Goal: Information Seeking & Learning: Learn about a topic

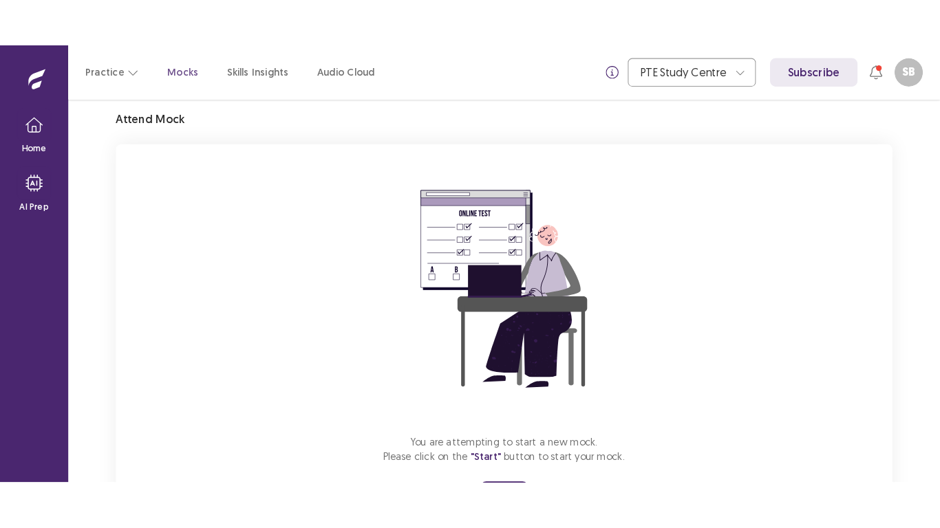
scroll to position [121, 0]
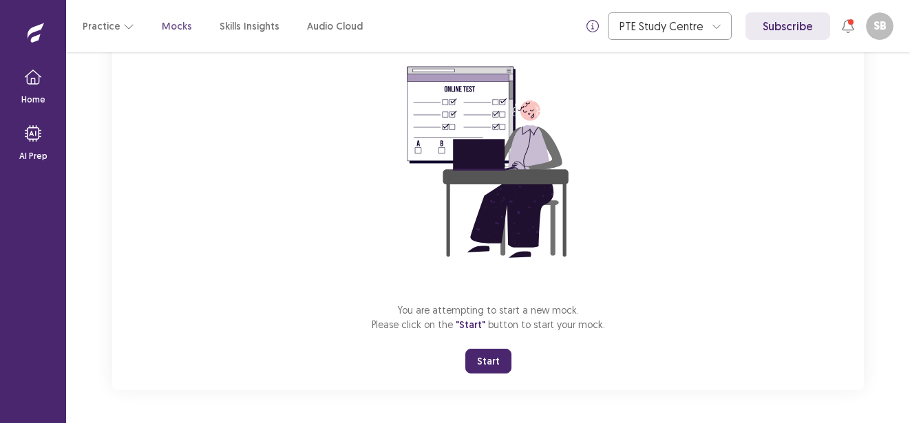
click at [476, 354] on button "Start" at bounding box center [488, 361] width 46 height 25
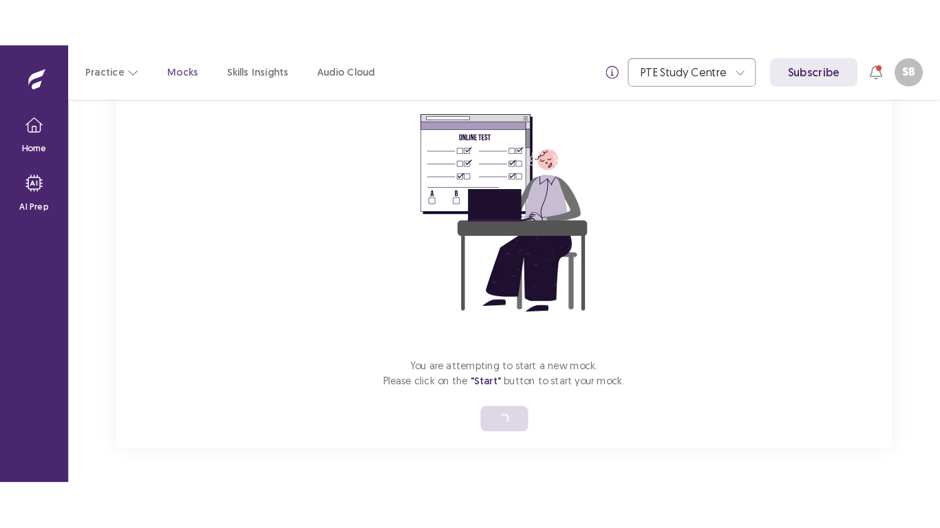
scroll to position [16, 0]
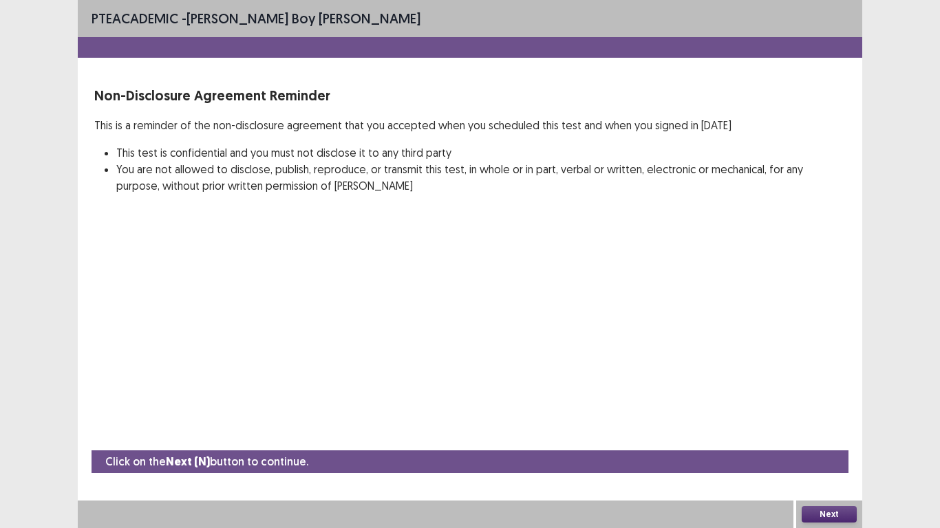
click at [815, 423] on button "Next" at bounding box center [829, 514] width 55 height 17
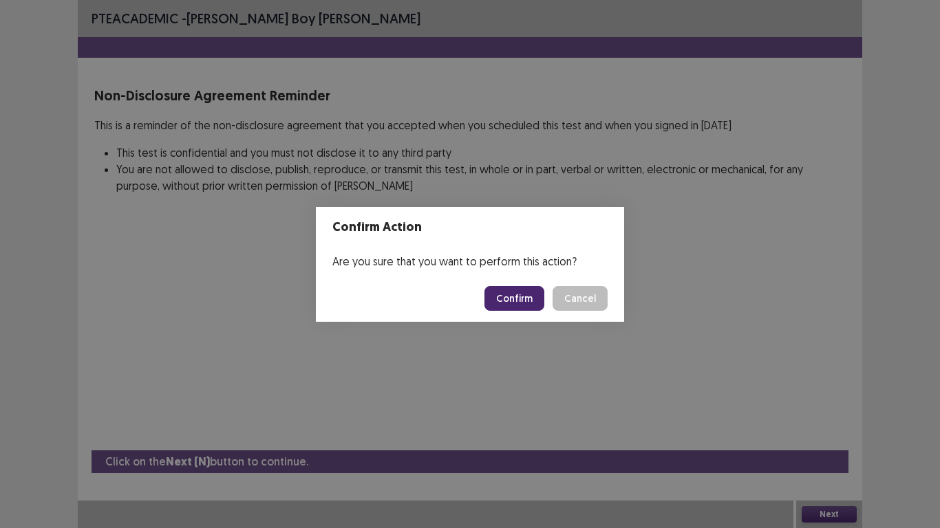
click at [515, 299] on button "Confirm" at bounding box center [514, 298] width 60 height 25
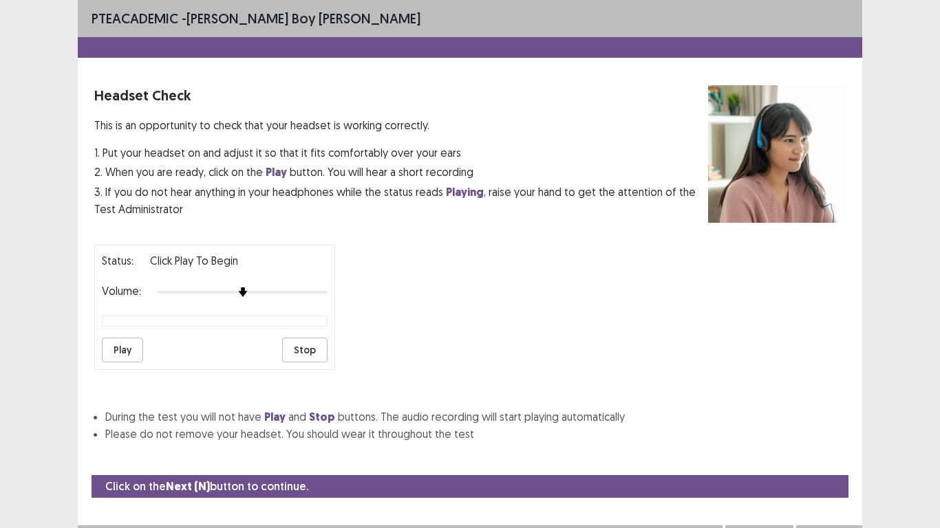
scroll to position [25, 0]
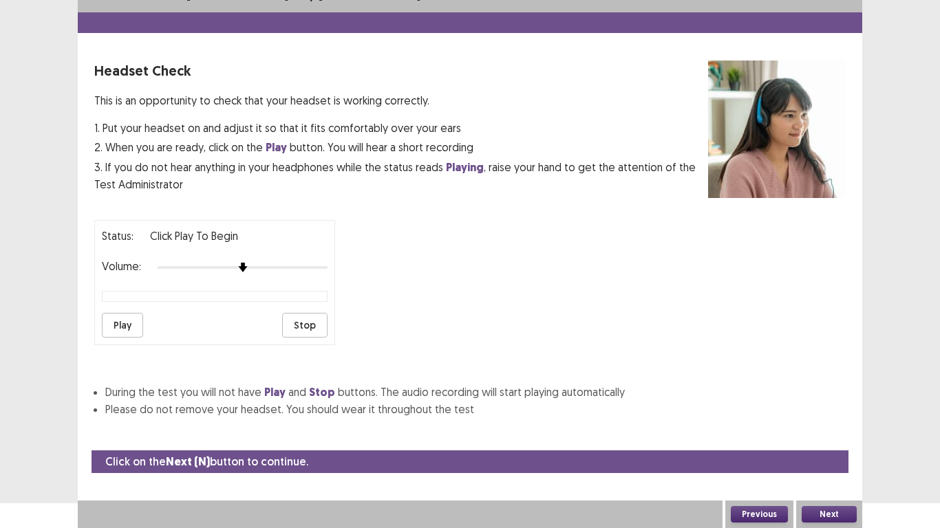
click at [118, 323] on button "Play" at bounding box center [122, 325] width 41 height 25
click at [115, 324] on button "Play" at bounding box center [122, 325] width 41 height 25
click at [303, 319] on button "Stop" at bounding box center [304, 325] width 45 height 25
click at [833, 423] on button "Next" at bounding box center [829, 514] width 55 height 17
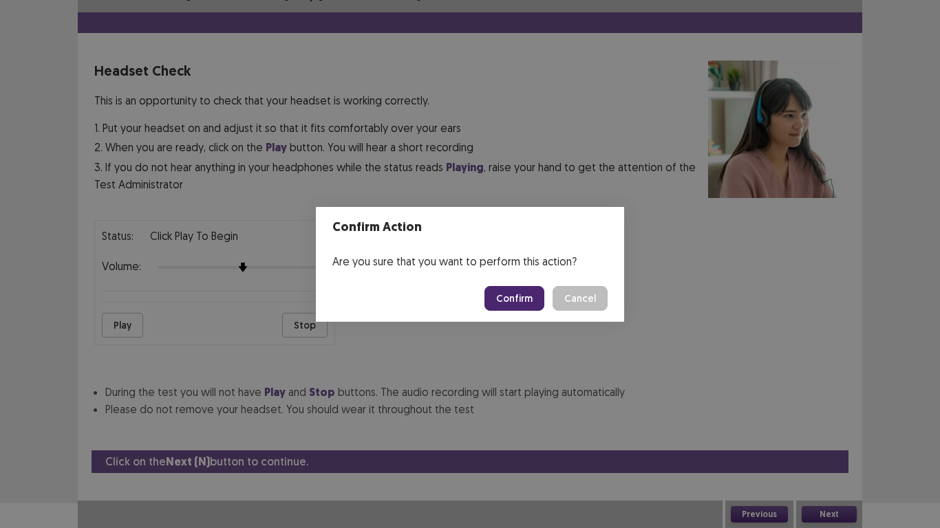
click at [502, 295] on button "Confirm" at bounding box center [514, 298] width 60 height 25
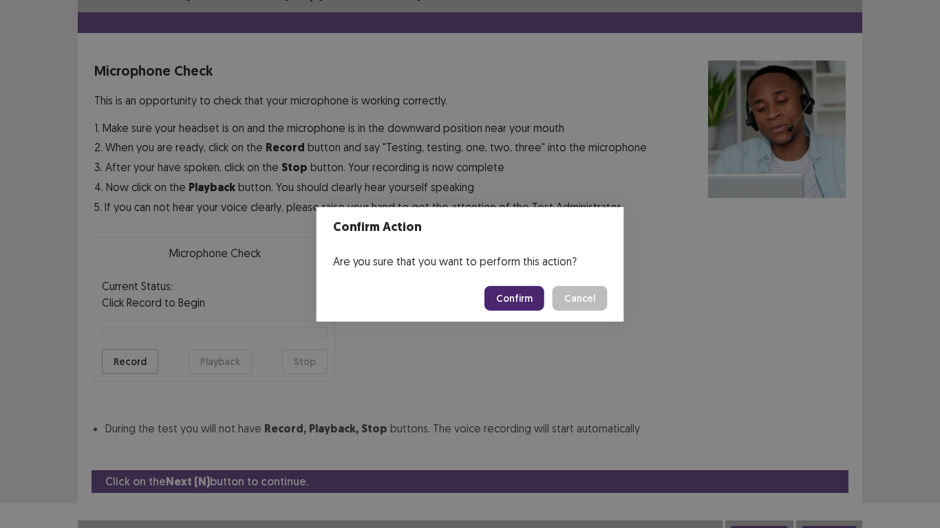
scroll to position [39, 0]
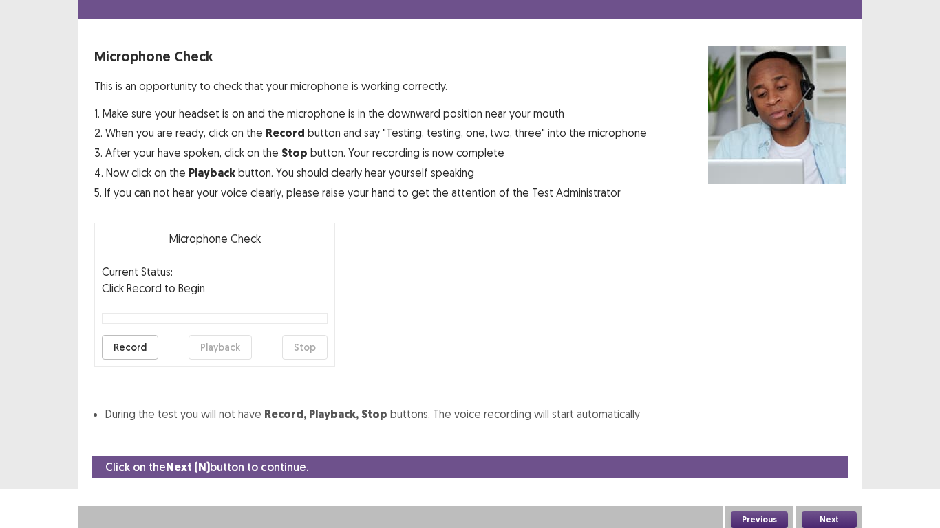
click at [118, 339] on button "Record" at bounding box center [130, 347] width 56 height 25
click at [308, 347] on button "Stop" at bounding box center [304, 347] width 45 height 25
click at [216, 347] on button "Playback" at bounding box center [220, 347] width 63 height 25
click at [130, 341] on button "Record" at bounding box center [130, 347] width 56 height 25
click at [332, 346] on div "Microphone Check Current Status: recording Click Record to Begin Record Playbac…" at bounding box center [214, 295] width 241 height 145
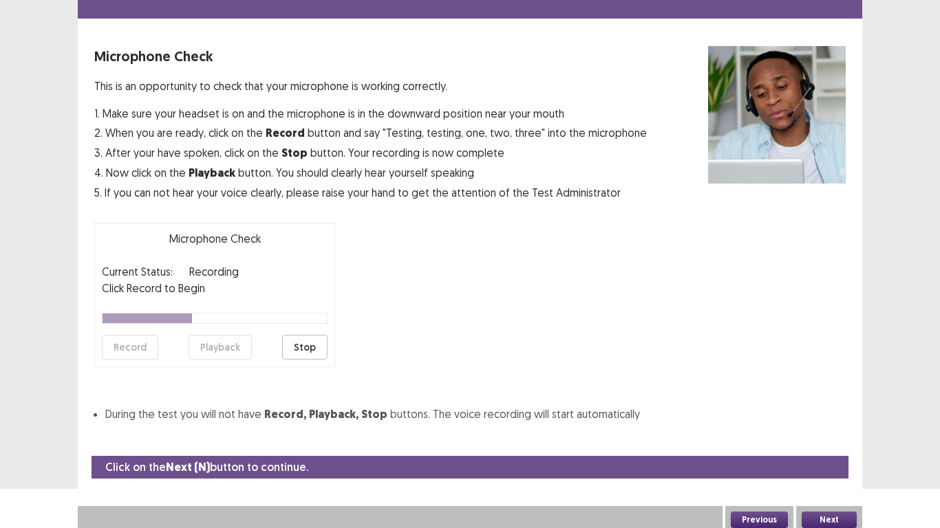
click at [305, 348] on button "Stop" at bounding box center [304, 347] width 45 height 25
click at [219, 341] on button "Playback" at bounding box center [220, 347] width 63 height 25
click at [824, 423] on button "Next" at bounding box center [829, 520] width 55 height 17
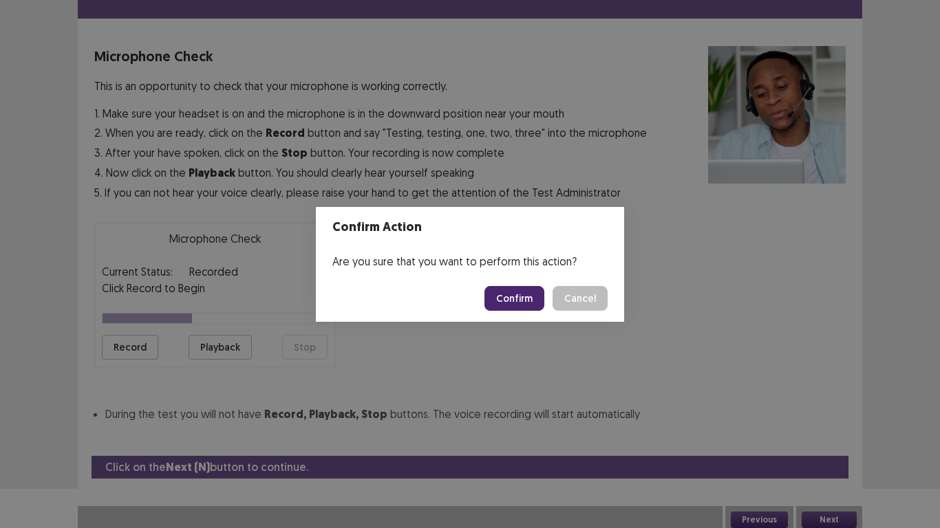
click at [537, 286] on button "Confirm" at bounding box center [514, 298] width 60 height 25
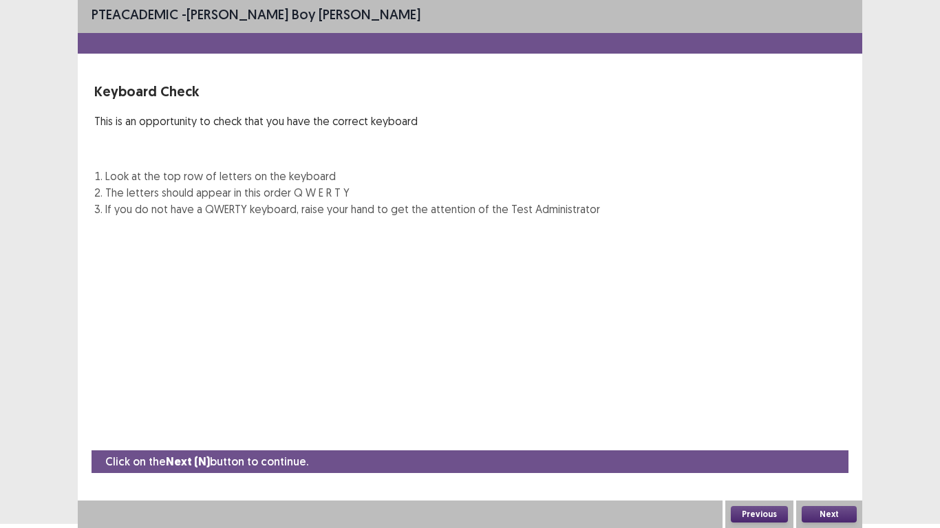
scroll to position [4, 0]
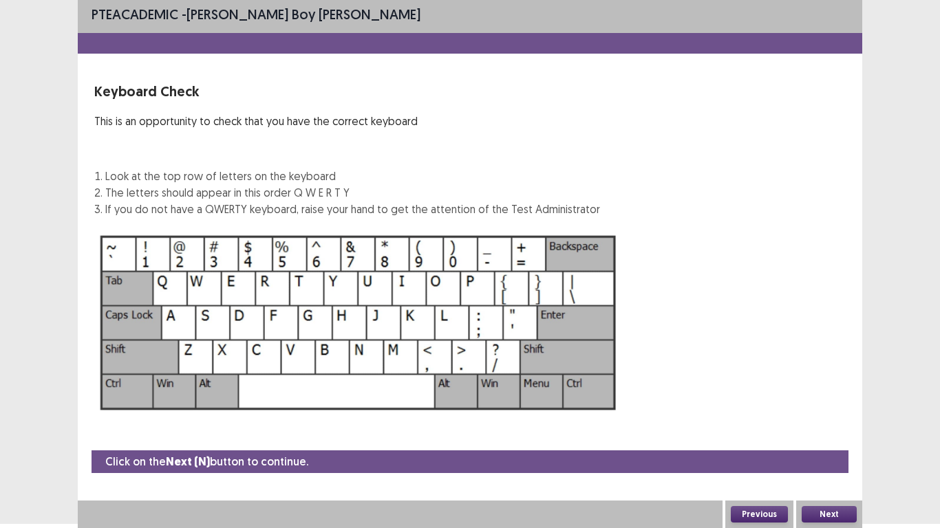
click at [839, 423] on button "Next" at bounding box center [829, 514] width 55 height 17
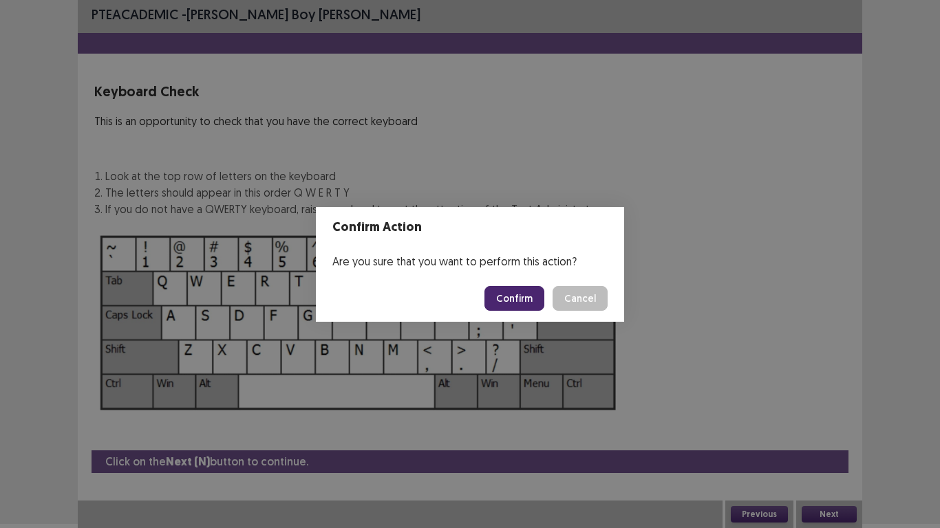
click at [522, 295] on button "Confirm" at bounding box center [514, 298] width 60 height 25
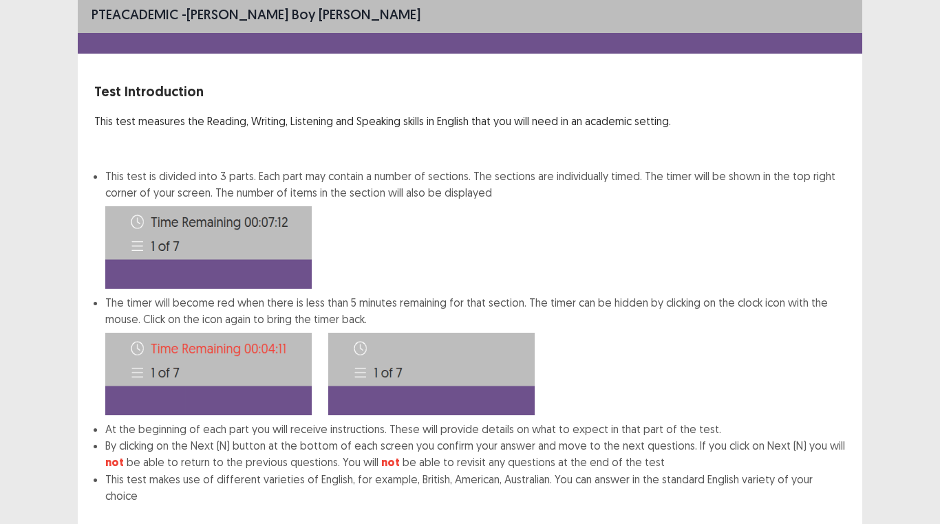
scroll to position [74, 0]
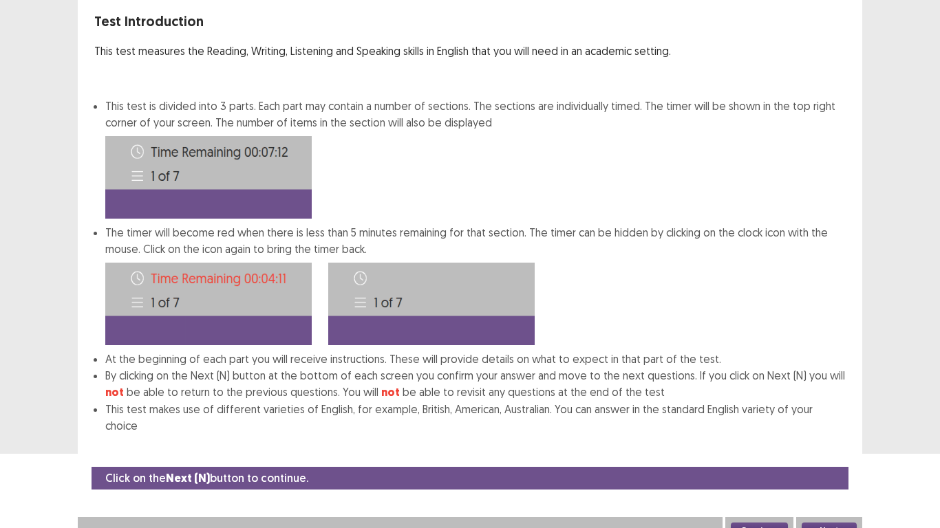
click at [834, 423] on button "Next" at bounding box center [829, 531] width 55 height 17
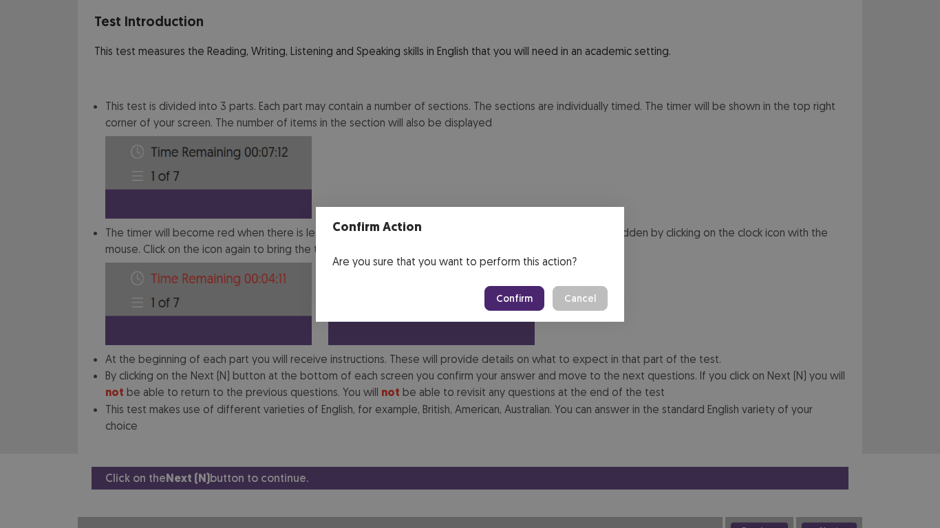
click at [531, 300] on button "Confirm" at bounding box center [514, 298] width 60 height 25
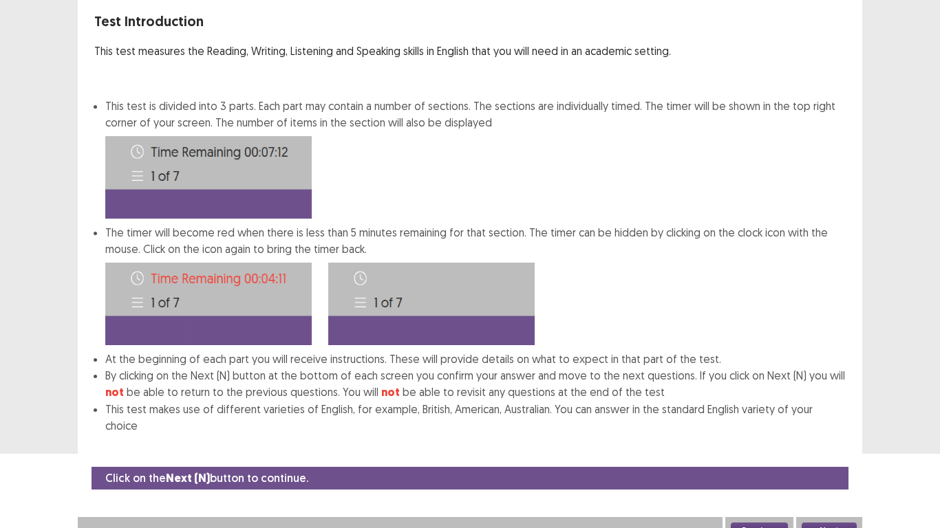
scroll to position [0, 0]
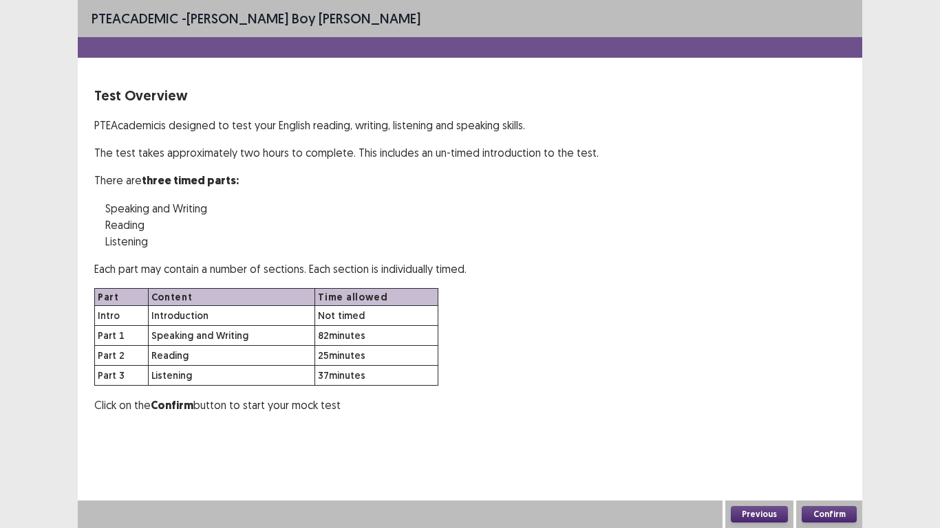
click at [832, 423] on button "Confirm" at bounding box center [829, 514] width 55 height 17
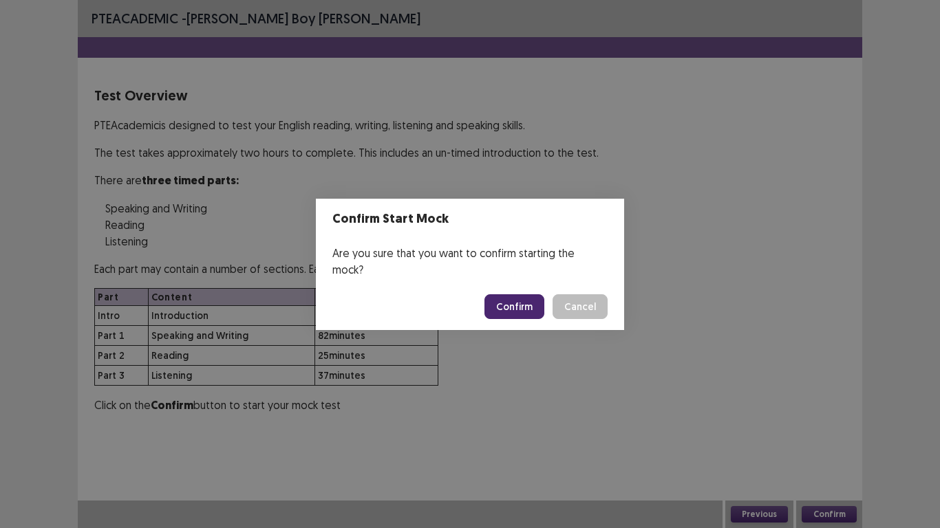
click at [531, 301] on button "Confirm" at bounding box center [514, 307] width 60 height 25
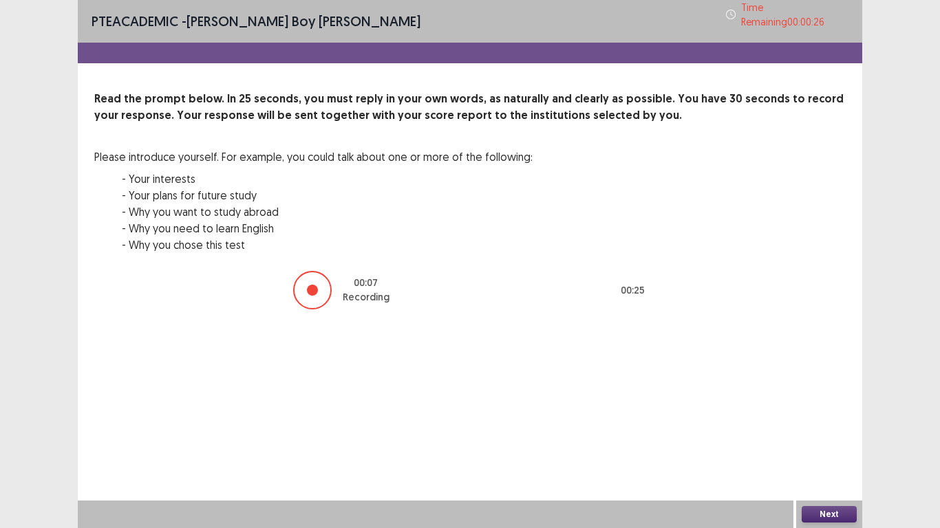
click at [813, 423] on button "Next" at bounding box center [829, 514] width 55 height 17
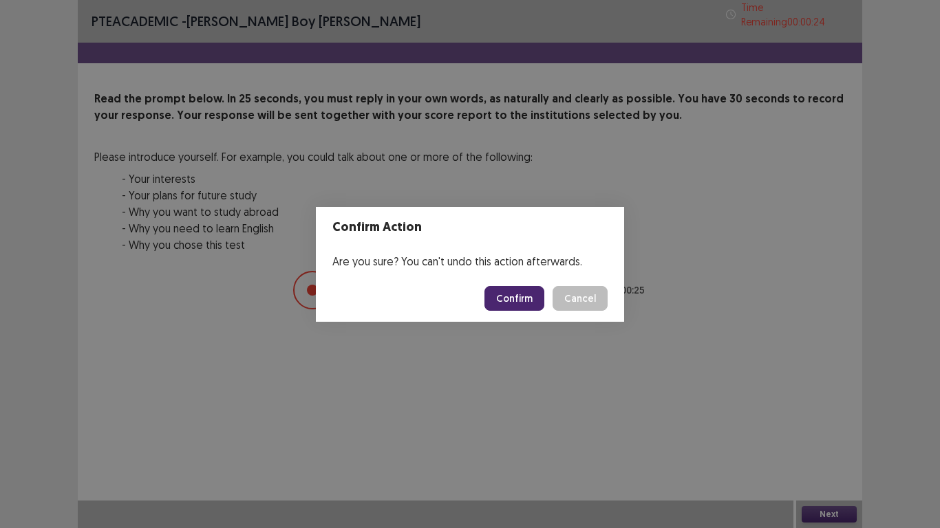
click at [506, 296] on button "Confirm" at bounding box center [514, 298] width 60 height 25
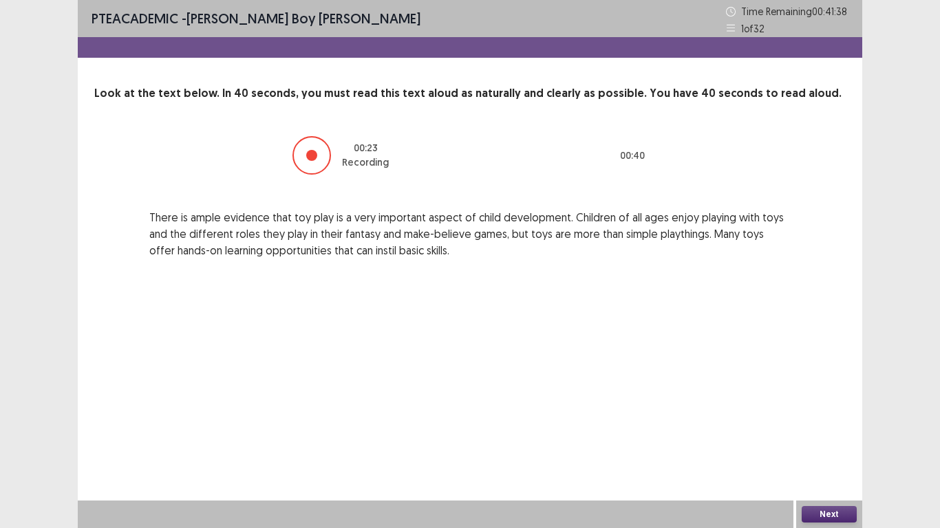
click at [828, 423] on button "Next" at bounding box center [829, 514] width 55 height 17
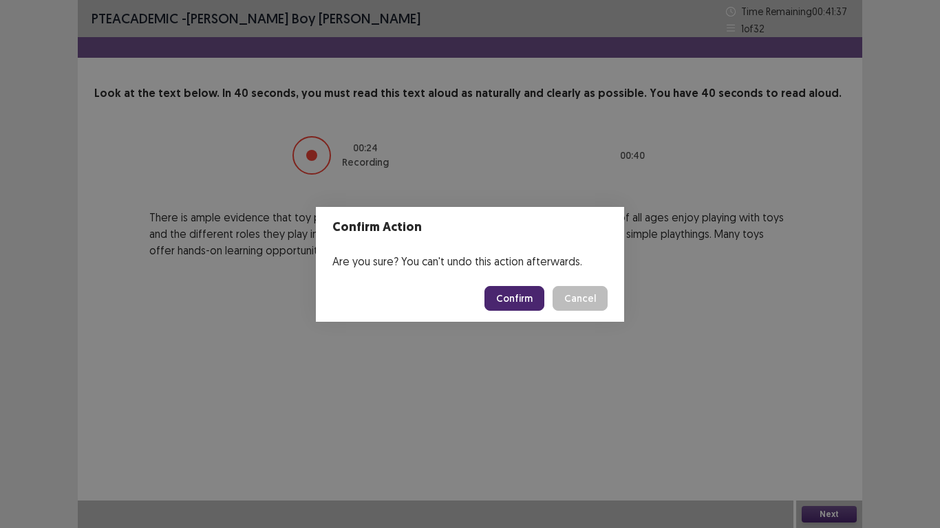
click at [502, 295] on button "Confirm" at bounding box center [514, 298] width 60 height 25
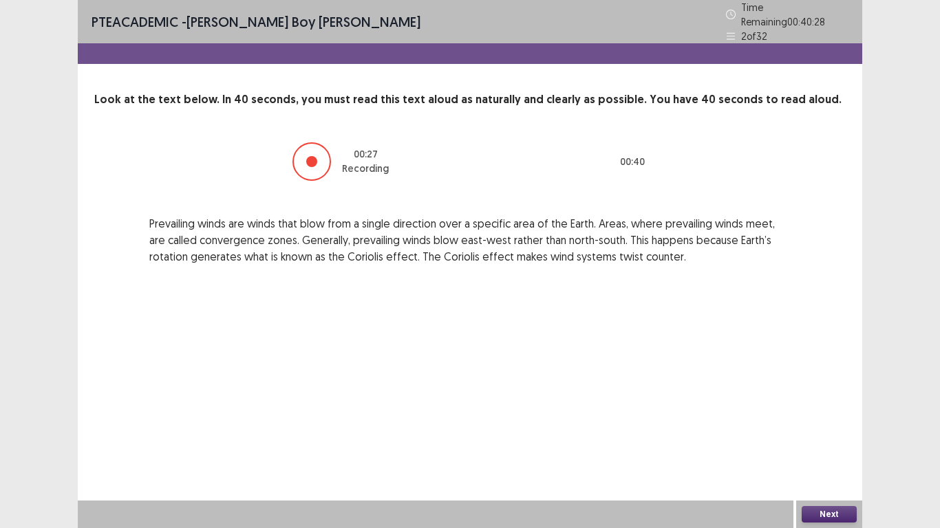
click at [817, 423] on button "Next" at bounding box center [829, 514] width 55 height 17
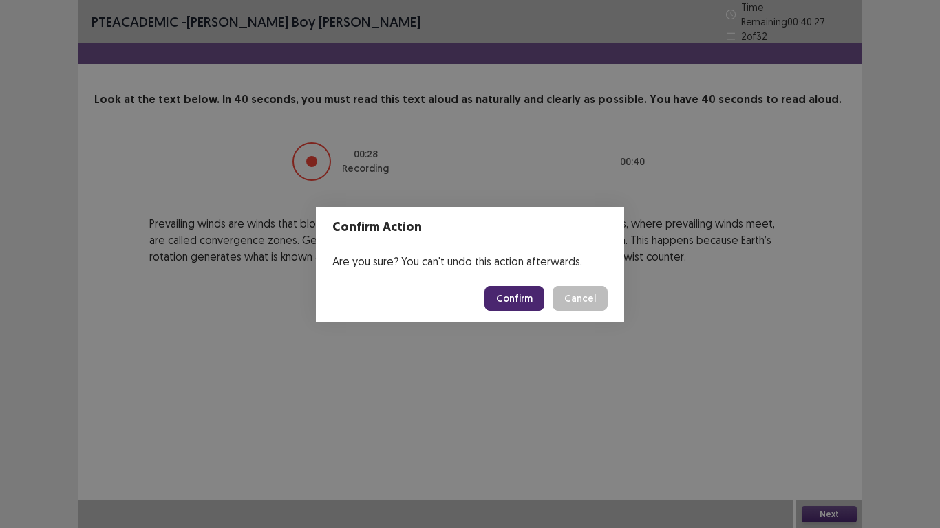
click at [534, 293] on button "Confirm" at bounding box center [514, 298] width 60 height 25
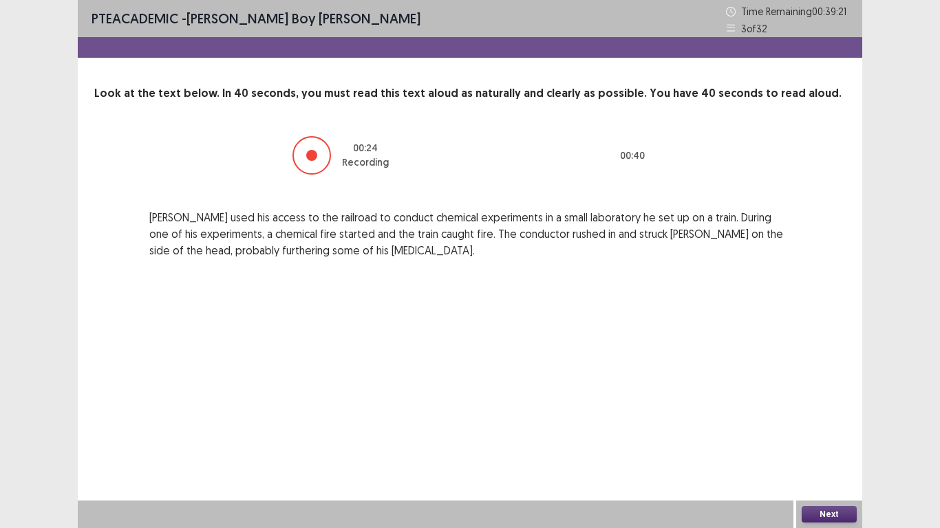
click at [824, 423] on button "Next" at bounding box center [829, 514] width 55 height 17
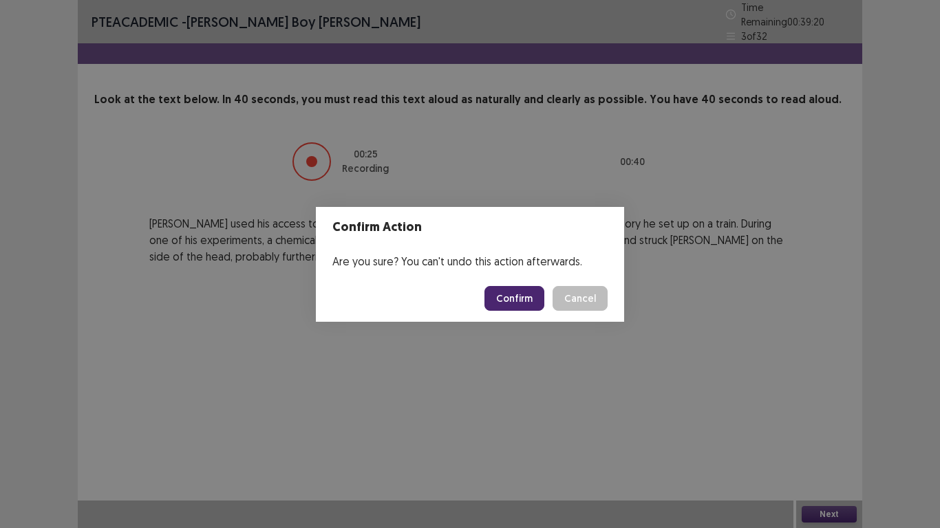
click at [523, 294] on button "Confirm" at bounding box center [514, 298] width 60 height 25
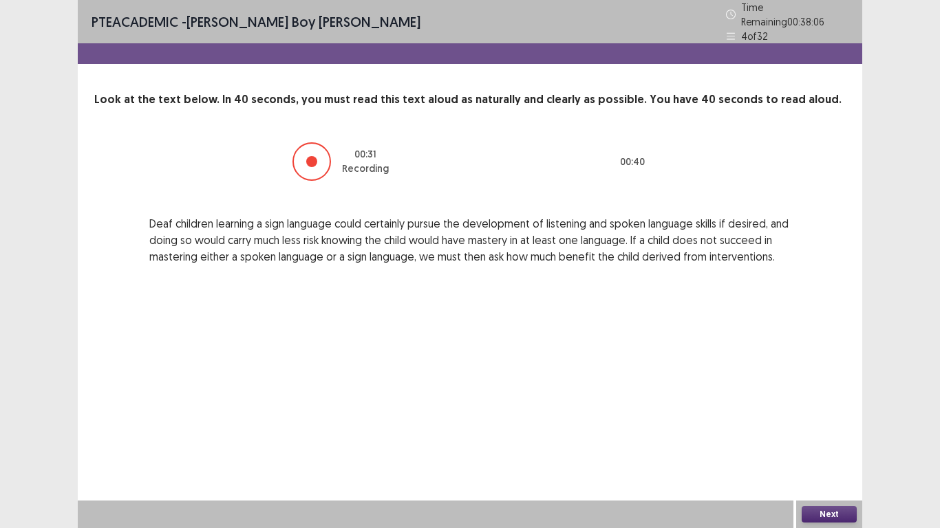
click at [838, 423] on button "Next" at bounding box center [829, 514] width 55 height 17
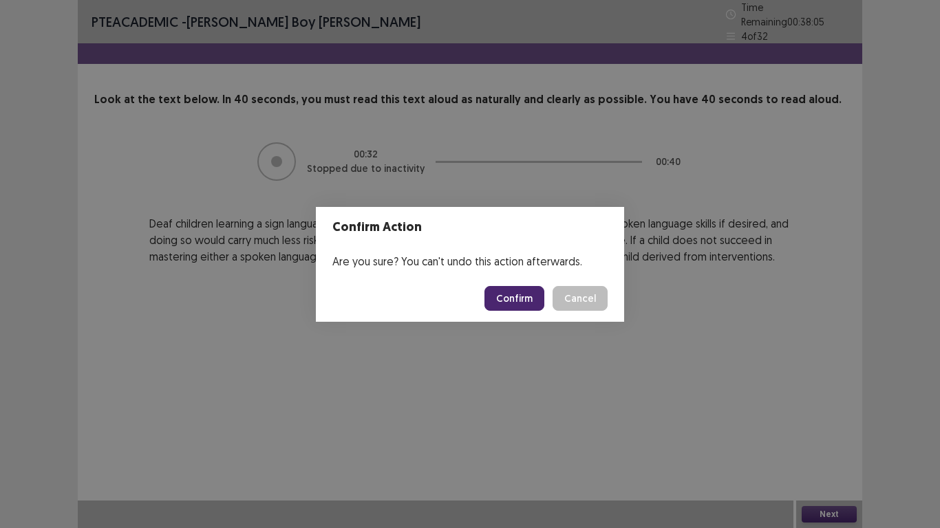
click at [514, 294] on button "Confirm" at bounding box center [514, 298] width 60 height 25
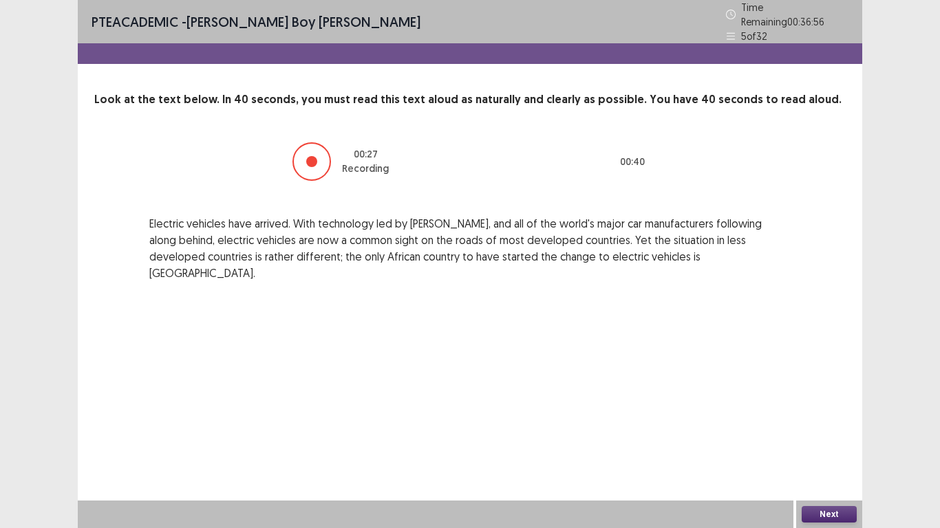
click at [831, 423] on button "Next" at bounding box center [829, 514] width 55 height 17
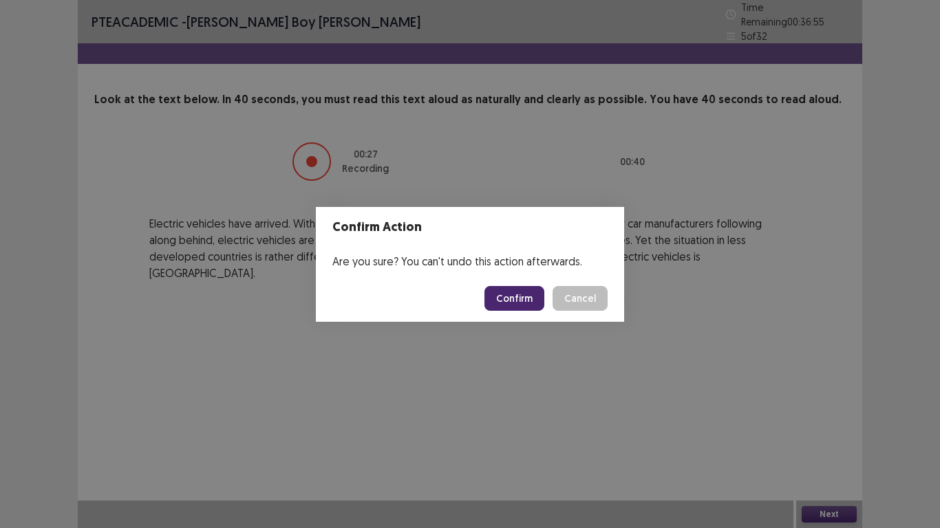
click at [514, 298] on button "Confirm" at bounding box center [514, 298] width 60 height 25
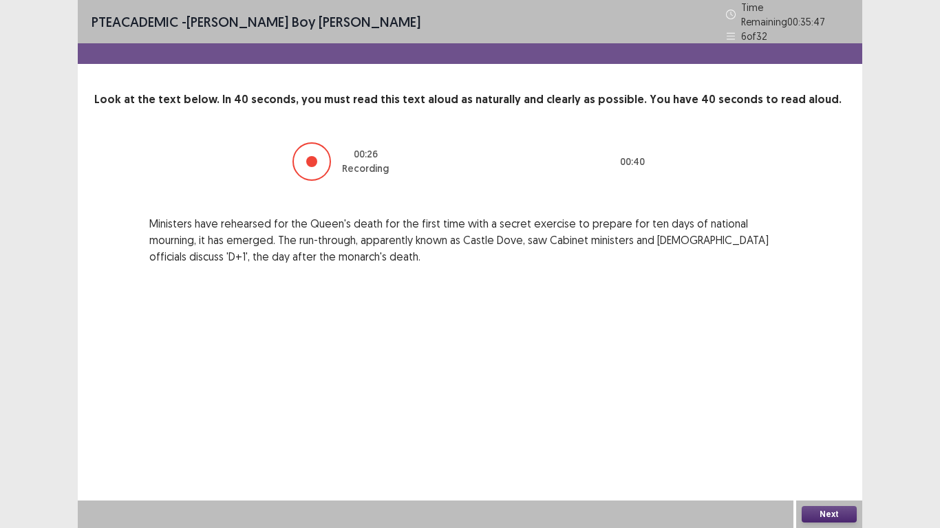
click at [835, 423] on button "Next" at bounding box center [829, 514] width 55 height 17
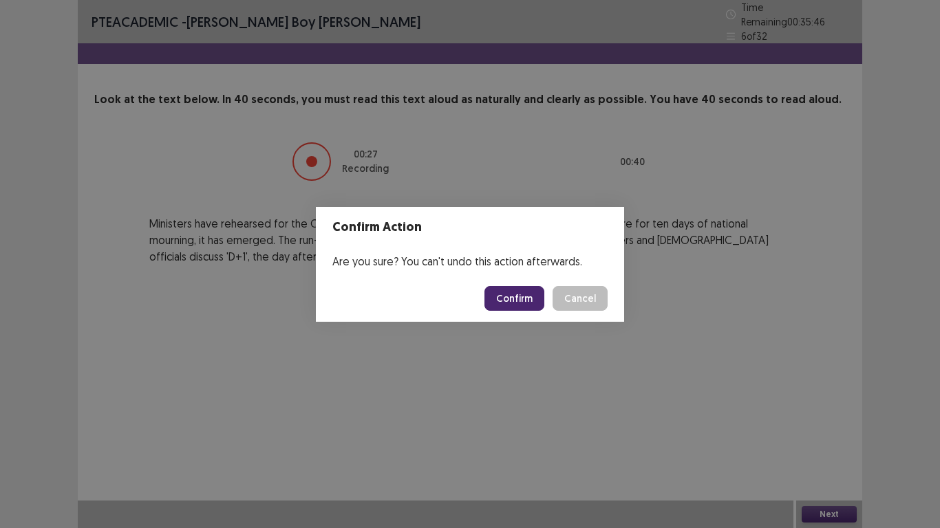
click at [522, 295] on button "Confirm" at bounding box center [514, 298] width 60 height 25
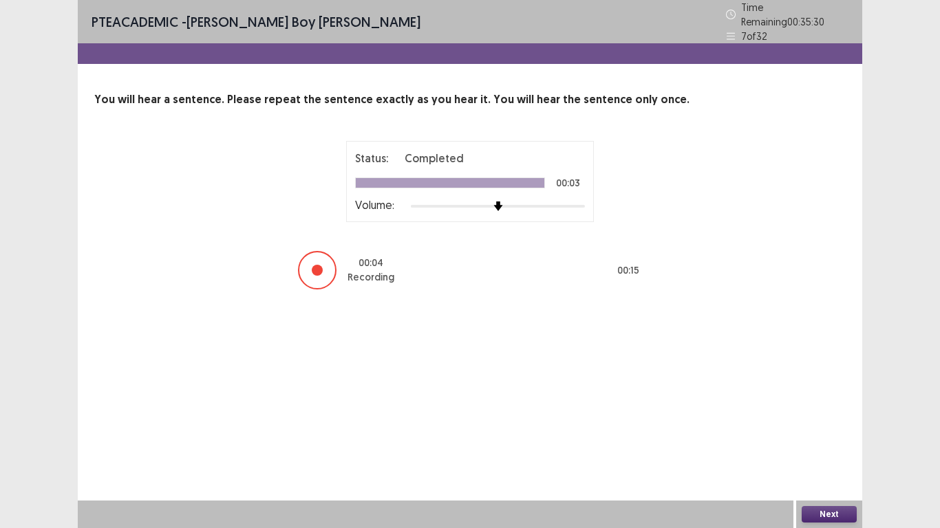
click at [819, 423] on button "Next" at bounding box center [829, 514] width 55 height 17
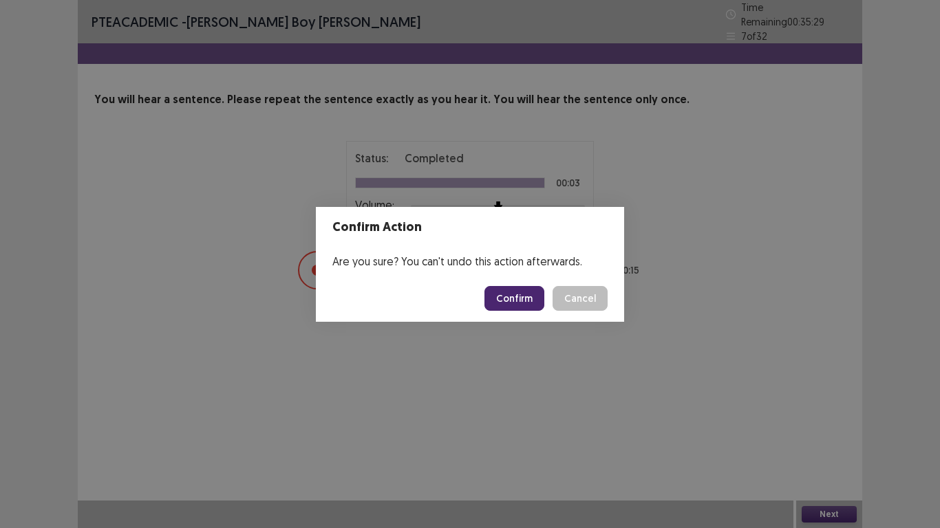
click at [522, 289] on button "Confirm" at bounding box center [514, 298] width 60 height 25
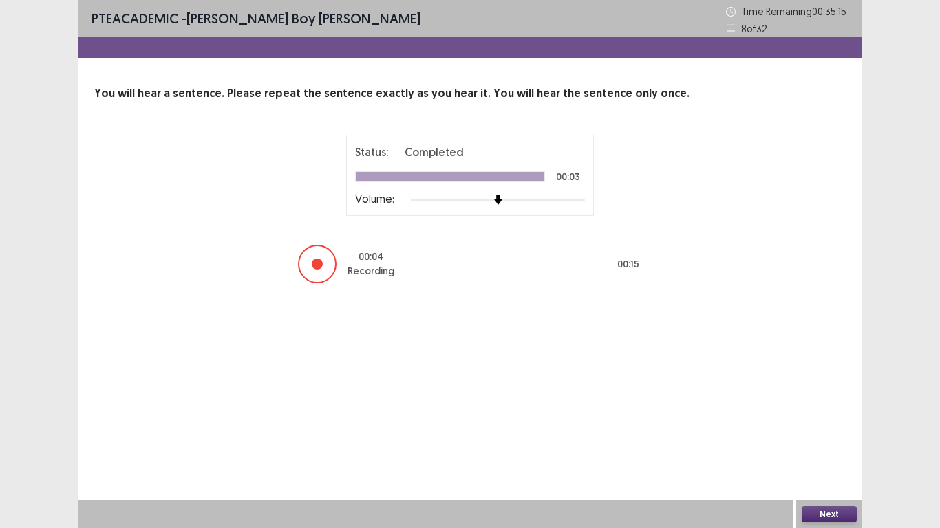
click at [816, 423] on button "Next" at bounding box center [829, 514] width 55 height 17
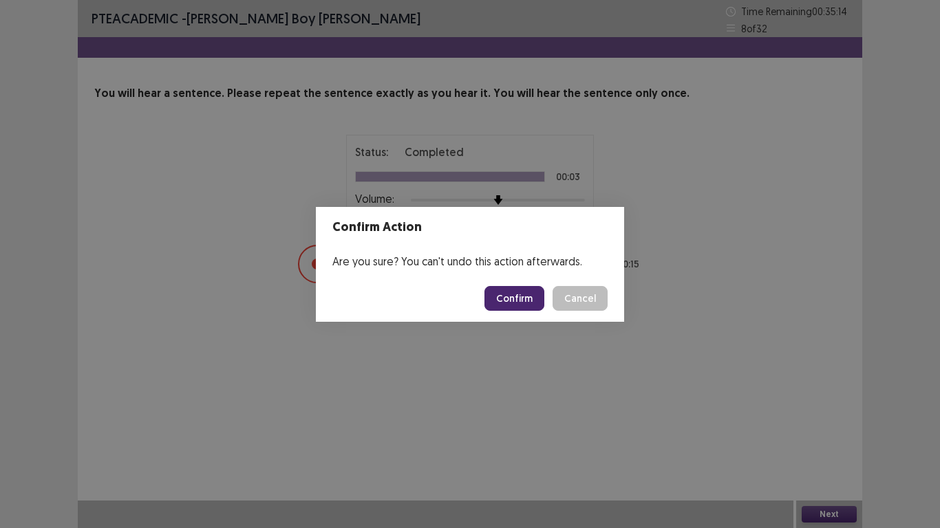
click at [527, 302] on button "Confirm" at bounding box center [514, 298] width 60 height 25
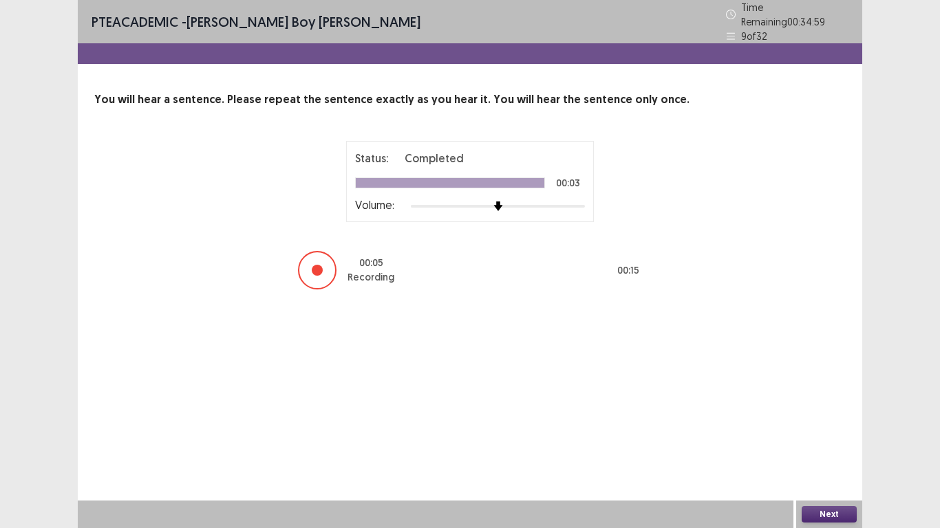
click at [822, 423] on button "Next" at bounding box center [829, 514] width 55 height 17
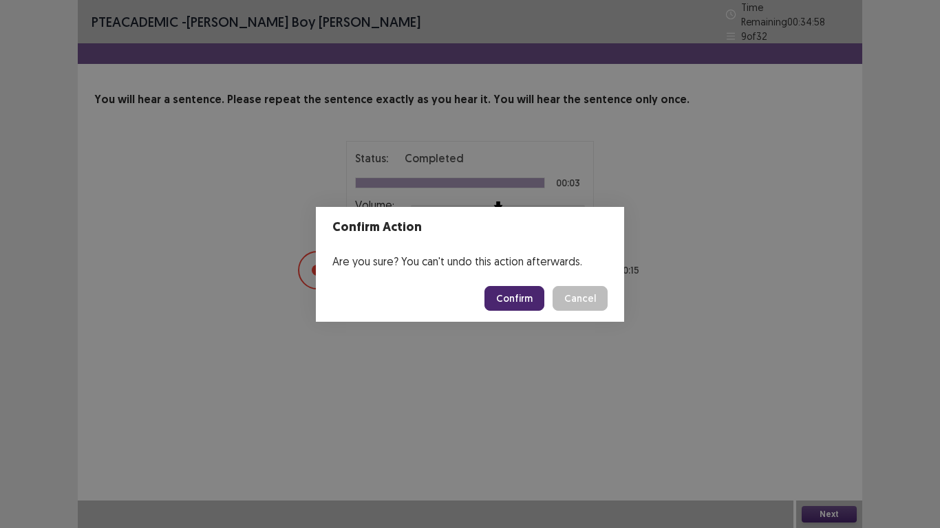
click at [528, 301] on button "Confirm" at bounding box center [514, 298] width 60 height 25
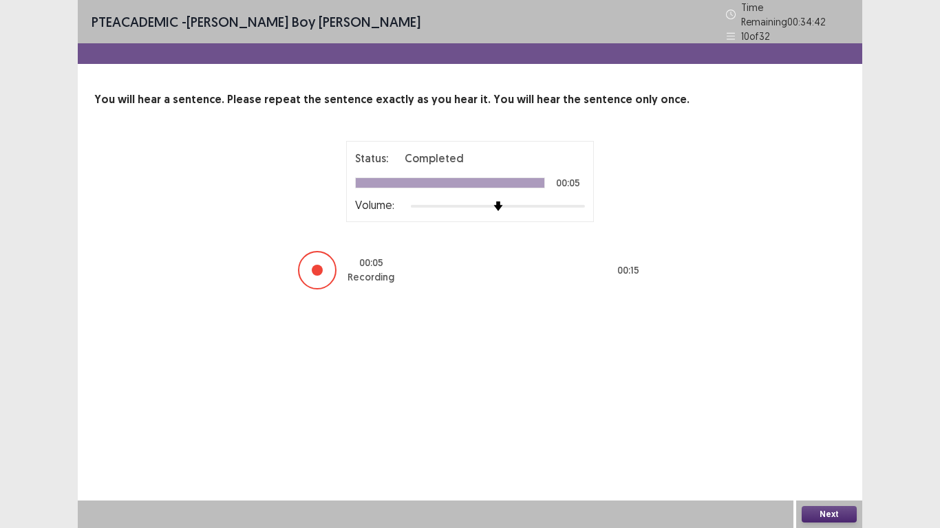
click at [824, 423] on button "Next" at bounding box center [829, 514] width 55 height 17
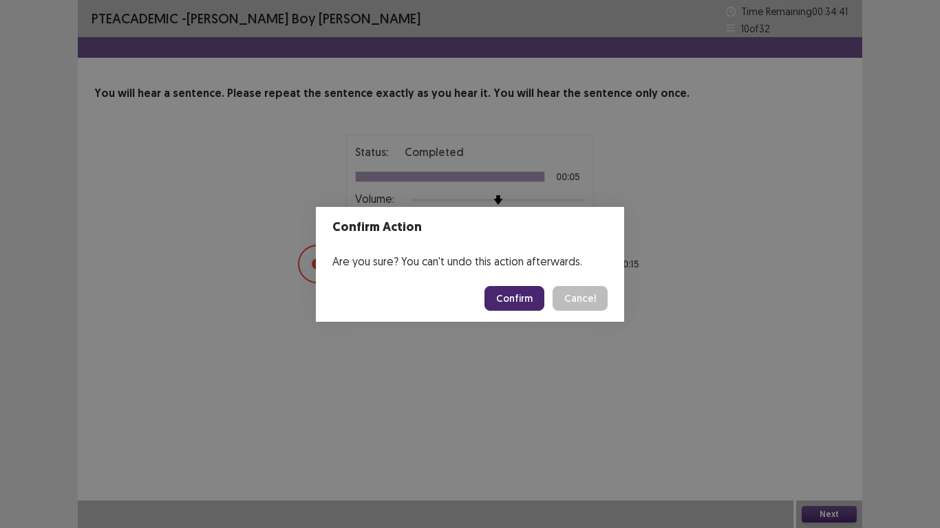
click at [515, 295] on button "Confirm" at bounding box center [514, 298] width 60 height 25
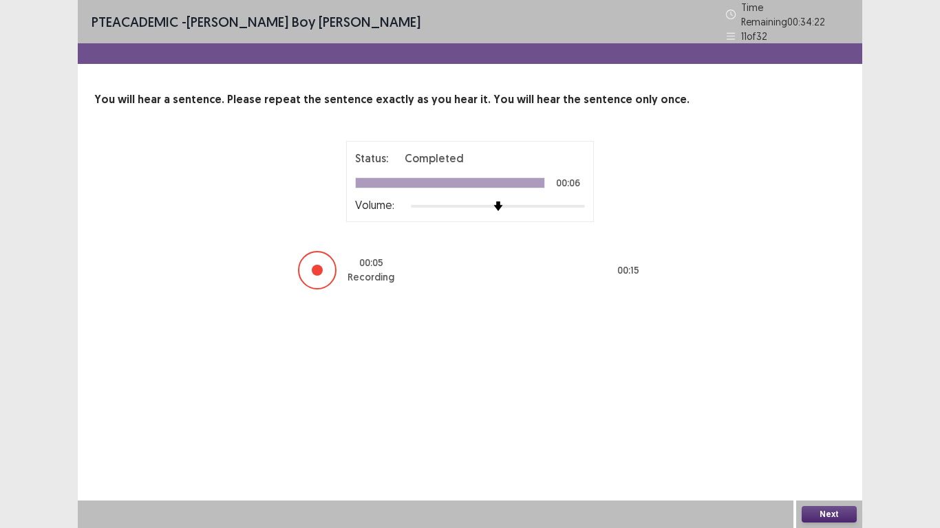
click at [835, 423] on button "Next" at bounding box center [829, 514] width 55 height 17
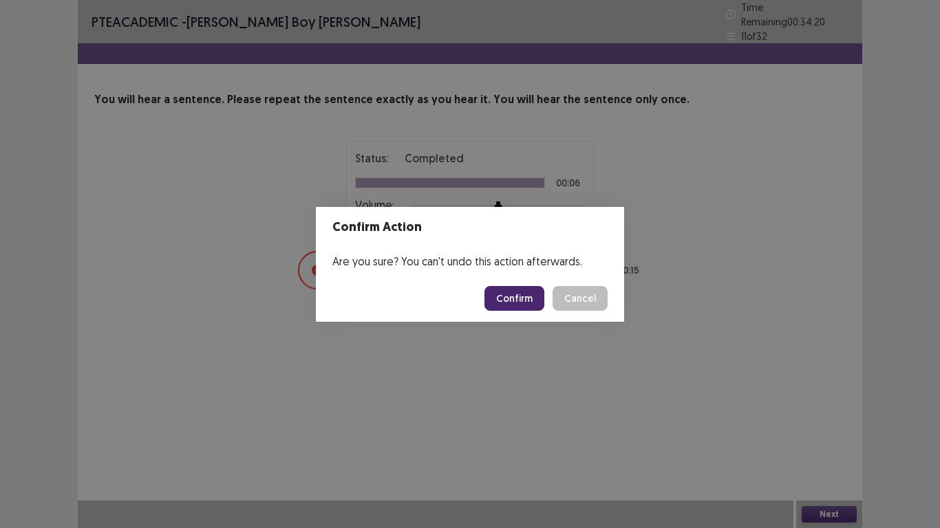
click at [534, 305] on button "Confirm" at bounding box center [514, 298] width 60 height 25
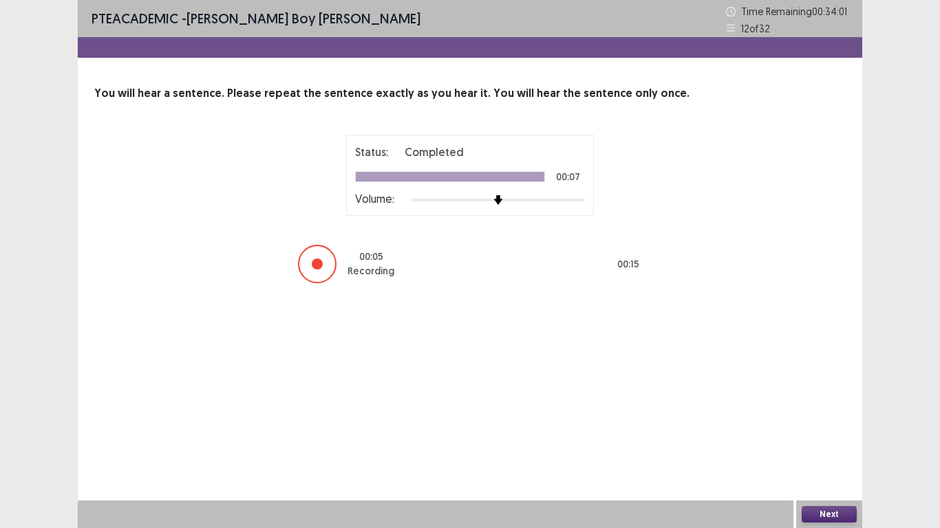
click at [815, 423] on button "Next" at bounding box center [829, 514] width 55 height 17
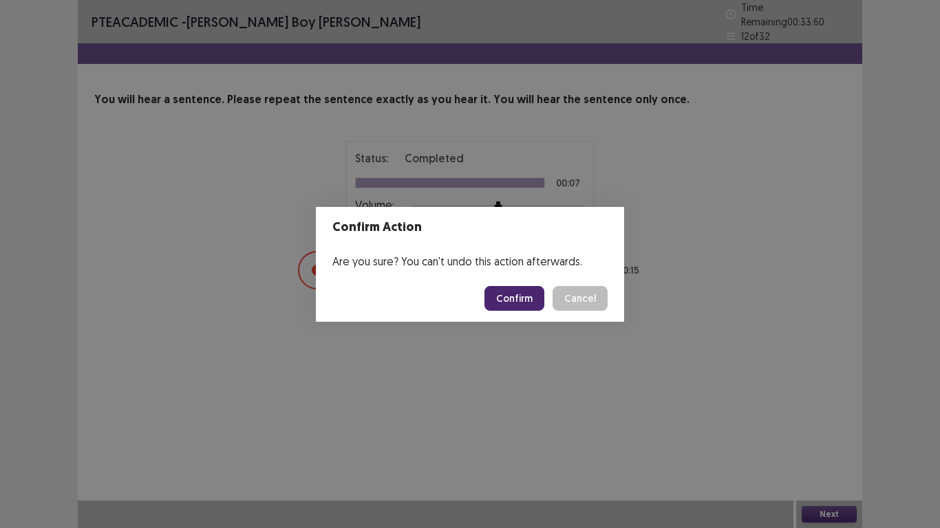
click at [511, 286] on button "Confirm" at bounding box center [514, 298] width 60 height 25
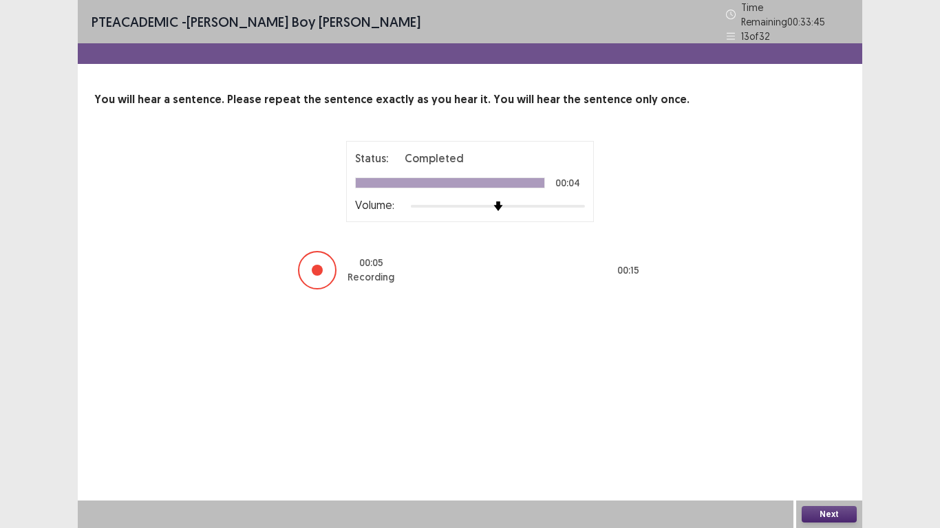
click at [818, 423] on button "Next" at bounding box center [829, 514] width 55 height 17
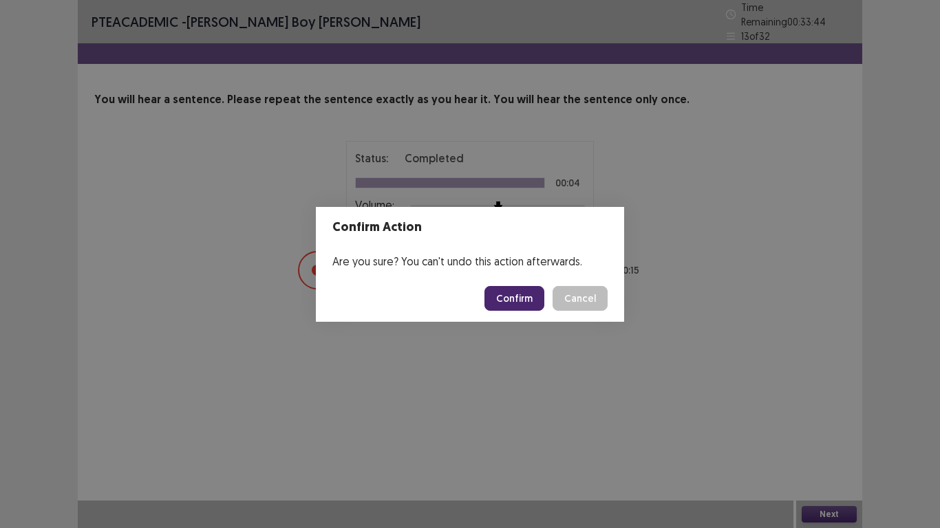
click at [531, 299] on button "Confirm" at bounding box center [514, 298] width 60 height 25
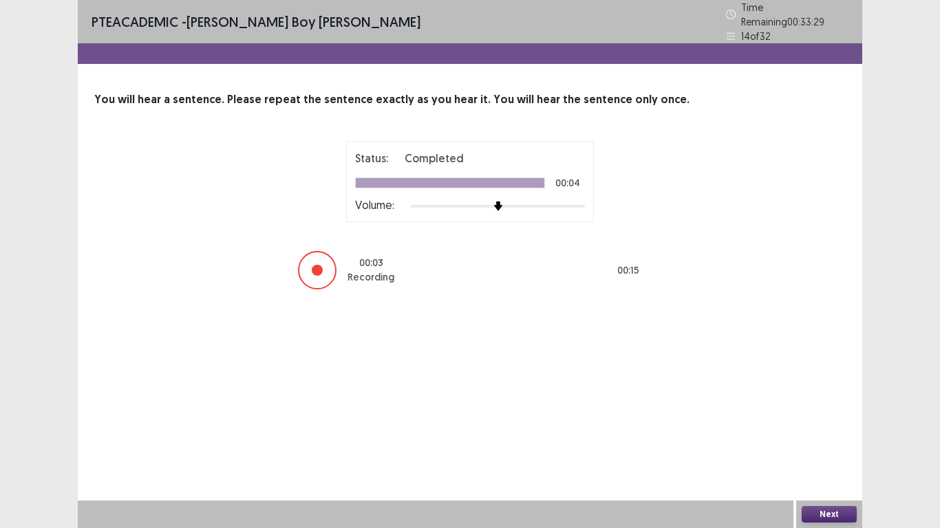
click at [825, 423] on button "Next" at bounding box center [829, 514] width 55 height 17
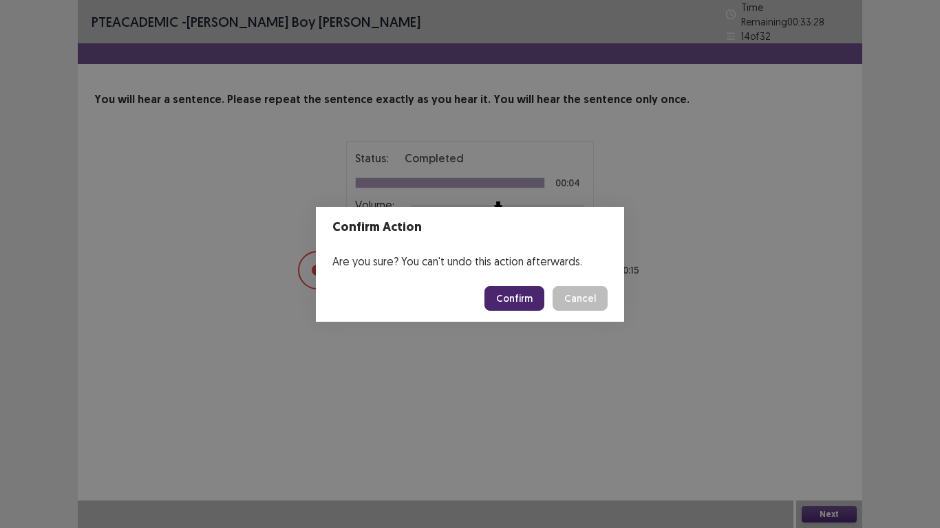
click at [518, 306] on button "Confirm" at bounding box center [514, 298] width 60 height 25
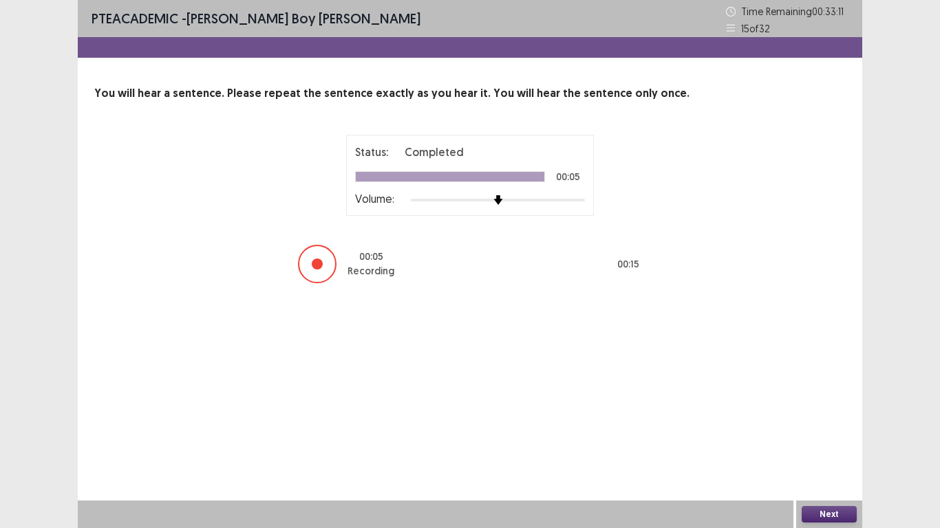
click at [820, 423] on button "Next" at bounding box center [829, 514] width 55 height 17
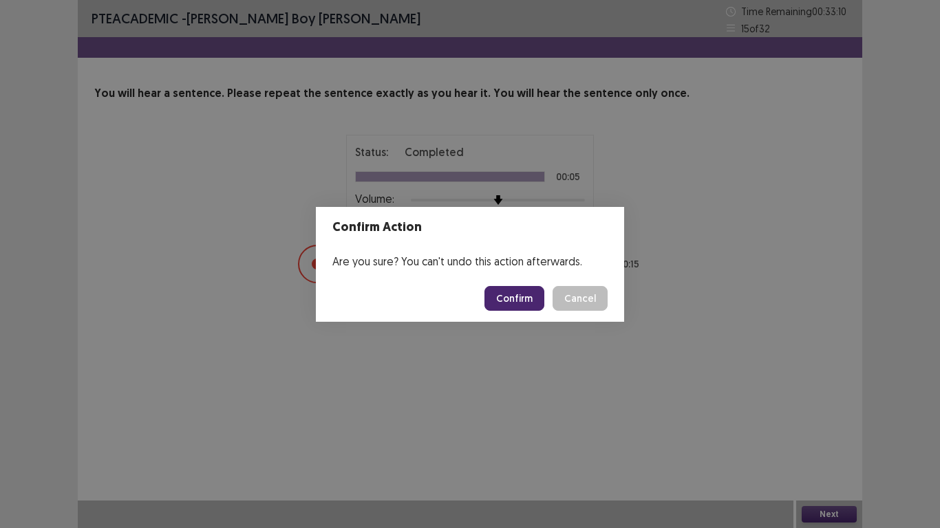
click at [517, 302] on button "Confirm" at bounding box center [514, 298] width 60 height 25
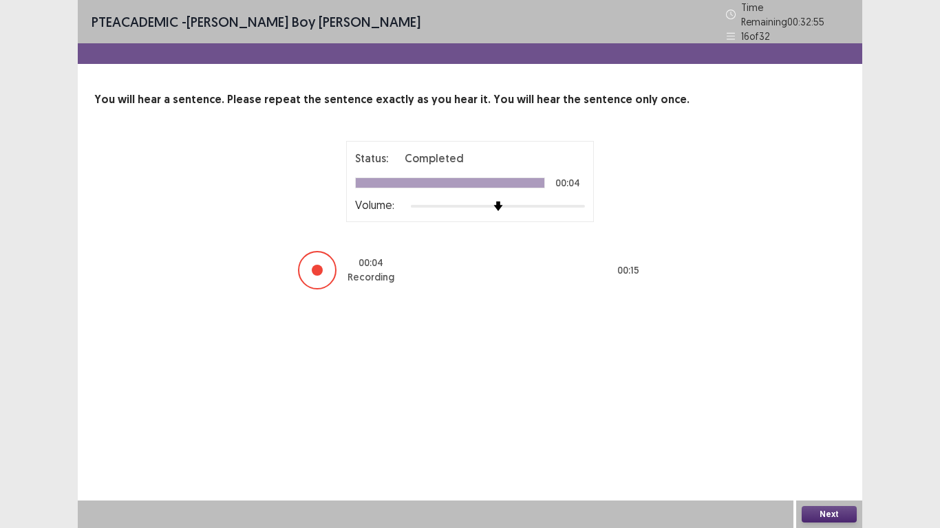
click at [820, 423] on button "Next" at bounding box center [829, 514] width 55 height 17
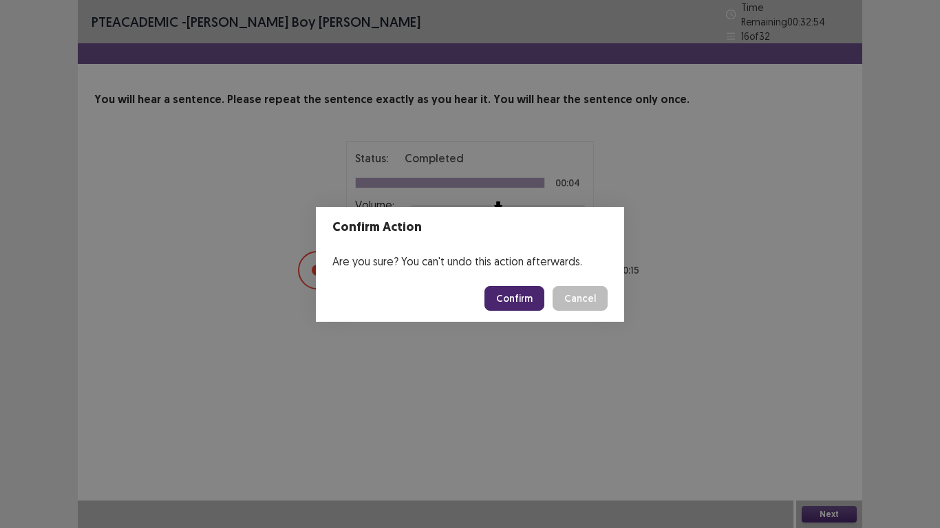
click at [519, 297] on button "Confirm" at bounding box center [514, 298] width 60 height 25
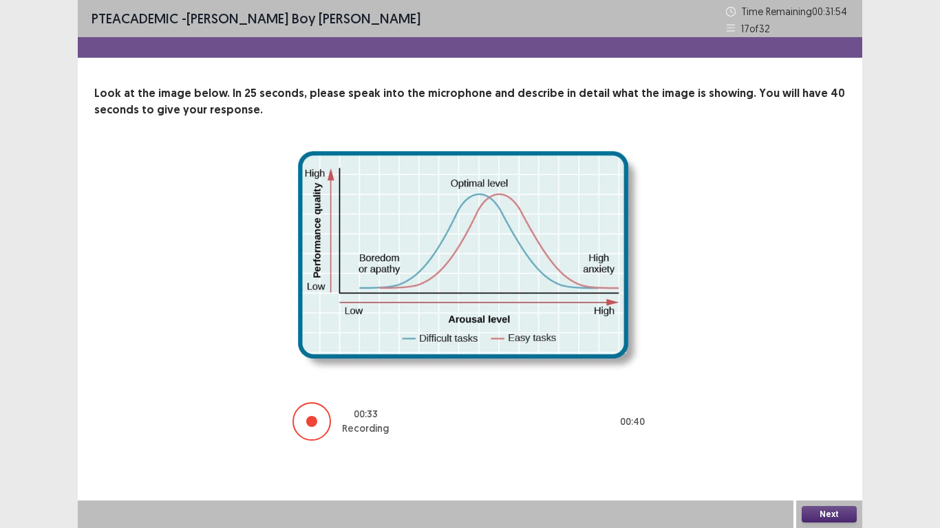
click at [824, 423] on button "Next" at bounding box center [829, 514] width 55 height 17
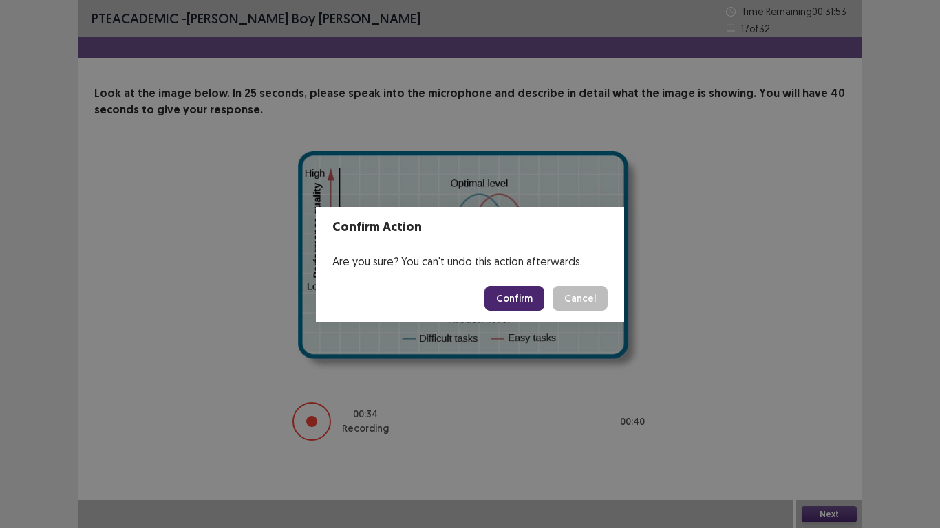
click at [513, 294] on button "Confirm" at bounding box center [514, 298] width 60 height 25
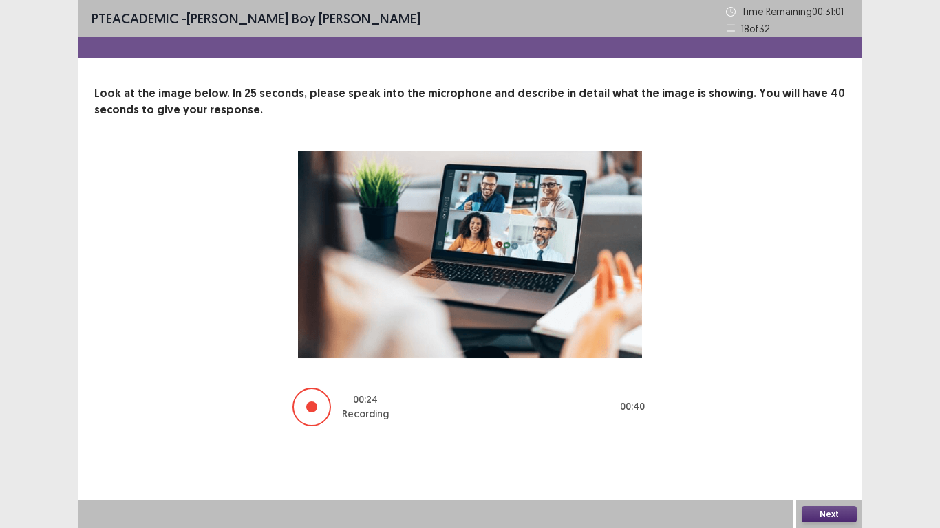
click at [817, 423] on button "Next" at bounding box center [829, 514] width 55 height 17
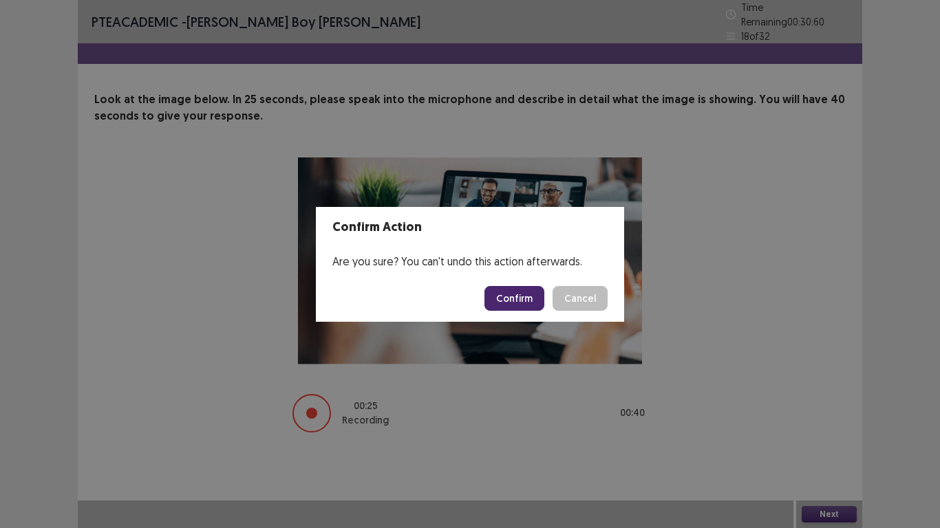
click at [523, 299] on button "Confirm" at bounding box center [514, 298] width 60 height 25
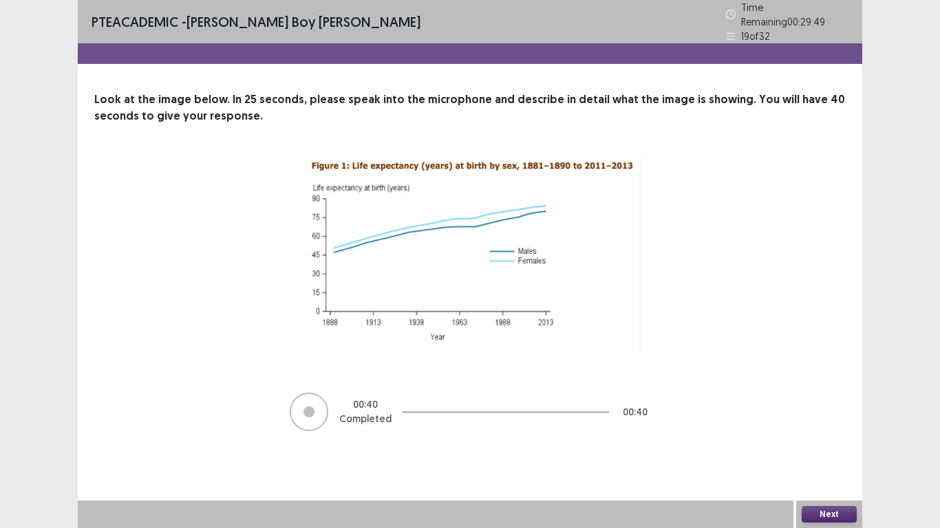
click at [839, 423] on button "Next" at bounding box center [829, 514] width 55 height 17
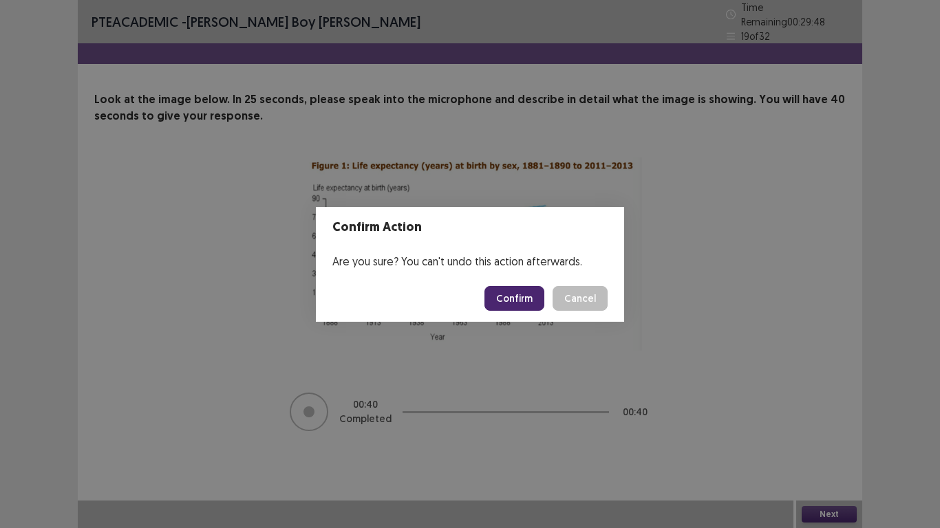
click at [526, 290] on button "Confirm" at bounding box center [514, 298] width 60 height 25
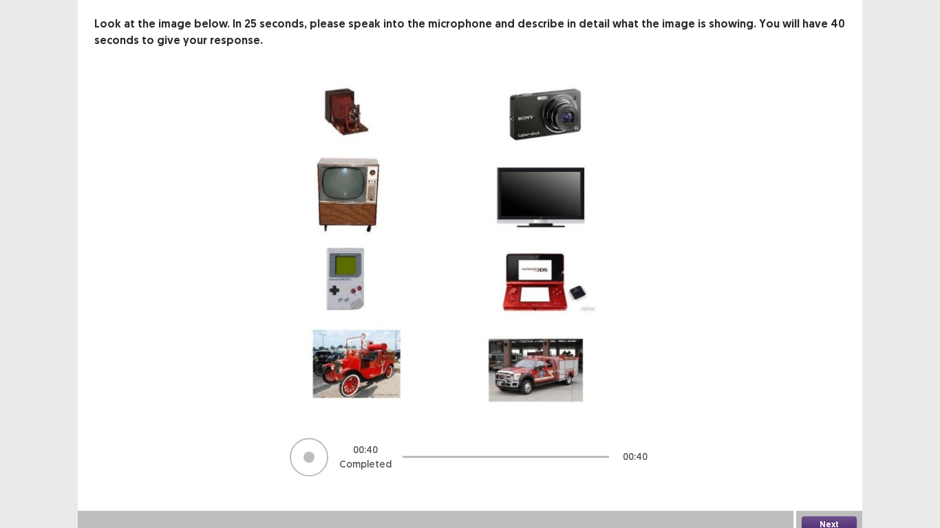
scroll to position [80, 0]
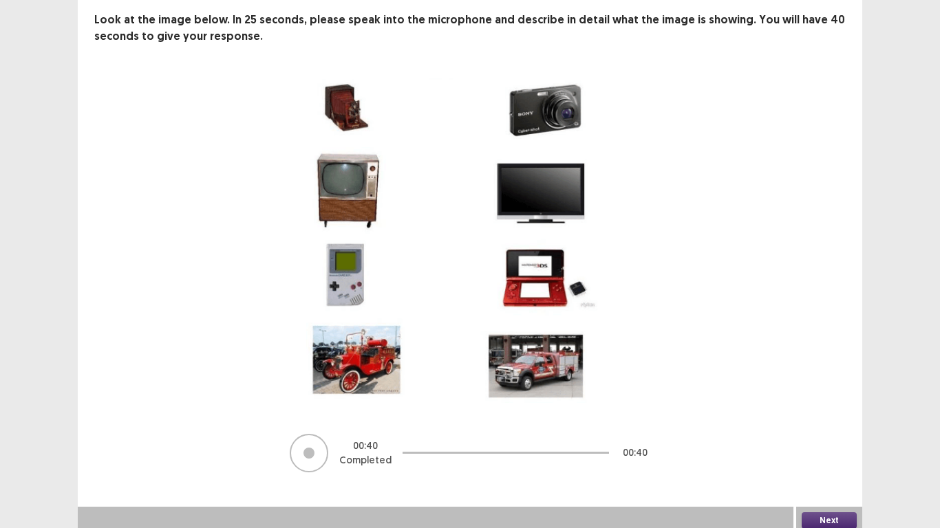
click at [813, 423] on button "Next" at bounding box center [829, 521] width 55 height 17
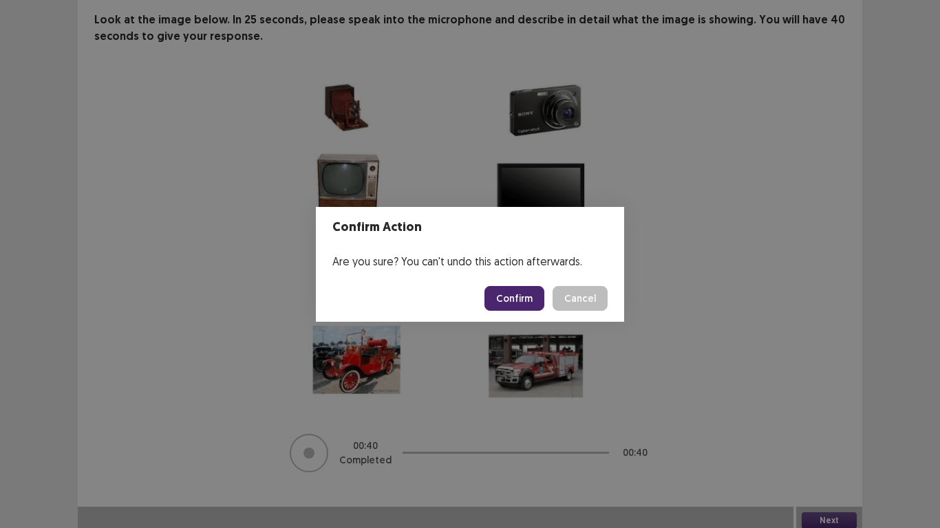
click at [502, 295] on button "Confirm" at bounding box center [514, 298] width 60 height 25
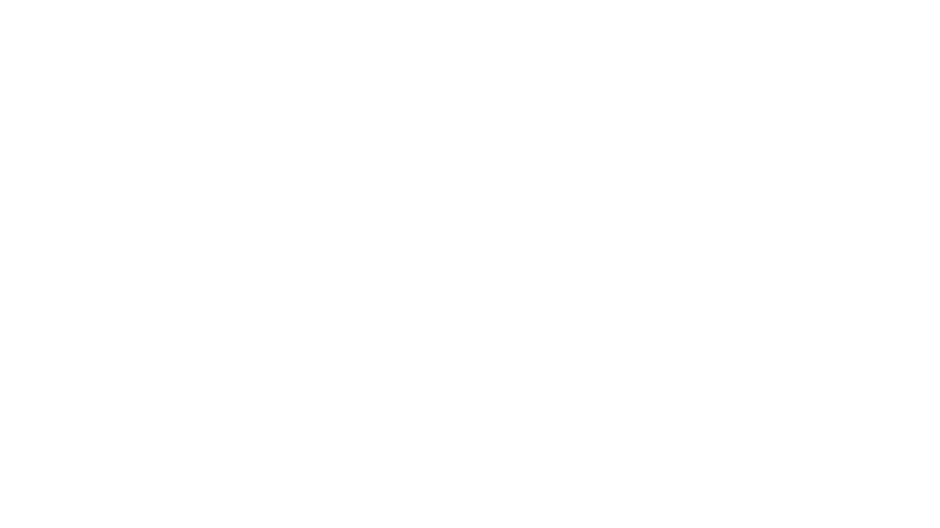
scroll to position [0, 0]
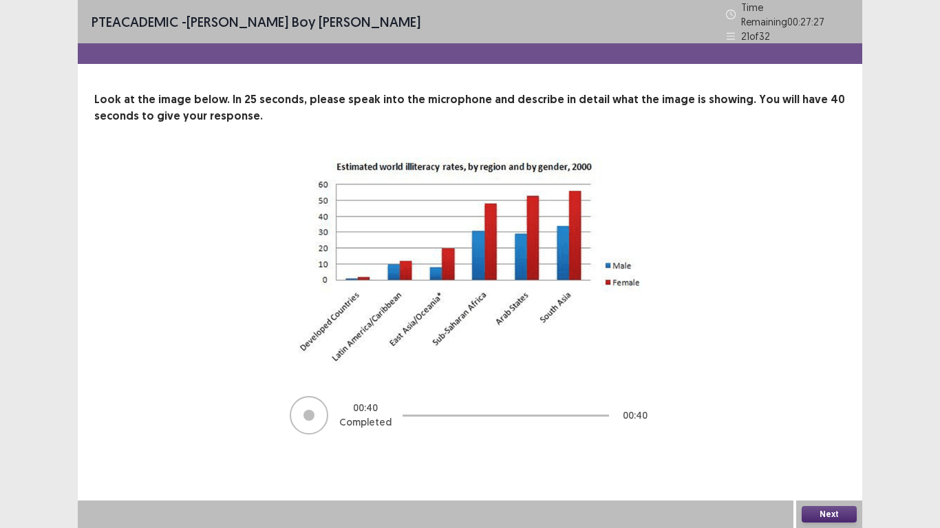
click at [824, 423] on button "Next" at bounding box center [829, 514] width 55 height 17
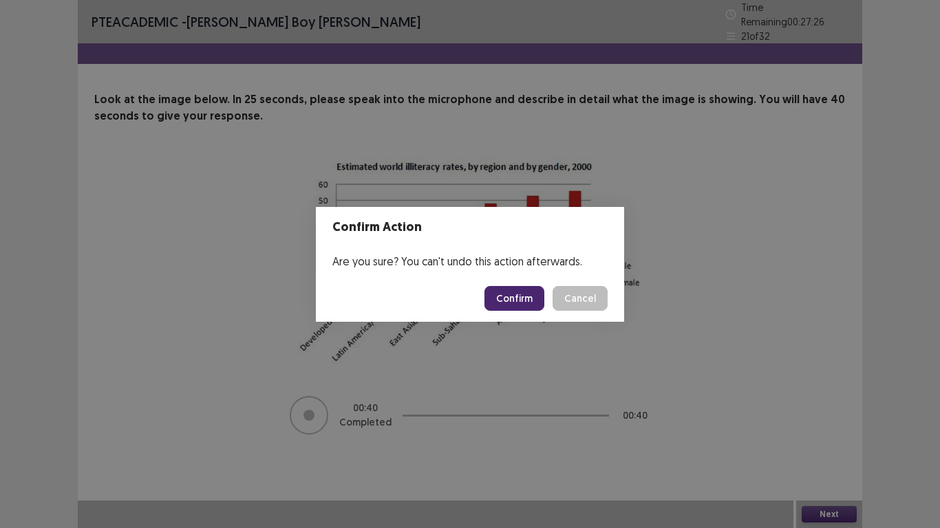
click at [523, 298] on button "Confirm" at bounding box center [514, 298] width 60 height 25
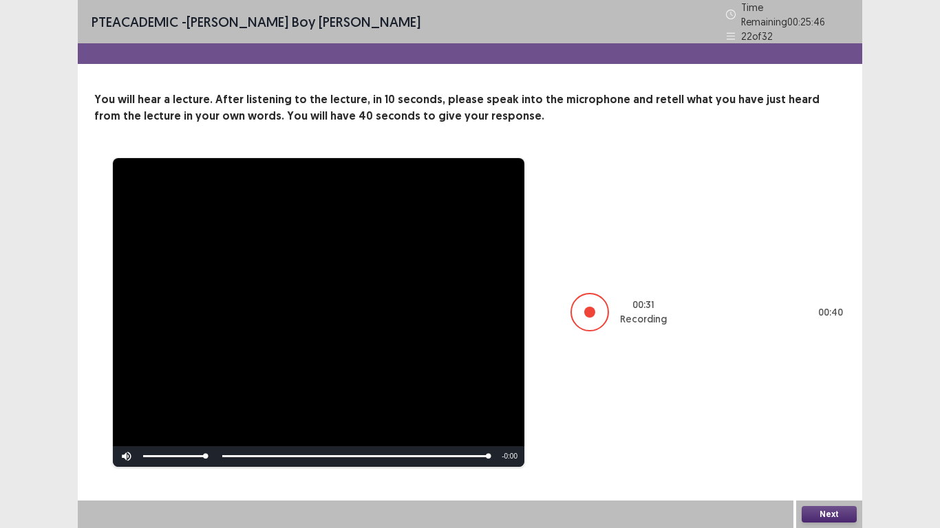
click at [835, 423] on button "Next" at bounding box center [829, 514] width 55 height 17
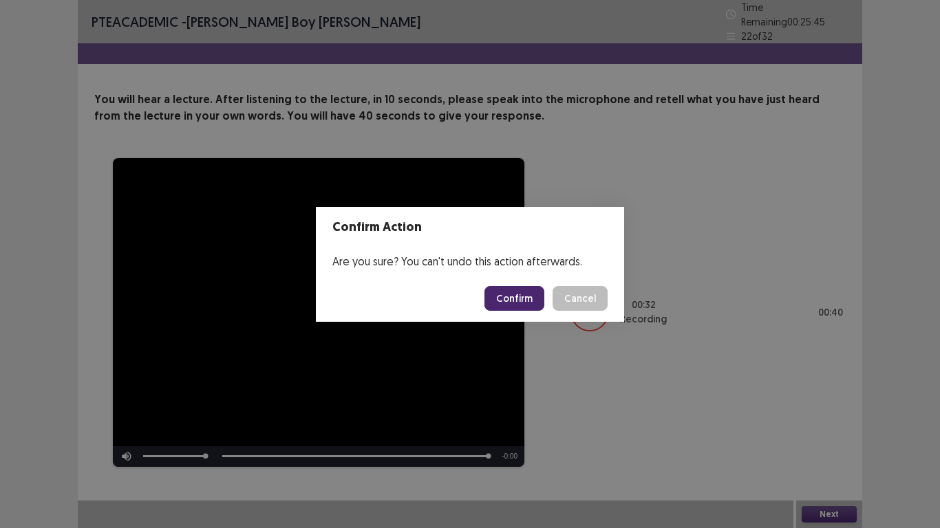
click at [526, 301] on button "Confirm" at bounding box center [514, 298] width 60 height 25
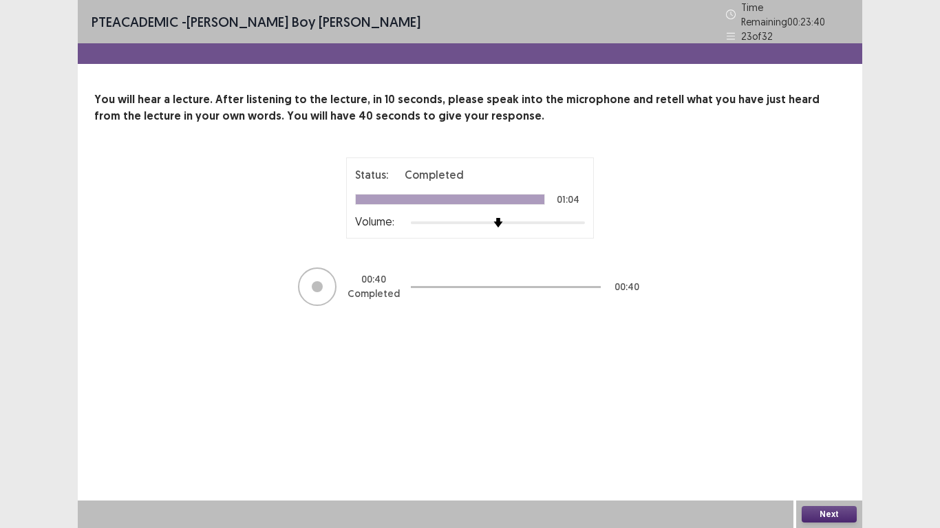
click at [838, 423] on button "Next" at bounding box center [829, 514] width 55 height 17
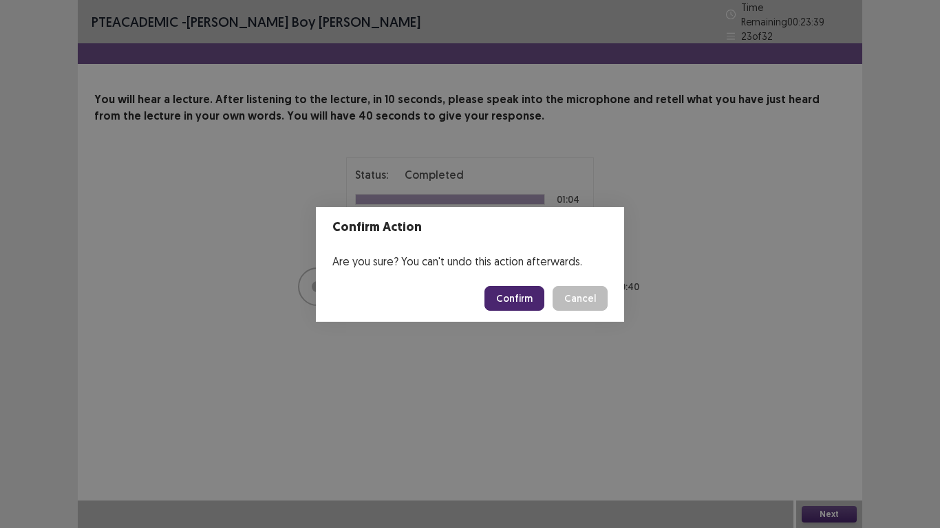
click at [512, 288] on button "Confirm" at bounding box center [514, 298] width 60 height 25
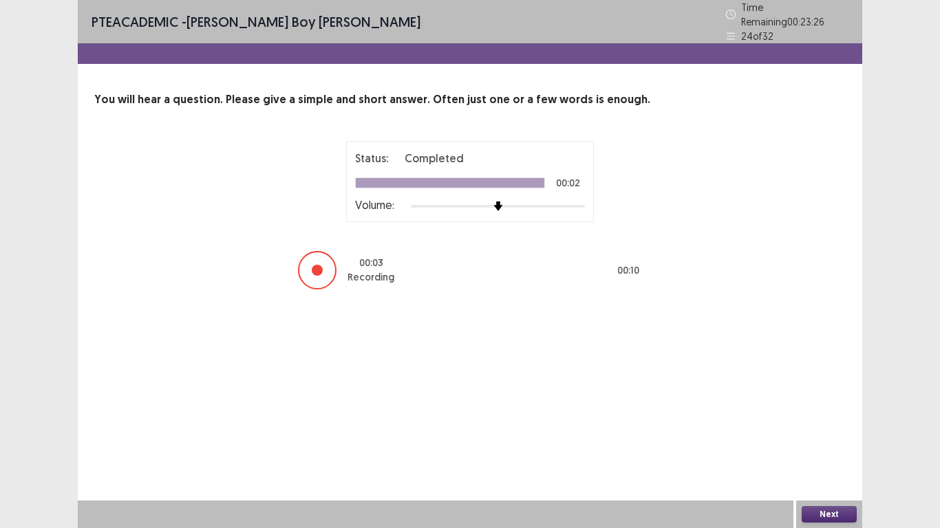
click at [834, 423] on button "Next" at bounding box center [829, 514] width 55 height 17
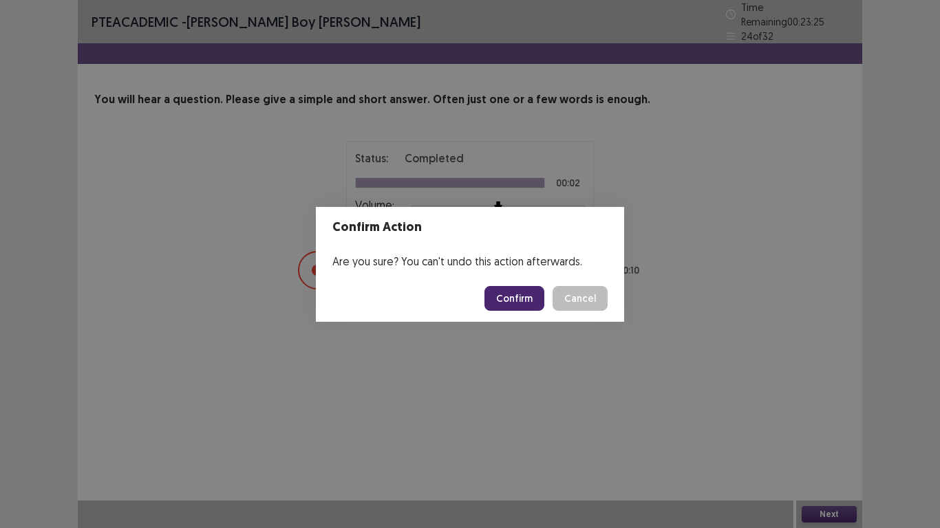
drag, startPoint x: 510, startPoint y: 293, endPoint x: 504, endPoint y: 270, distance: 23.4
click at [511, 294] on button "Confirm" at bounding box center [514, 298] width 60 height 25
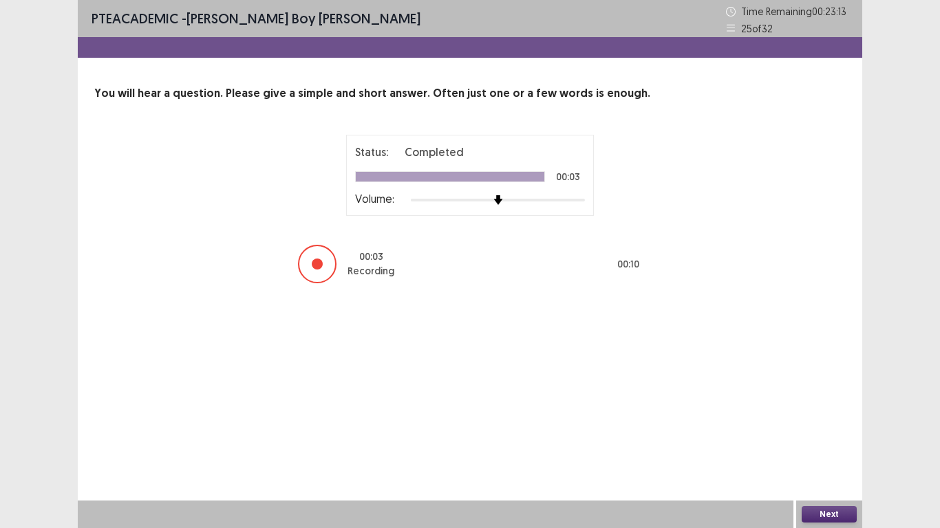
click at [845, 423] on button "Next" at bounding box center [829, 514] width 55 height 17
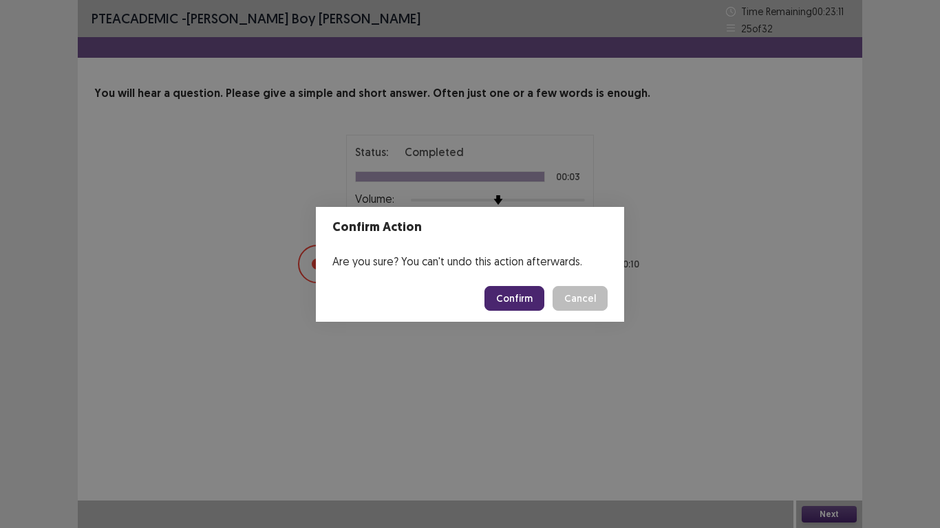
click at [496, 294] on button "Confirm" at bounding box center [514, 298] width 60 height 25
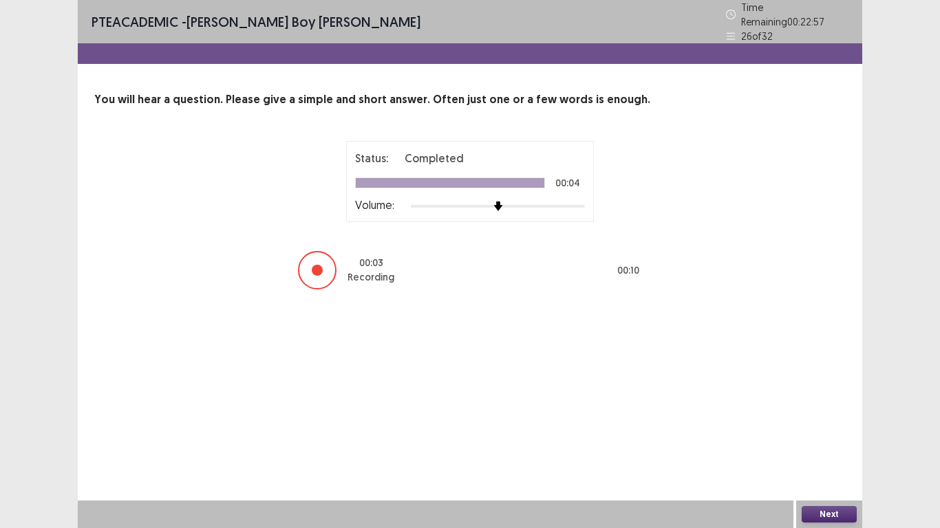
click at [840, 423] on button "Next" at bounding box center [829, 514] width 55 height 17
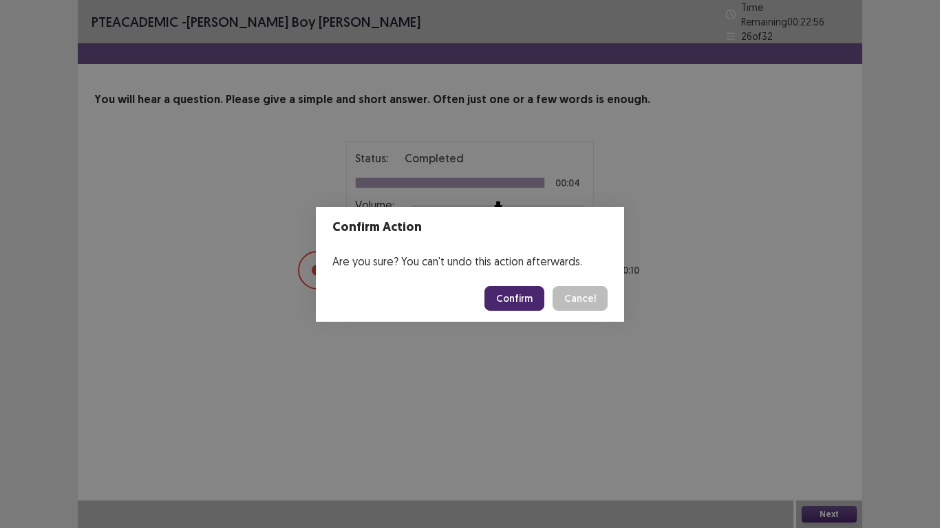
click at [509, 301] on button "Confirm" at bounding box center [514, 298] width 60 height 25
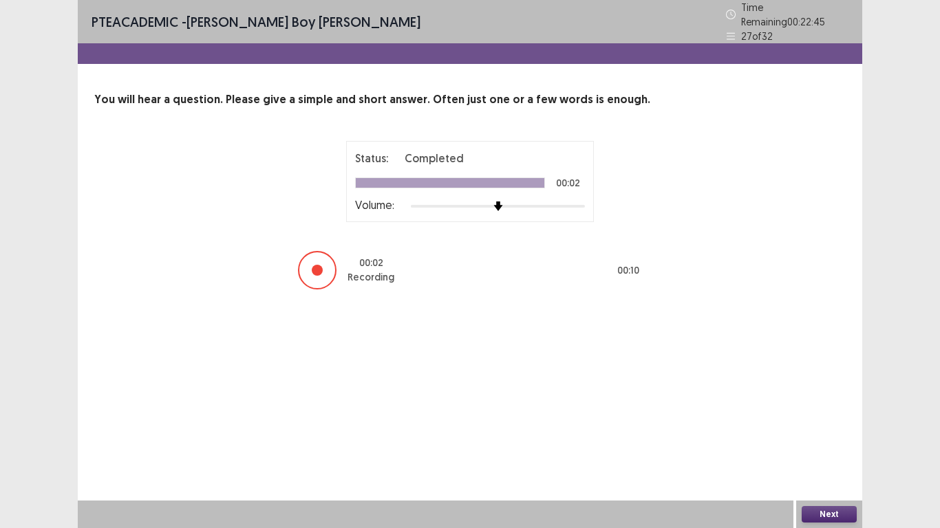
click at [829, 423] on button "Next" at bounding box center [829, 514] width 55 height 17
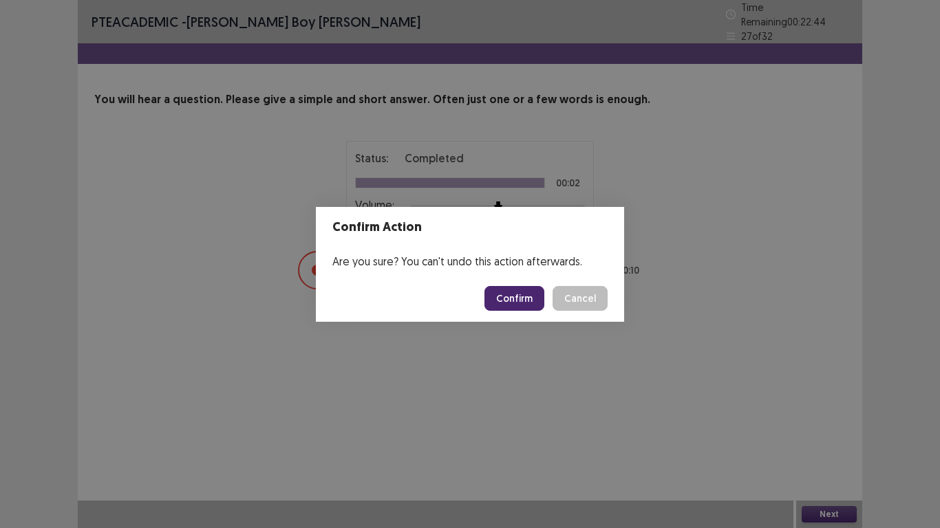
click at [502, 295] on button "Confirm" at bounding box center [514, 298] width 60 height 25
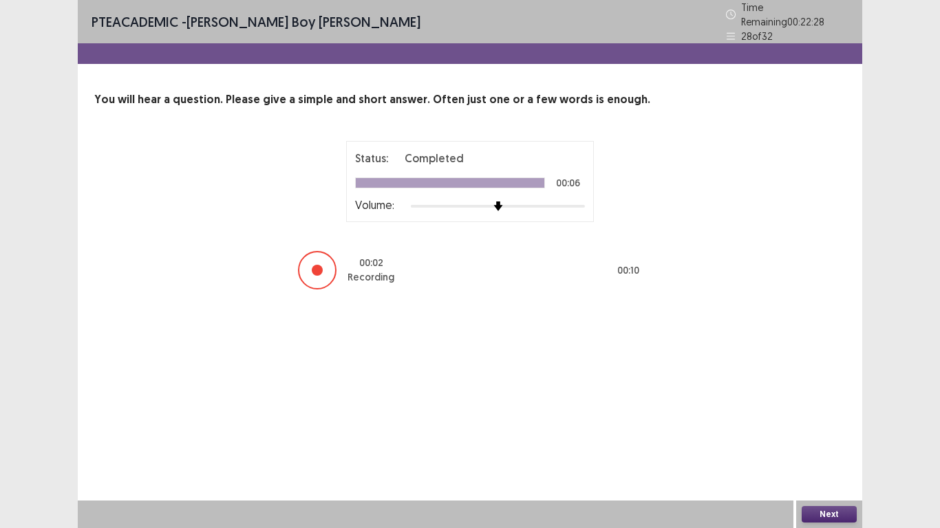
click at [807, 423] on button "Next" at bounding box center [829, 514] width 55 height 17
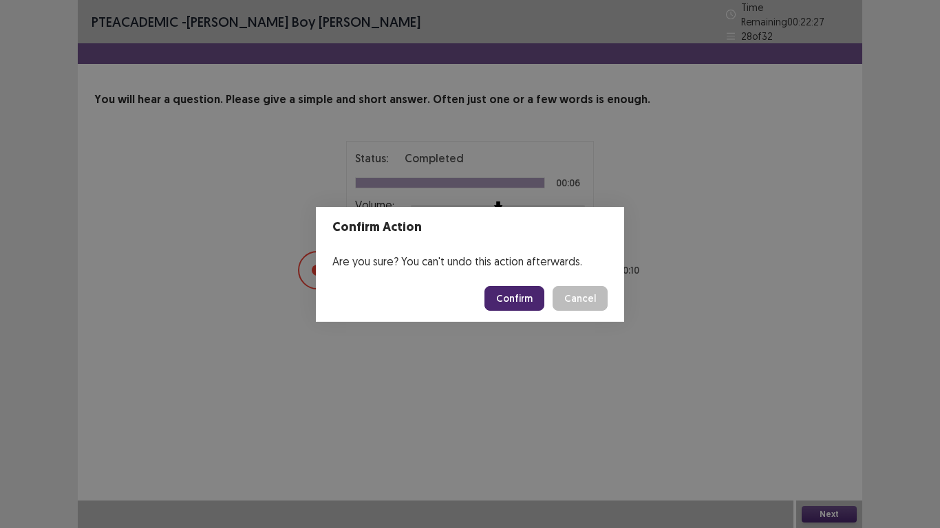
click at [518, 299] on button "Confirm" at bounding box center [514, 298] width 60 height 25
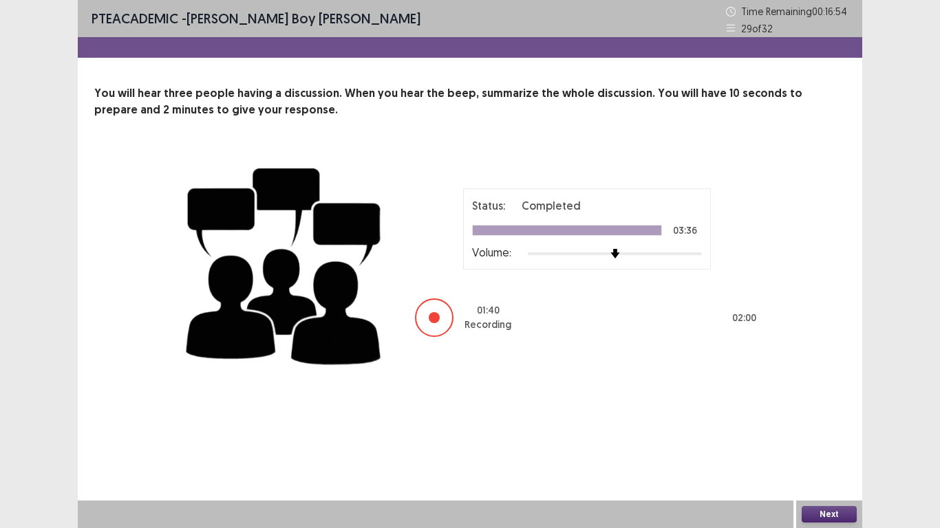
click at [831, 423] on button "Next" at bounding box center [829, 514] width 55 height 17
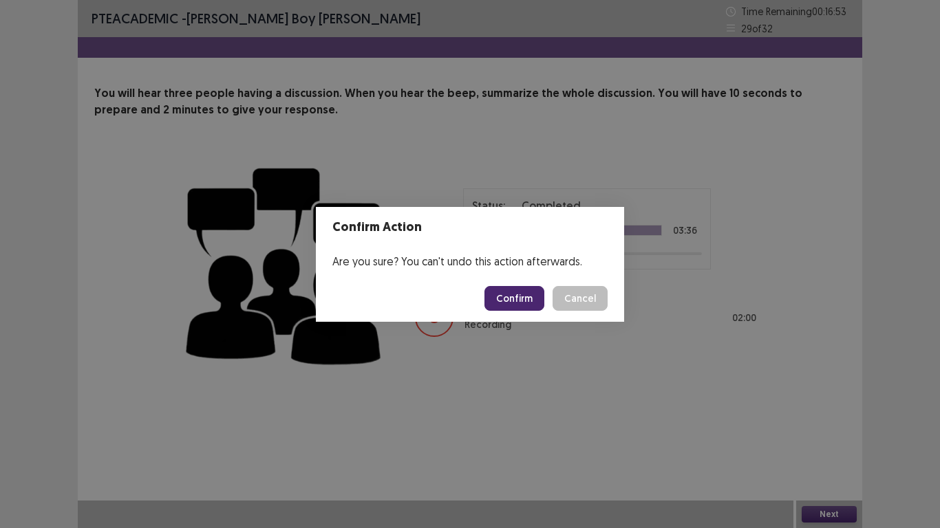
click at [500, 299] on button "Confirm" at bounding box center [514, 298] width 60 height 25
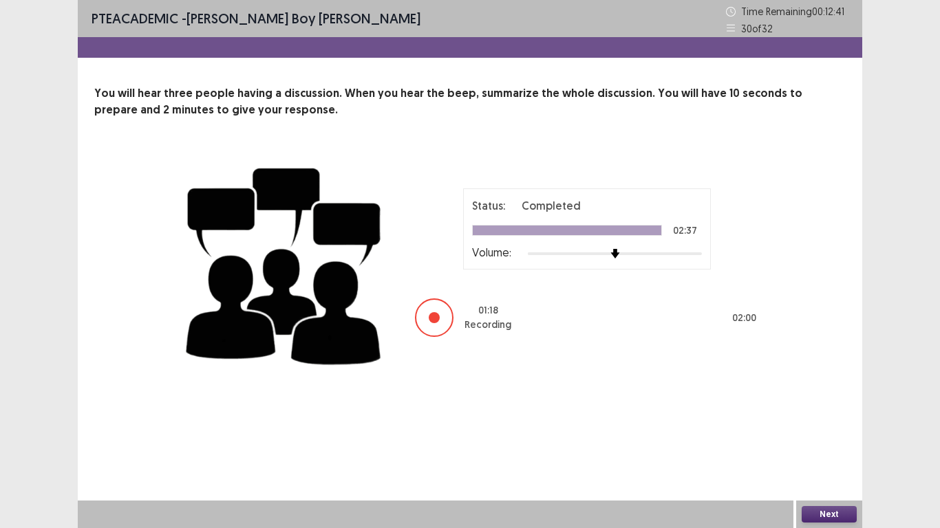
click at [819, 423] on button "Next" at bounding box center [829, 514] width 55 height 17
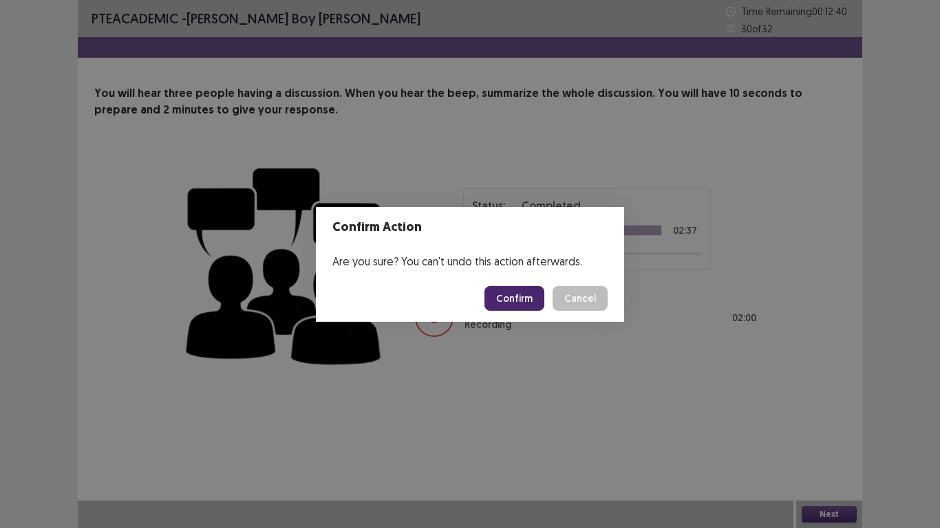
click at [504, 297] on button "Confirm" at bounding box center [514, 298] width 60 height 25
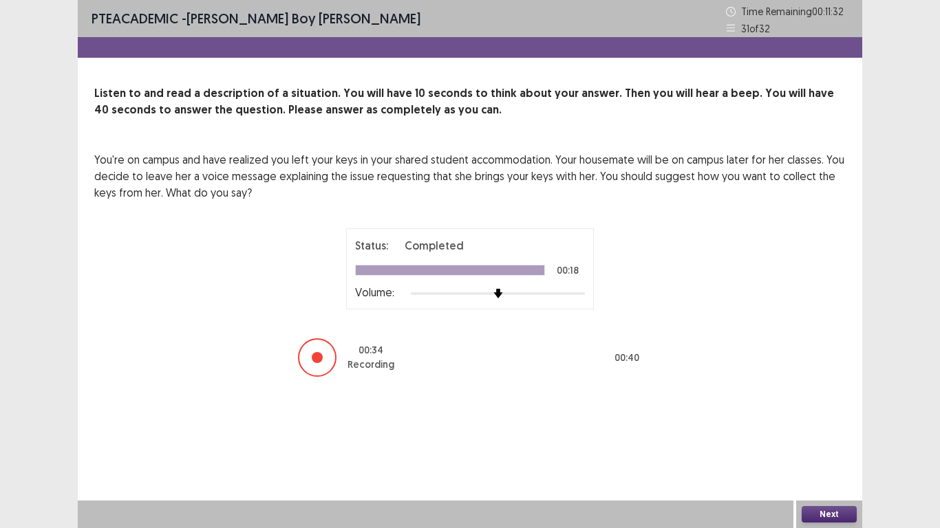
click at [840, 423] on button "Next" at bounding box center [829, 514] width 55 height 17
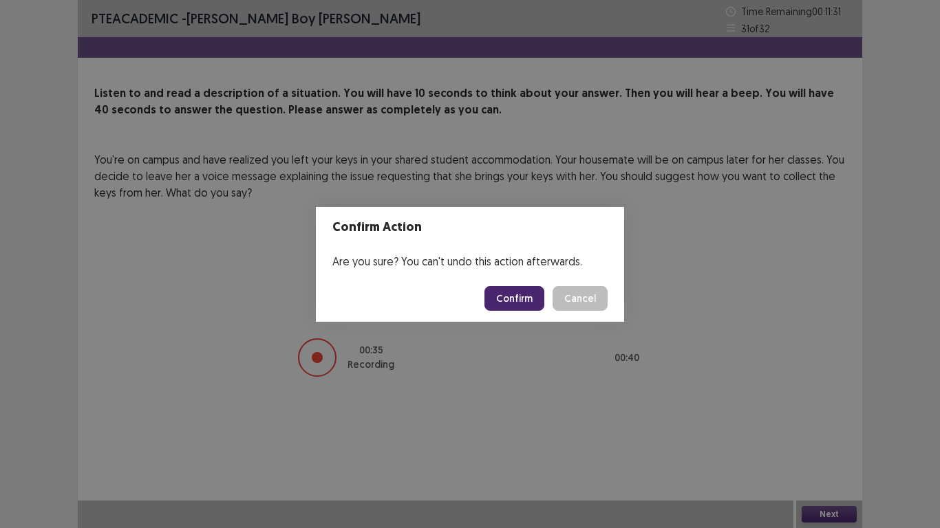
click at [522, 296] on button "Confirm" at bounding box center [514, 298] width 60 height 25
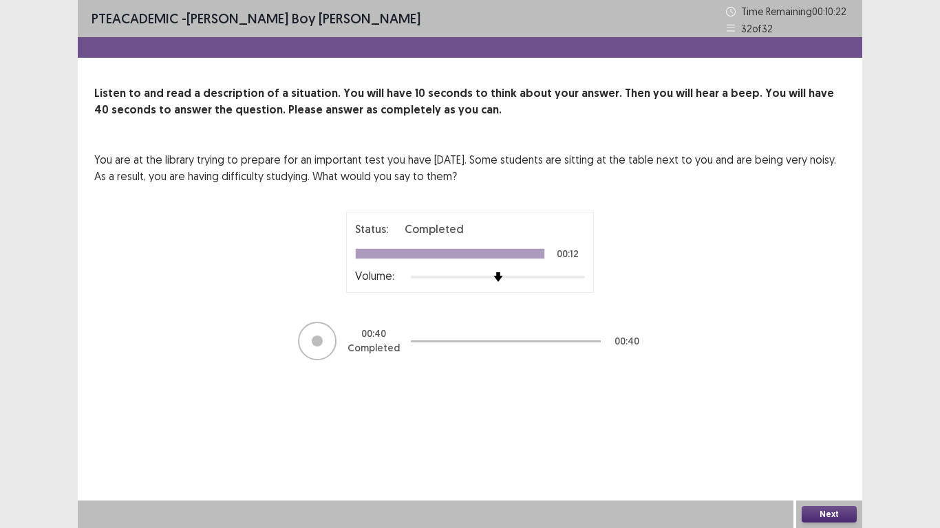
click at [821, 423] on button "Next" at bounding box center [829, 514] width 55 height 17
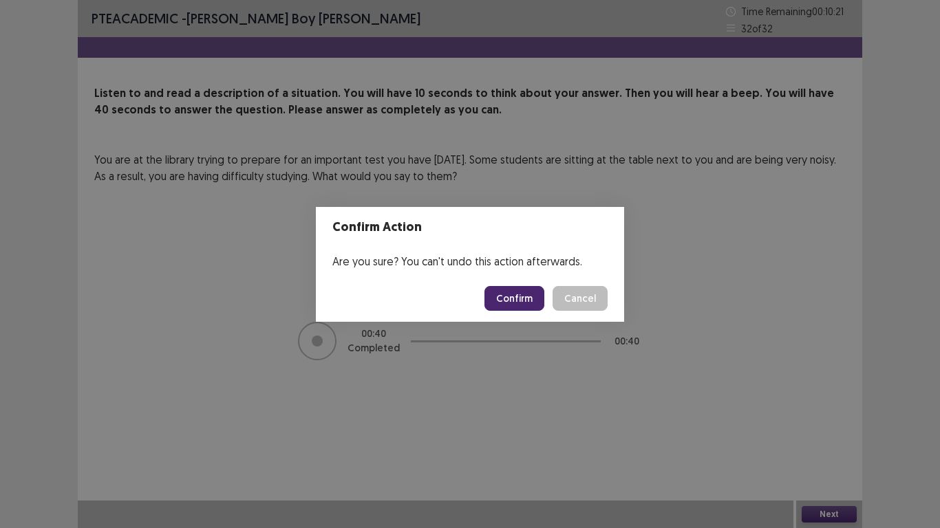
click at [506, 293] on button "Confirm" at bounding box center [514, 298] width 60 height 25
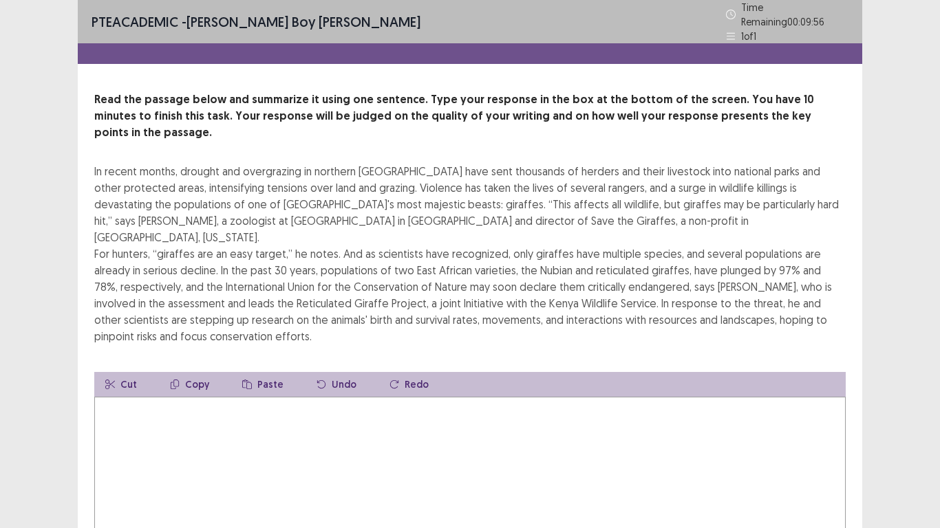
click at [165, 397] on textarea at bounding box center [469, 472] width 751 height 151
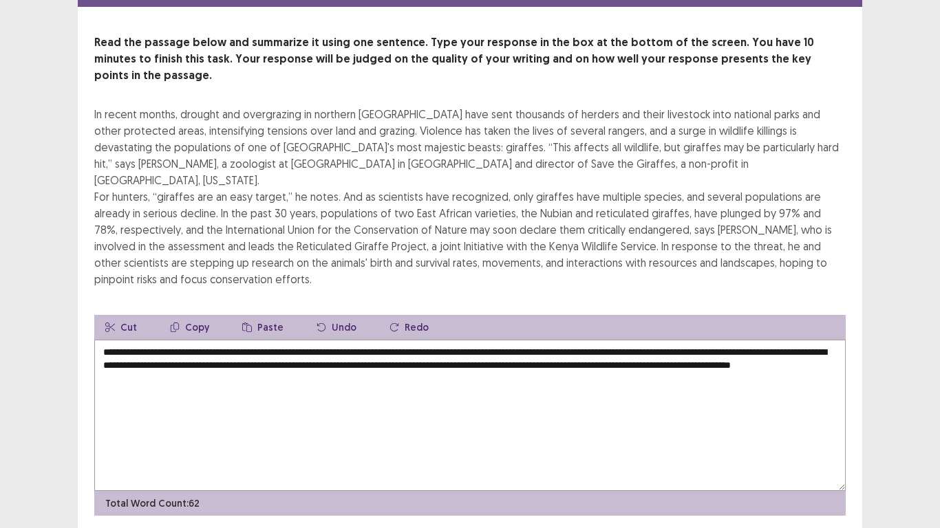
scroll to position [66, 0]
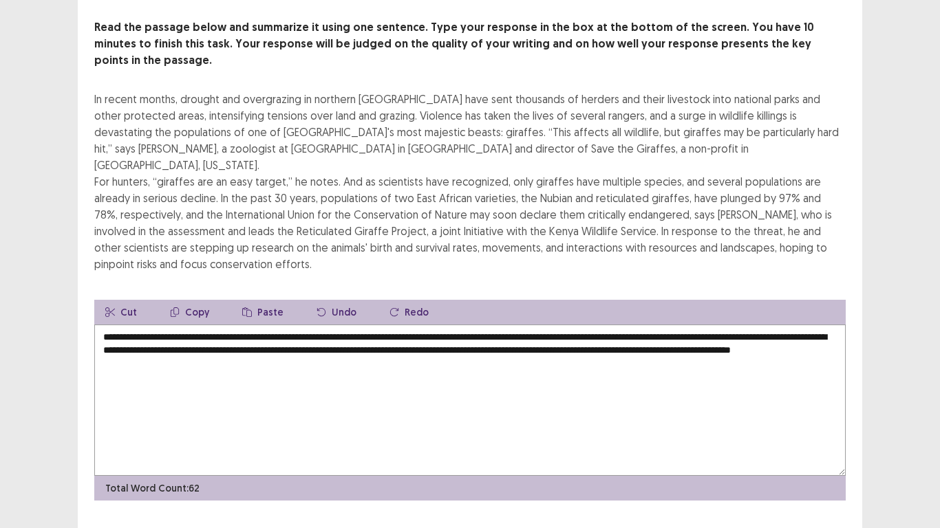
type textarea "**********"
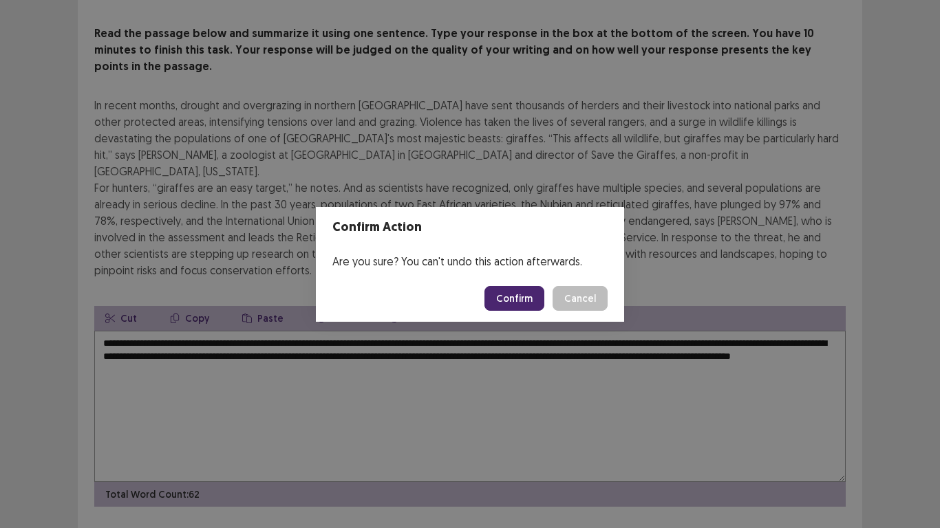
click at [509, 299] on button "Confirm" at bounding box center [514, 298] width 60 height 25
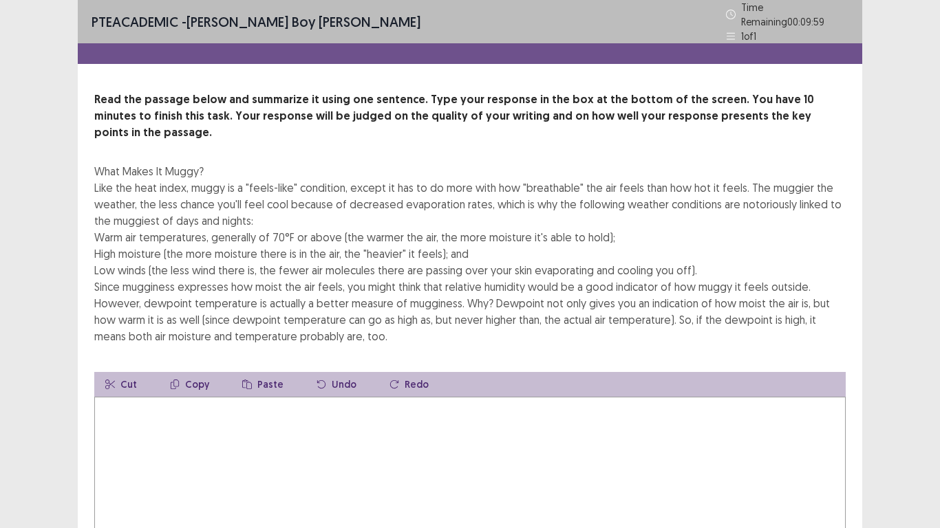
click at [163, 407] on textarea at bounding box center [469, 472] width 751 height 151
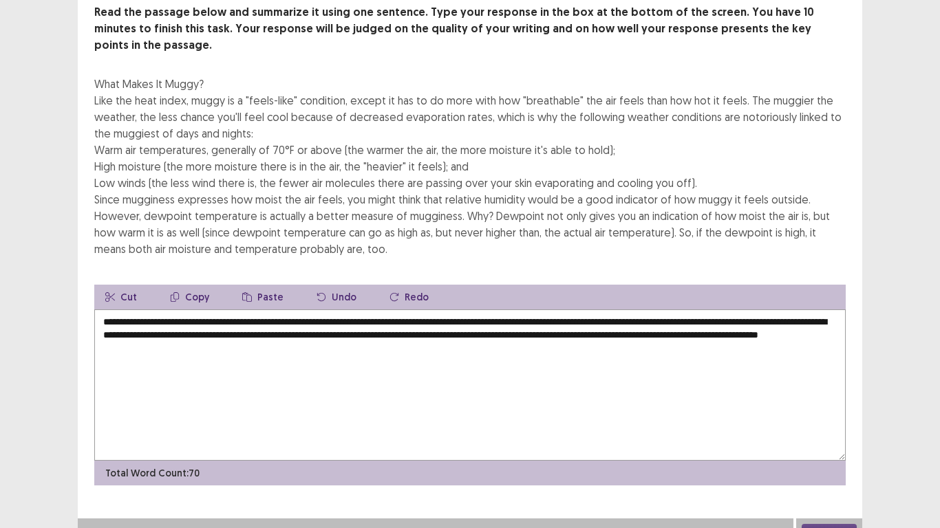
scroll to position [83, 0]
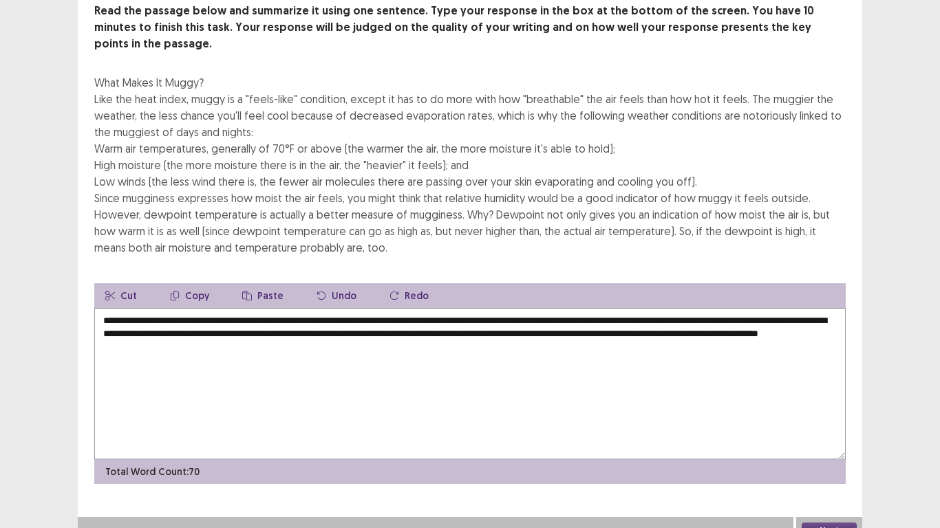
type textarea "**********"
click at [832, 423] on button "Next" at bounding box center [829, 531] width 55 height 17
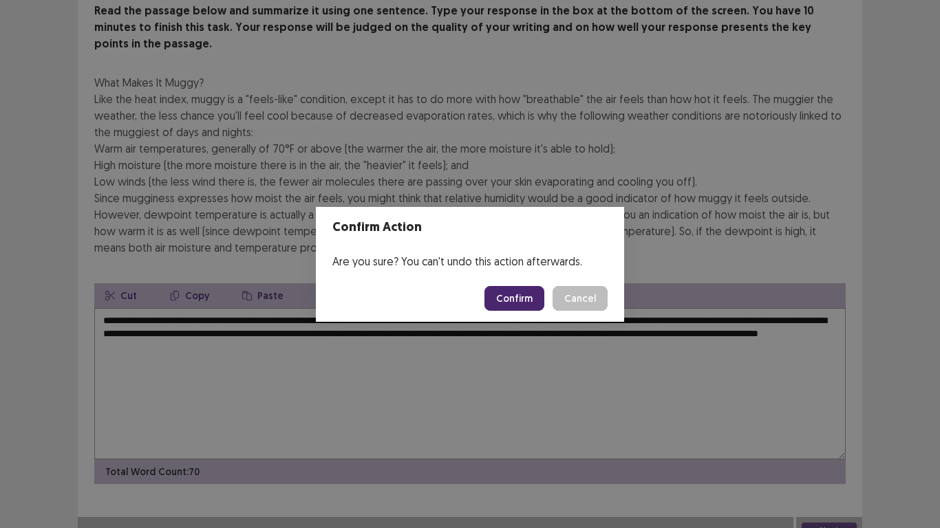
click at [512, 294] on button "Confirm" at bounding box center [514, 298] width 60 height 25
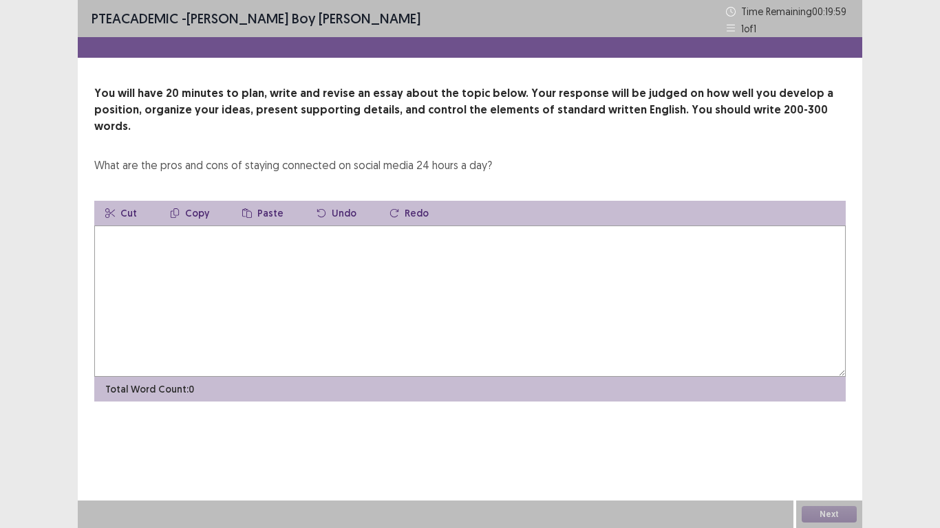
click at [144, 226] on textarea at bounding box center [469, 301] width 751 height 151
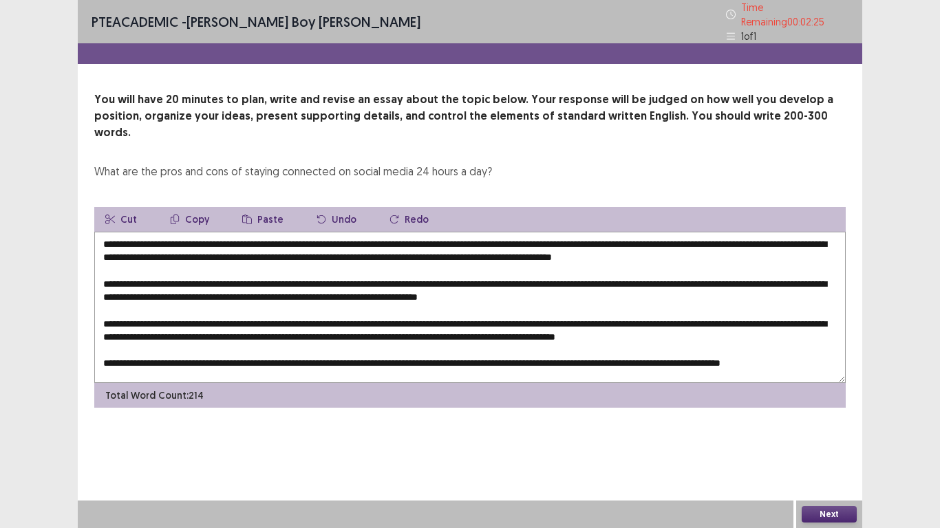
scroll to position [7, 0]
type textarea "**********"
click at [832, 423] on button "Next" at bounding box center [829, 514] width 55 height 17
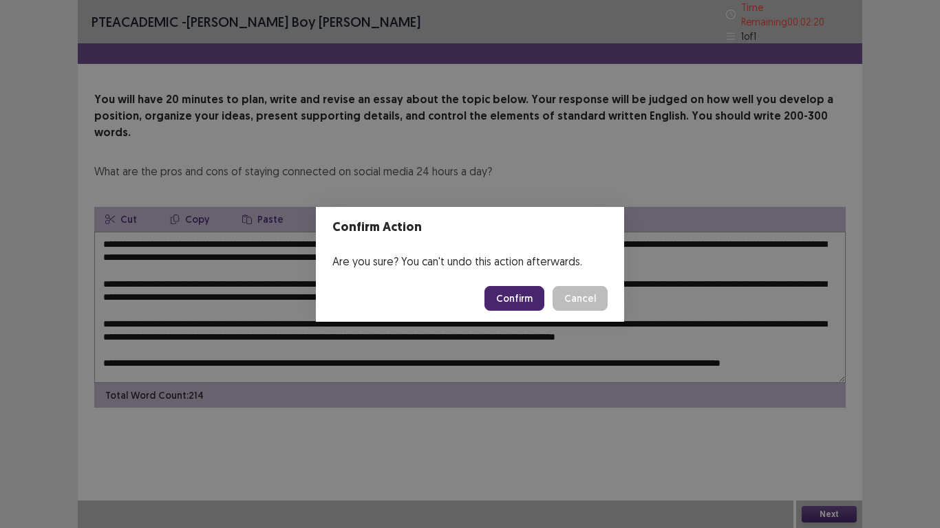
click at [522, 301] on button "Confirm" at bounding box center [514, 298] width 60 height 25
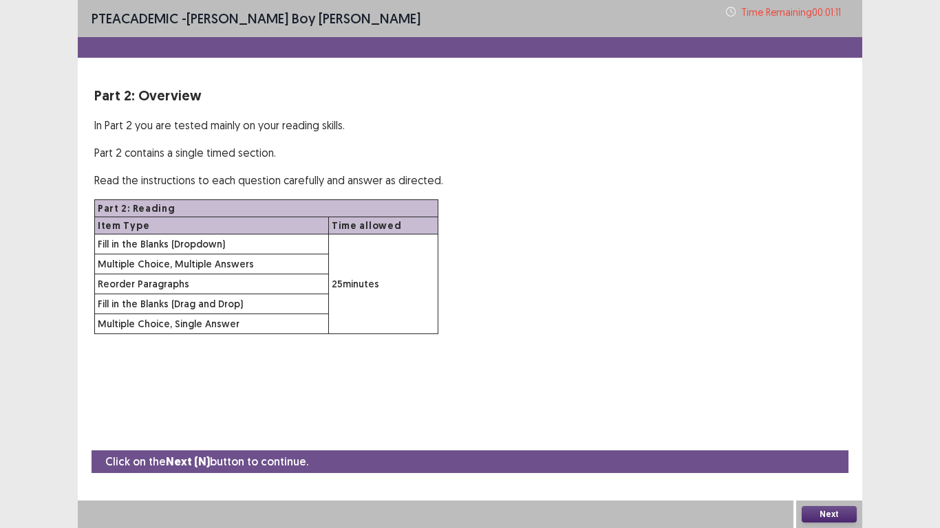
click at [839, 423] on button "Next" at bounding box center [829, 514] width 55 height 17
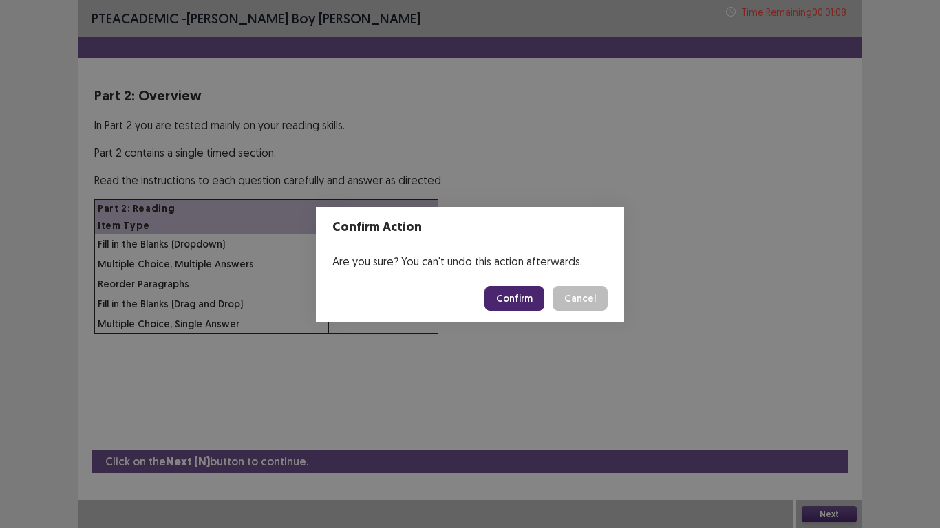
click at [505, 297] on button "Confirm" at bounding box center [514, 298] width 60 height 25
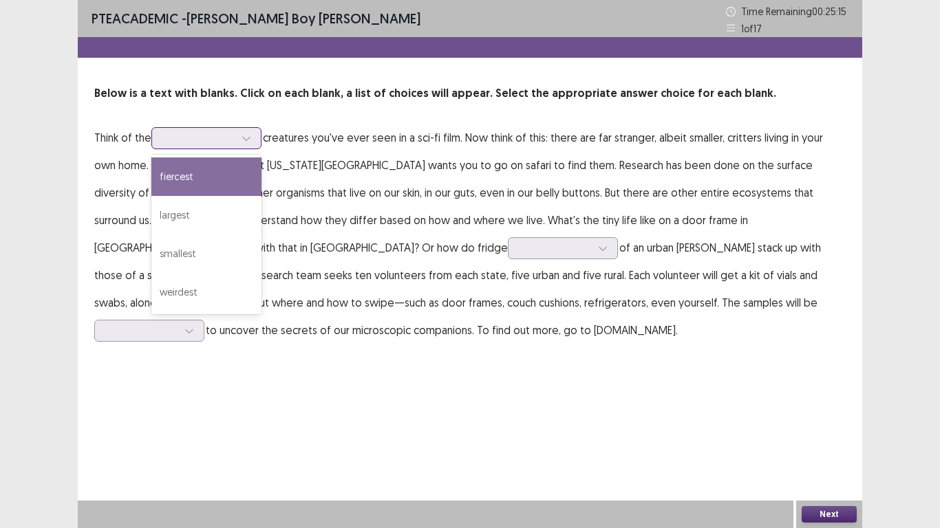
click at [242, 144] on div at bounding box center [246, 138] width 21 height 21
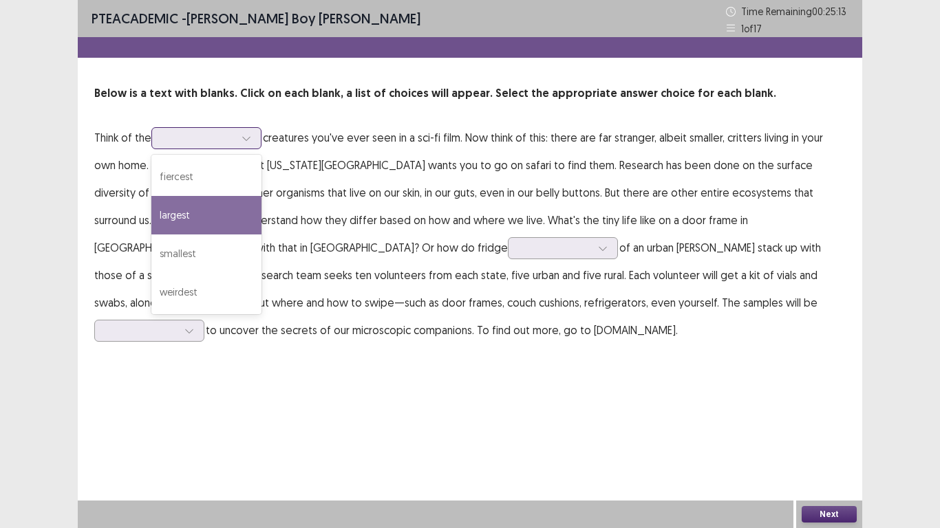
drag, startPoint x: 207, startPoint y: 209, endPoint x: 209, endPoint y: 195, distance: 13.8
click at [206, 209] on div "largest" at bounding box center [206, 215] width 110 height 39
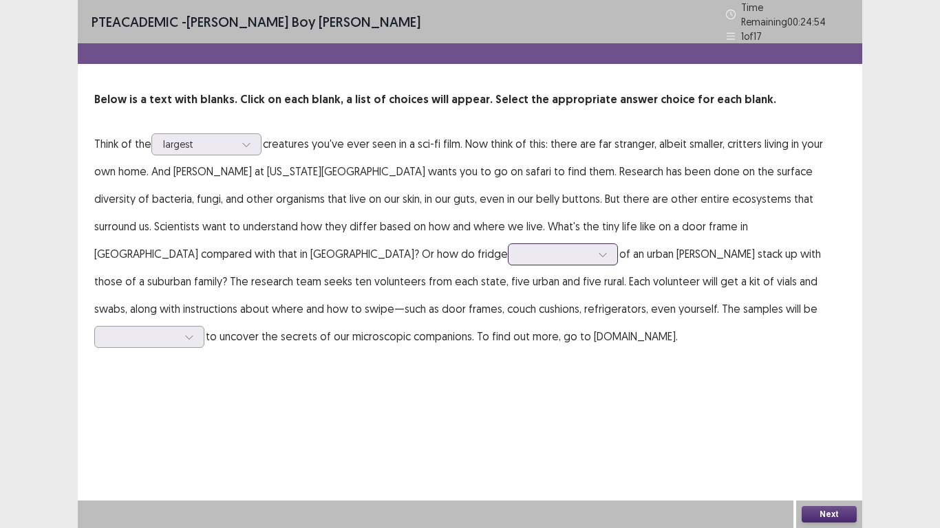
click at [592, 246] on div at bounding box center [602, 254] width 21 height 21
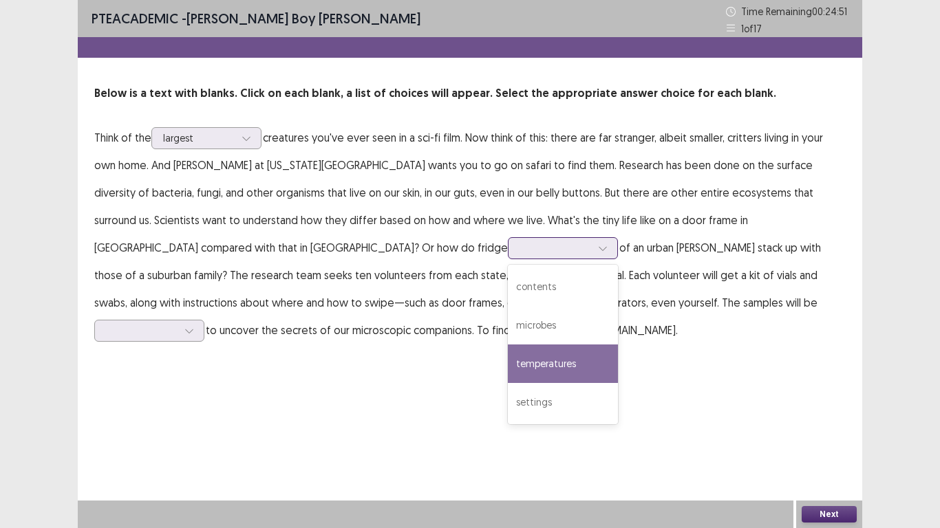
click at [508, 352] on div "temperatures" at bounding box center [563, 364] width 110 height 39
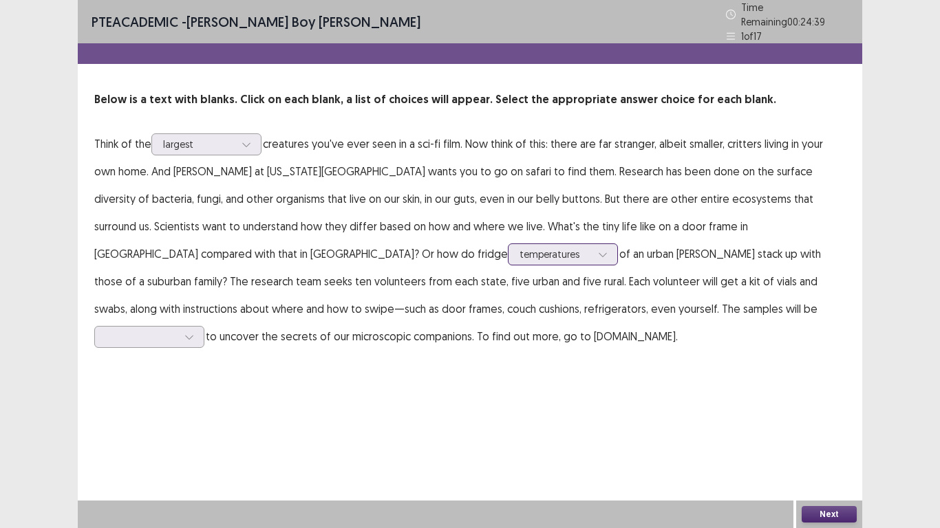
click at [592, 244] on div at bounding box center [602, 254] width 21 height 21
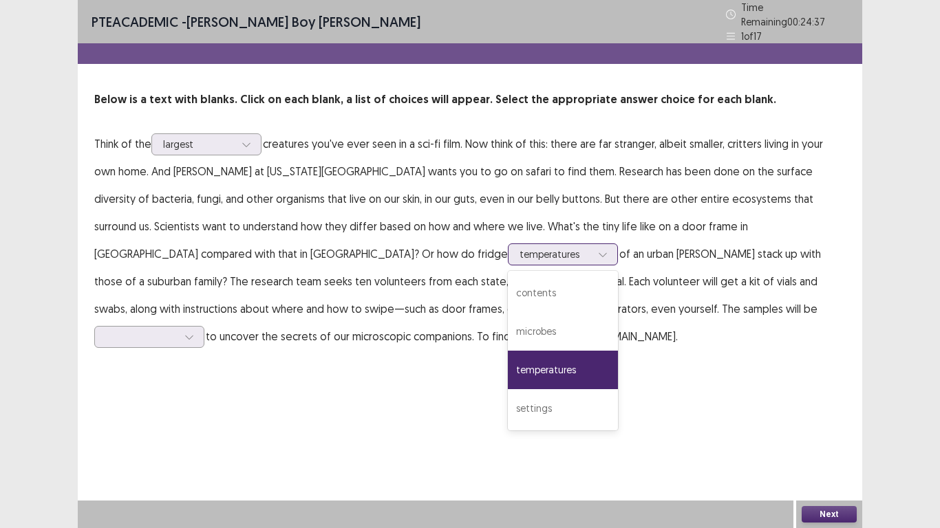
click at [508, 367] on div "temperatures" at bounding box center [563, 370] width 110 height 39
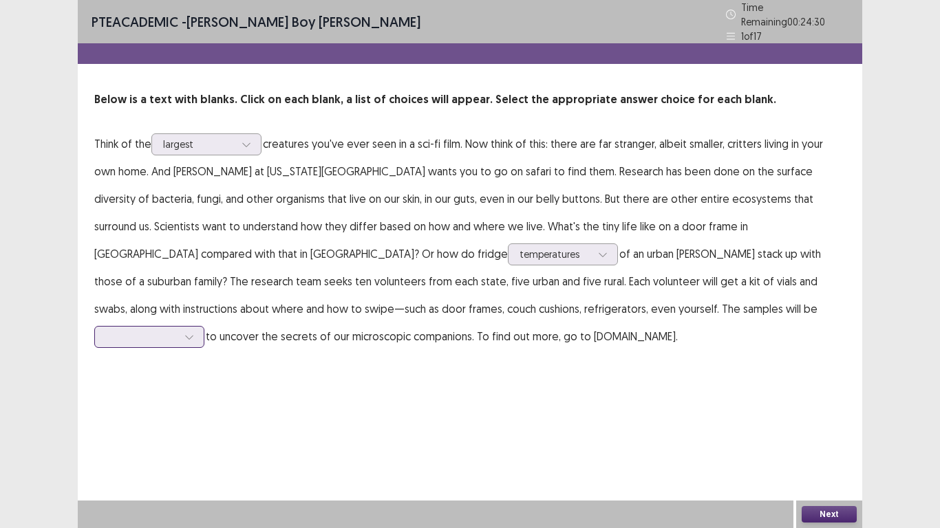
click at [204, 326] on div at bounding box center [149, 337] width 110 height 22
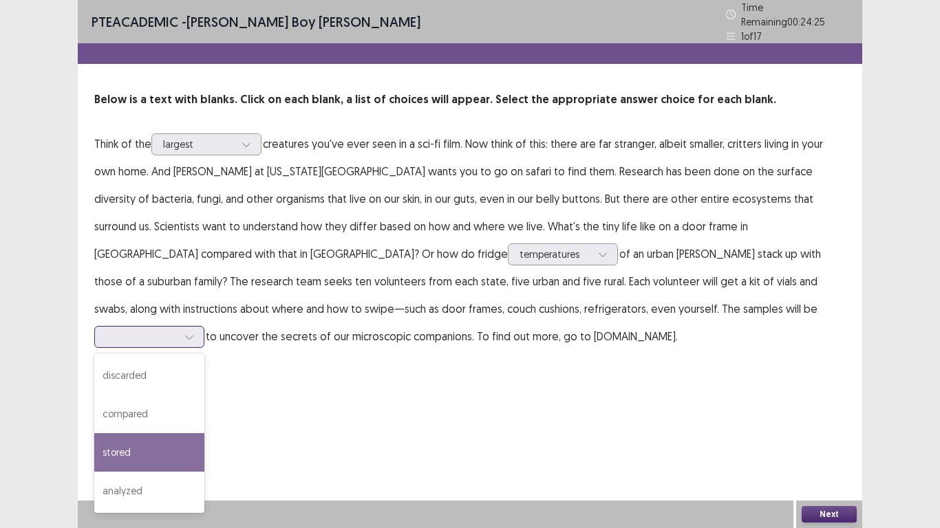
click at [204, 423] on div "stored" at bounding box center [149, 453] width 110 height 39
click at [178, 330] on div at bounding box center [142, 336] width 72 height 13
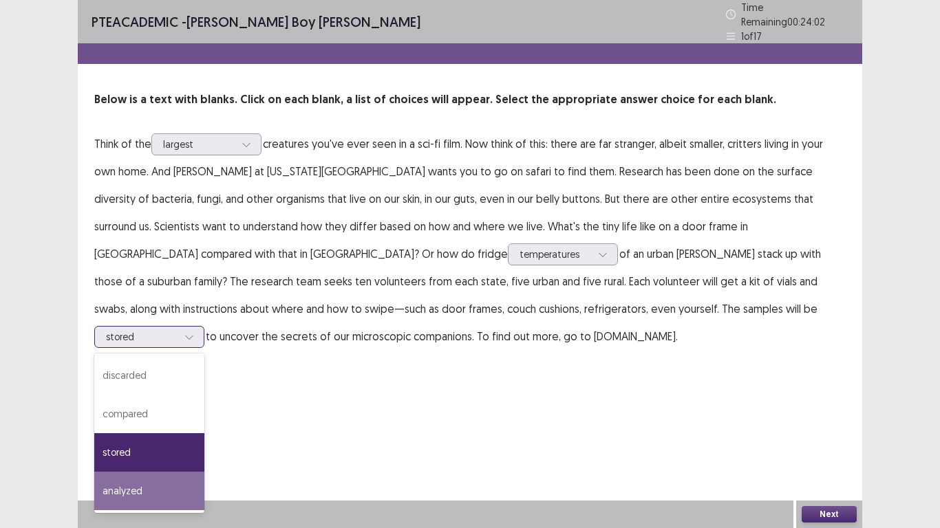
click at [204, 423] on div "analyzed" at bounding box center [149, 491] width 110 height 39
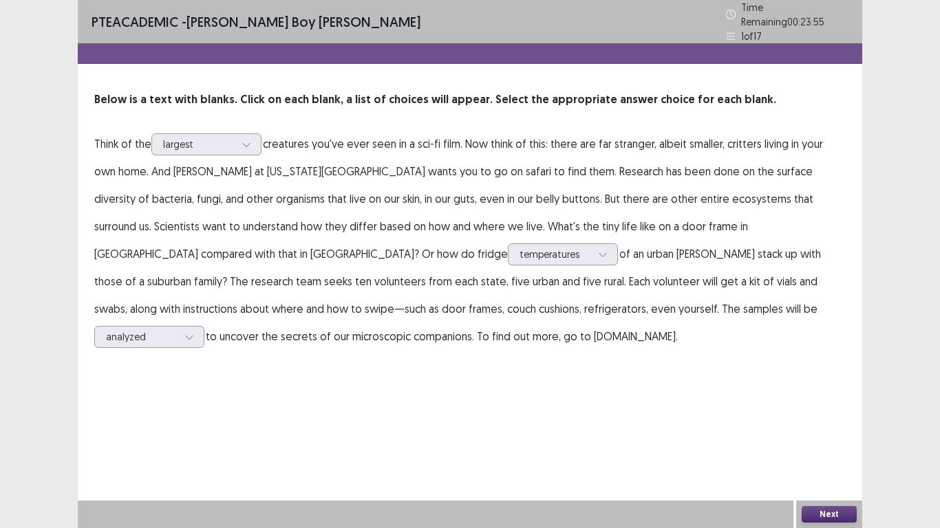
click at [835, 423] on button "Next" at bounding box center [829, 514] width 55 height 17
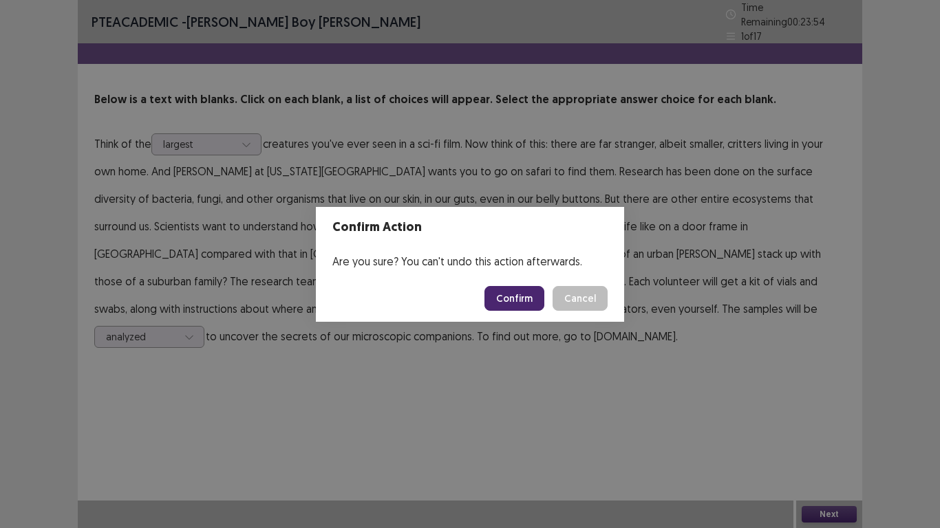
click at [513, 296] on button "Confirm" at bounding box center [514, 298] width 60 height 25
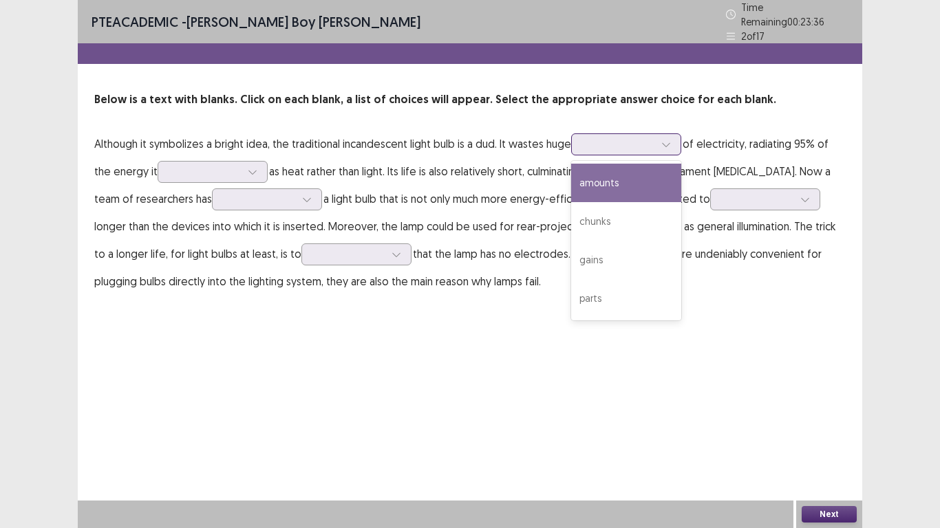
click at [663, 140] on icon at bounding box center [666, 145] width 10 height 10
click at [628, 173] on div "amounts" at bounding box center [626, 183] width 110 height 39
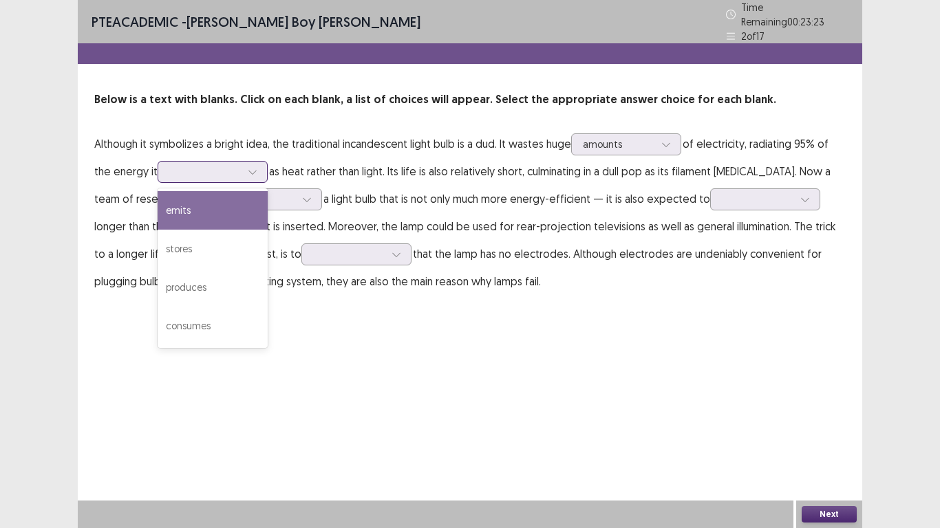
click at [209, 167] on div at bounding box center [205, 171] width 72 height 13
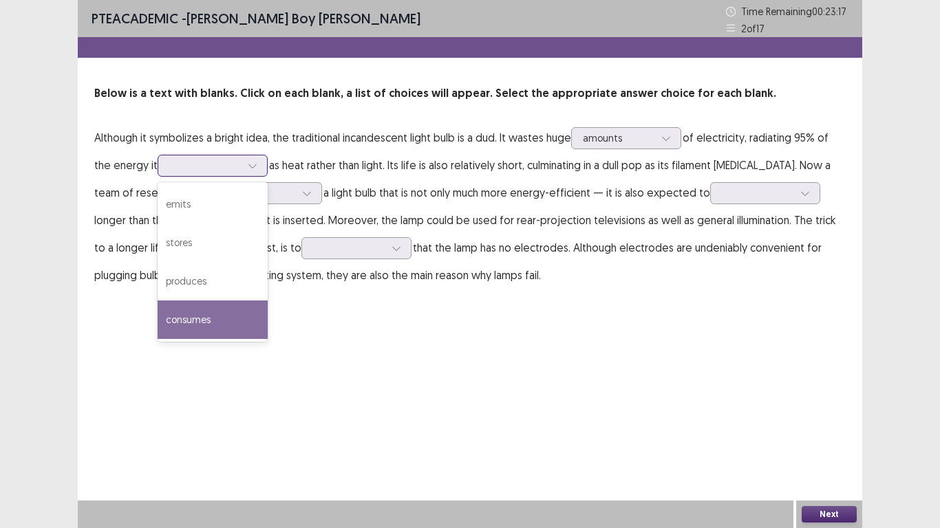
drag, startPoint x: 197, startPoint y: 319, endPoint x: 199, endPoint y: 310, distance: 9.1
click at [197, 319] on div "consumes" at bounding box center [213, 320] width 110 height 39
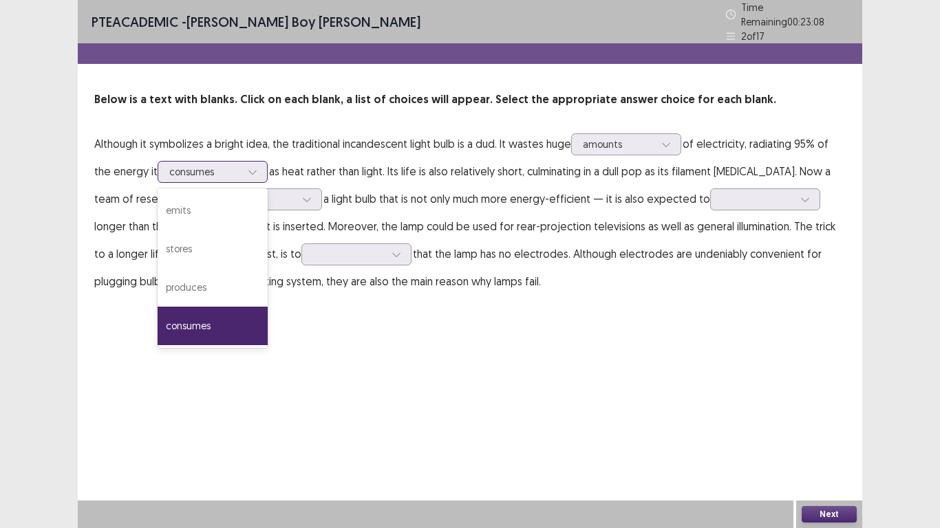
click at [222, 165] on div at bounding box center [205, 171] width 72 height 13
click at [186, 280] on div "produces" at bounding box center [213, 287] width 110 height 39
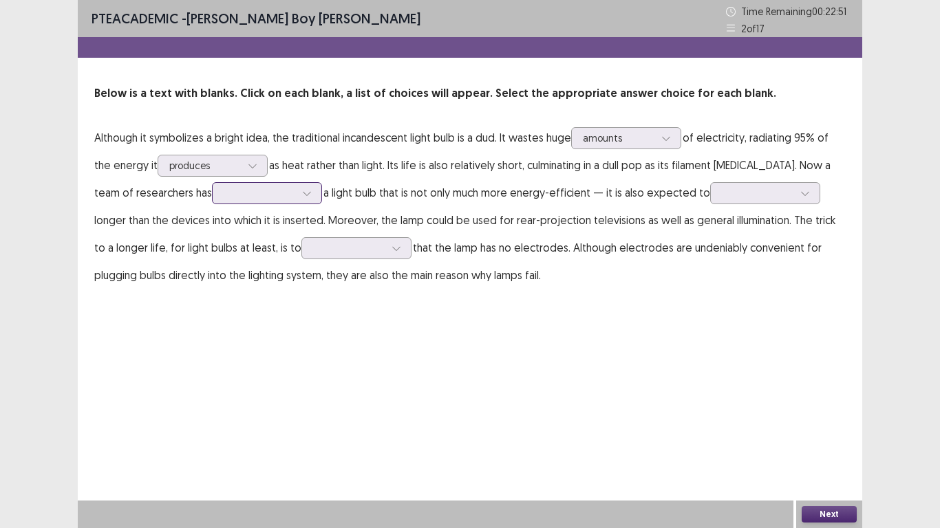
click at [302, 189] on icon at bounding box center [307, 194] width 10 height 10
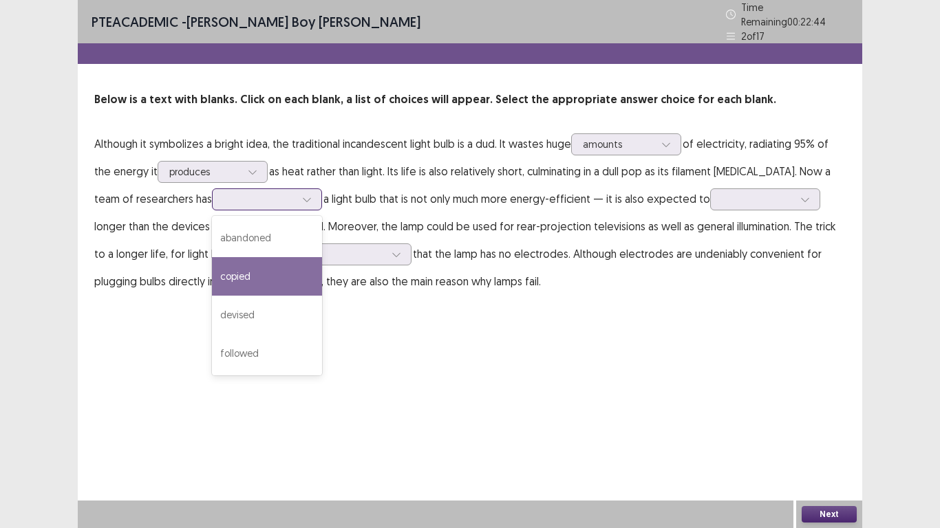
click at [223, 257] on div "copied" at bounding box center [267, 276] width 110 height 39
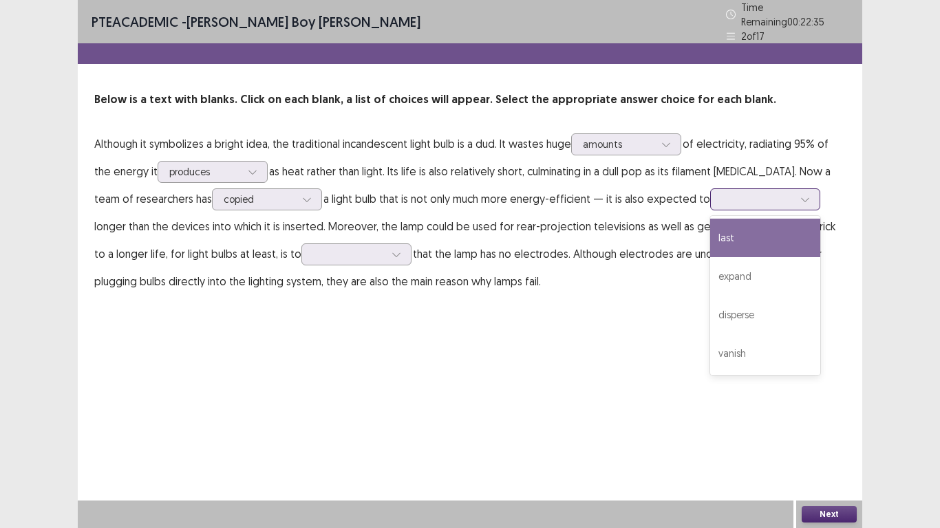
click at [750, 193] on div at bounding box center [758, 199] width 72 height 13
click at [720, 225] on div "last" at bounding box center [765, 238] width 110 height 39
click at [722, 193] on div at bounding box center [758, 199] width 72 height 13
click at [710, 230] on div "last" at bounding box center [765, 238] width 110 height 39
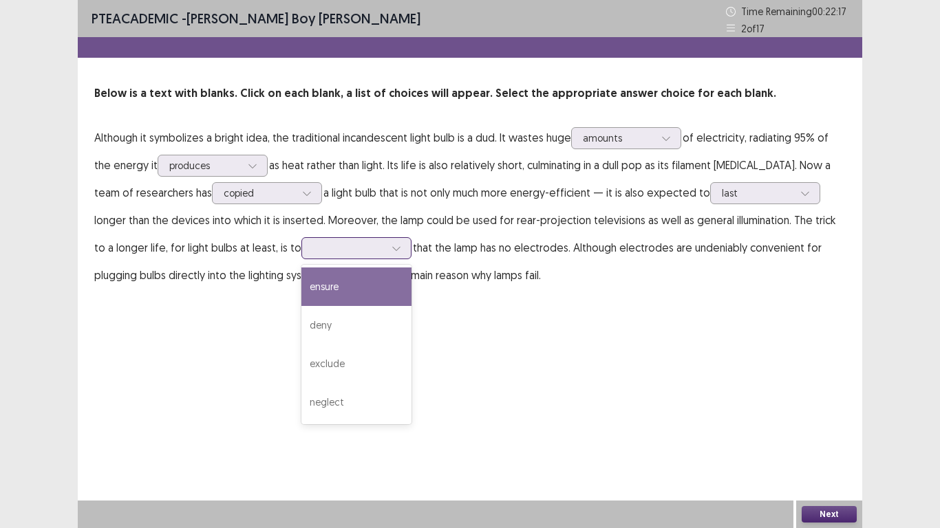
click at [313, 246] on div at bounding box center [349, 248] width 72 height 13
click at [301, 286] on div "ensure" at bounding box center [356, 287] width 110 height 39
click at [313, 242] on div at bounding box center [349, 248] width 72 height 13
click at [301, 281] on div "ensure" at bounding box center [356, 287] width 110 height 39
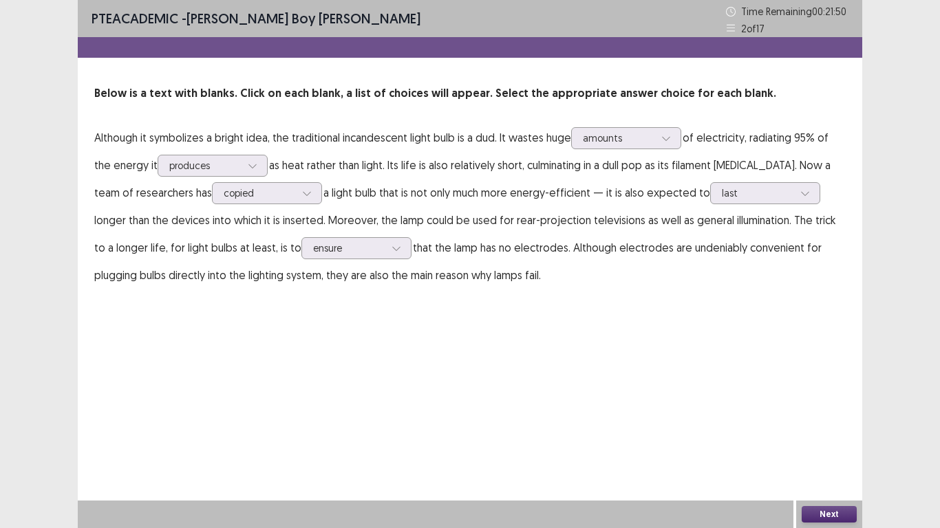
click at [815, 423] on div "Next" at bounding box center [829, 515] width 66 height 28
click at [825, 423] on button "Next" at bounding box center [829, 514] width 55 height 17
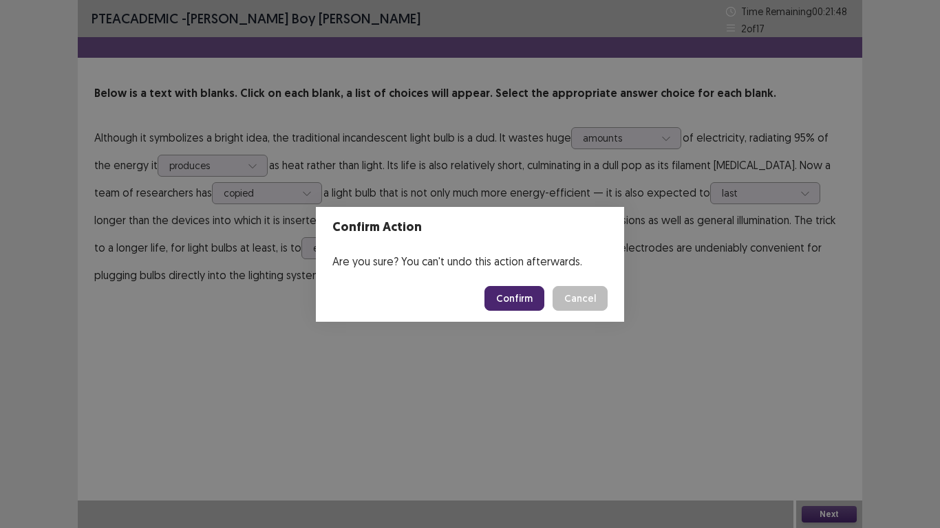
click at [515, 300] on button "Confirm" at bounding box center [514, 298] width 60 height 25
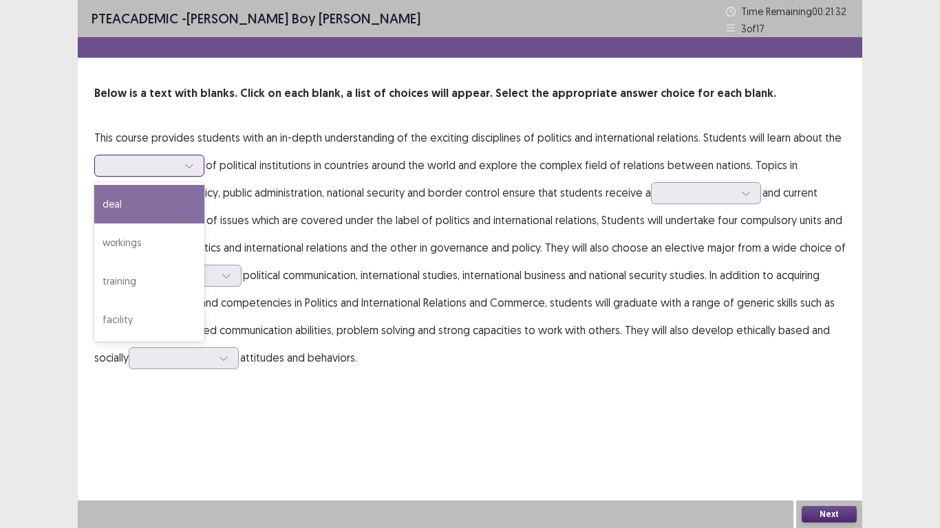
click at [179, 164] on div at bounding box center [189, 166] width 21 height 21
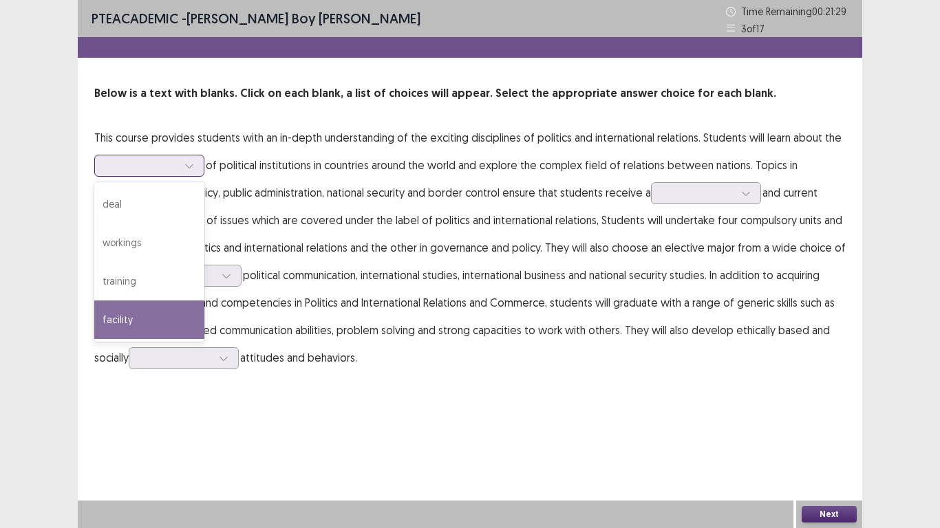
drag, startPoint x: 131, startPoint y: 310, endPoint x: 136, endPoint y: 304, distance: 7.3
click at [131, 310] on div "facility" at bounding box center [149, 320] width 110 height 39
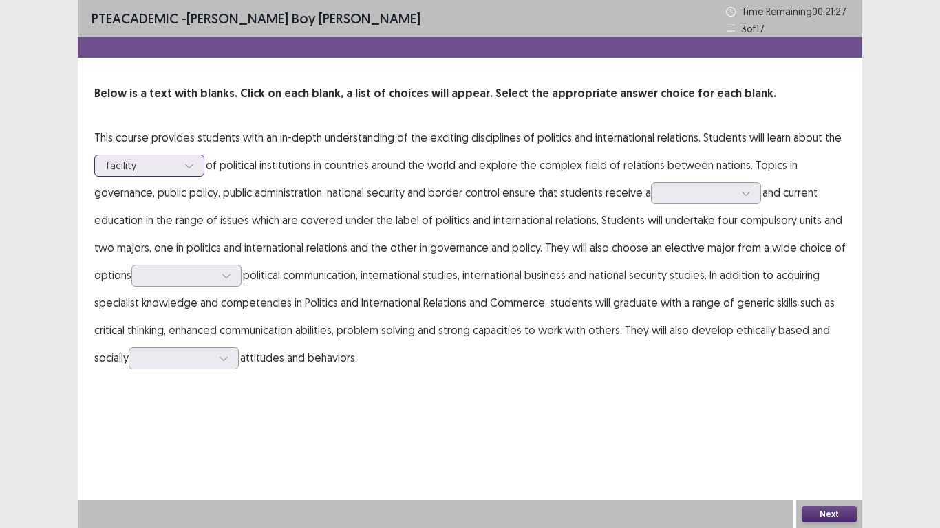
click at [163, 156] on div "facility" at bounding box center [142, 166] width 72 height 21
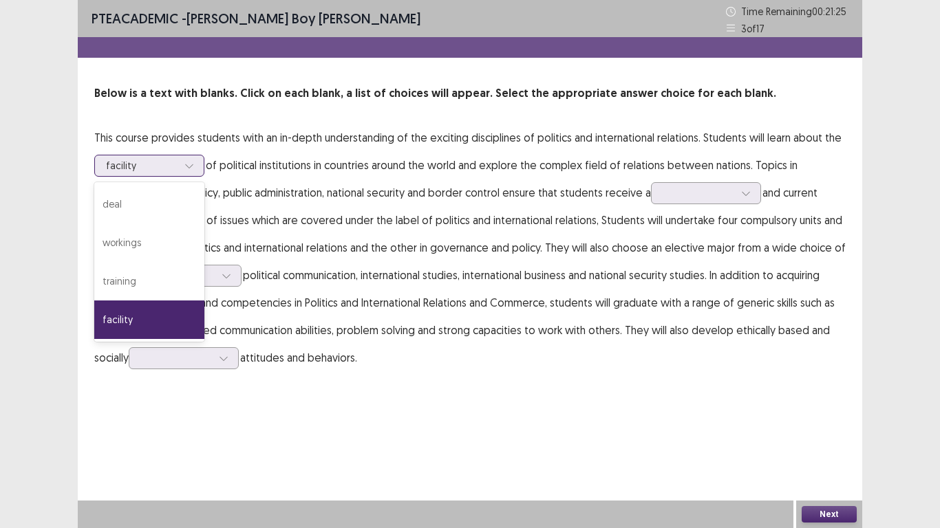
click at [136, 314] on div "facility" at bounding box center [149, 320] width 110 height 39
click at [162, 160] on div at bounding box center [142, 165] width 72 height 13
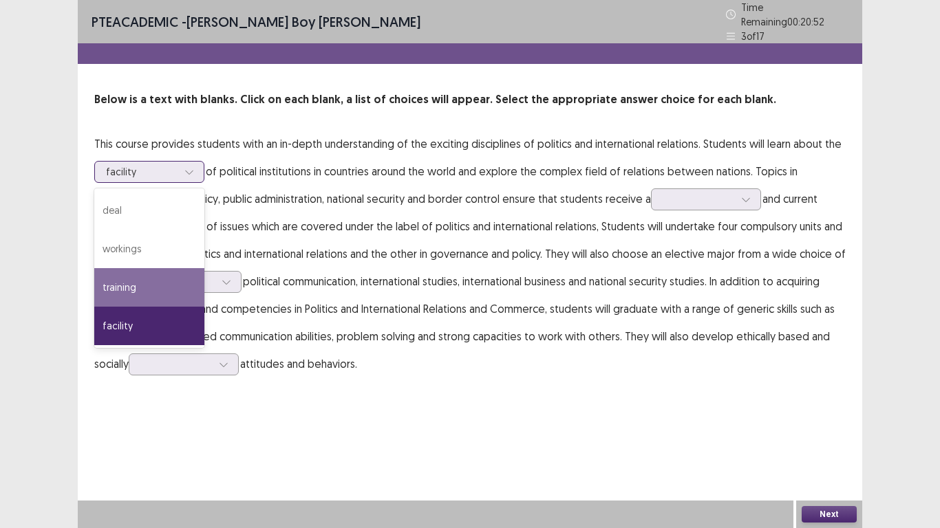
click at [138, 288] on div "training" at bounding box center [149, 287] width 110 height 39
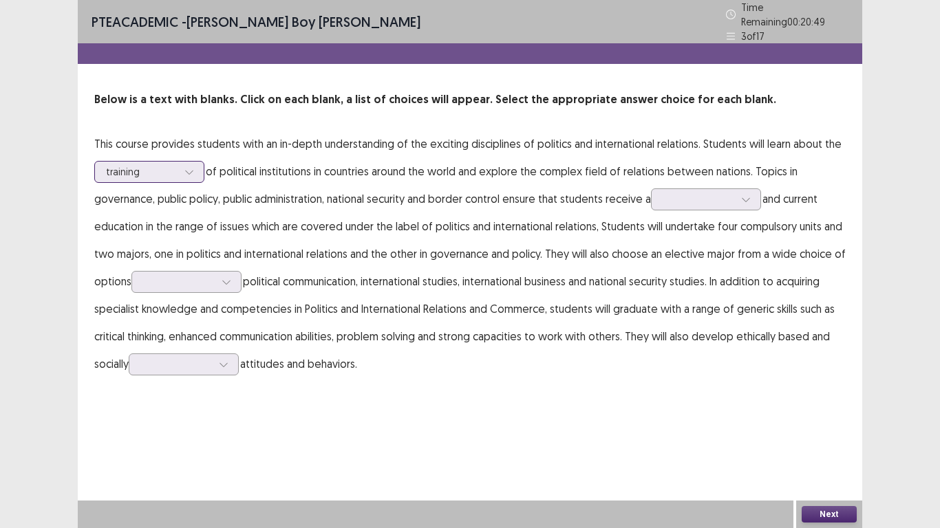
click at [184, 167] on div at bounding box center [189, 172] width 21 height 21
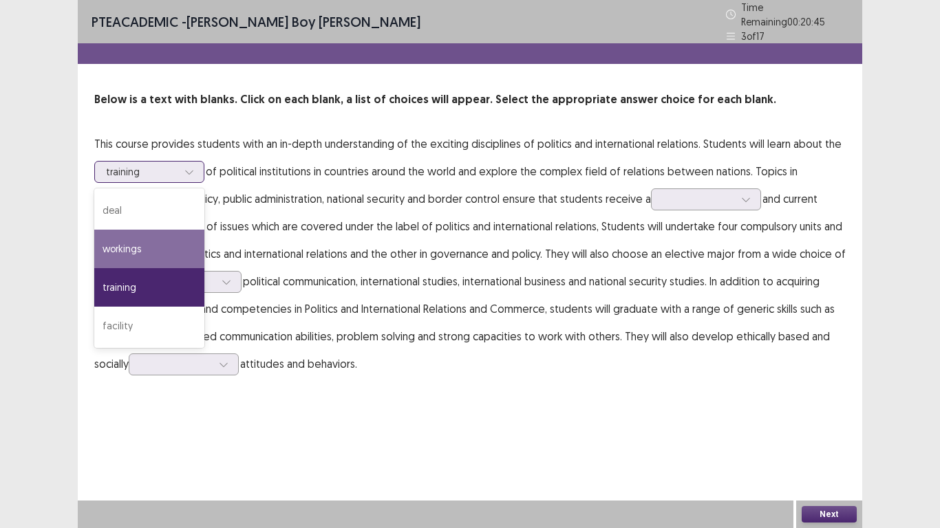
click at [139, 246] on div "workings" at bounding box center [149, 249] width 110 height 39
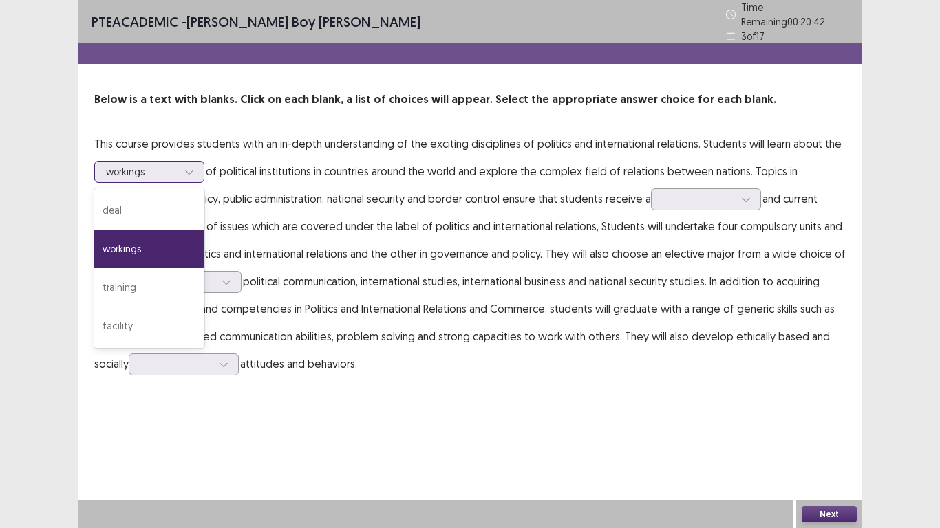
click at [191, 168] on icon at bounding box center [189, 172] width 10 height 10
click at [137, 310] on div "facility" at bounding box center [149, 326] width 110 height 39
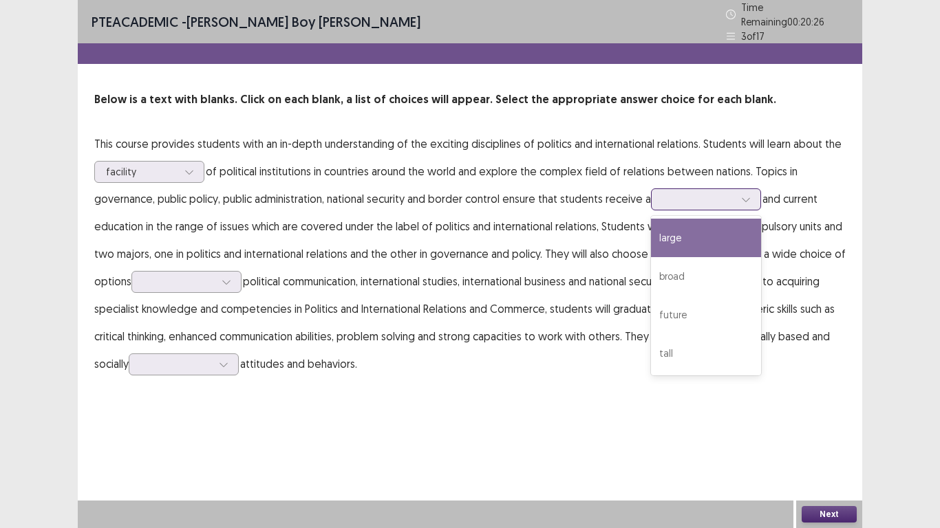
click at [692, 193] on div at bounding box center [699, 199] width 72 height 13
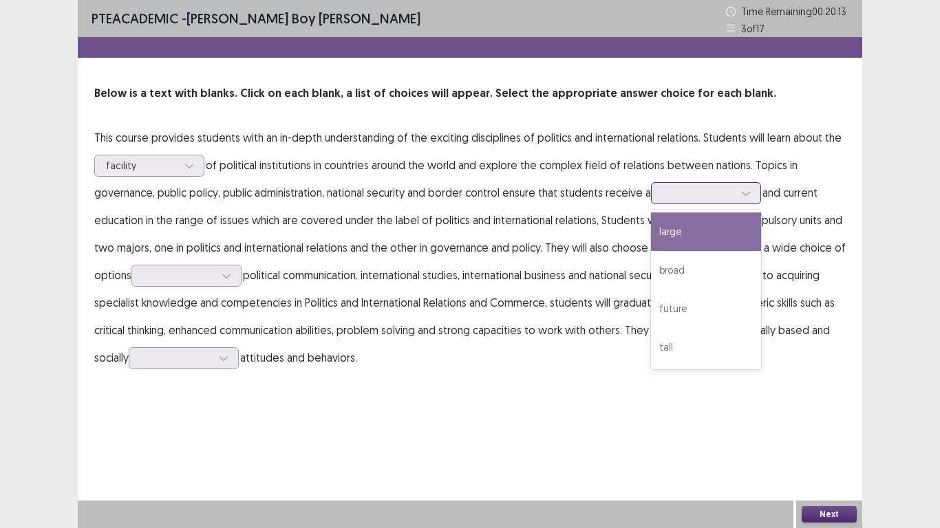
click at [694, 233] on div "large" at bounding box center [706, 232] width 110 height 39
click at [691, 186] on div at bounding box center [699, 192] width 72 height 13
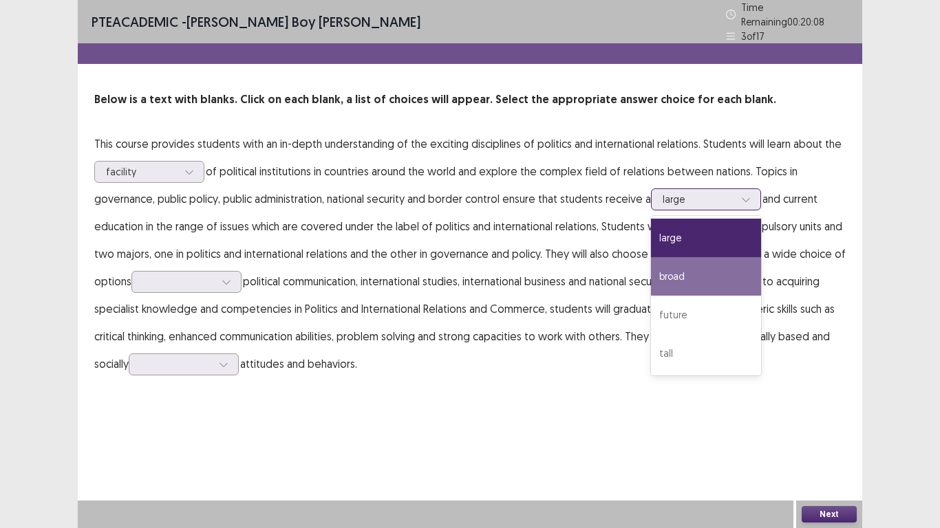
click at [698, 271] on div "broad" at bounding box center [706, 276] width 110 height 39
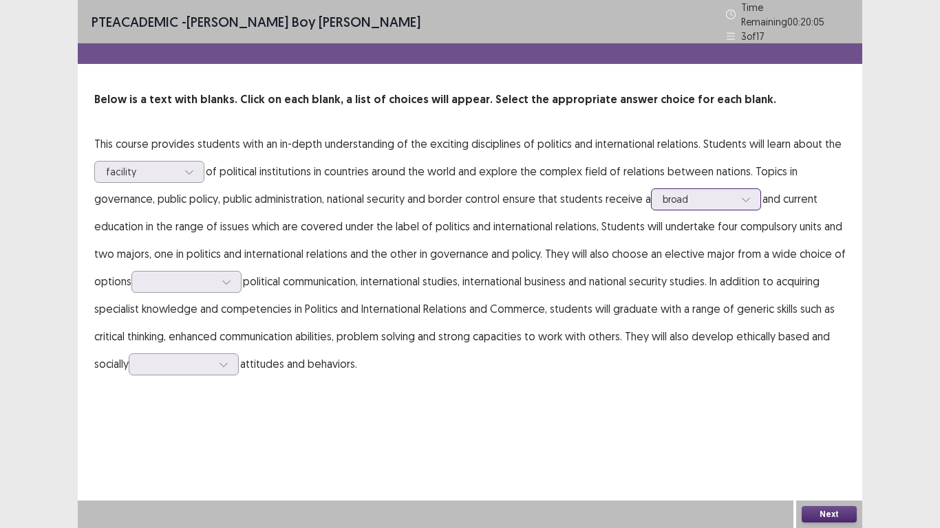
click at [696, 198] on div at bounding box center [699, 199] width 72 height 13
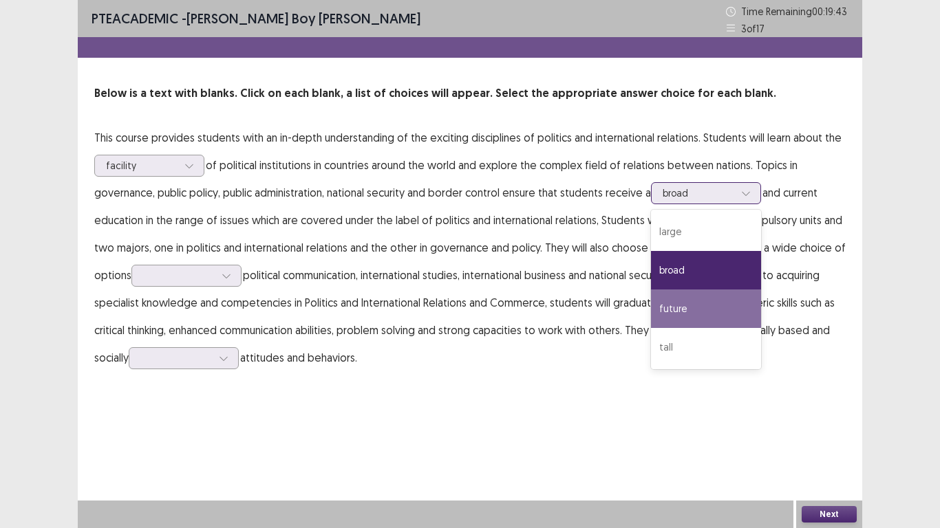
click at [722, 296] on div "future" at bounding box center [706, 309] width 110 height 39
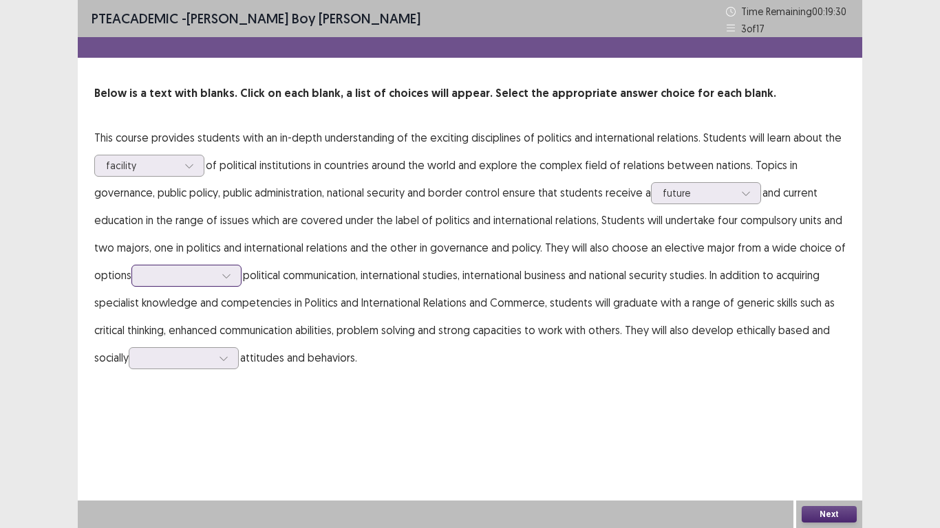
click at [211, 273] on div at bounding box center [179, 275] width 72 height 13
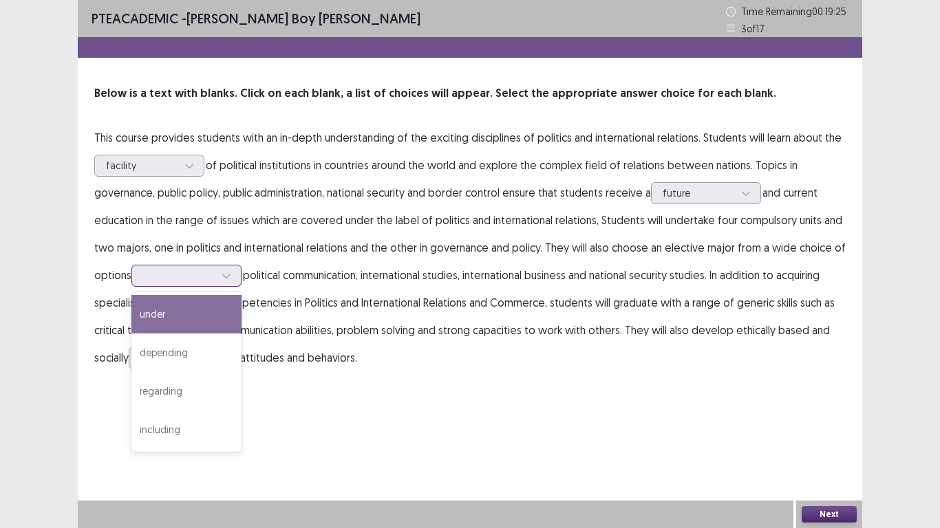
click at [193, 317] on div "under" at bounding box center [186, 314] width 110 height 39
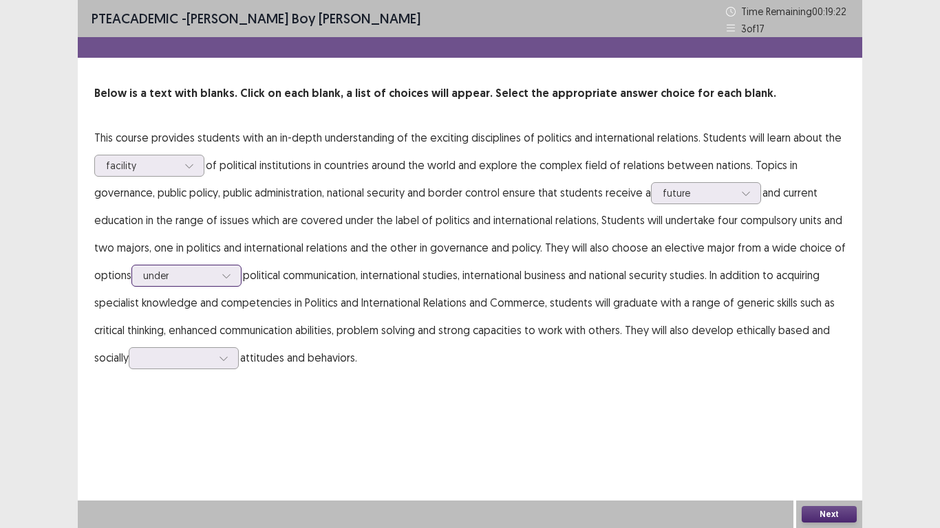
drag, startPoint x: 207, startPoint y: 263, endPoint x: 219, endPoint y: 279, distance: 19.7
click at [207, 265] on p "This course provides students with an in-depth understanding of the exciting di…" at bounding box center [469, 248] width 751 height 248
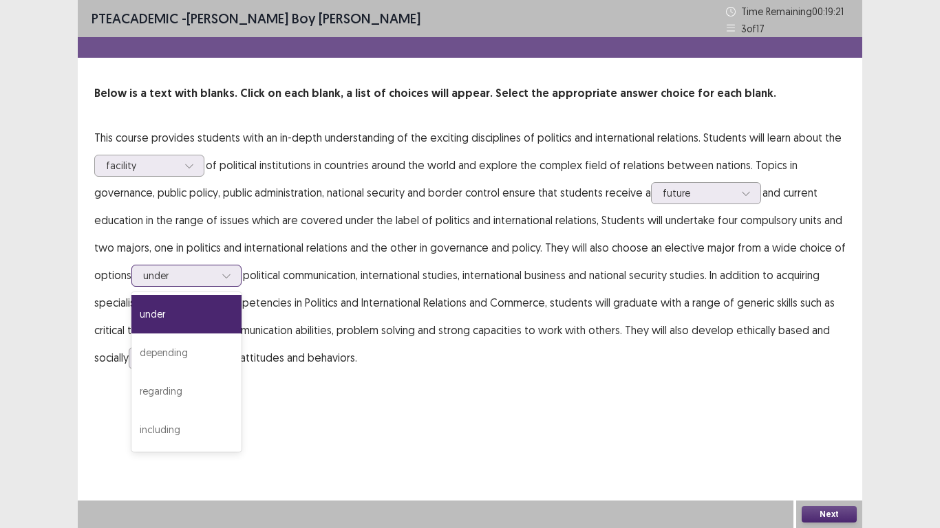
click at [228, 285] on div at bounding box center [226, 276] width 21 height 21
click at [164, 423] on div "including" at bounding box center [186, 430] width 110 height 39
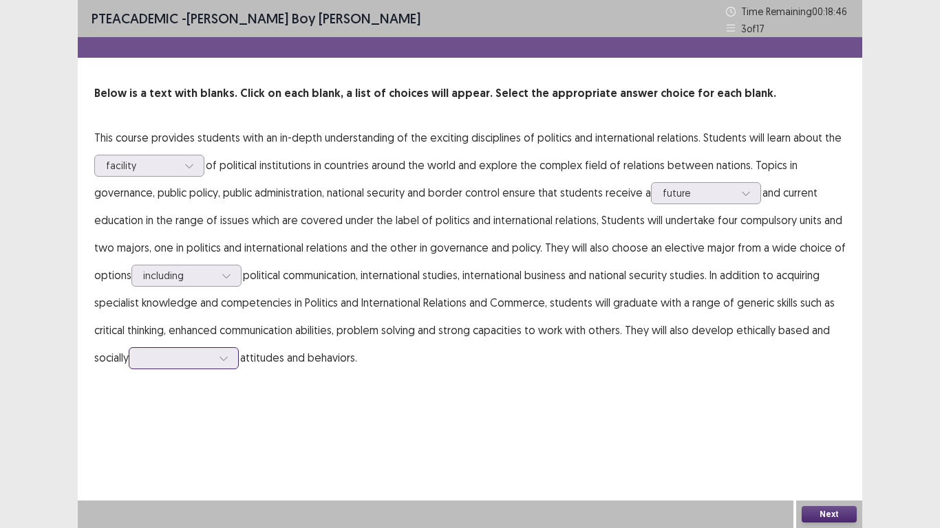
click at [211, 359] on div at bounding box center [176, 358] width 72 height 13
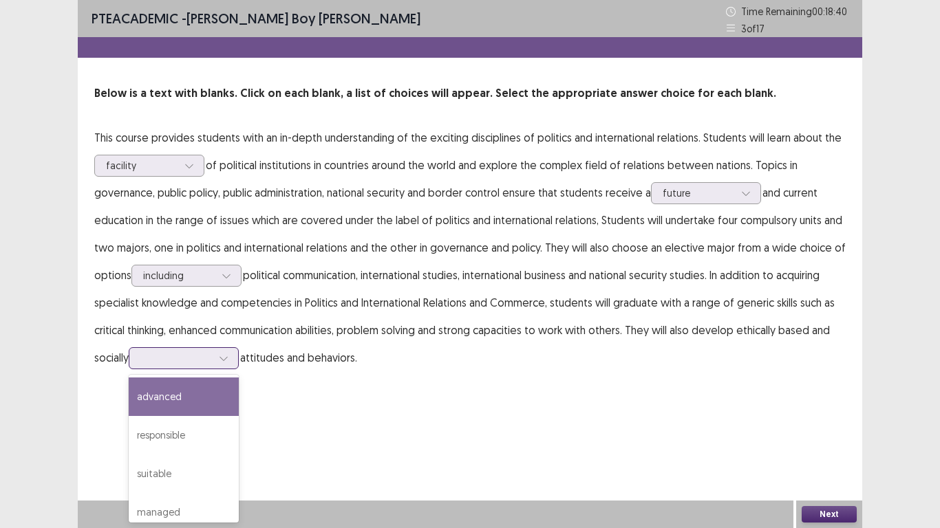
click at [184, 402] on div "advanced" at bounding box center [184, 397] width 110 height 39
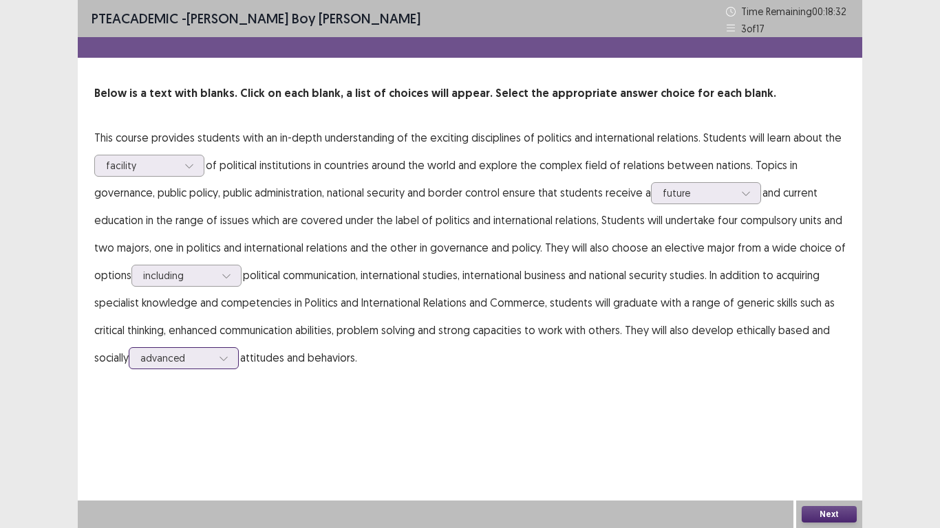
click at [186, 359] on div at bounding box center [176, 358] width 72 height 13
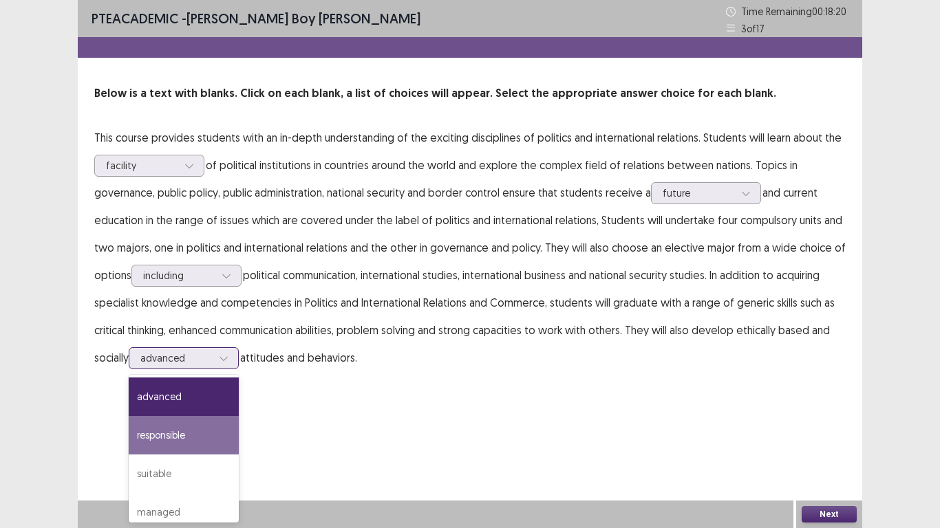
click at [195, 423] on div "responsible" at bounding box center [184, 435] width 110 height 39
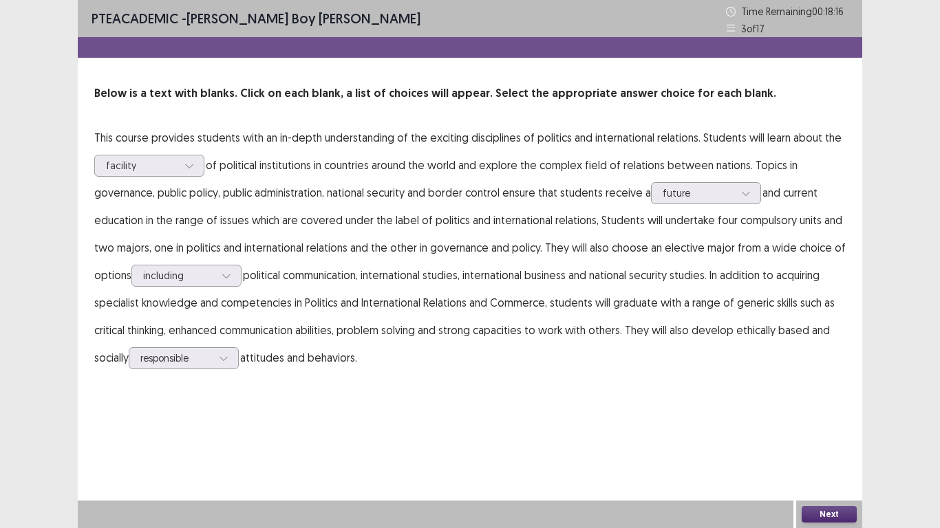
click at [824, 423] on button "Next" at bounding box center [829, 514] width 55 height 17
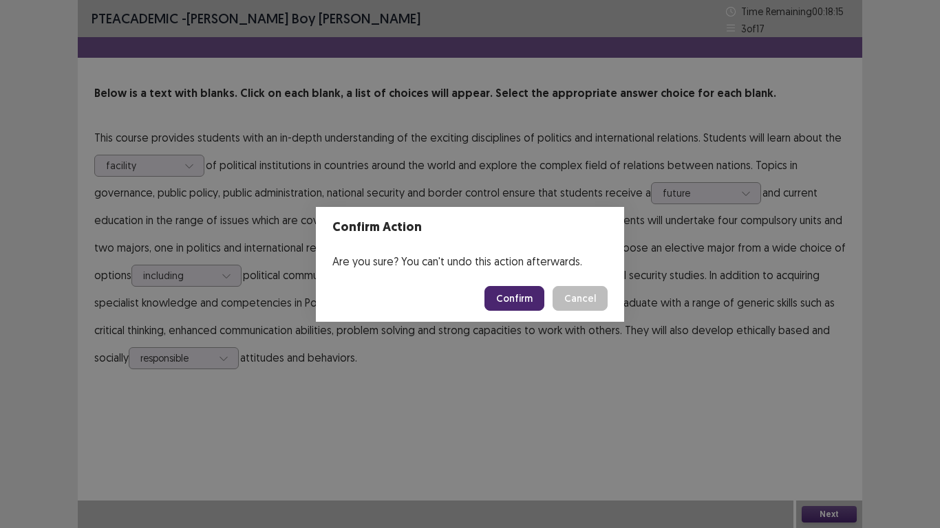
click at [512, 295] on button "Confirm" at bounding box center [514, 298] width 60 height 25
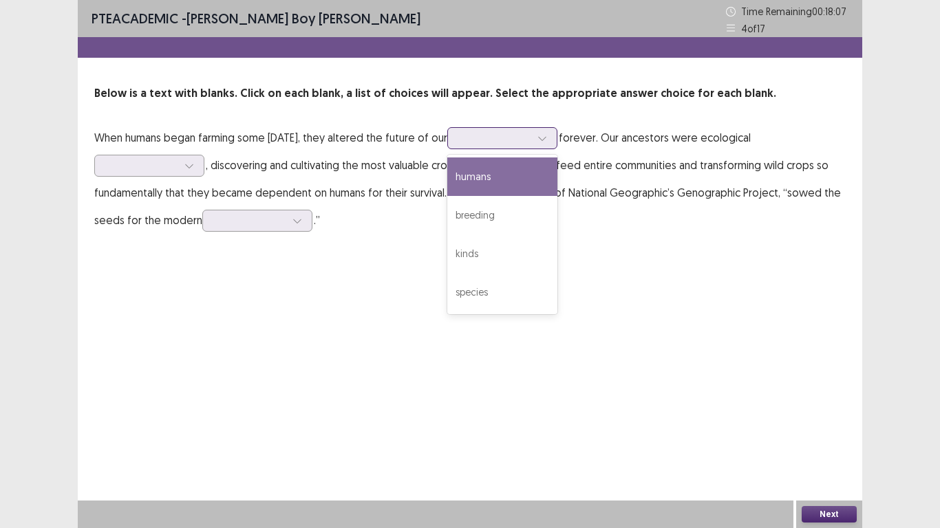
click at [553, 140] on div at bounding box center [542, 138] width 21 height 21
click at [537, 167] on div "humans" at bounding box center [502, 177] width 110 height 39
click at [531, 142] on div at bounding box center [495, 137] width 72 height 13
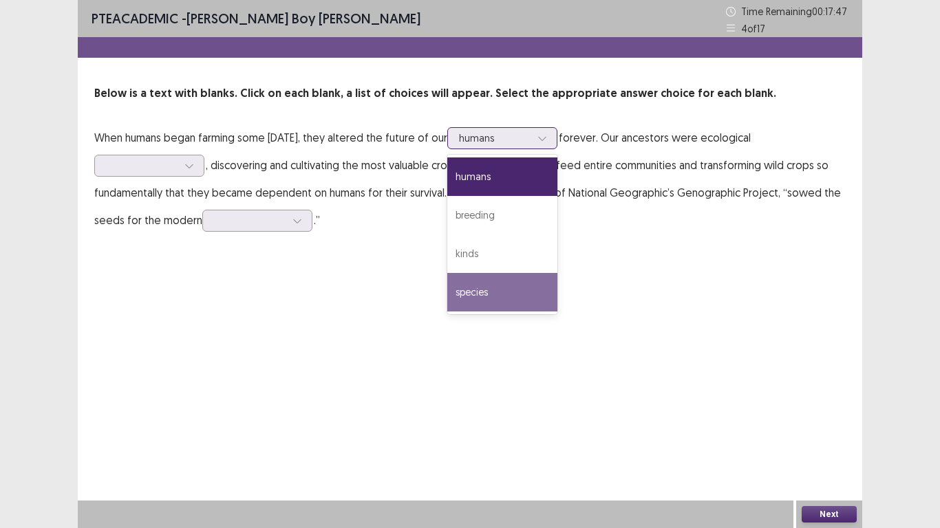
click at [544, 279] on div "species" at bounding box center [502, 292] width 110 height 39
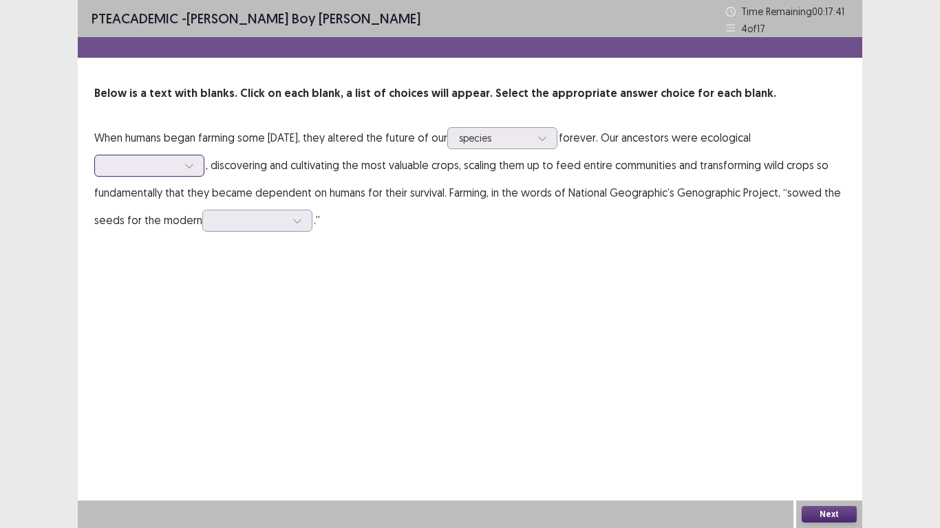
click at [167, 165] on div at bounding box center [142, 165] width 72 height 13
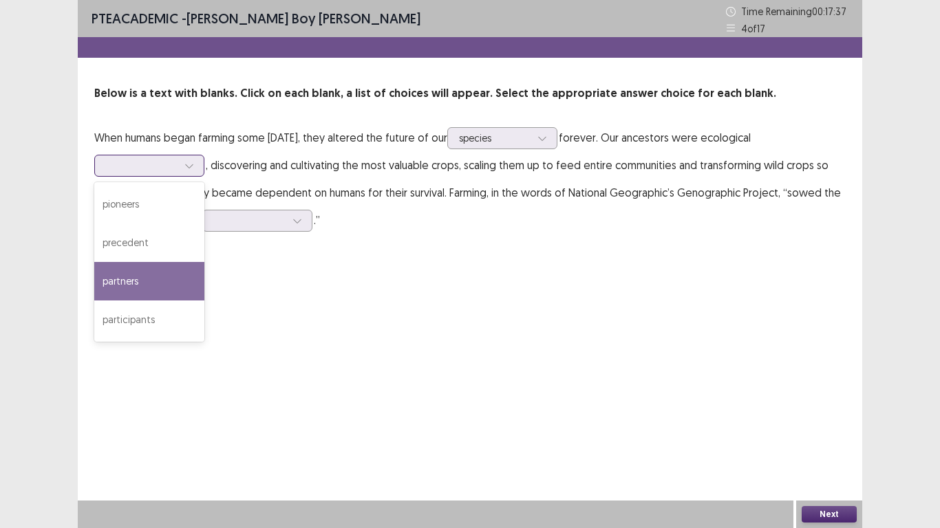
click at [131, 271] on div "partners" at bounding box center [149, 281] width 110 height 39
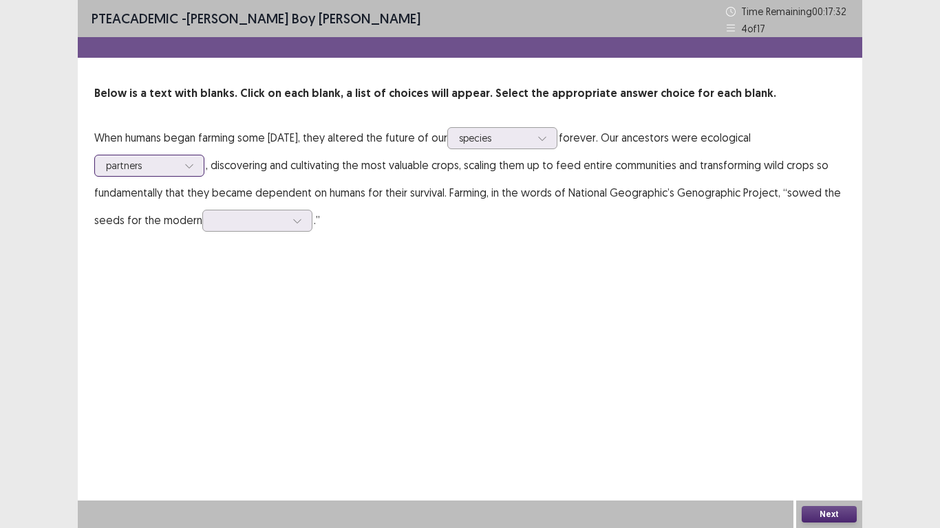
click at [162, 171] on div at bounding box center [142, 165] width 72 height 13
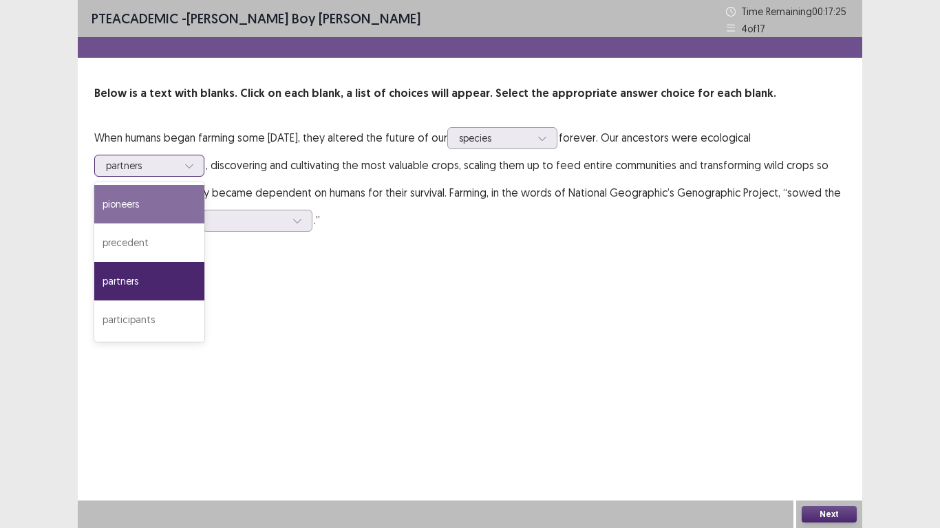
click at [146, 199] on div "pioneers" at bounding box center [149, 204] width 110 height 39
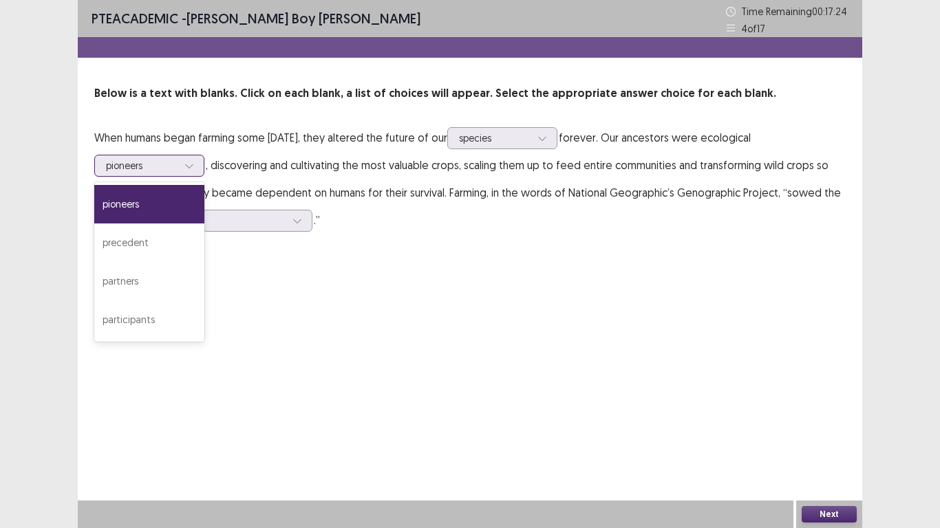
click at [147, 160] on div at bounding box center [142, 165] width 72 height 13
drag, startPoint x: 382, startPoint y: 290, endPoint x: 356, endPoint y: 274, distance: 30.0
click at [381, 290] on div "PTE academic - [PERSON_NAME] boy [PERSON_NAME] boy Time Remaining 00 : 17 : 18 …" at bounding box center [470, 264] width 784 height 528
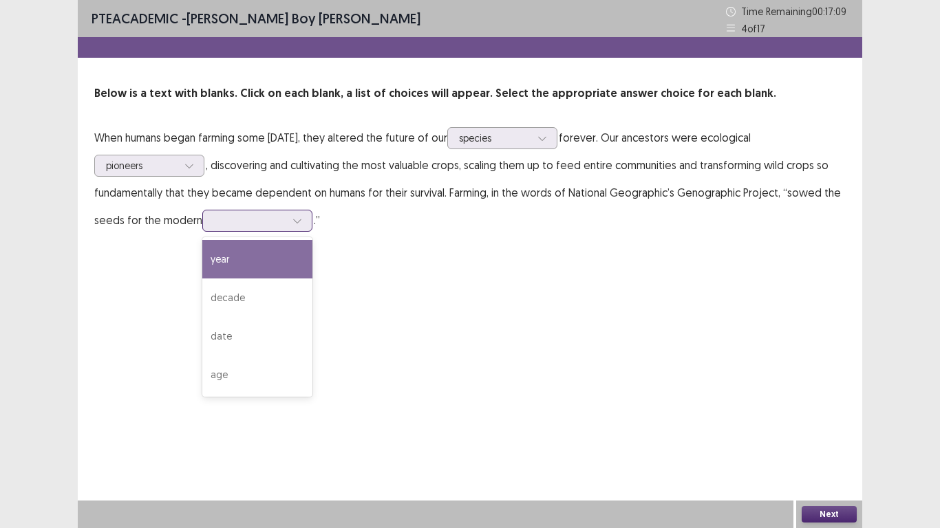
click at [287, 217] on div at bounding box center [297, 221] width 21 height 21
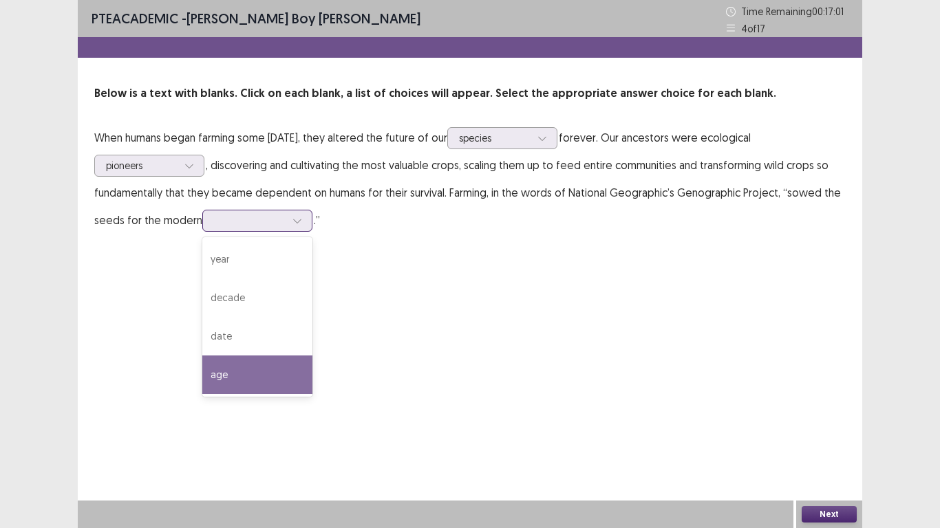
click at [256, 378] on div "age" at bounding box center [257, 375] width 110 height 39
click at [282, 215] on div at bounding box center [250, 220] width 72 height 13
click at [222, 372] on div "age" at bounding box center [257, 375] width 110 height 39
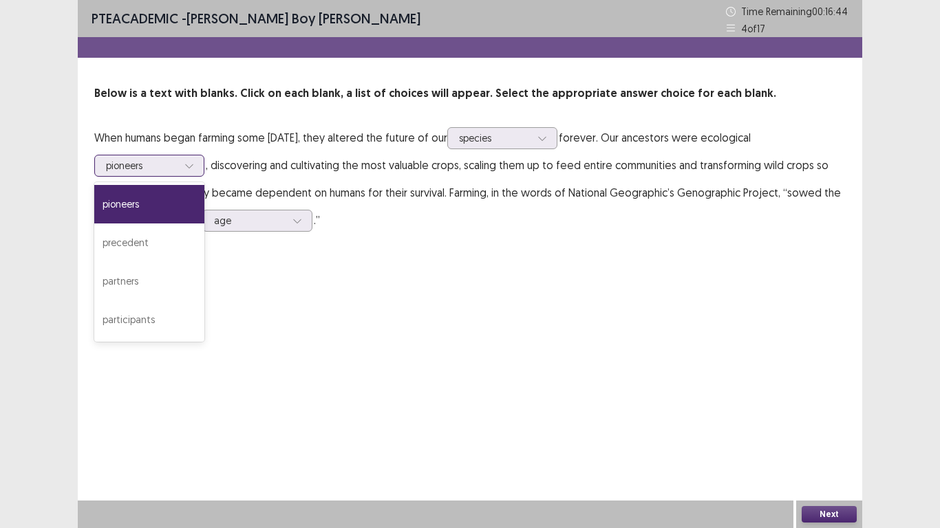
click at [204, 158] on div "pioneers" at bounding box center [149, 166] width 110 height 22
click at [169, 290] on div "partners" at bounding box center [149, 281] width 110 height 39
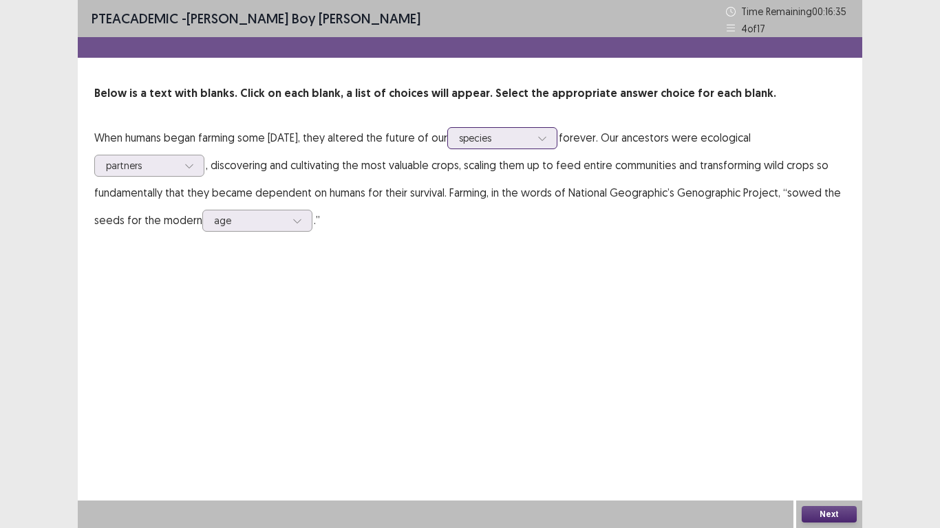
click at [531, 139] on div at bounding box center [495, 137] width 72 height 13
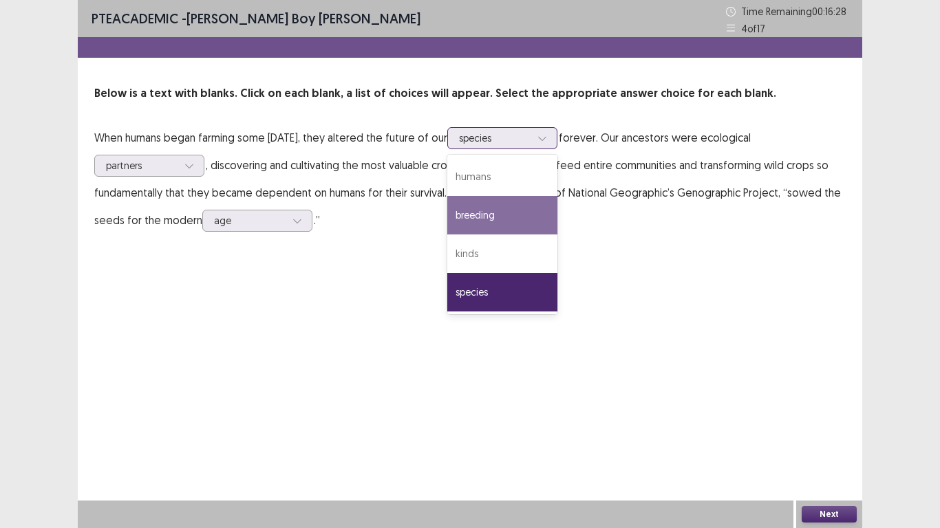
click at [544, 210] on div "breeding" at bounding box center [502, 215] width 110 height 39
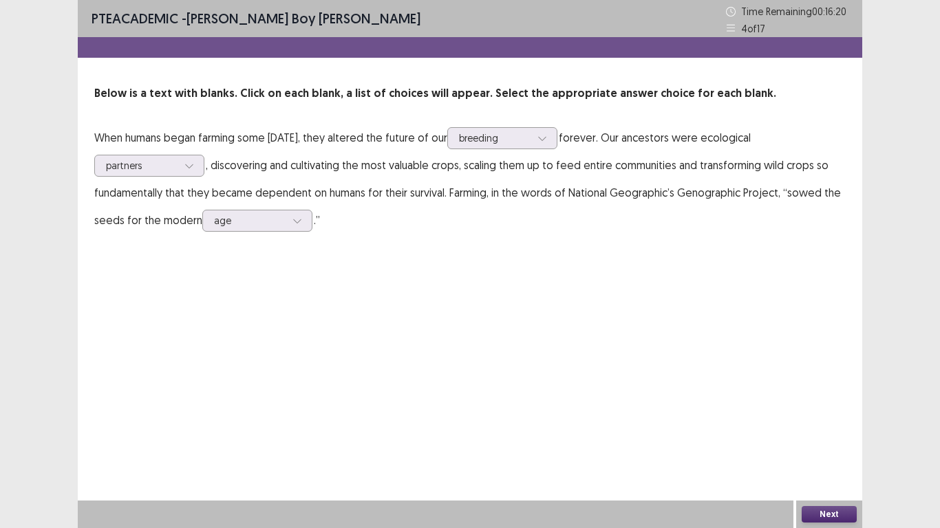
click at [842, 423] on button "Next" at bounding box center [829, 514] width 55 height 17
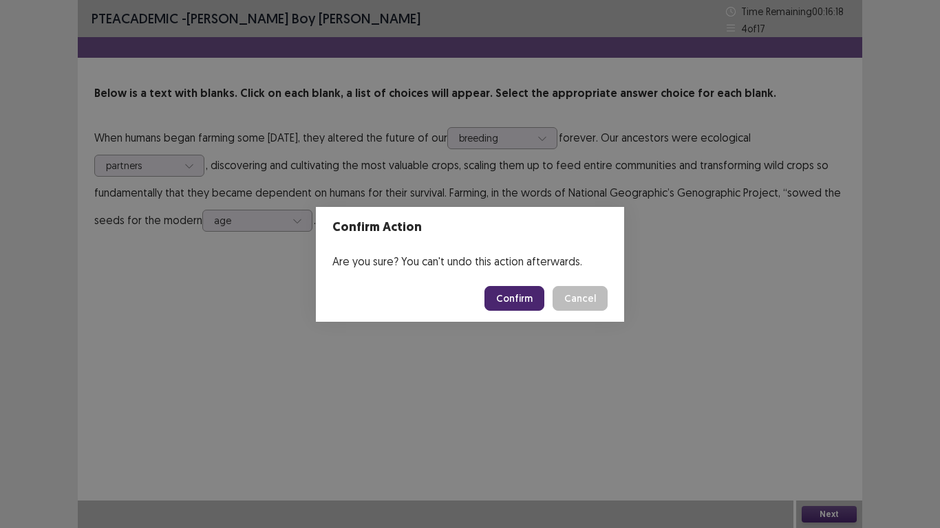
click at [524, 298] on button "Confirm" at bounding box center [514, 298] width 60 height 25
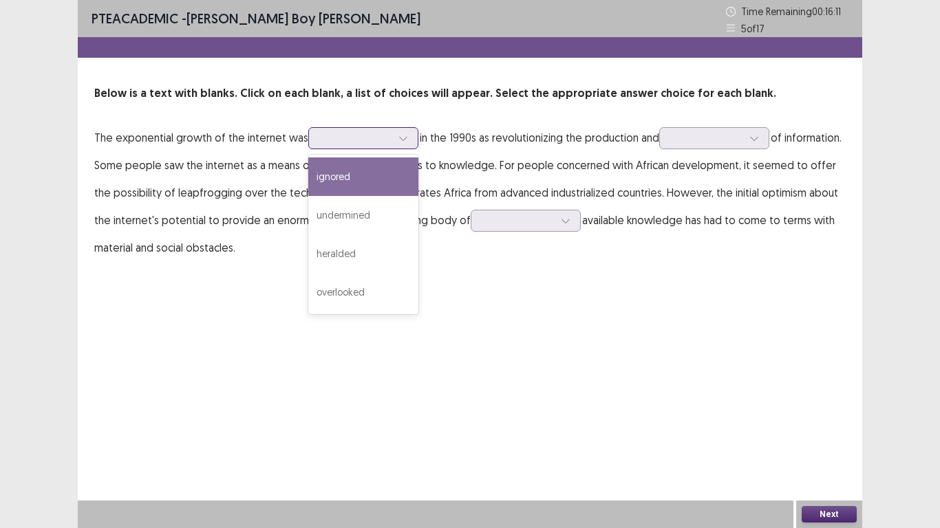
click at [374, 142] on div at bounding box center [356, 137] width 72 height 13
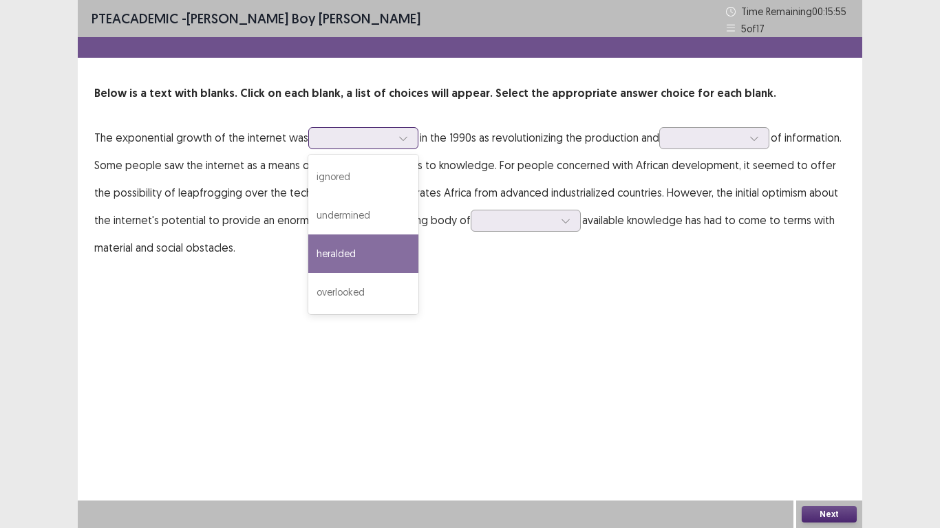
drag, startPoint x: 354, startPoint y: 247, endPoint x: 362, endPoint y: 235, distance: 13.9
click at [356, 245] on div "heralded" at bounding box center [363, 254] width 110 height 39
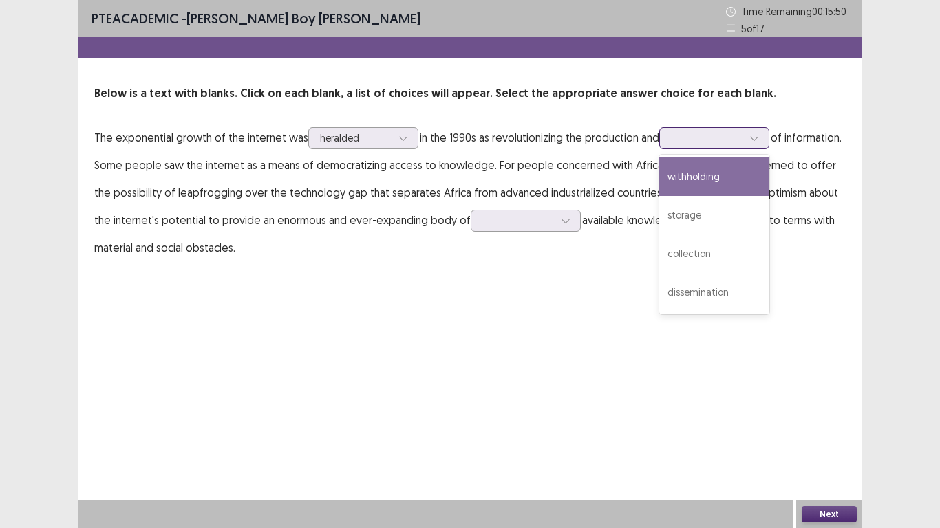
click at [734, 133] on div at bounding box center [707, 137] width 72 height 13
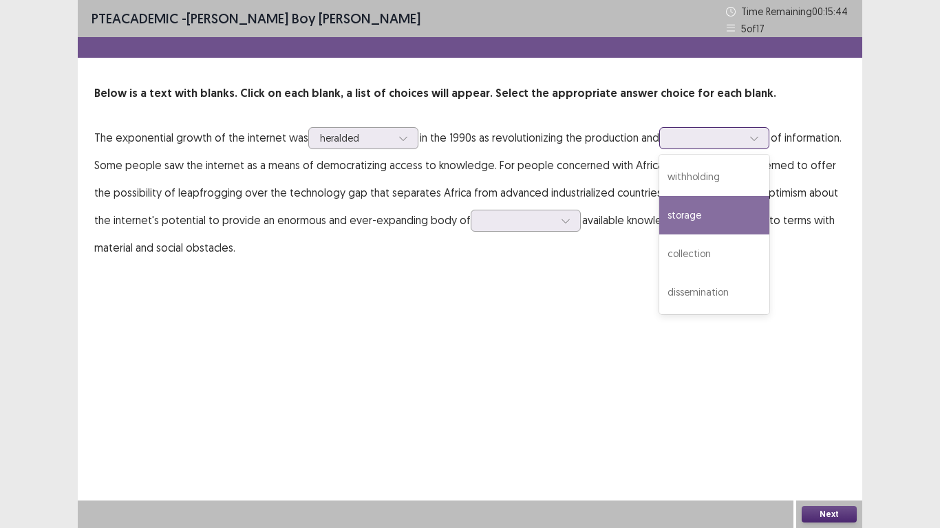
click at [729, 216] on div "storage" at bounding box center [714, 215] width 110 height 39
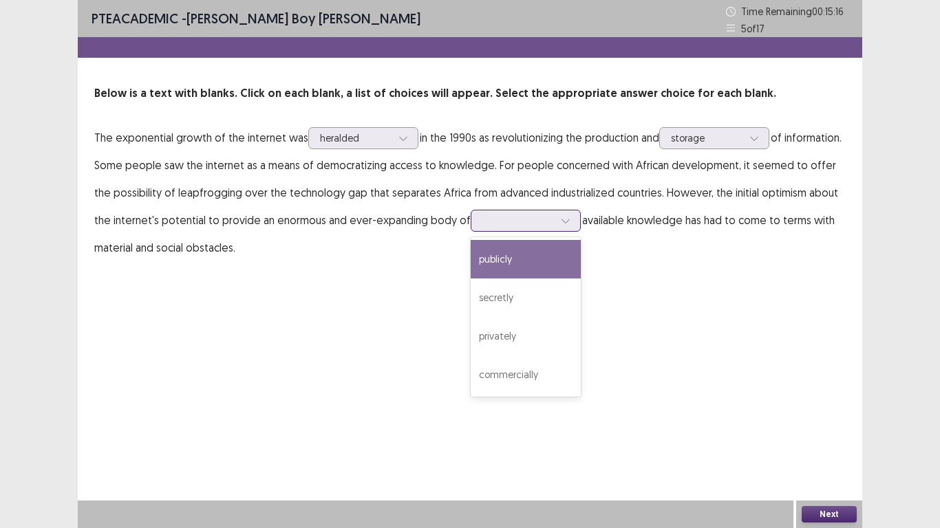
click at [561, 221] on icon at bounding box center [566, 221] width 10 height 10
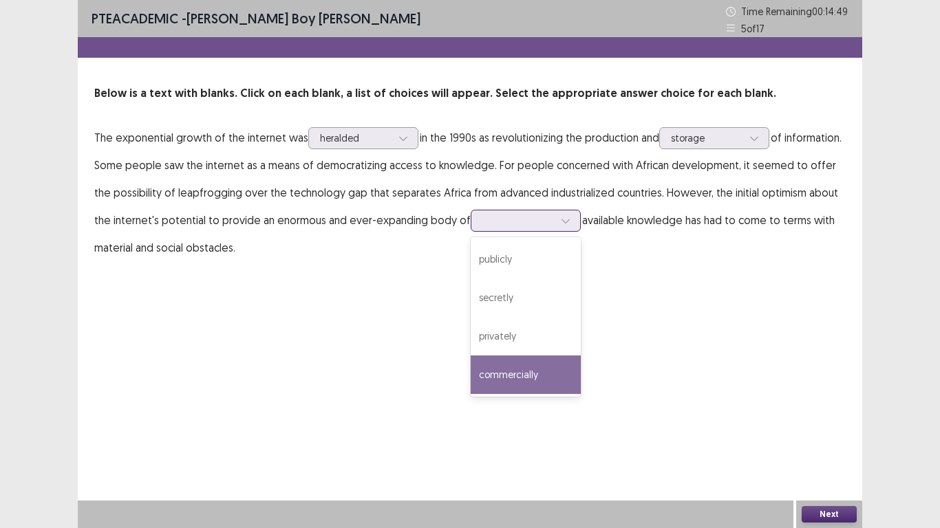
click at [535, 372] on div "commercially" at bounding box center [526, 375] width 110 height 39
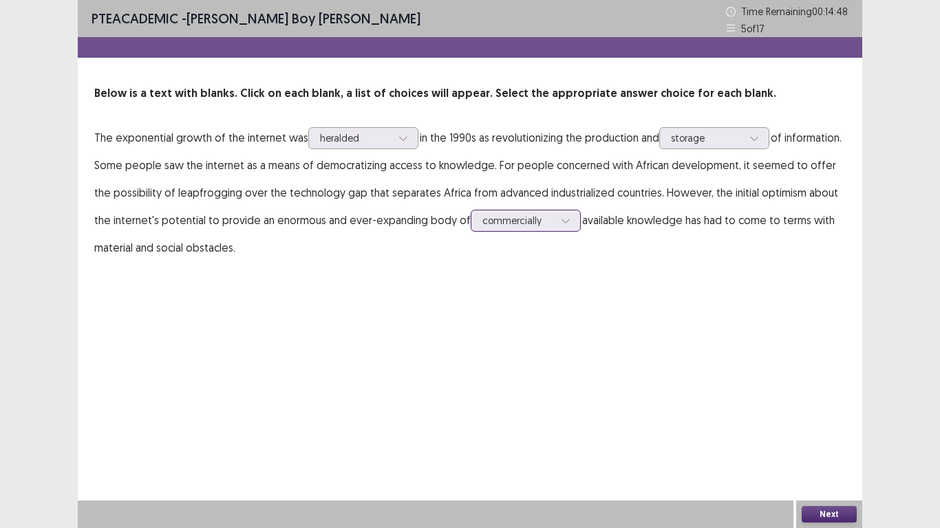
click at [506, 214] on div at bounding box center [518, 220] width 72 height 13
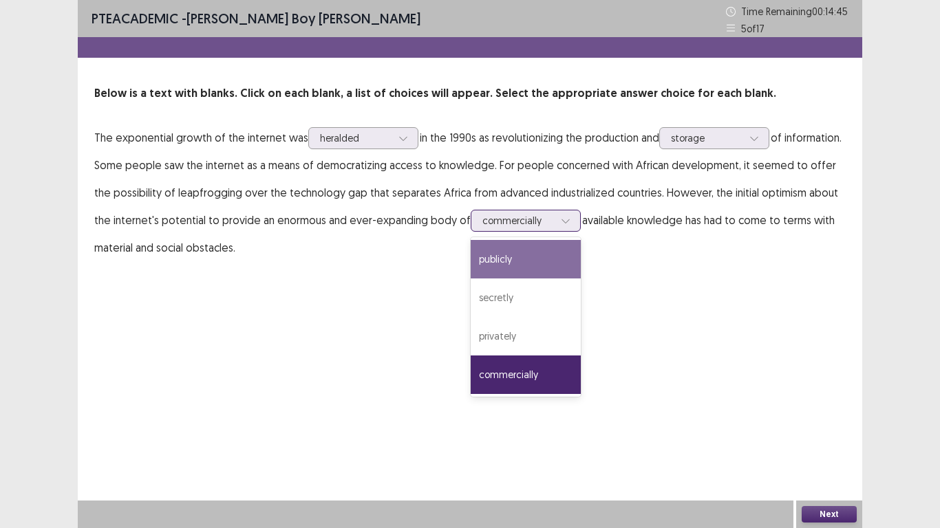
click at [503, 256] on div "publicly" at bounding box center [526, 259] width 110 height 39
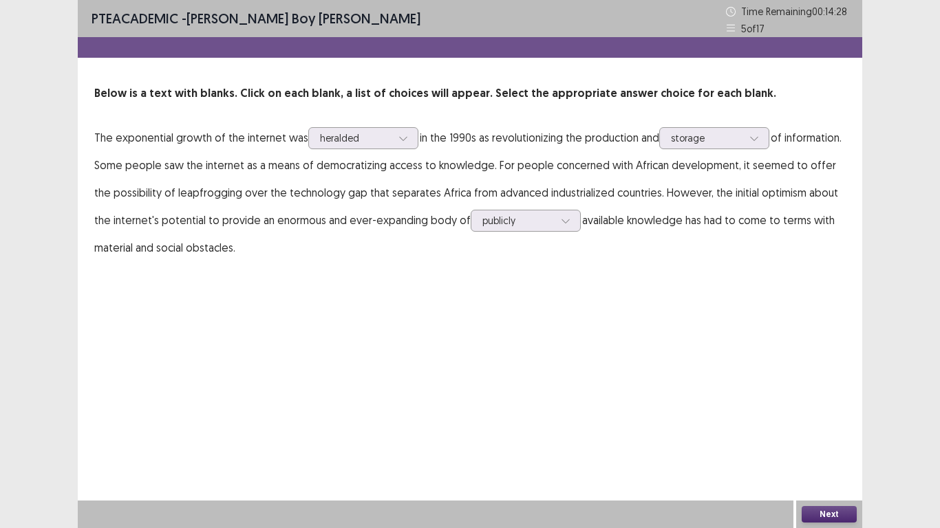
click at [815, 423] on button "Next" at bounding box center [829, 514] width 55 height 17
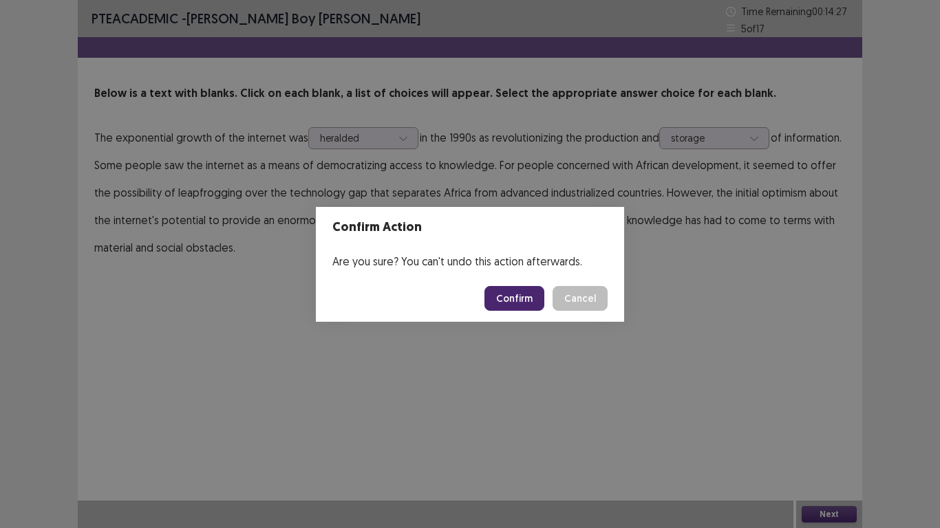
click at [527, 299] on button "Confirm" at bounding box center [514, 298] width 60 height 25
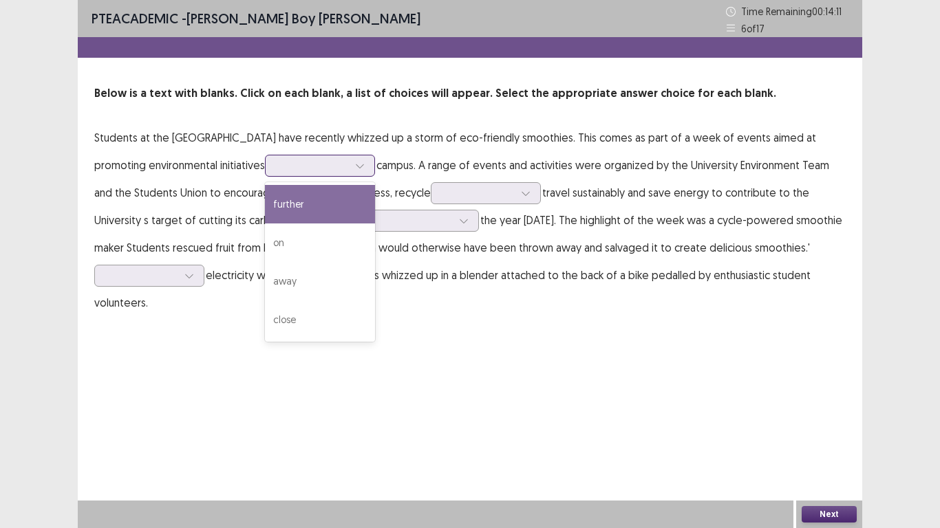
click at [339, 171] on div at bounding box center [313, 165] width 72 height 13
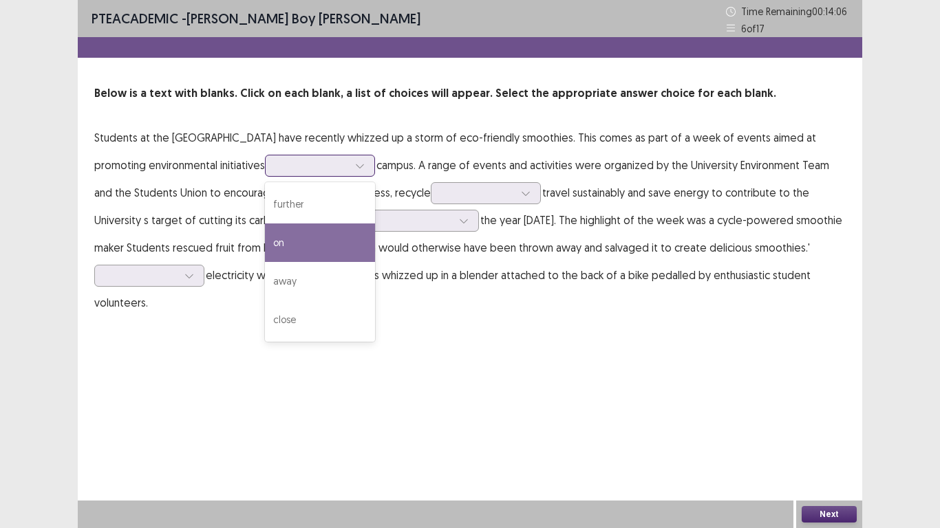
click at [301, 248] on div "on" at bounding box center [320, 243] width 110 height 39
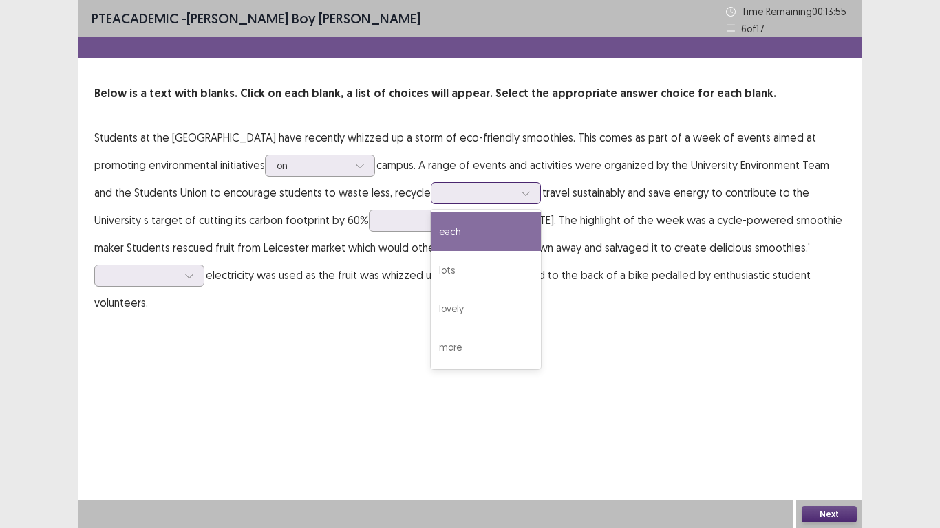
click at [488, 187] on div at bounding box center [478, 192] width 72 height 13
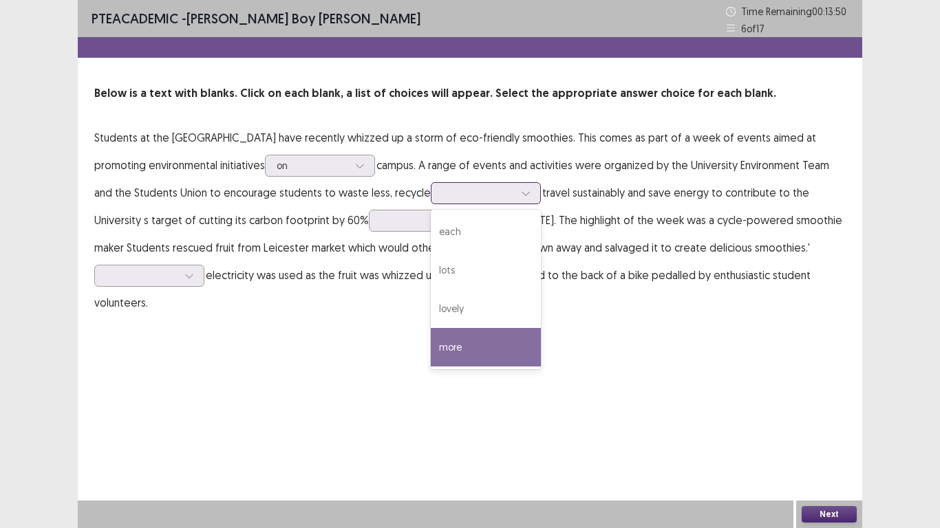
click at [494, 350] on div "more" at bounding box center [486, 347] width 110 height 39
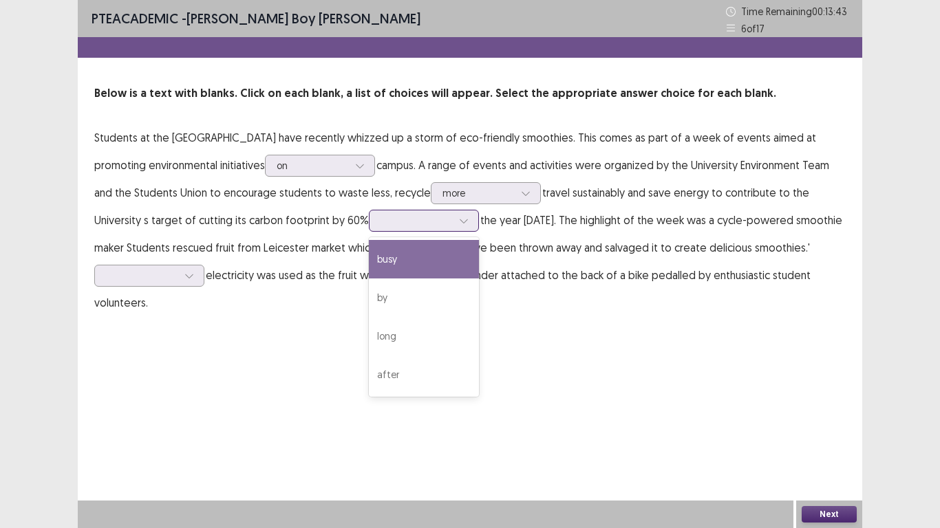
click at [441, 216] on div at bounding box center [417, 220] width 72 height 13
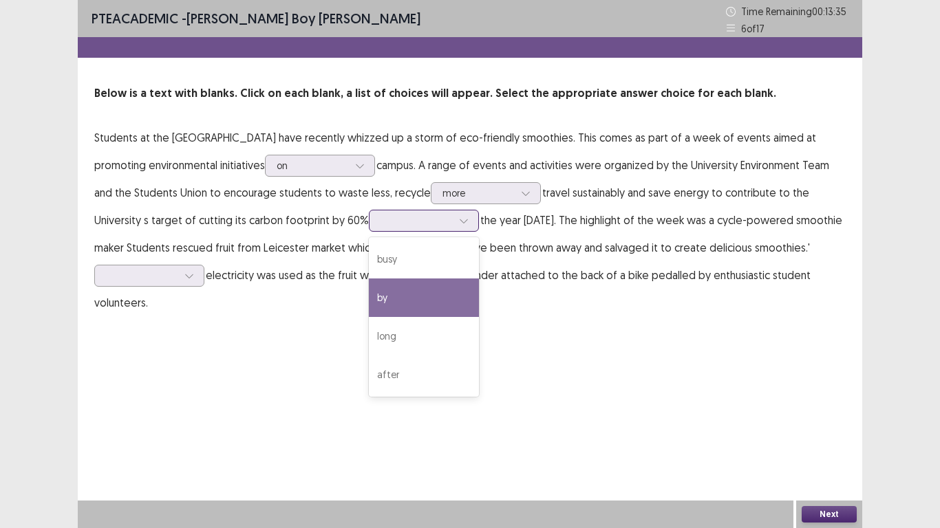
drag, startPoint x: 397, startPoint y: 306, endPoint x: 382, endPoint y: 282, distance: 27.9
click at [398, 306] on div "by" at bounding box center [424, 298] width 110 height 39
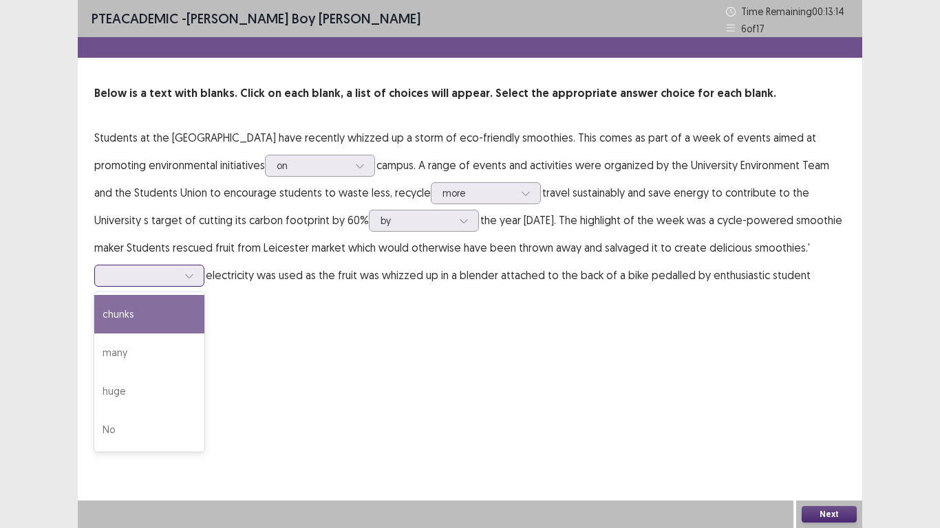
click at [145, 286] on div at bounding box center [149, 276] width 110 height 22
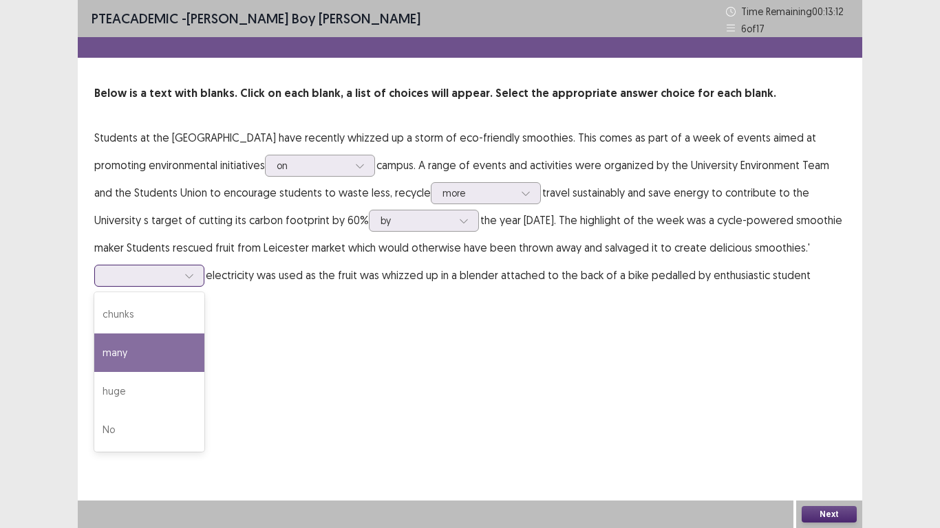
click at [138, 341] on div "many" at bounding box center [149, 353] width 110 height 39
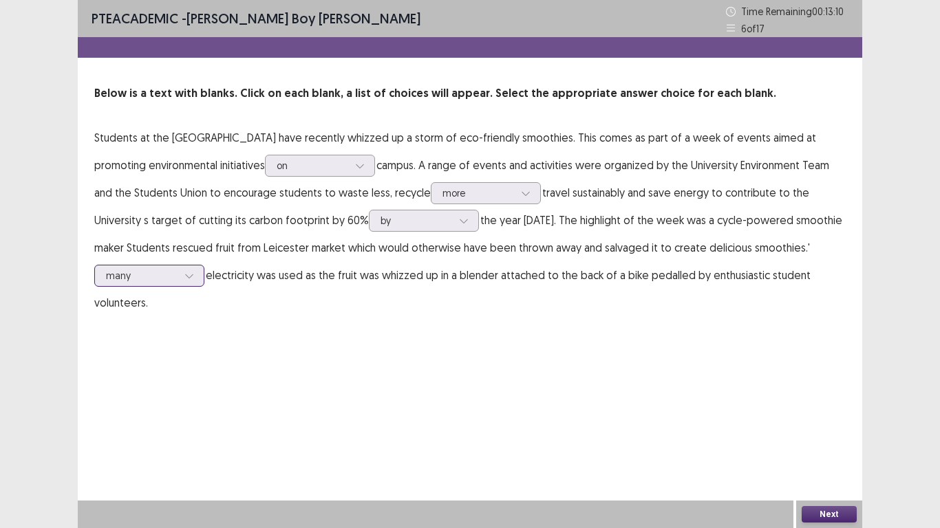
click at [164, 269] on div at bounding box center [142, 275] width 72 height 13
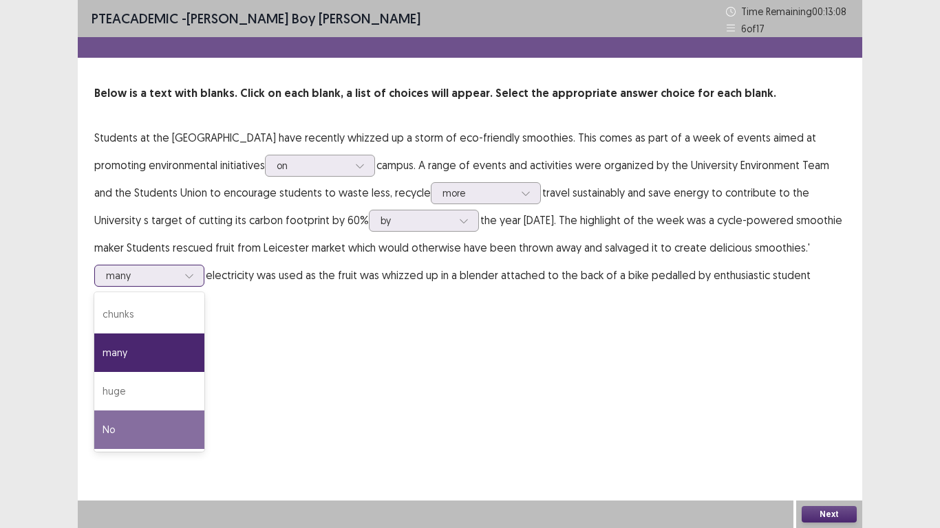
click at [107, 411] on div "No" at bounding box center [149, 430] width 110 height 39
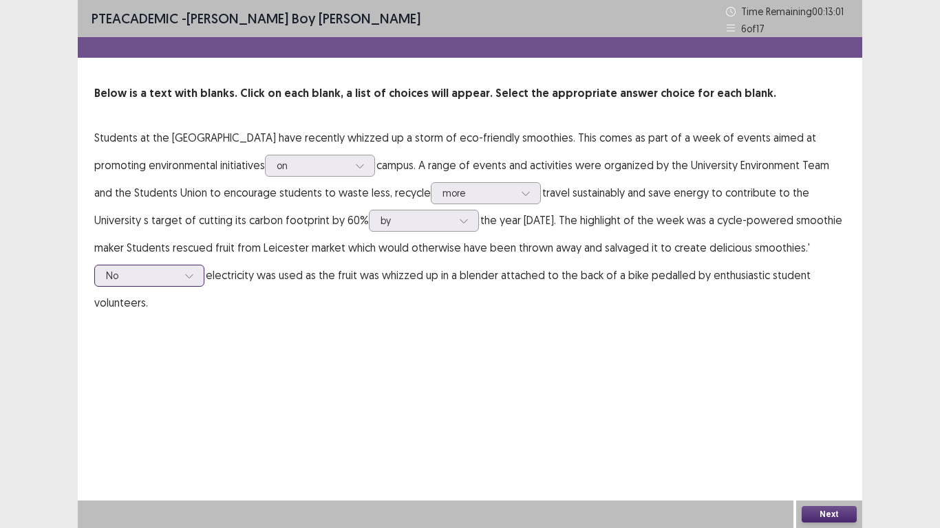
click at [167, 281] on div at bounding box center [142, 275] width 72 height 13
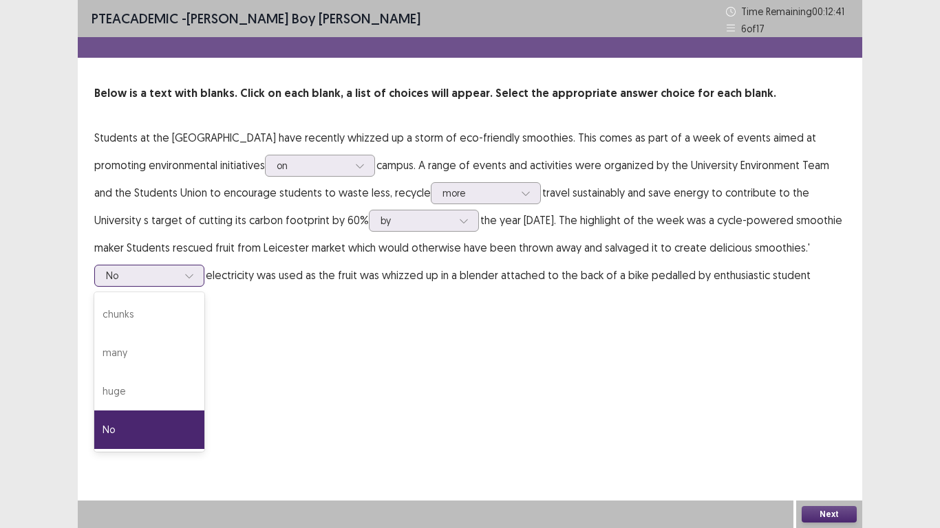
click at [162, 418] on div "No" at bounding box center [149, 430] width 110 height 39
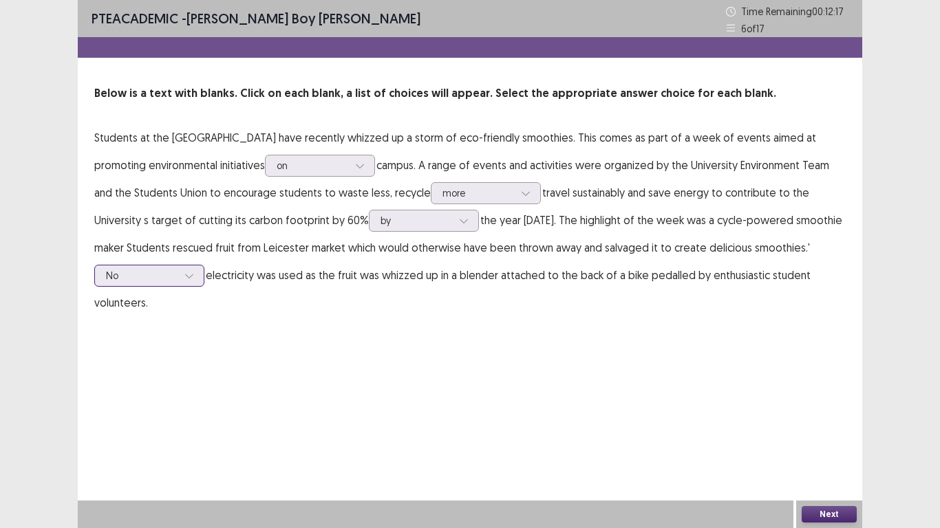
click at [164, 279] on div at bounding box center [142, 275] width 72 height 13
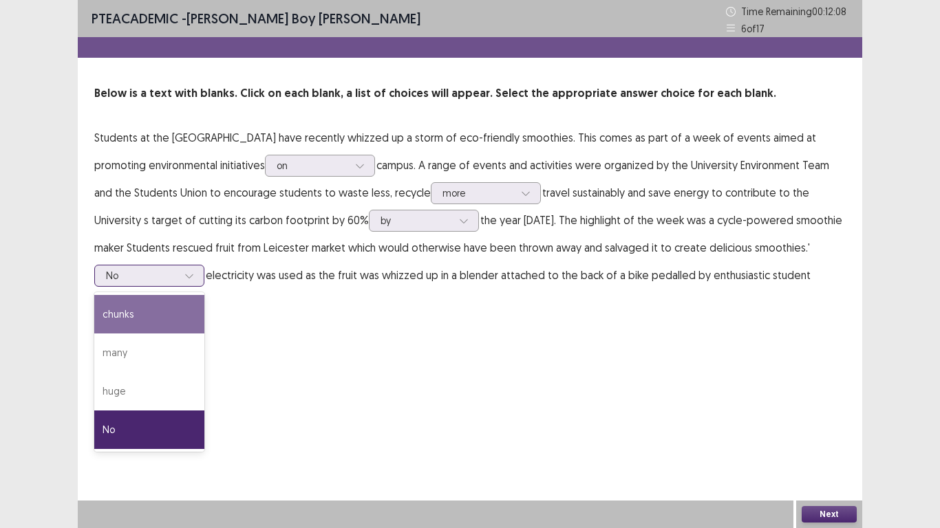
drag, startPoint x: 135, startPoint y: 323, endPoint x: 134, endPoint y: 307, distance: 16.5
click at [135, 323] on div "chunks" at bounding box center [149, 314] width 110 height 39
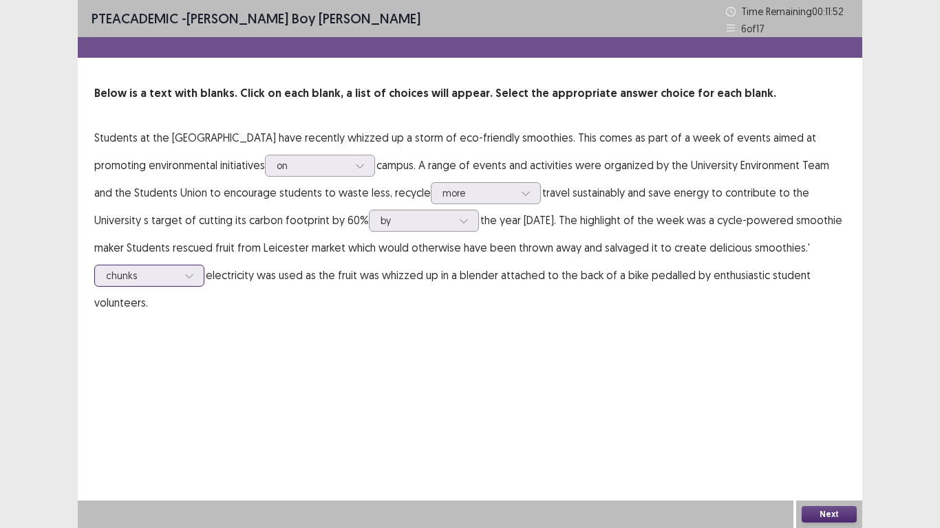
click at [197, 273] on div at bounding box center [189, 276] width 21 height 21
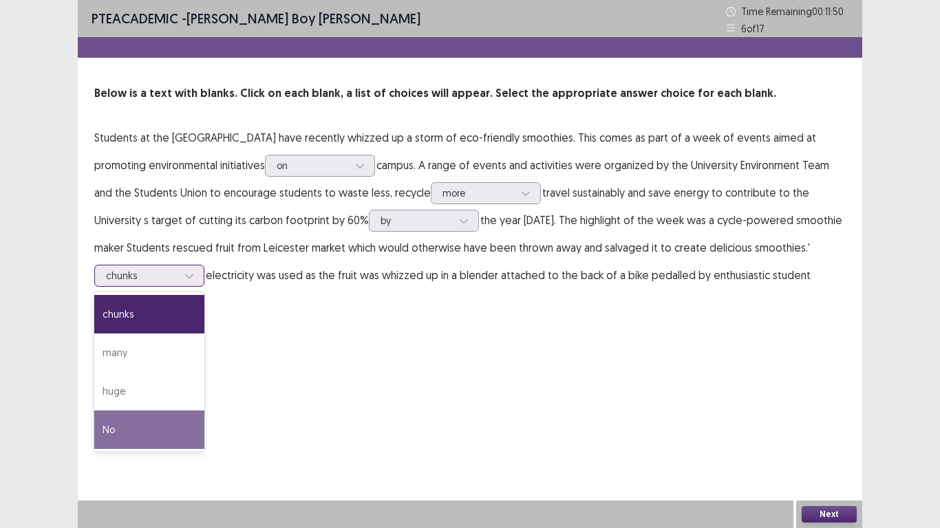
drag, startPoint x: 114, startPoint y: 414, endPoint x: 360, endPoint y: 442, distance: 248.0
click at [114, 414] on div "No" at bounding box center [149, 430] width 110 height 39
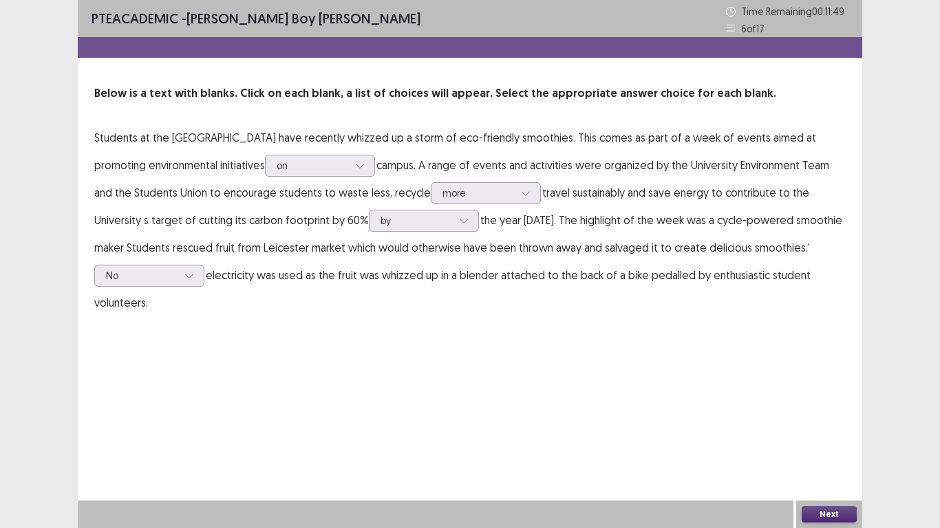
click at [814, 423] on button "Next" at bounding box center [829, 514] width 55 height 17
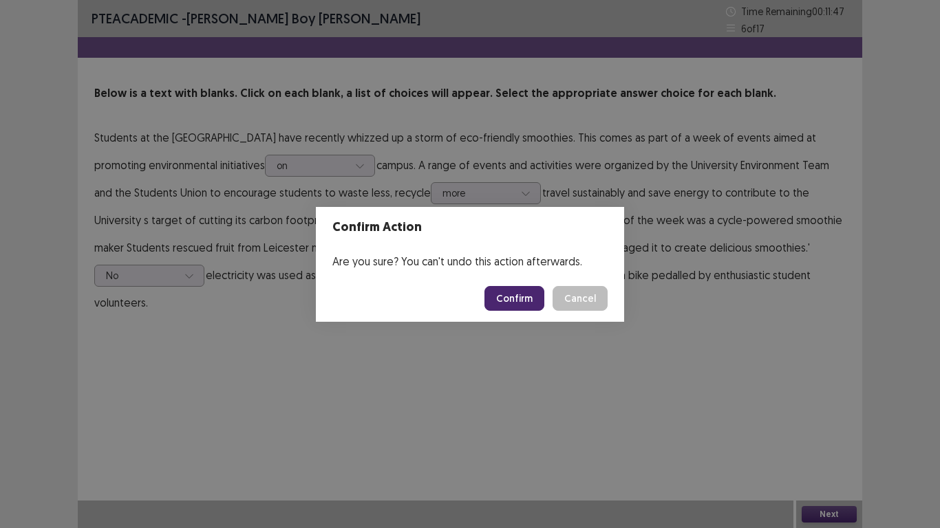
click at [500, 294] on button "Confirm" at bounding box center [514, 298] width 60 height 25
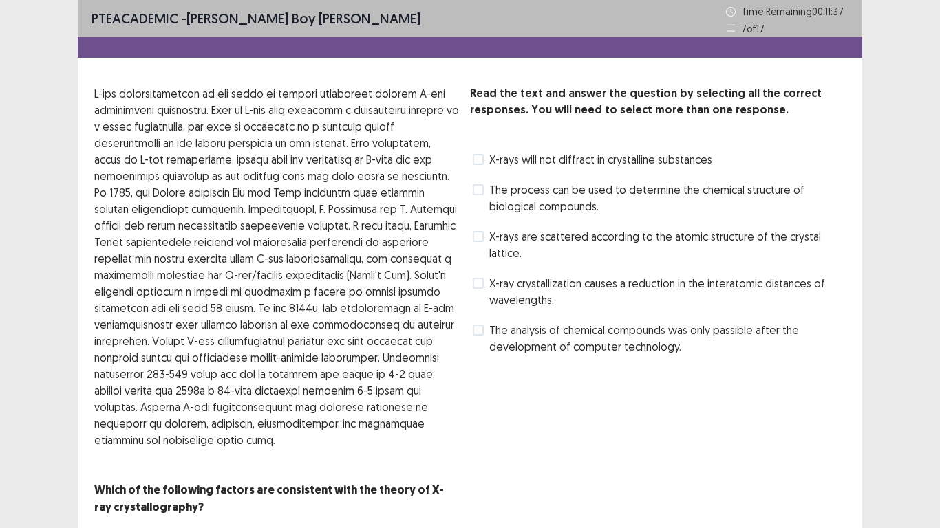
click at [564, 237] on span "X-rays are scattered according to the atomic structure of the crystal lattice." at bounding box center [667, 244] width 356 height 33
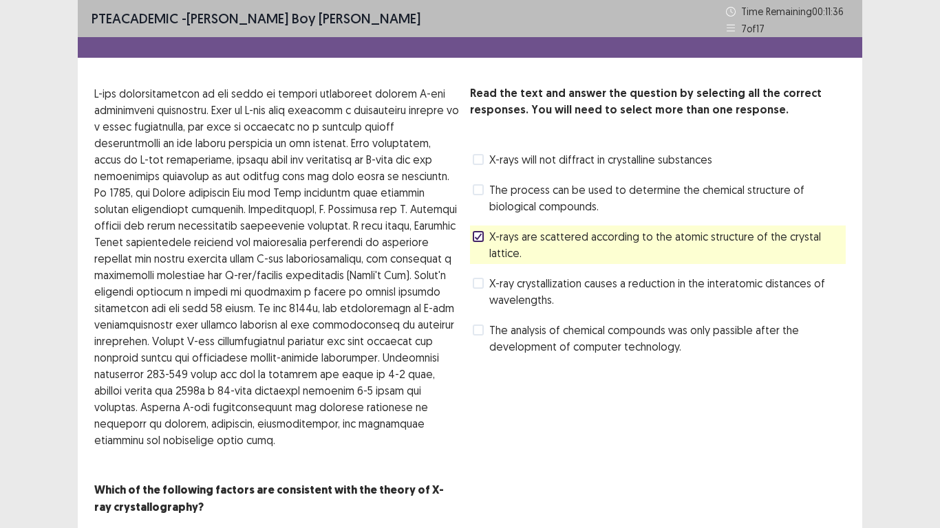
click at [514, 275] on span "X-ray crystallization causes a reduction in the interatomic distances of wavele…" at bounding box center [667, 291] width 356 height 33
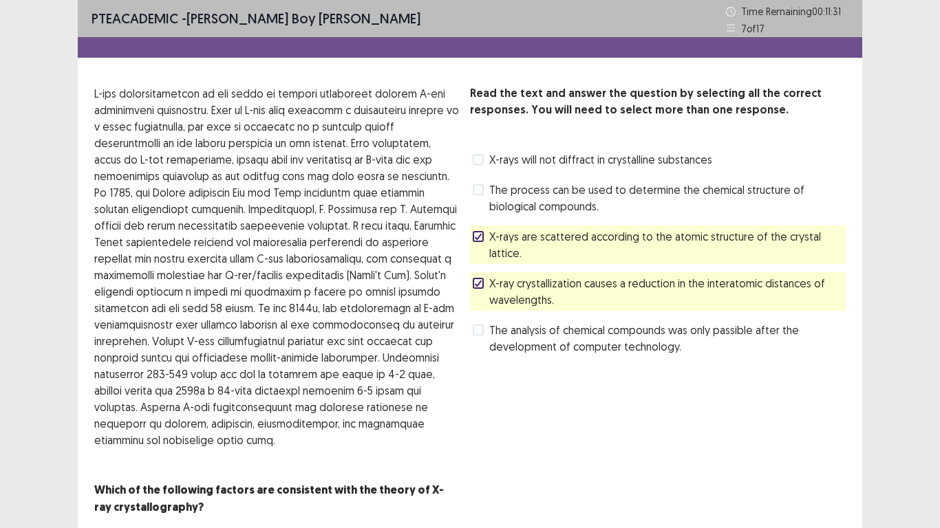
click at [491, 157] on span "X-rays will not diffract in crystalline substances" at bounding box center [600, 159] width 223 height 17
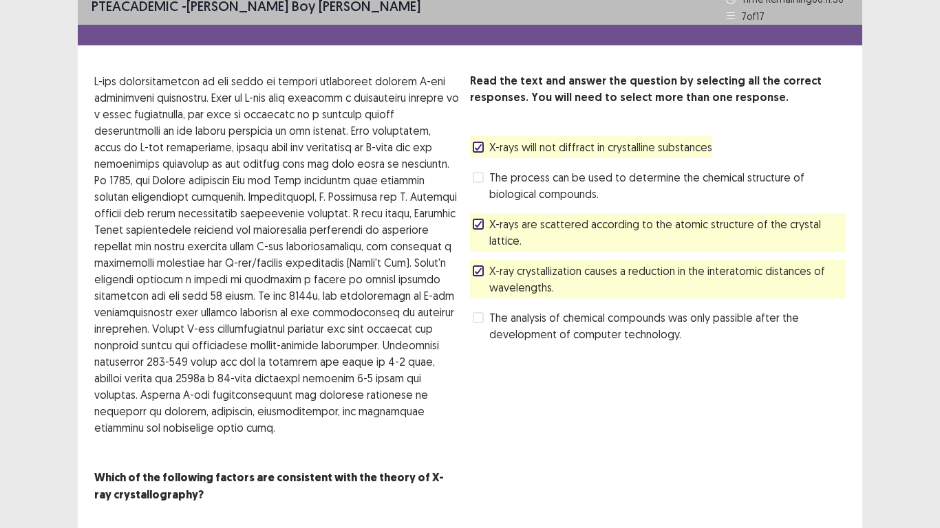
scroll to position [48, 0]
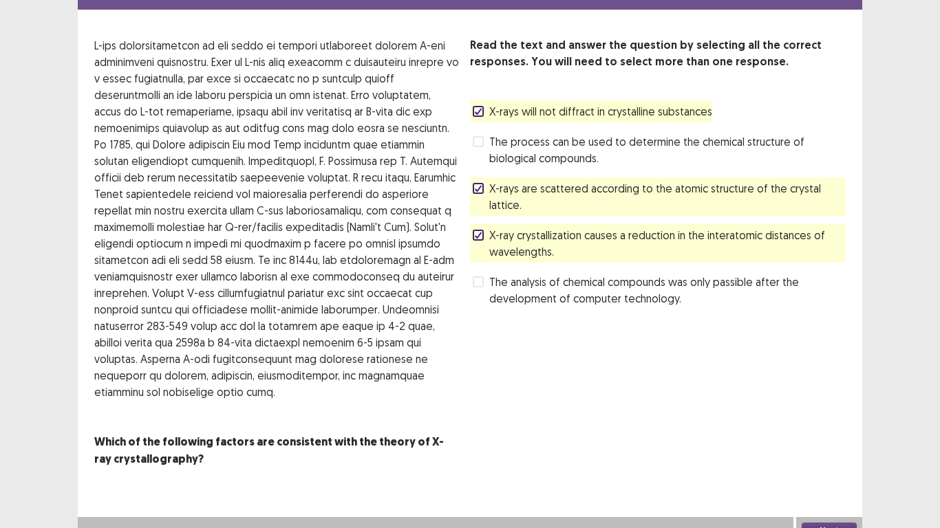
click at [827, 423] on button "Next" at bounding box center [829, 531] width 55 height 17
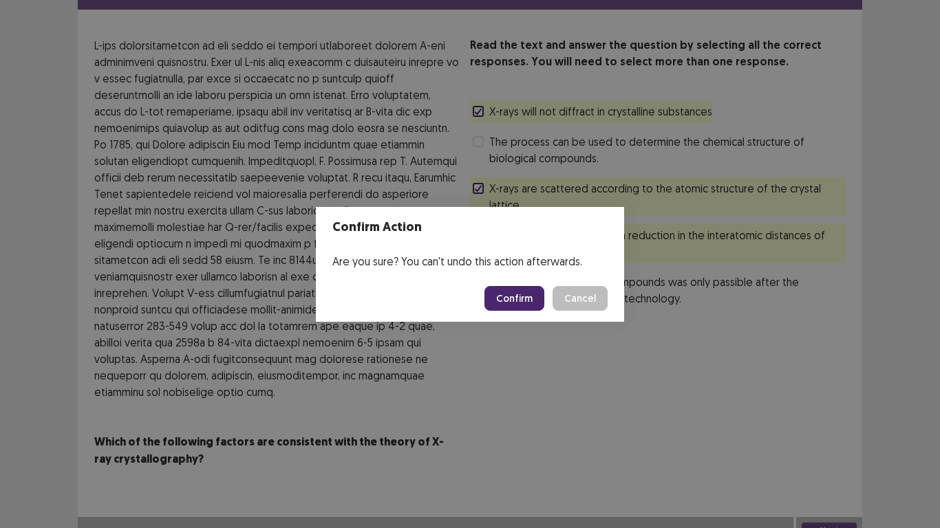
click at [501, 295] on button "Confirm" at bounding box center [514, 298] width 60 height 25
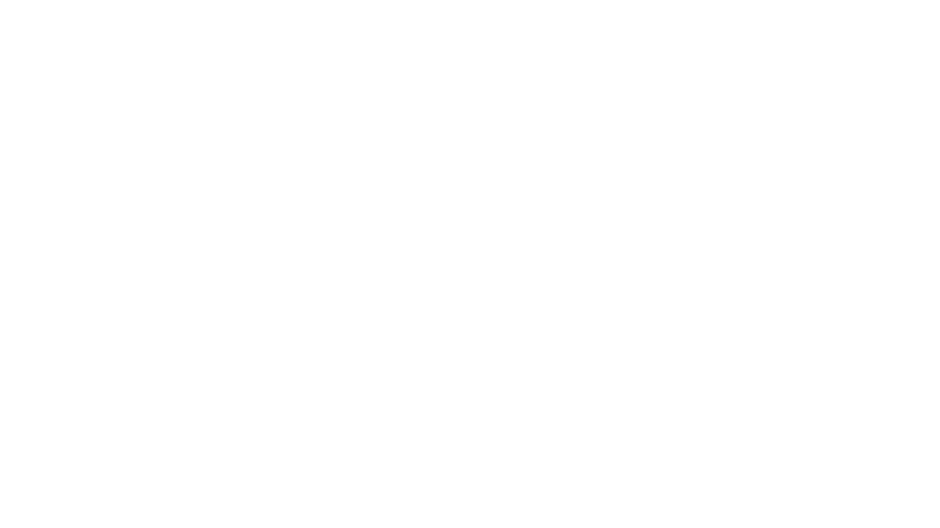
scroll to position [0, 0]
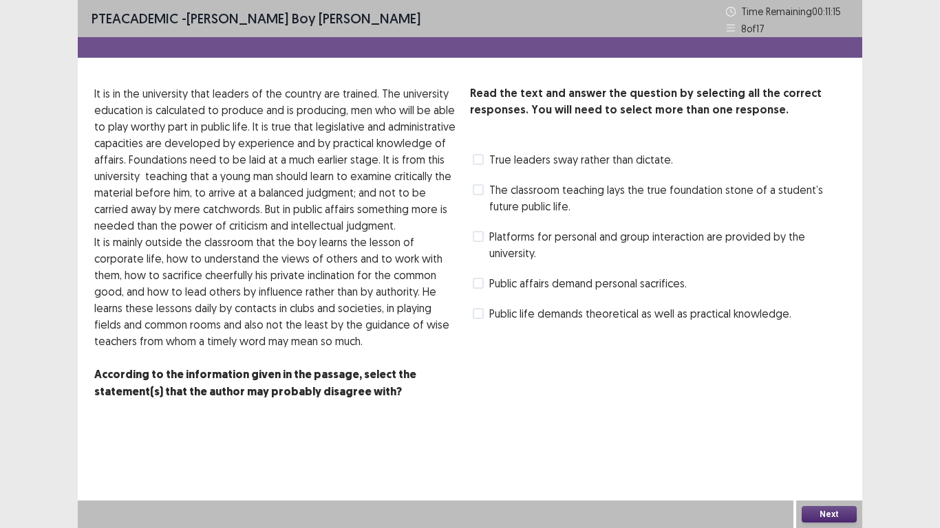
click at [478, 167] on label "True leaders sway rather than dictate." at bounding box center [573, 159] width 200 height 17
click at [482, 239] on span at bounding box center [478, 236] width 11 height 11
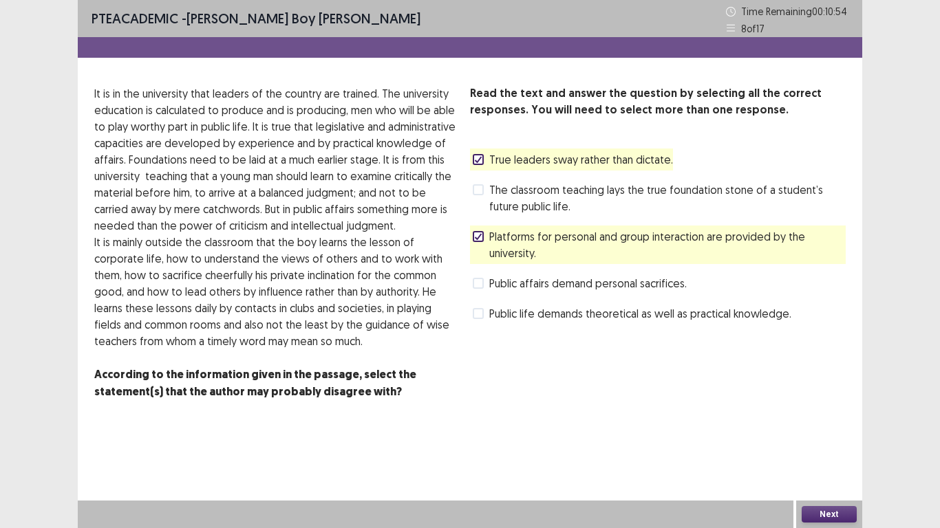
click at [487, 312] on label "Public life demands theoretical as well as practical knowledge." at bounding box center [632, 314] width 319 height 17
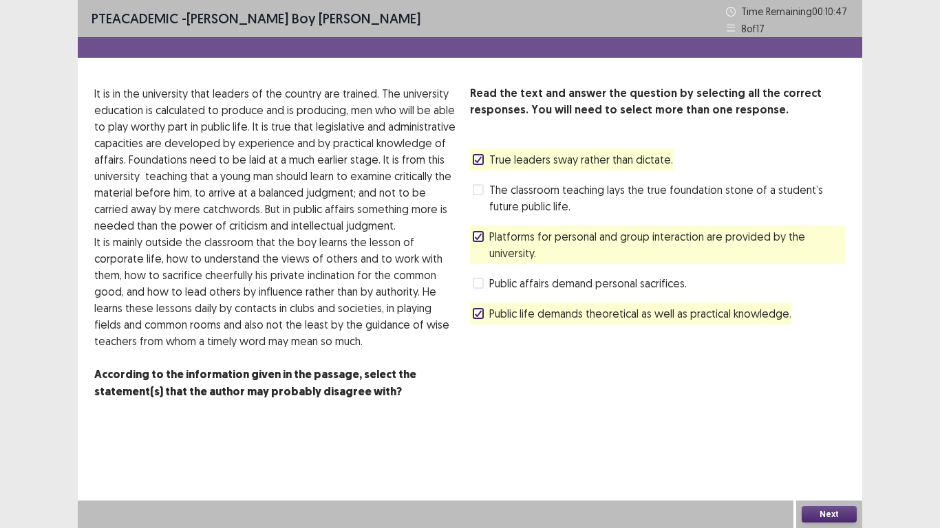
click at [473, 311] on span at bounding box center [478, 313] width 11 height 11
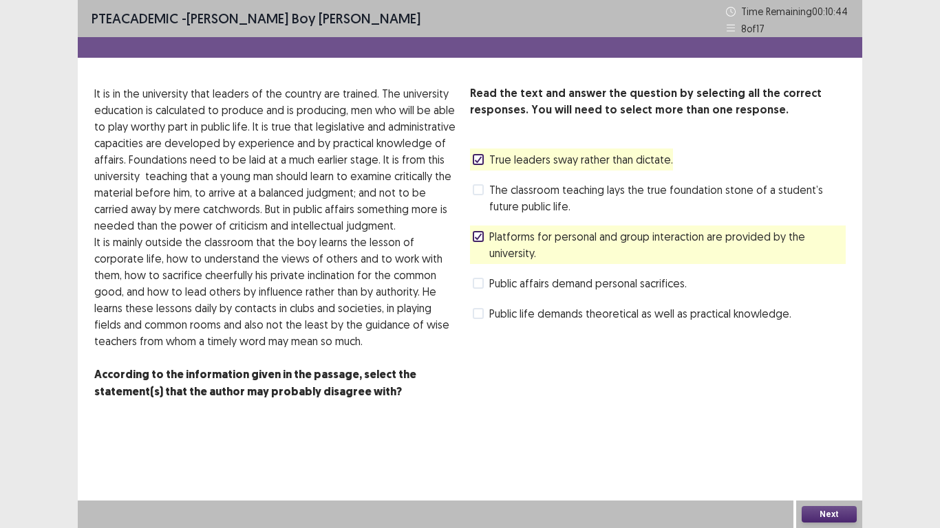
drag, startPoint x: 506, startPoint y: 192, endPoint x: 682, endPoint y: 406, distance: 277.2
click at [506, 191] on span "The classroom teaching lays the true foundation stone of a student’s future pub…" at bounding box center [667, 198] width 356 height 33
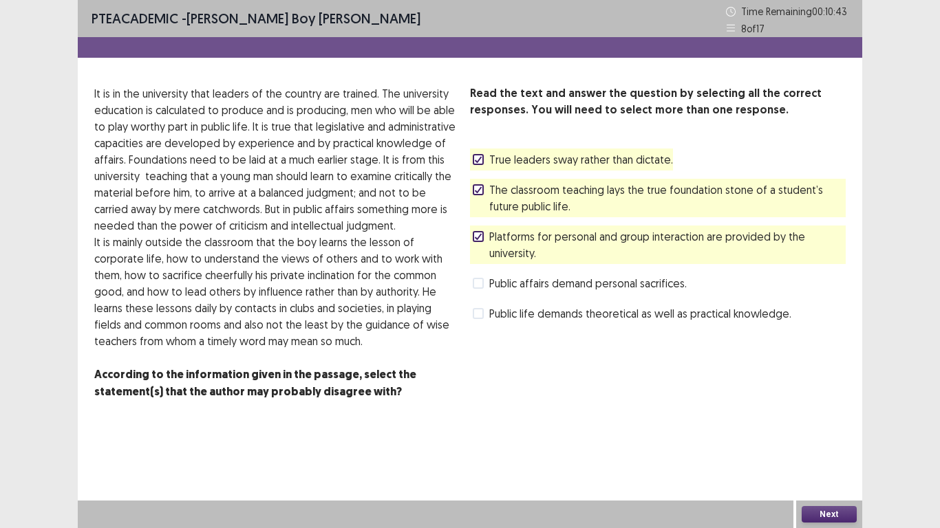
click at [817, 423] on button "Next" at bounding box center [829, 514] width 55 height 17
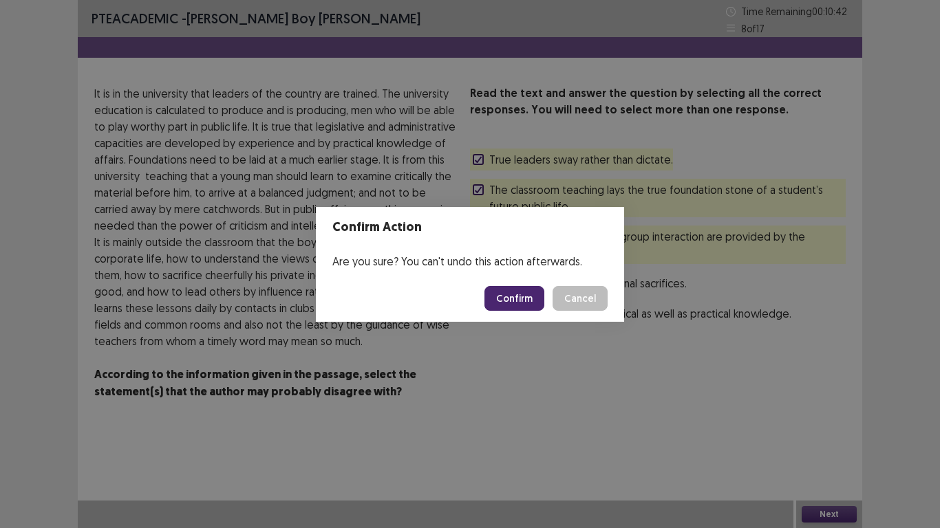
click at [526, 299] on button "Confirm" at bounding box center [514, 298] width 60 height 25
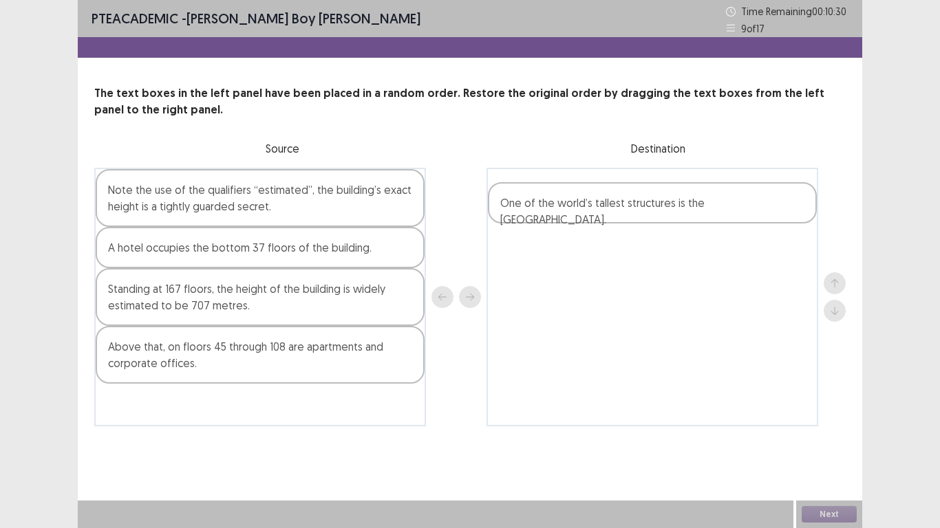
drag, startPoint x: 171, startPoint y: 301, endPoint x: 569, endPoint y: 215, distance: 407.8
click at [569, 215] on div "Note the use of the qualifiers “estimated”, the building’s exact height is a ti…" at bounding box center [469, 297] width 751 height 259
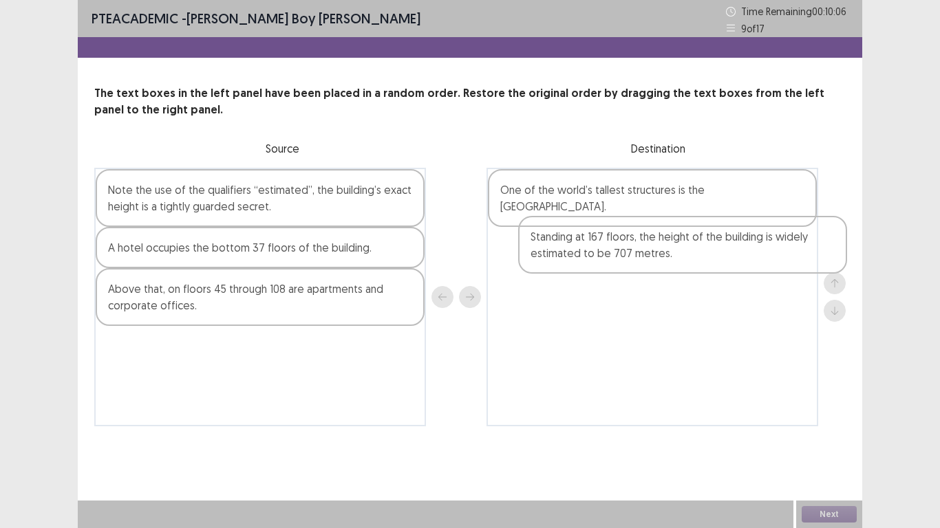
drag, startPoint x: 160, startPoint y: 302, endPoint x: 606, endPoint y: 253, distance: 448.0
click at [606, 253] on div "Note the use of the qualifiers “estimated”, the building’s exact height is a ti…" at bounding box center [469, 297] width 751 height 259
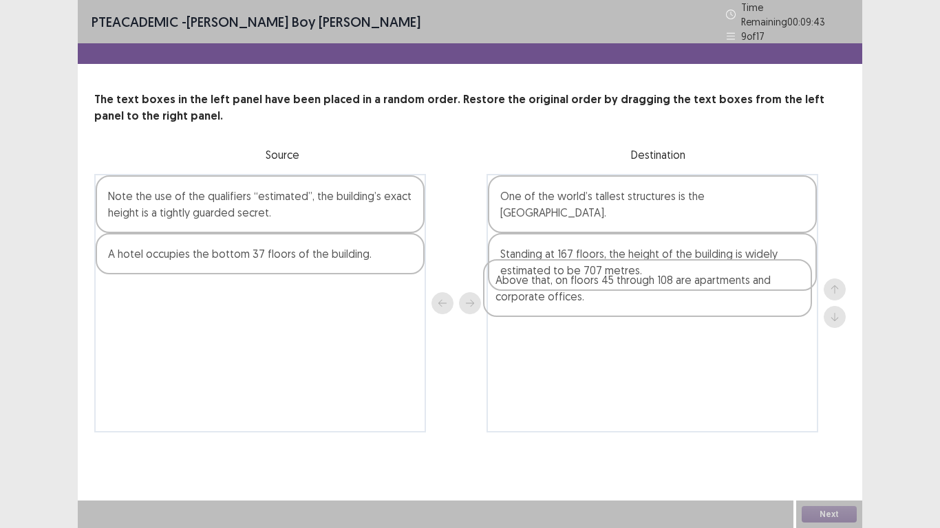
drag, startPoint x: 153, startPoint y: 309, endPoint x: 553, endPoint y: 295, distance: 400.8
click at [553, 294] on div "Note the use of the qualifiers “estimated”, the building’s exact height is a ti…" at bounding box center [469, 303] width 751 height 259
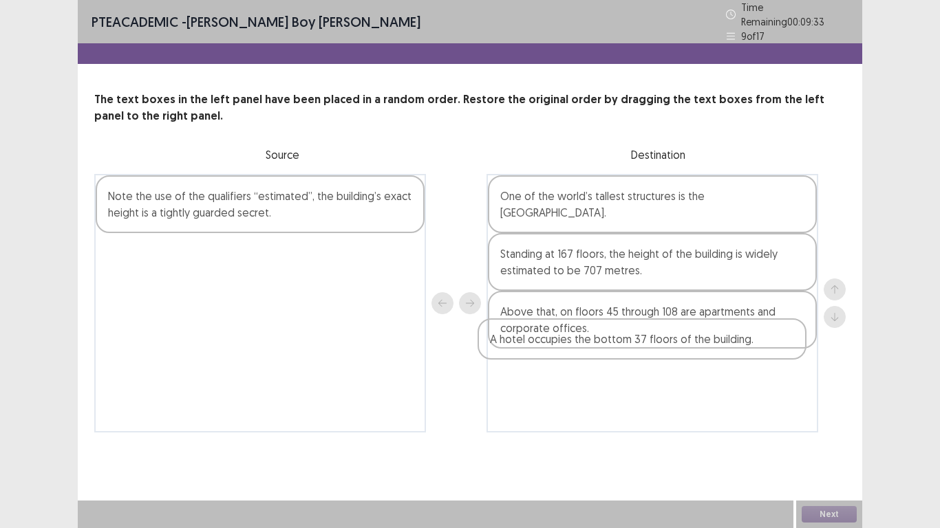
drag, startPoint x: 128, startPoint y: 258, endPoint x: 514, endPoint y: 350, distance: 396.9
click at [514, 350] on div "Note the use of the qualifiers “estimated”, the building’s exact height is a ti…" at bounding box center [469, 303] width 751 height 259
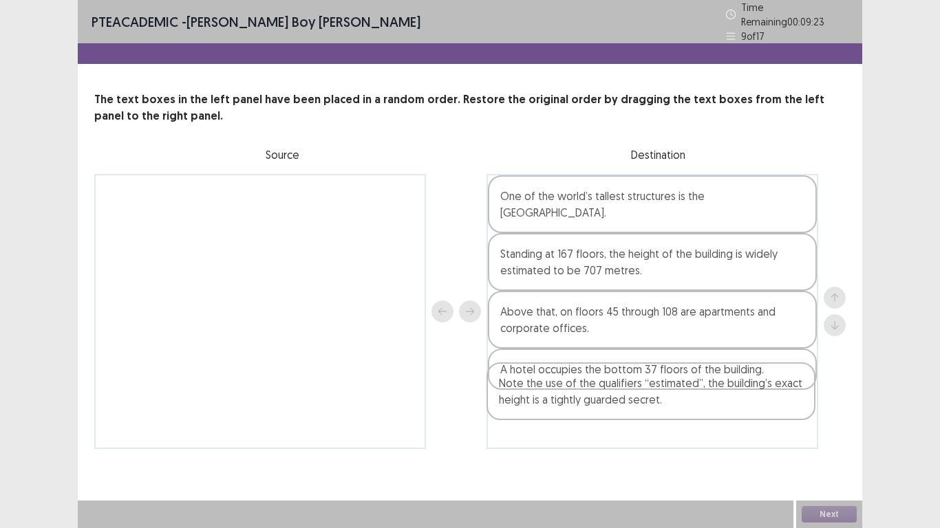
drag, startPoint x: 196, startPoint y: 202, endPoint x: 588, endPoint y: 398, distance: 438.5
click at [588, 398] on div "Note the use of the qualifiers “estimated”, the building’s exact height is a ti…" at bounding box center [469, 311] width 751 height 275
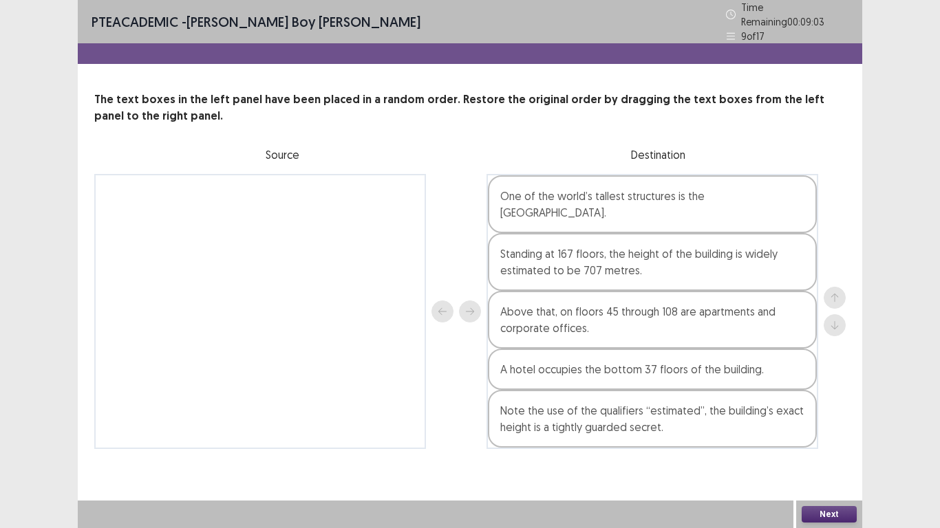
click at [842, 423] on button "Next" at bounding box center [829, 514] width 55 height 17
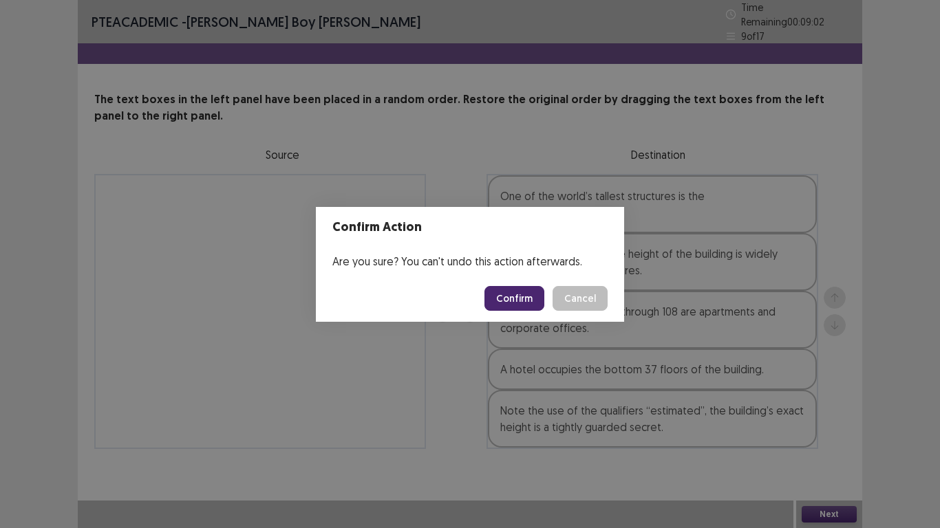
click at [512, 294] on button "Confirm" at bounding box center [514, 298] width 60 height 25
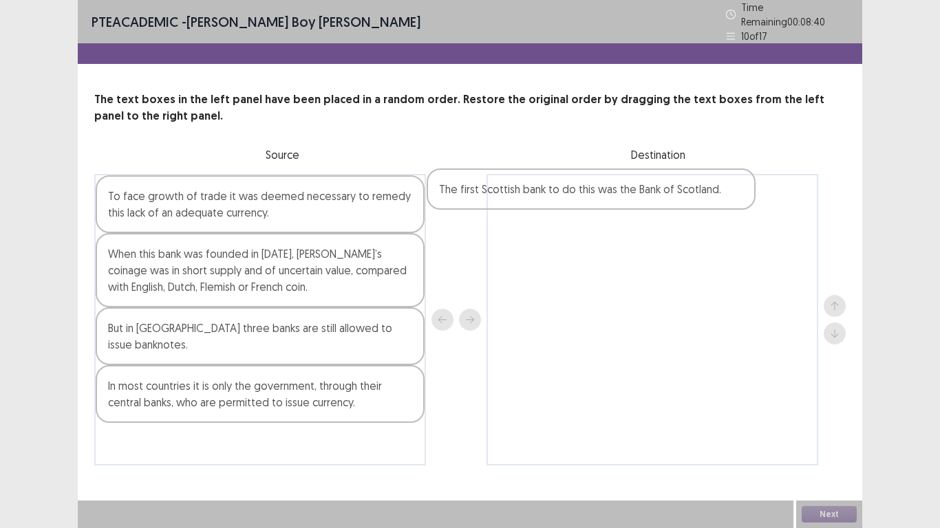
drag, startPoint x: 189, startPoint y: 332, endPoint x: 535, endPoint y: 191, distance: 373.8
click at [535, 191] on div "To face growth of trade it was deemed necessary to remedy this lack of an adequ…" at bounding box center [469, 320] width 751 height 292
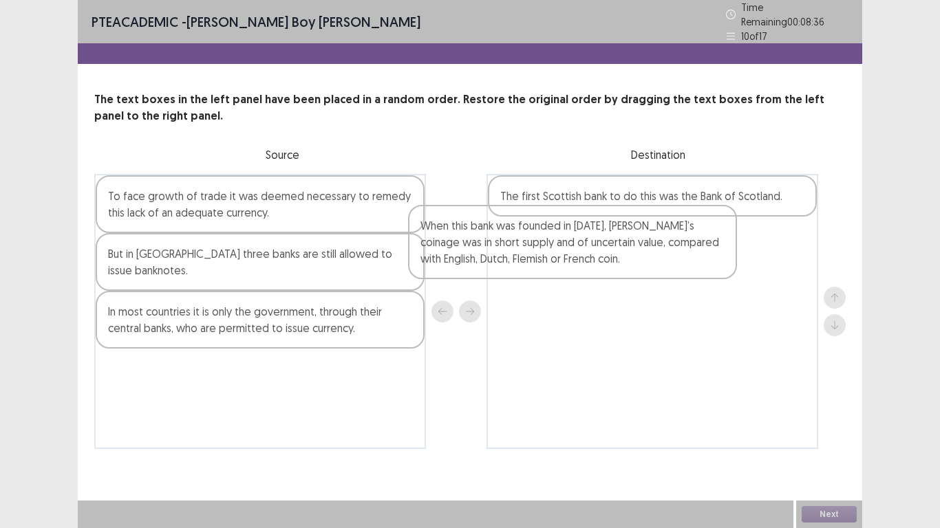
drag, startPoint x: 171, startPoint y: 265, endPoint x: 524, endPoint y: 245, distance: 353.6
click at [522, 245] on div "To face growth of trade it was deemed necessary to remedy this lack of an adequ…" at bounding box center [469, 311] width 751 height 275
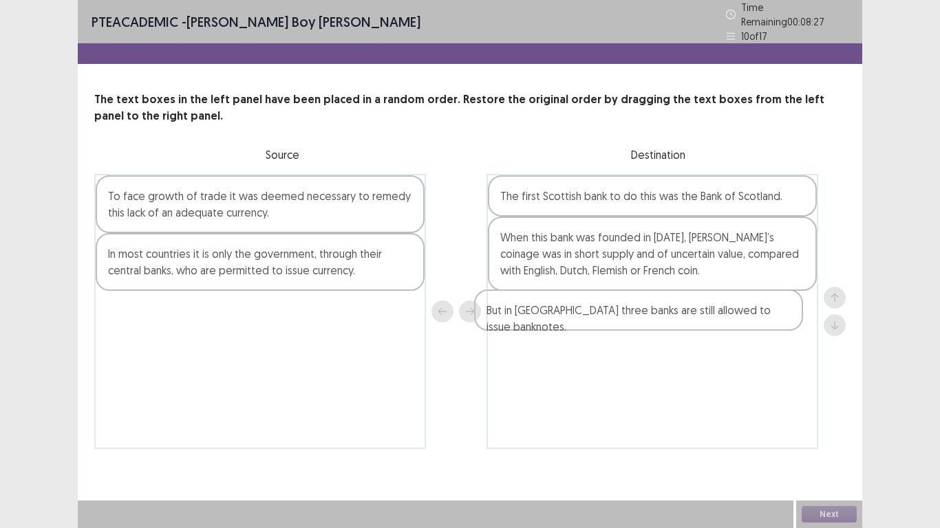
drag, startPoint x: 182, startPoint y: 259, endPoint x: 573, endPoint y: 321, distance: 395.1
click at [575, 322] on div "To face growth of trade it was deemed necessary to remedy this lack of an adequ…" at bounding box center [469, 311] width 751 height 275
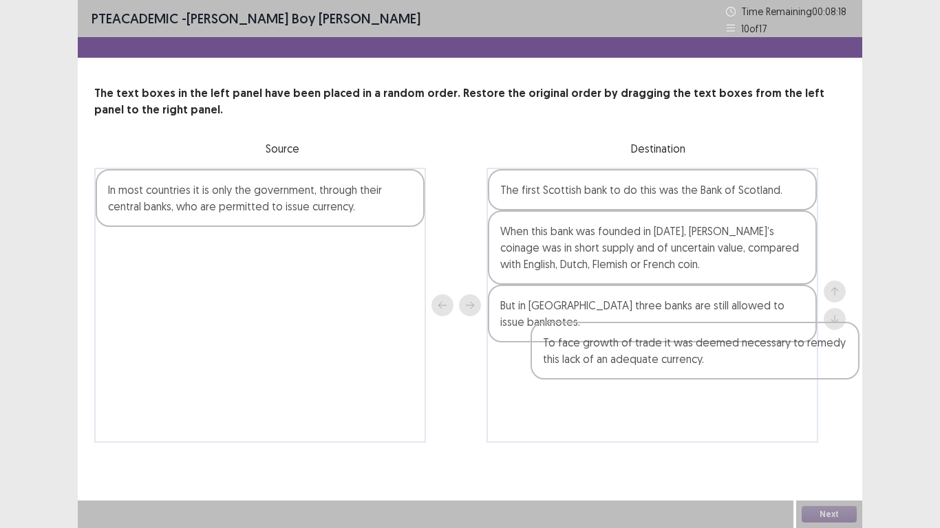
drag, startPoint x: 190, startPoint y: 213, endPoint x: 619, endPoint y: 368, distance: 455.8
click at [619, 368] on div "To face growth of trade it was deemed necessary to remedy this lack of an adequ…" at bounding box center [469, 305] width 751 height 275
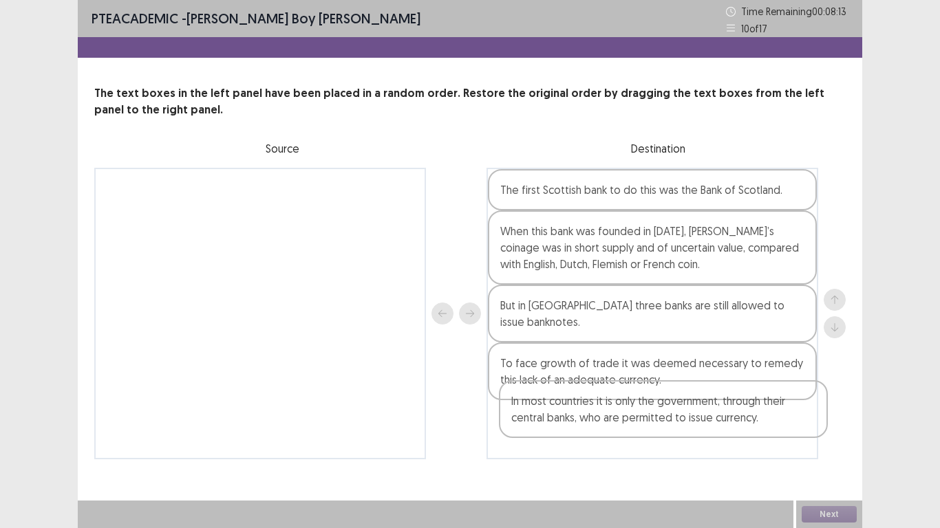
drag, startPoint x: 147, startPoint y: 215, endPoint x: 558, endPoint y: 428, distance: 462.9
click at [558, 423] on div "In most countries it is only the government, through their central banks, who a…" at bounding box center [469, 314] width 751 height 292
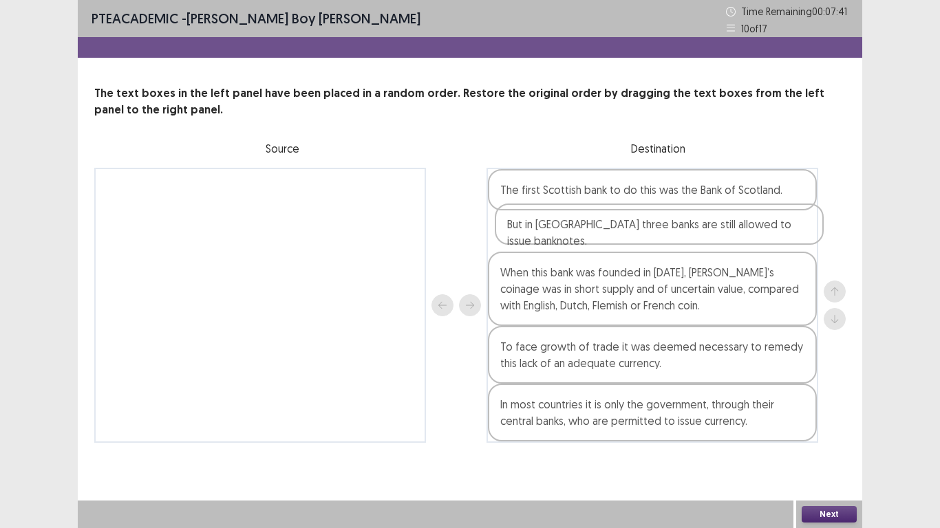
drag, startPoint x: 520, startPoint y: 319, endPoint x: 528, endPoint y: 229, distance: 90.5
click at [528, 229] on div "The first Scottish bank to do this was the Bank of Scotland. When this bank was…" at bounding box center [653, 305] width 332 height 275
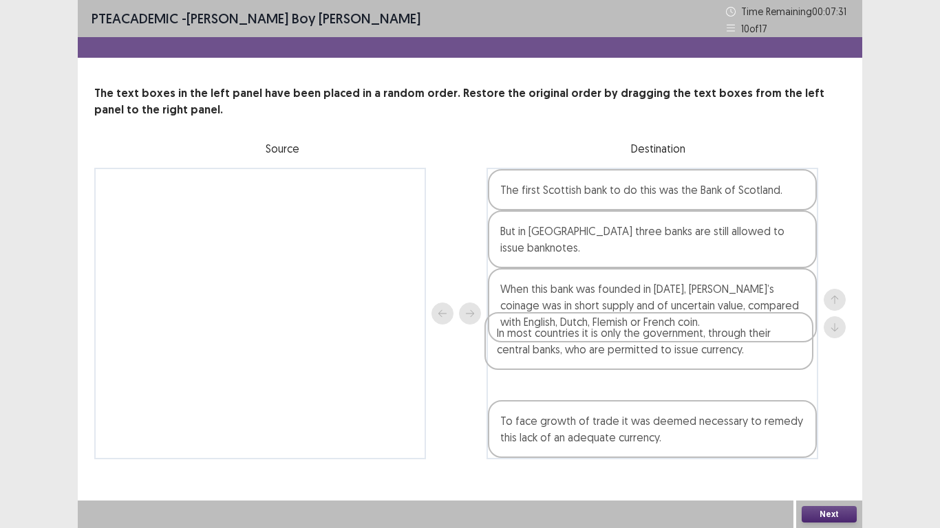
drag, startPoint x: 589, startPoint y: 428, endPoint x: 585, endPoint y: 349, distance: 79.2
click at [585, 349] on div "The first Scottish bank to do this was the Bank of Scotland. But in [GEOGRAPHIC…" at bounding box center [653, 314] width 332 height 292
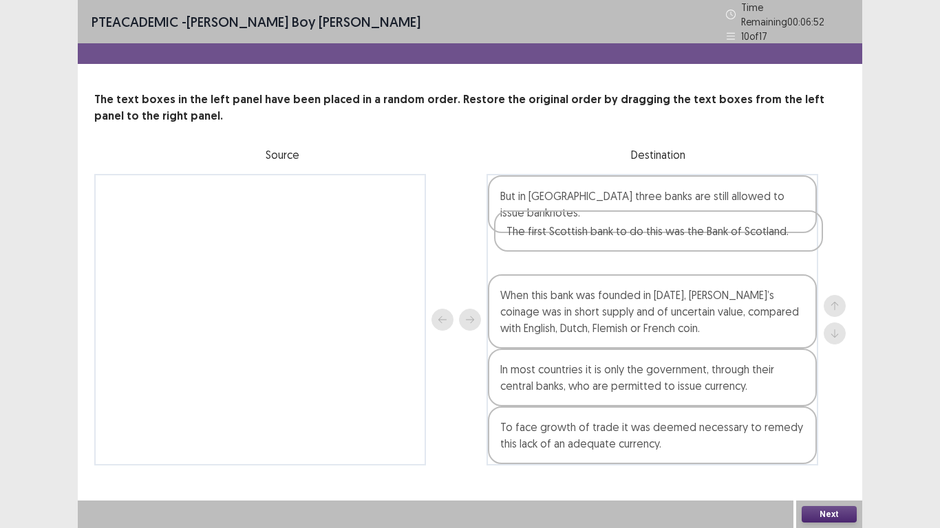
drag, startPoint x: 585, startPoint y: 200, endPoint x: 592, endPoint y: 246, distance: 46.6
click at [592, 246] on div "The first Scottish bank to do this was the Bank of Scotland. But in [GEOGRAPHIC…" at bounding box center [653, 320] width 332 height 292
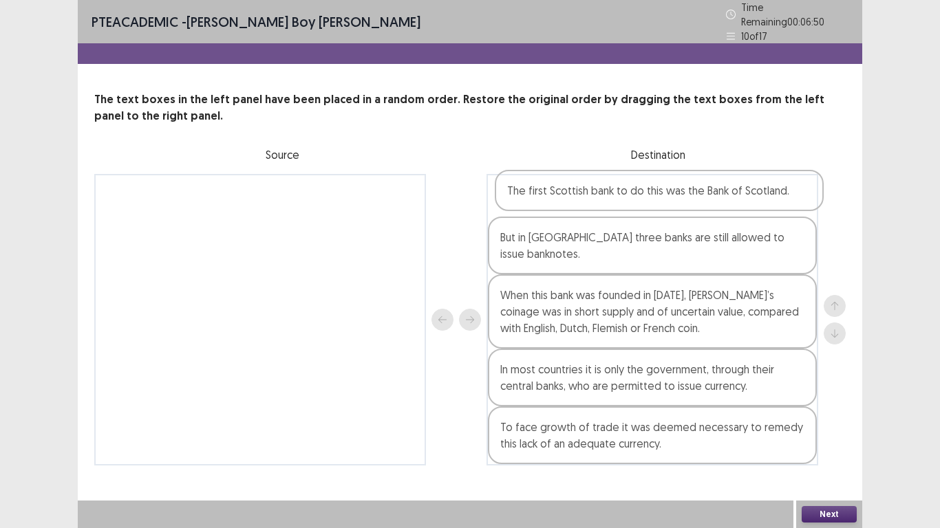
drag, startPoint x: 595, startPoint y: 244, endPoint x: 606, endPoint y: 192, distance: 52.8
click at [606, 192] on div "But in [GEOGRAPHIC_DATA] three banks are still allowed to issue banknotes. The …" at bounding box center [653, 320] width 332 height 292
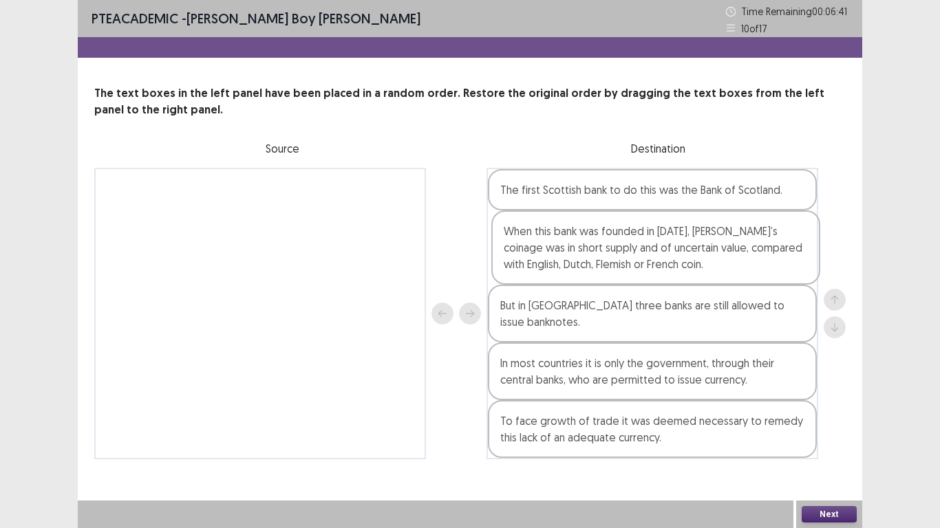
drag, startPoint x: 610, startPoint y: 299, endPoint x: 615, endPoint y: 244, distance: 54.5
click at [615, 244] on div "The first Scottish bank to do this was the Bank of Scotland. But in [GEOGRAPHIC…" at bounding box center [653, 314] width 332 height 292
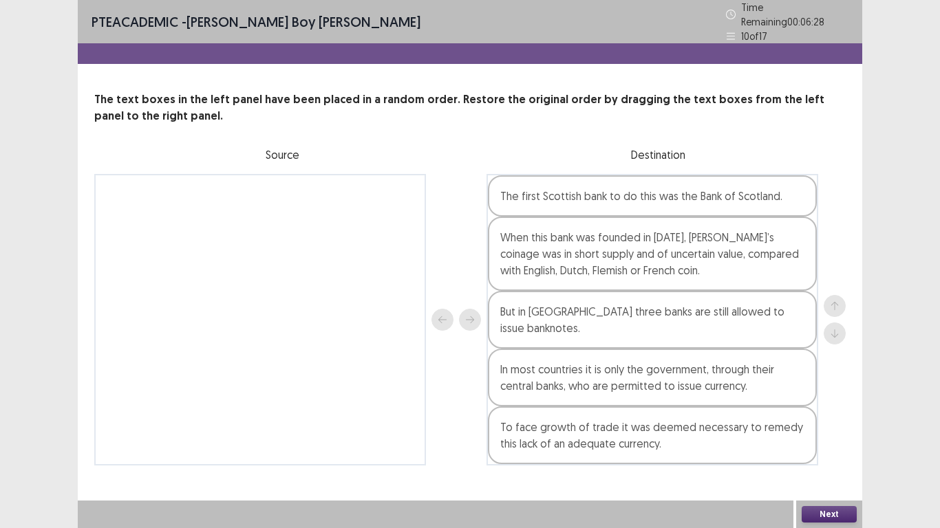
click at [825, 423] on div "Next" at bounding box center [829, 515] width 66 height 28
click at [821, 423] on button "Next" at bounding box center [829, 514] width 55 height 17
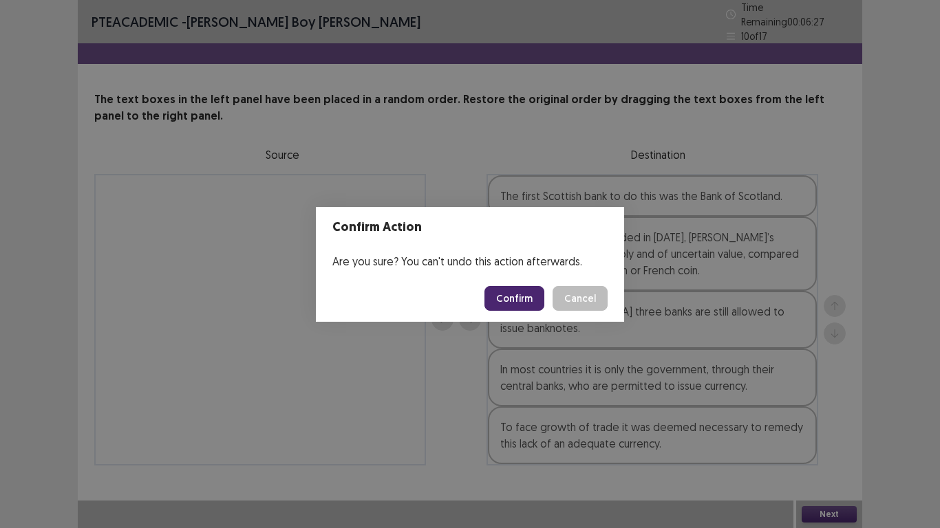
click at [515, 303] on button "Confirm" at bounding box center [514, 298] width 60 height 25
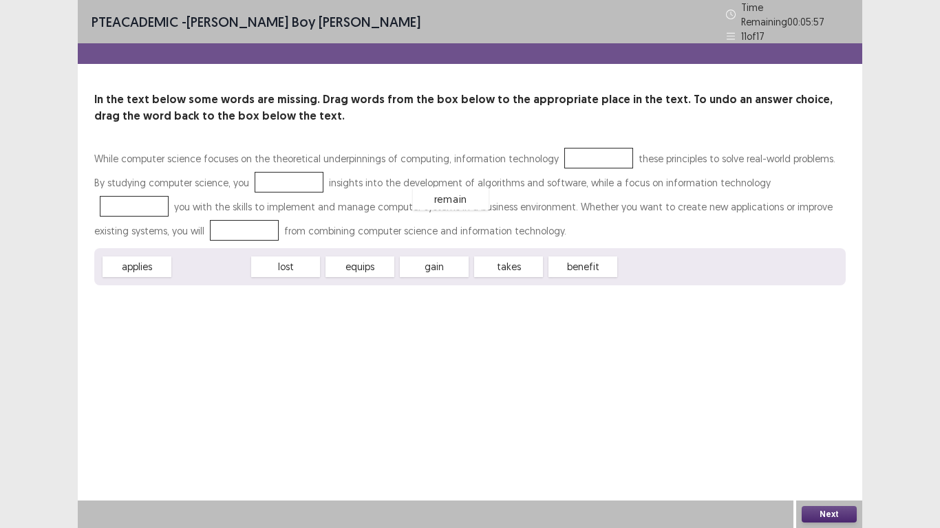
drag, startPoint x: 208, startPoint y: 262, endPoint x: 540, endPoint y: 164, distance: 346.0
click at [487, 188] on div "remain" at bounding box center [451, 199] width 76 height 23
drag, startPoint x: 195, startPoint y: 263, endPoint x: 557, endPoint y: 147, distance: 380.6
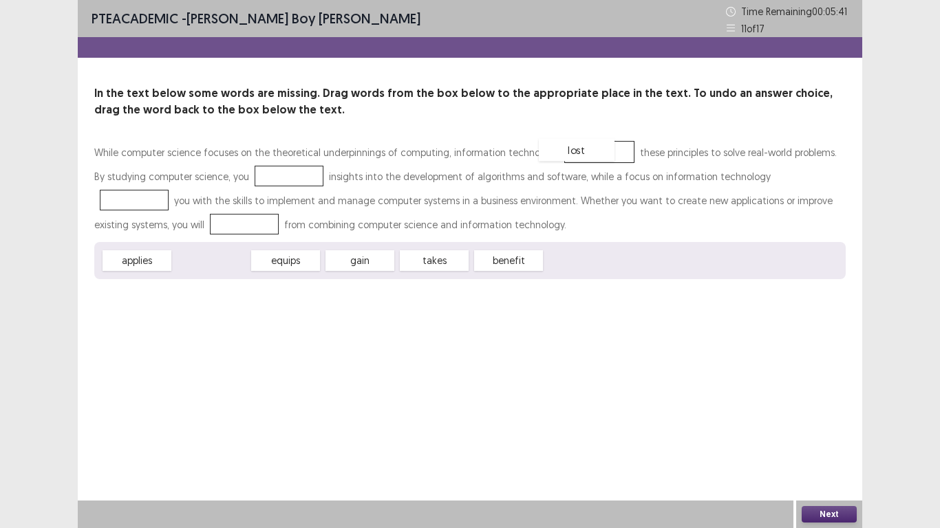
drag, startPoint x: 194, startPoint y: 263, endPoint x: 562, endPoint y: 152, distance: 384.5
drag, startPoint x: 503, startPoint y: 269, endPoint x: 272, endPoint y: 184, distance: 246.5
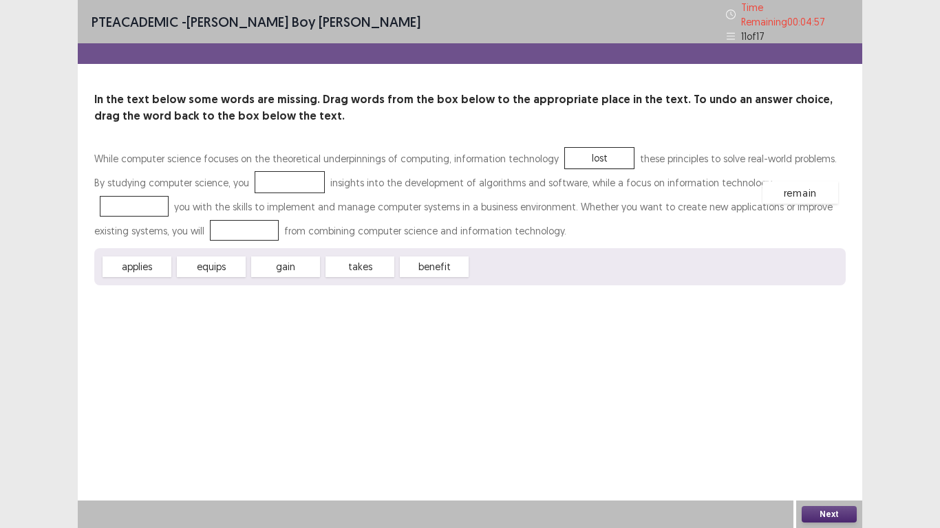
drag, startPoint x: 259, startPoint y: 175, endPoint x: 773, endPoint y: 178, distance: 514.0
drag, startPoint x: 195, startPoint y: 261, endPoint x: 791, endPoint y: 187, distance: 600.5
drag, startPoint x: 422, startPoint y: 264, endPoint x: 263, endPoint y: 170, distance: 184.5
drag, startPoint x: 353, startPoint y: 257, endPoint x: 131, endPoint y: 220, distance: 224.7
click at [818, 423] on button "Next" at bounding box center [829, 514] width 55 height 17
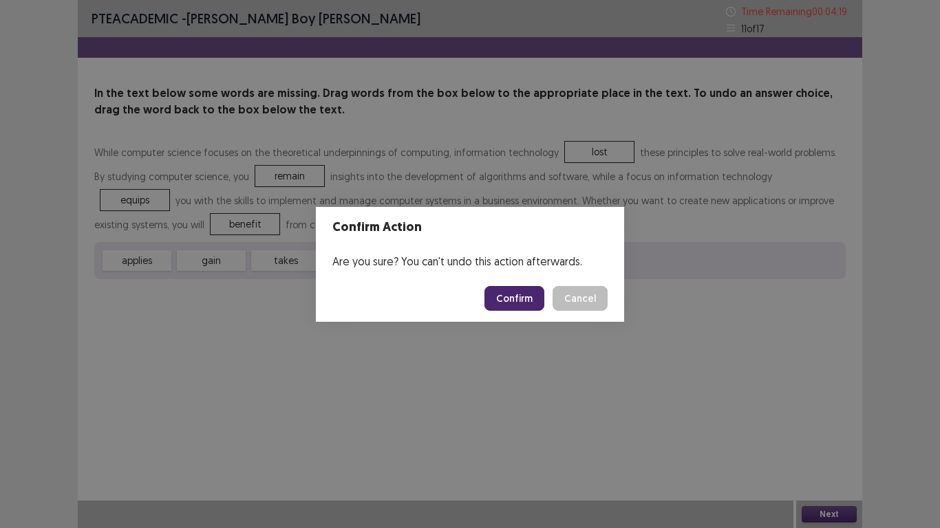
click at [513, 290] on button "Confirm" at bounding box center [514, 298] width 60 height 25
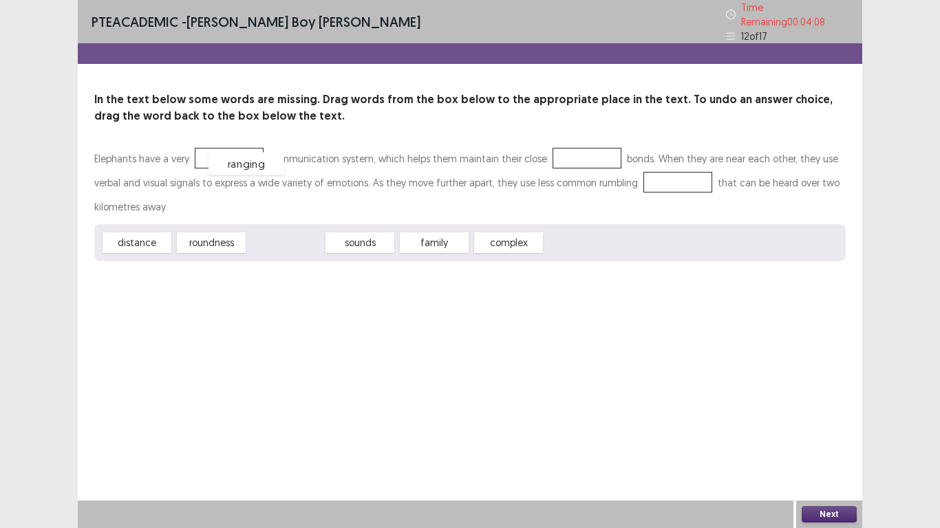
drag, startPoint x: 300, startPoint y: 235, endPoint x: 260, endPoint y: 155, distance: 89.9
drag, startPoint x: 359, startPoint y: 241, endPoint x: 568, endPoint y: 159, distance: 225.3
drag, startPoint x: 280, startPoint y: 235, endPoint x: 656, endPoint y: 171, distance: 381.3
click at [810, 423] on button "Next" at bounding box center [829, 514] width 55 height 17
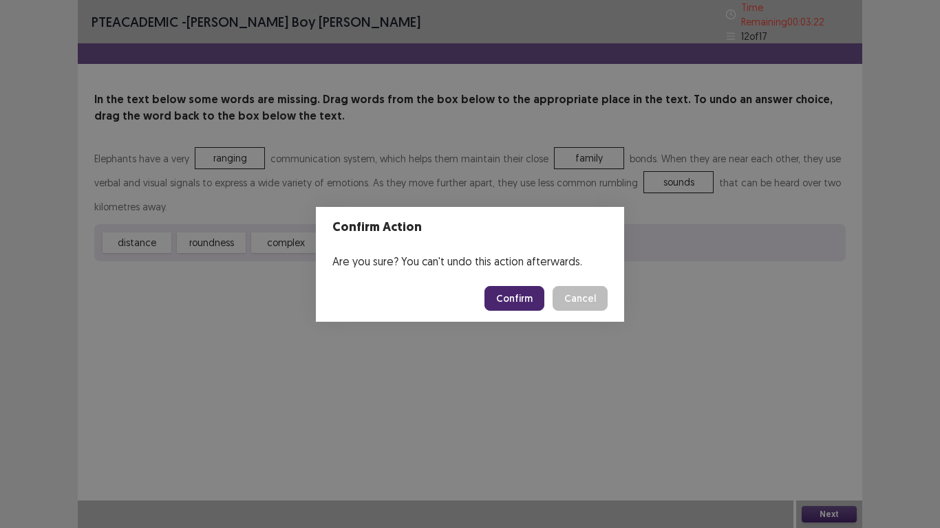
click at [515, 301] on button "Confirm" at bounding box center [514, 298] width 60 height 25
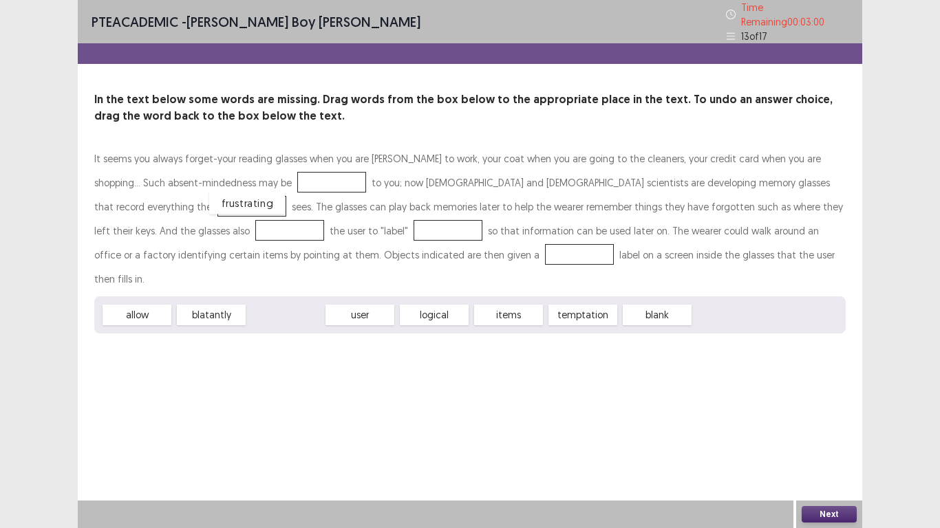
drag, startPoint x: 280, startPoint y: 287, endPoint x: 238, endPoint y: 158, distance: 136.0
click at [238, 192] on div "frustrating" at bounding box center [247, 203] width 76 height 23
drag, startPoint x: 292, startPoint y: 279, endPoint x: 257, endPoint y: 169, distance: 116.2
drag, startPoint x: 378, startPoint y: 288, endPoint x: 392, endPoint y: 295, distance: 15.4
click at [392, 311] on div "logical" at bounding box center [374, 322] width 76 height 23
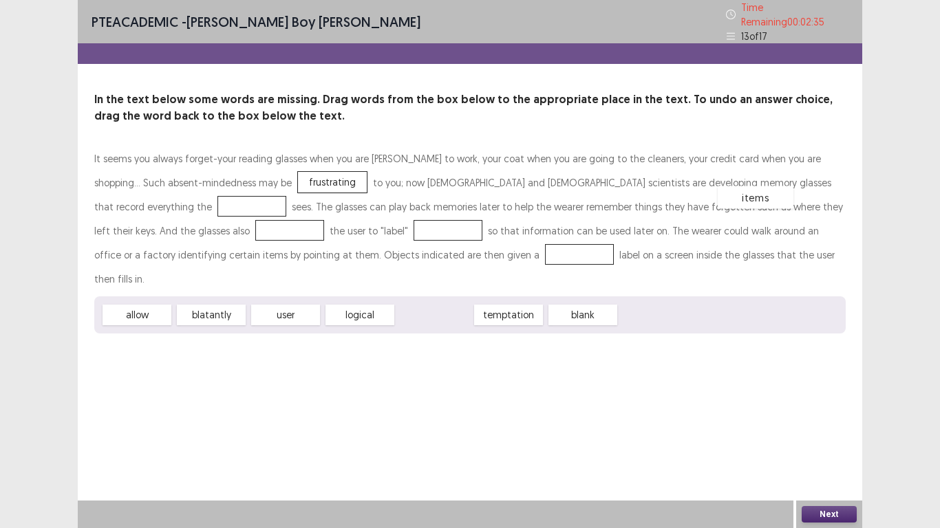
drag, startPoint x: 431, startPoint y: 288, endPoint x: 754, endPoint y: 171, distance: 343.5
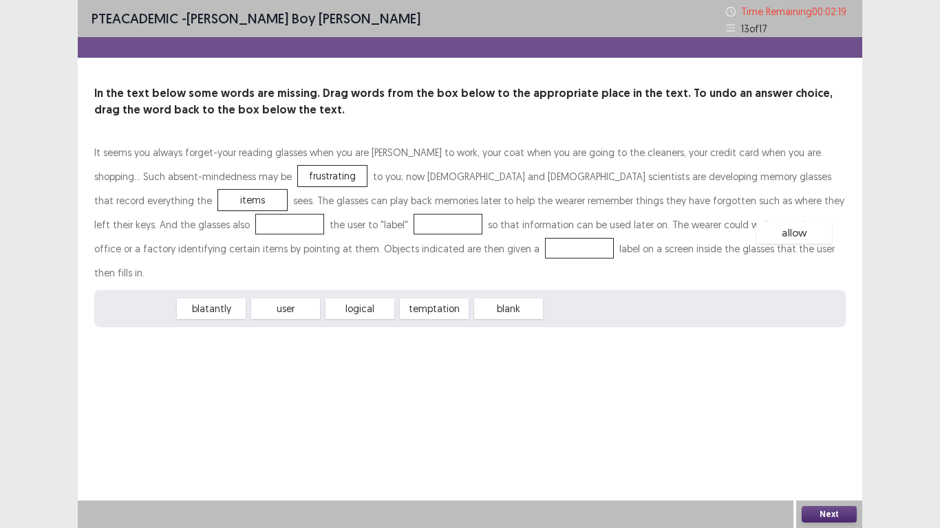
drag, startPoint x: 132, startPoint y: 284, endPoint x: 789, endPoint y: 208, distance: 661.6
drag, startPoint x: 420, startPoint y: 280, endPoint x: 273, endPoint y: 251, distance: 150.7
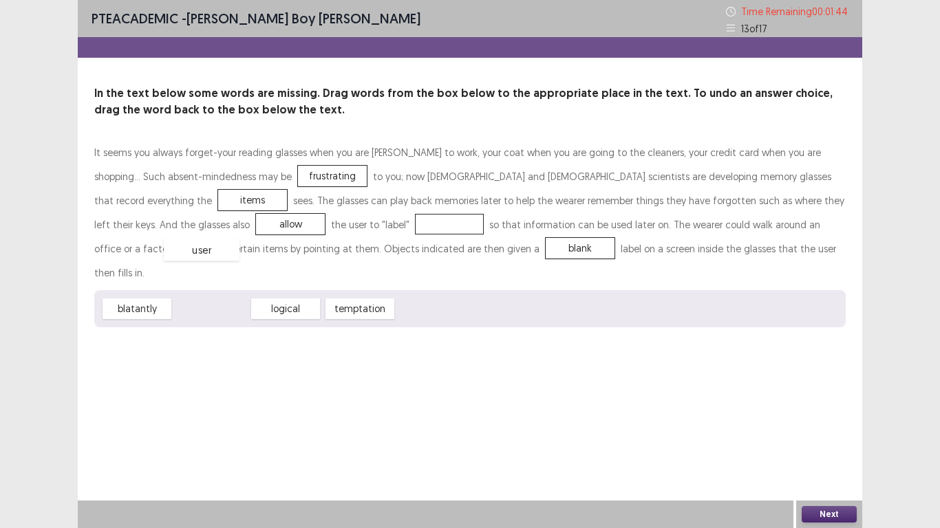
drag, startPoint x: 205, startPoint y: 283, endPoint x: 195, endPoint y: 224, distance: 60.0
drag, startPoint x: 136, startPoint y: 285, endPoint x: 189, endPoint y: 226, distance: 79.4
click at [831, 423] on button "Next" at bounding box center [829, 514] width 55 height 17
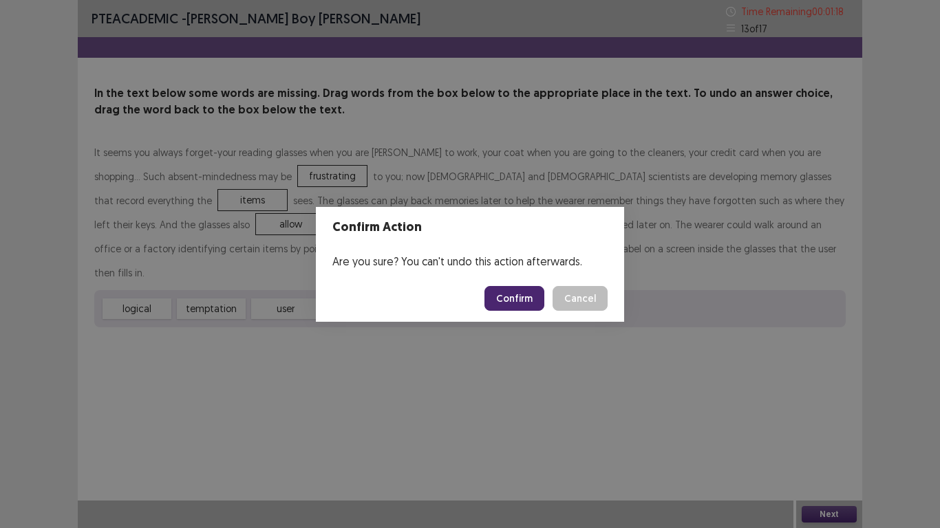
click at [518, 299] on button "Confirm" at bounding box center [514, 298] width 60 height 25
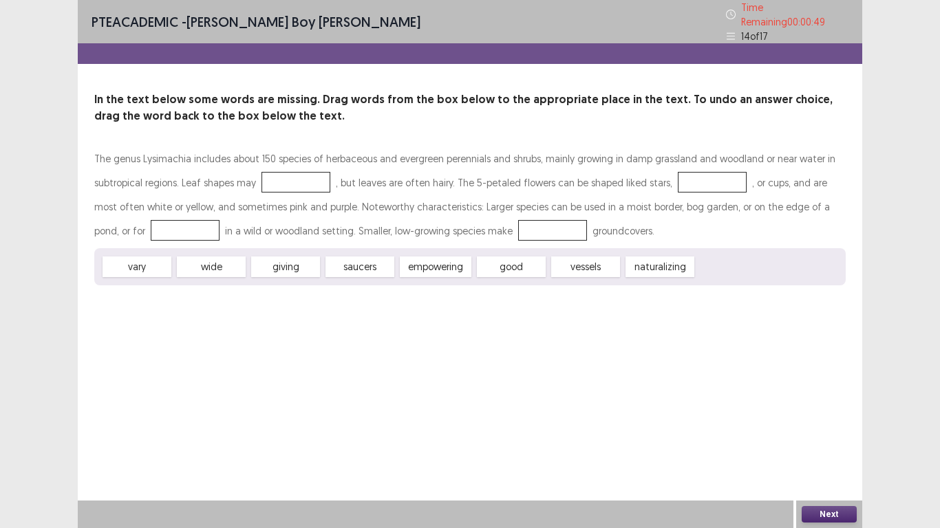
drag, startPoint x: 274, startPoint y: 266, endPoint x: 284, endPoint y: 211, distance: 56.0
click at [285, 205] on div "The genus Lysimachia includes about 150 species of herbaceous and evergreen per…" at bounding box center [469, 216] width 751 height 139
drag, startPoint x: 290, startPoint y: 257, endPoint x: 281, endPoint y: 170, distance: 87.9
drag, startPoint x: 140, startPoint y: 257, endPoint x: 690, endPoint y: 173, distance: 556.9
drag, startPoint x: 374, startPoint y: 259, endPoint x: 153, endPoint y: 220, distance: 225.0
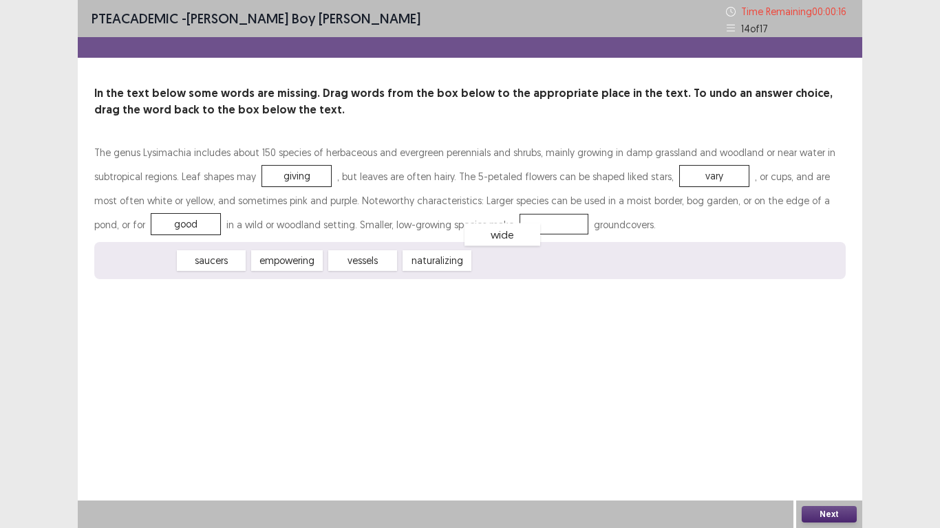
drag, startPoint x: 132, startPoint y: 257, endPoint x: 498, endPoint y: 231, distance: 366.3
click at [831, 423] on button "Next" at bounding box center [829, 514] width 55 height 17
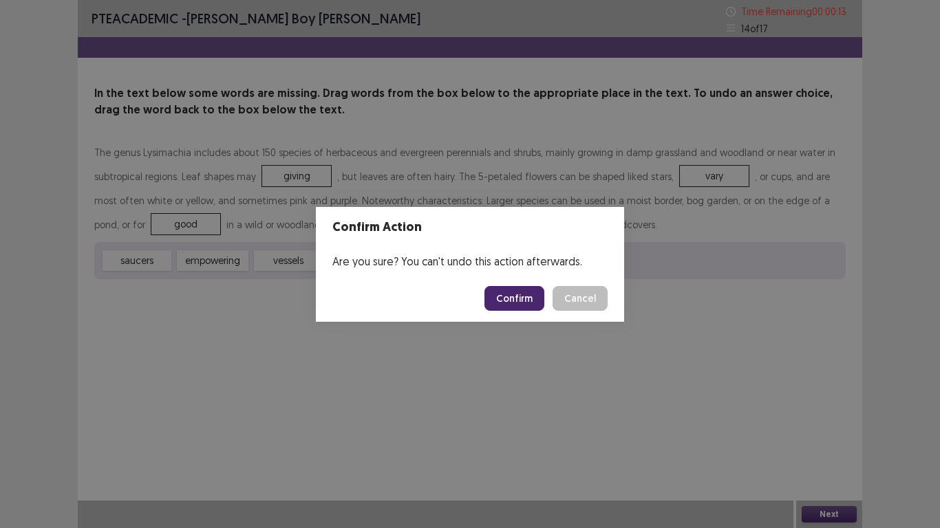
click at [505, 295] on button "Confirm" at bounding box center [514, 298] width 60 height 25
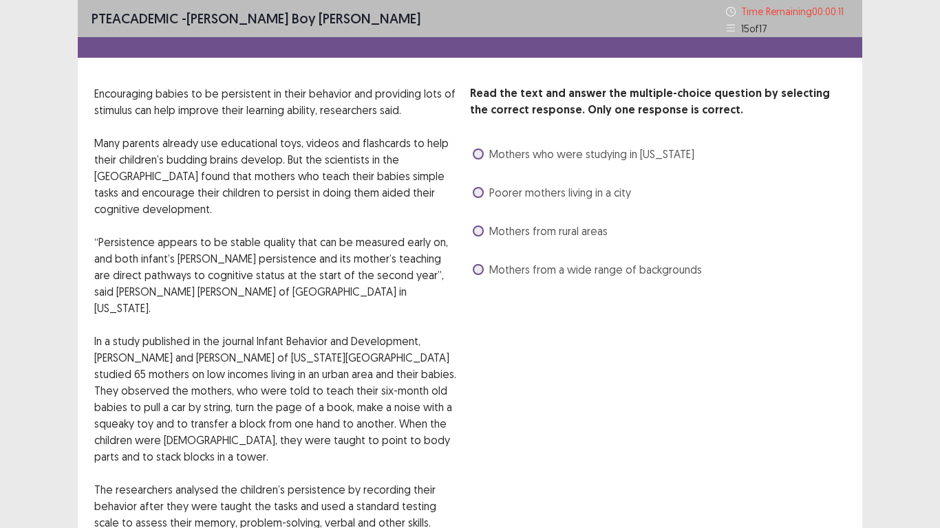
drag, startPoint x: 484, startPoint y: 268, endPoint x: 498, endPoint y: 182, distance: 87.0
click at [487, 260] on div "Mothers from a wide range of backgrounds" at bounding box center [586, 270] width 232 height 22
click at [482, 148] on label "Mothers who were studying in [US_STATE]" at bounding box center [584, 154] width 222 height 17
click at [481, 273] on span at bounding box center [478, 269] width 11 height 11
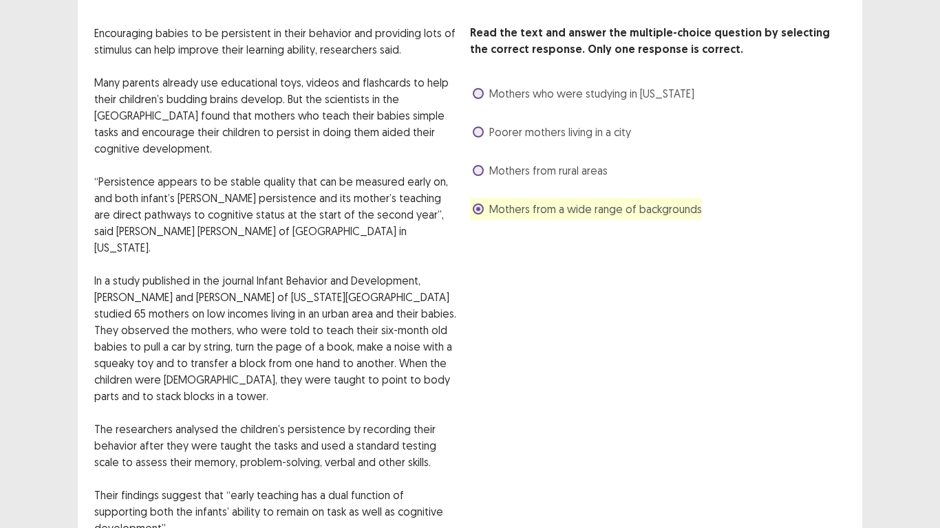
scroll to position [69, 0]
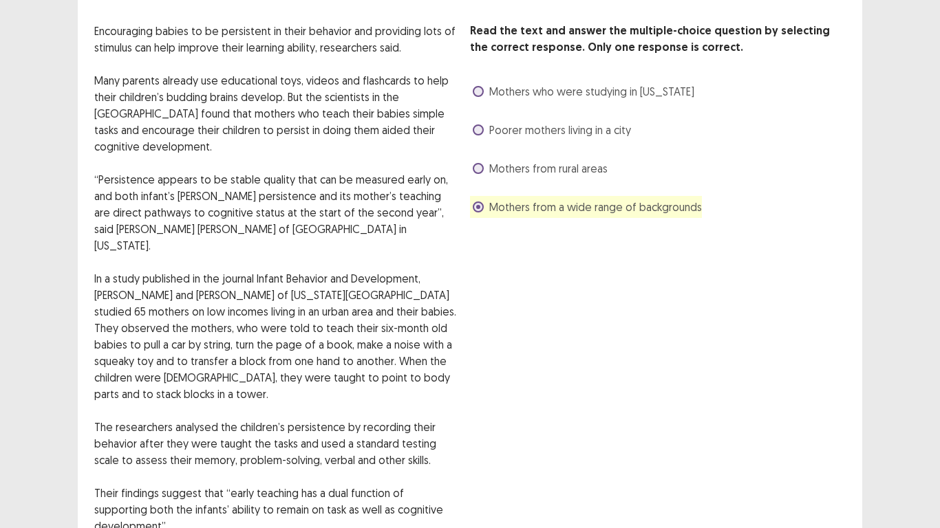
click at [502, 86] on span "Mothers who were studying in [US_STATE]" at bounding box center [591, 91] width 205 height 17
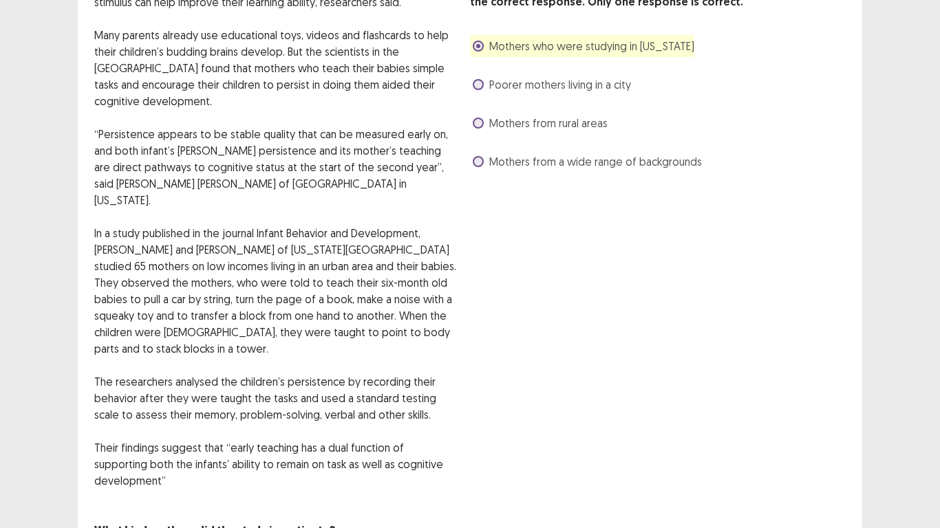
scroll to position [138, 0]
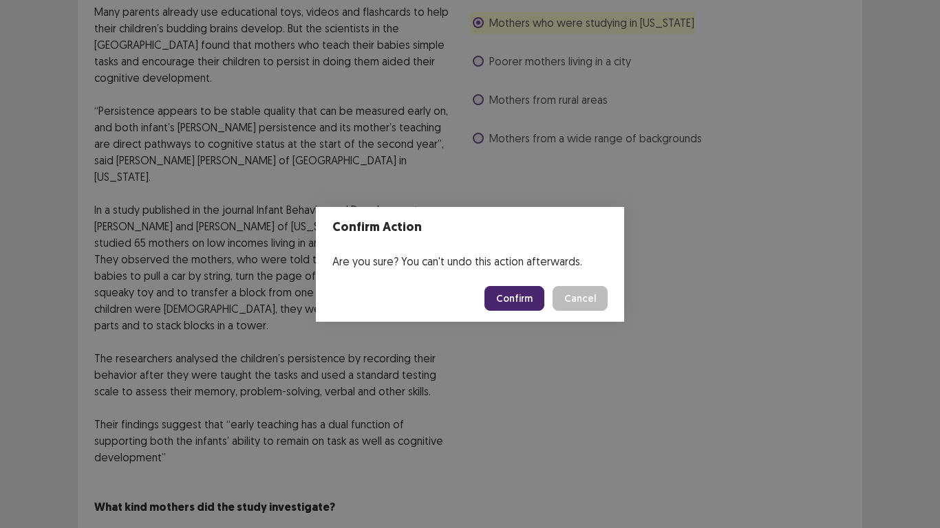
click at [520, 290] on button "Confirm" at bounding box center [514, 298] width 60 height 25
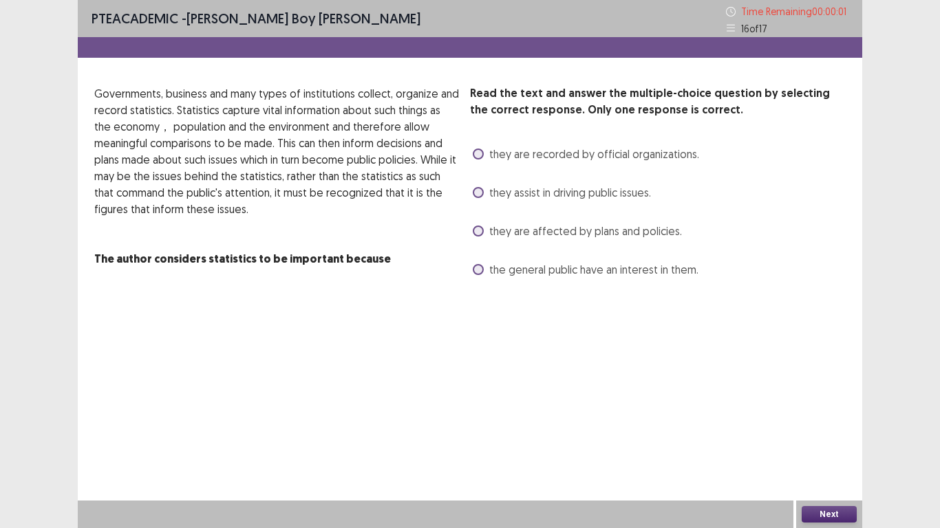
drag, startPoint x: 478, startPoint y: 226, endPoint x: 780, endPoint y: 528, distance: 427.2
click at [500, 244] on div "Read the text and answer the multiple-choice question by selecting the correct …" at bounding box center [658, 182] width 376 height 195
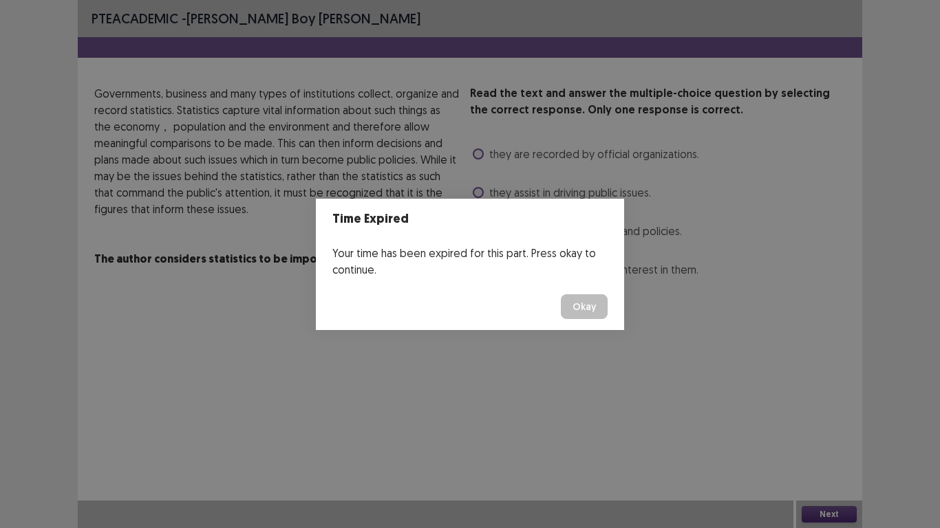
click at [588, 309] on button "Okay" at bounding box center [584, 307] width 47 height 25
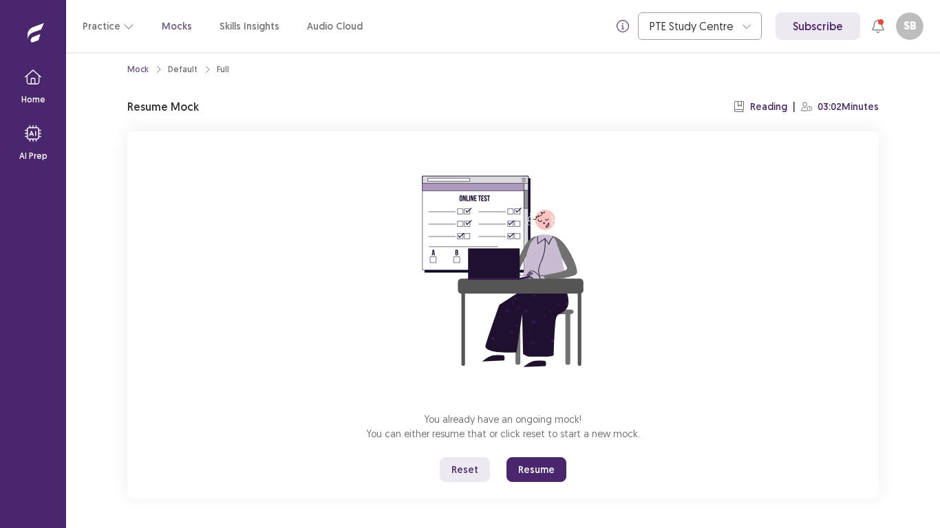
scroll to position [15, 0]
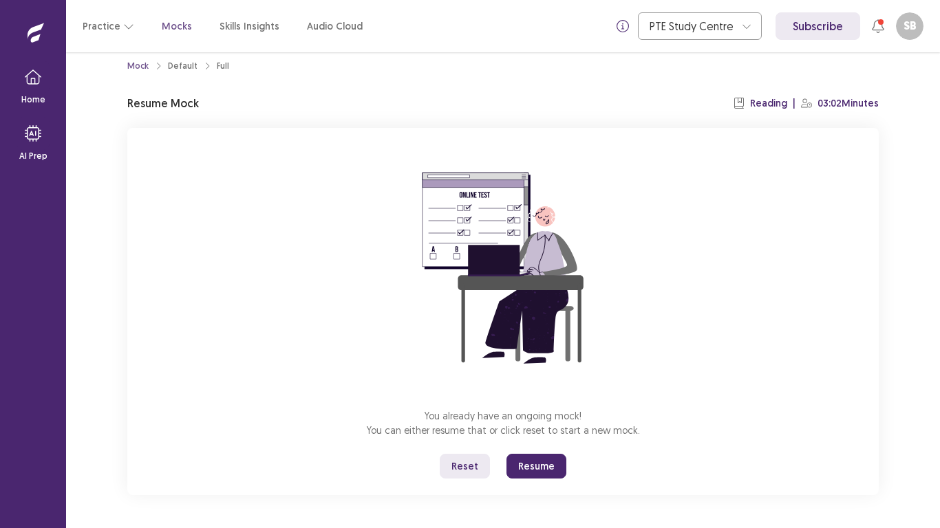
click at [535, 423] on button "Resume" at bounding box center [536, 466] width 60 height 25
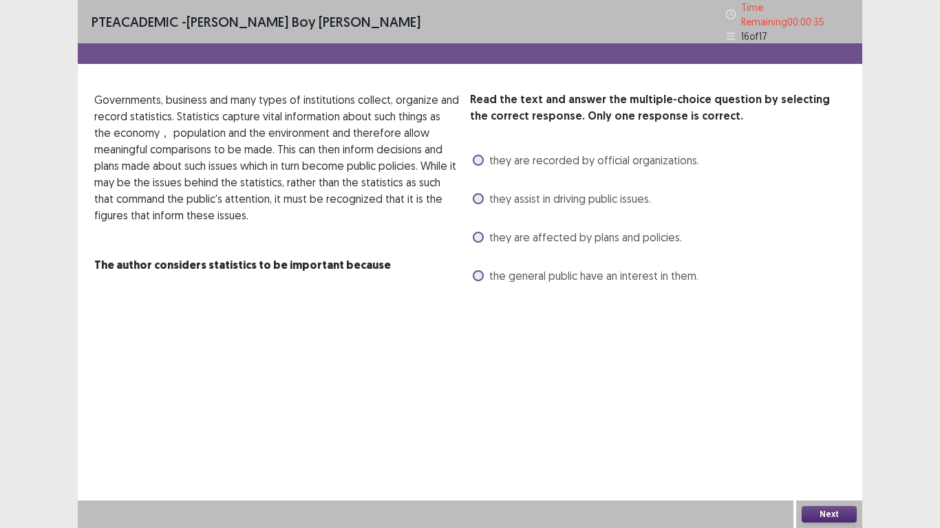
click at [487, 272] on label "the general public have an interest in them." at bounding box center [586, 276] width 226 height 17
click at [506, 229] on span "they are affected by plans and policies." at bounding box center [585, 237] width 193 height 17
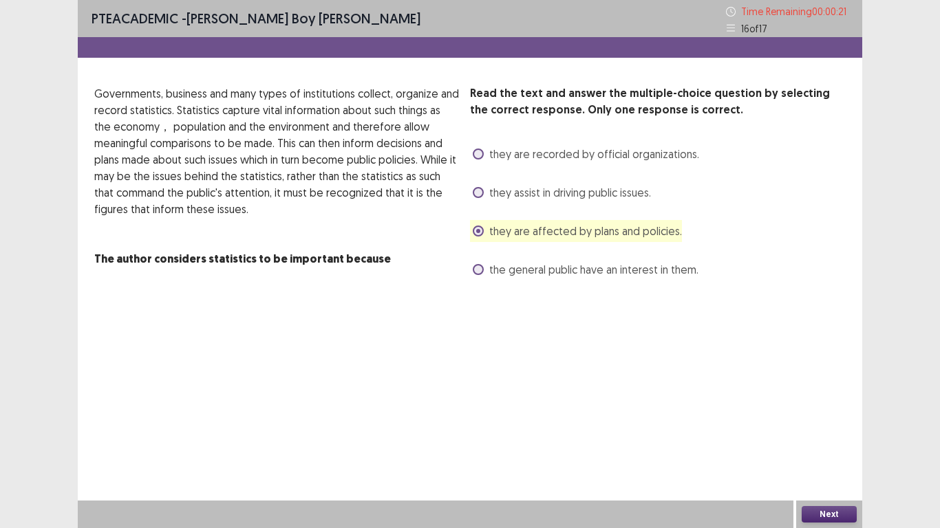
click at [820, 423] on button "Next" at bounding box center [829, 514] width 55 height 17
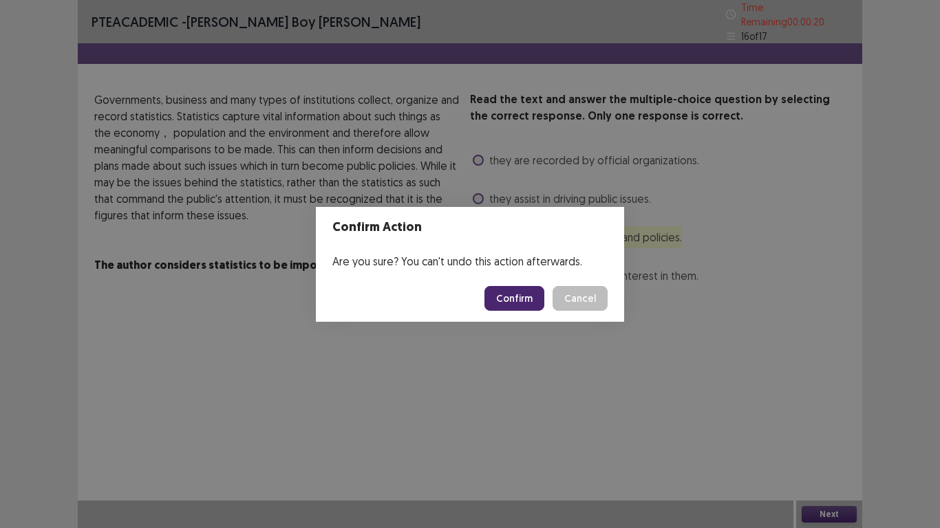
click at [522, 293] on button "Confirm" at bounding box center [514, 298] width 60 height 25
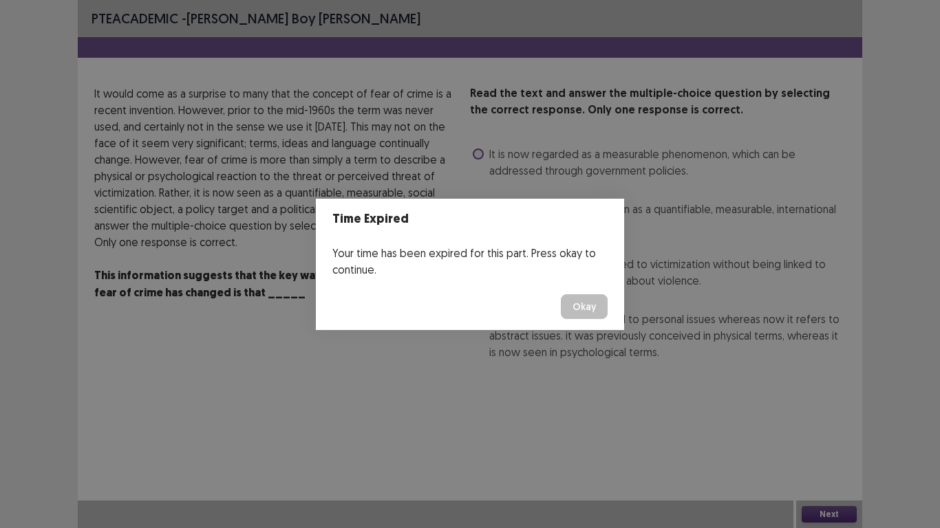
click at [582, 309] on button "Okay" at bounding box center [584, 307] width 47 height 25
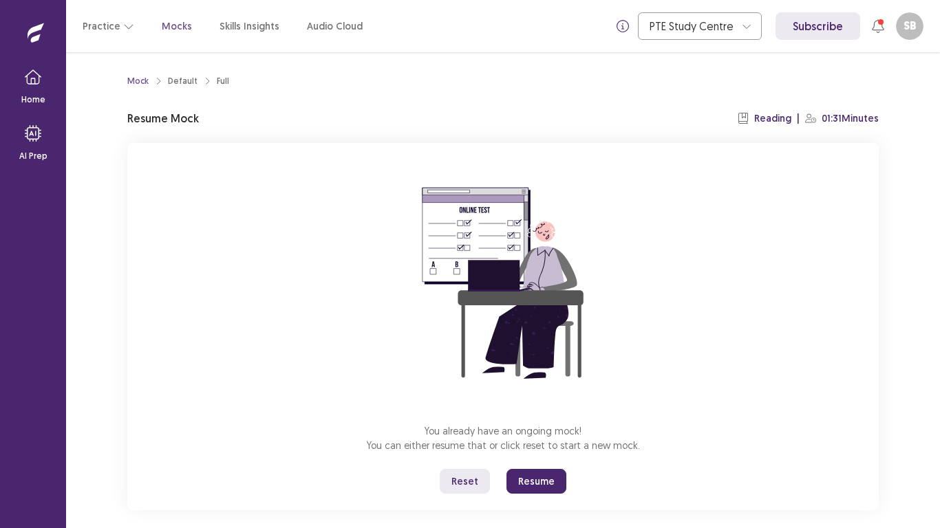
click at [548, 423] on button "Resume" at bounding box center [536, 481] width 60 height 25
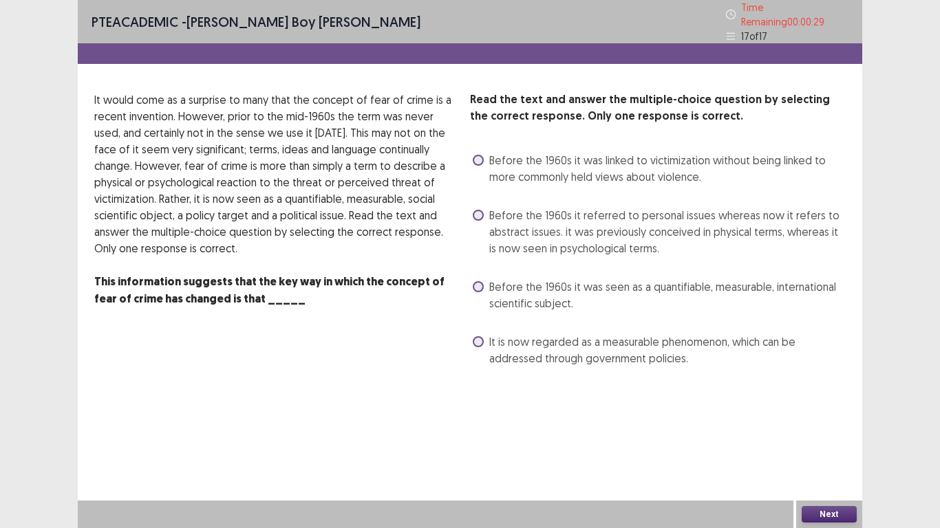
click at [497, 285] on span "Before the 1960s it was seen as a quantifiable, measurable, international scien…" at bounding box center [667, 295] width 356 height 33
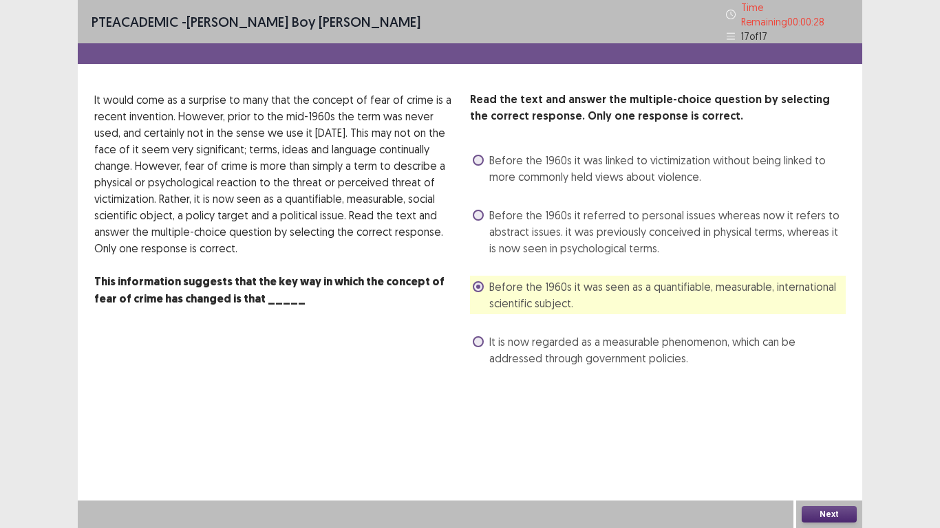
click at [480, 222] on label "Before the 1960s it referred to personal issues whereas now it refers to abstra…" at bounding box center [659, 232] width 373 height 50
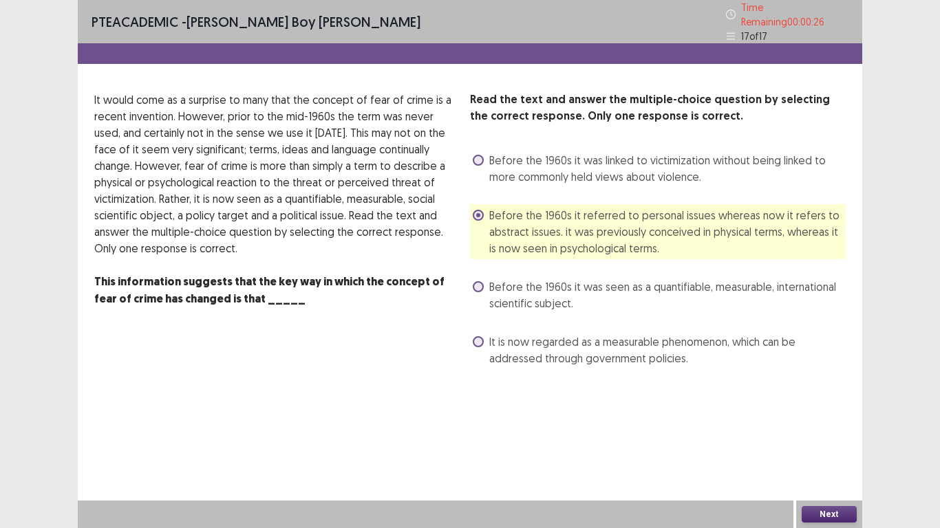
click at [803, 423] on button "Next" at bounding box center [829, 514] width 55 height 17
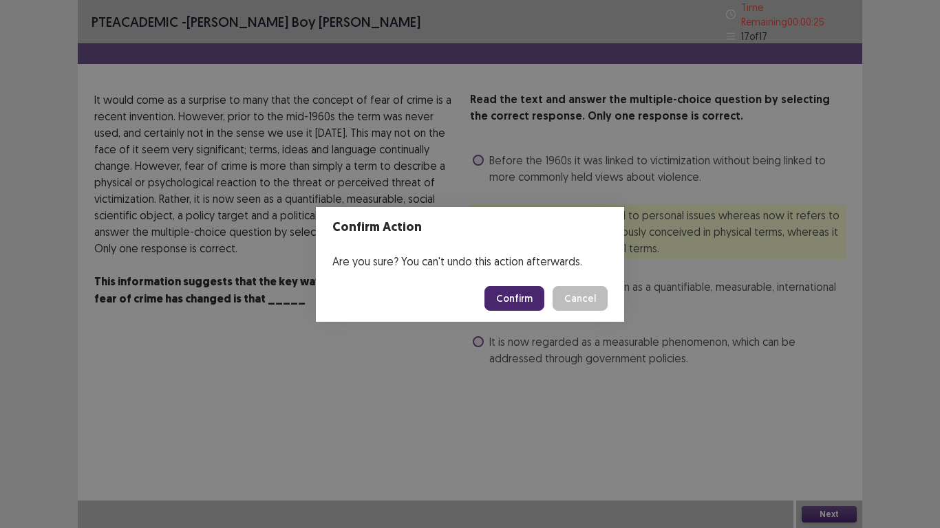
click at [526, 292] on button "Confirm" at bounding box center [514, 298] width 60 height 25
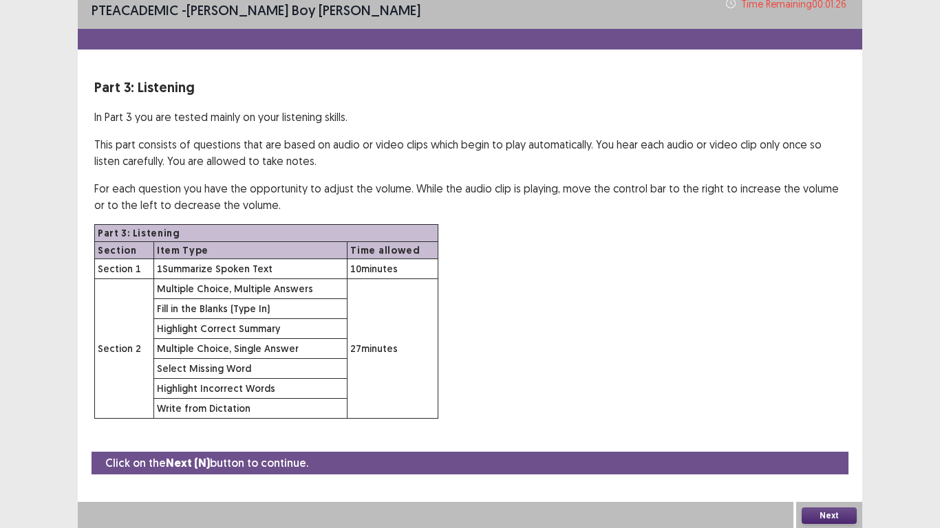
scroll to position [10, 0]
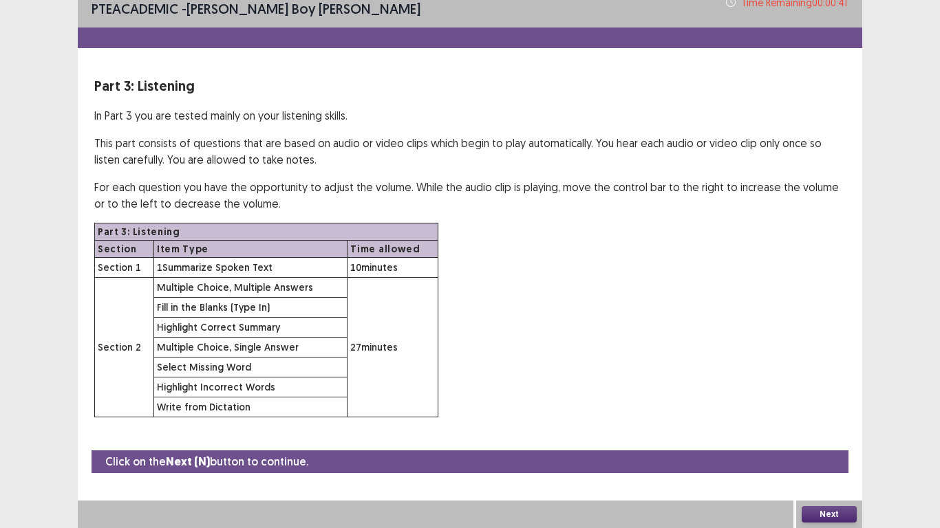
click at [830, 423] on button "Next" at bounding box center [829, 514] width 55 height 17
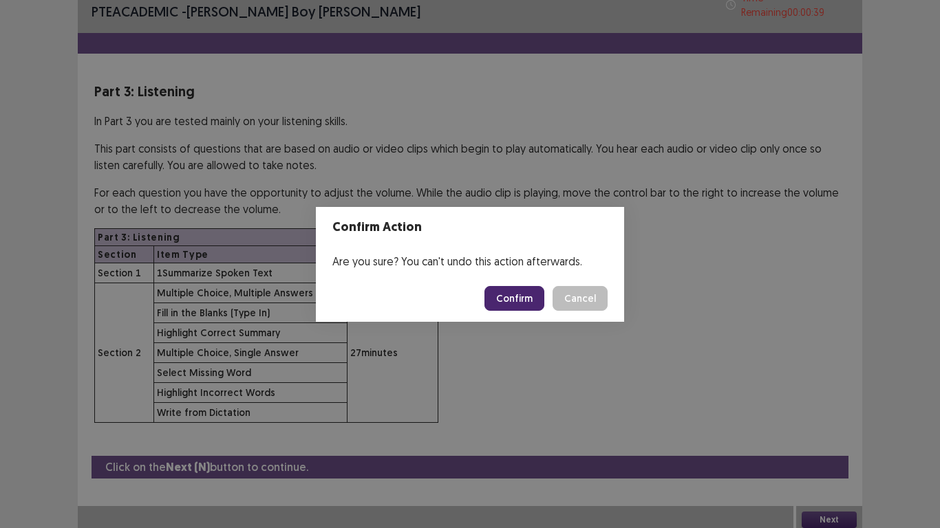
click at [517, 300] on button "Confirm" at bounding box center [514, 298] width 60 height 25
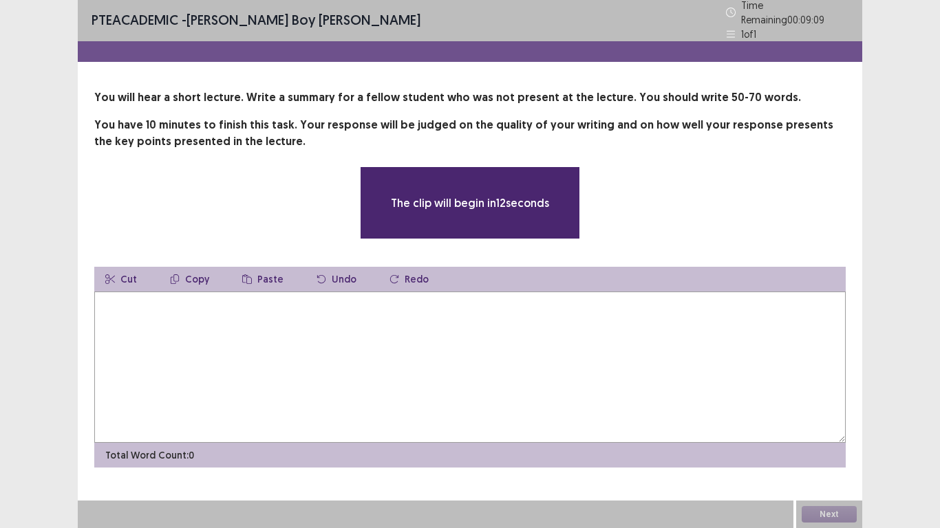
scroll to position [0, 0]
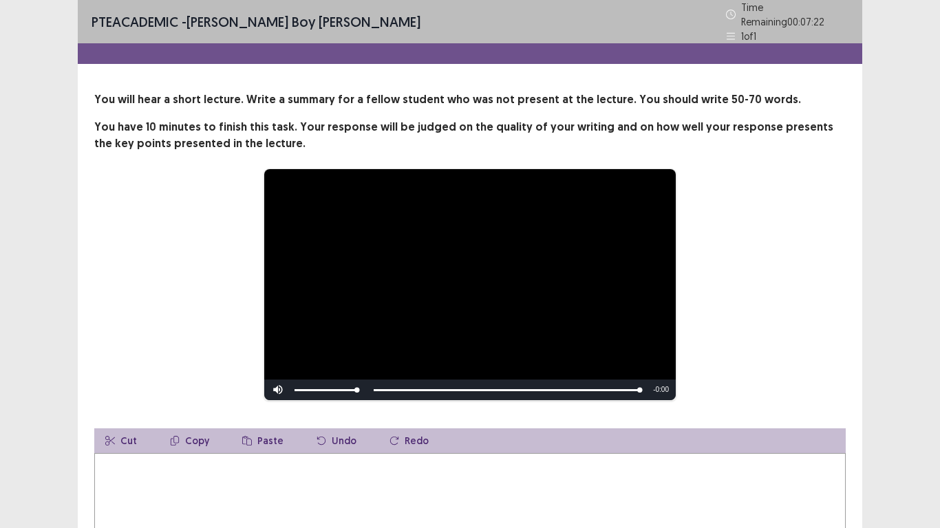
click at [129, 423] on textarea at bounding box center [469, 528] width 751 height 151
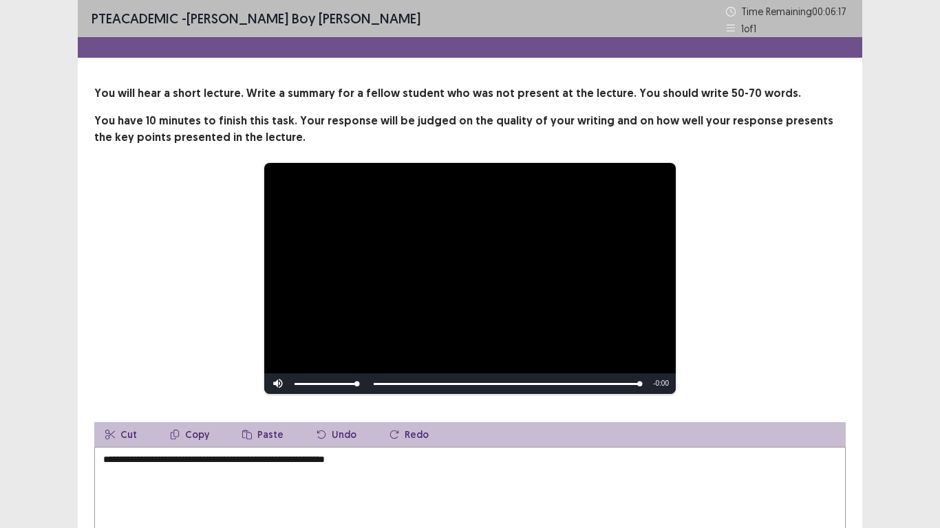
click at [342, 423] on textarea "**********" at bounding box center [469, 522] width 751 height 151
click at [344, 423] on textarea "**********" at bounding box center [469, 522] width 751 height 151
click at [341, 423] on textarea "**********" at bounding box center [469, 522] width 751 height 151
click at [370, 423] on textarea "**********" at bounding box center [469, 522] width 751 height 151
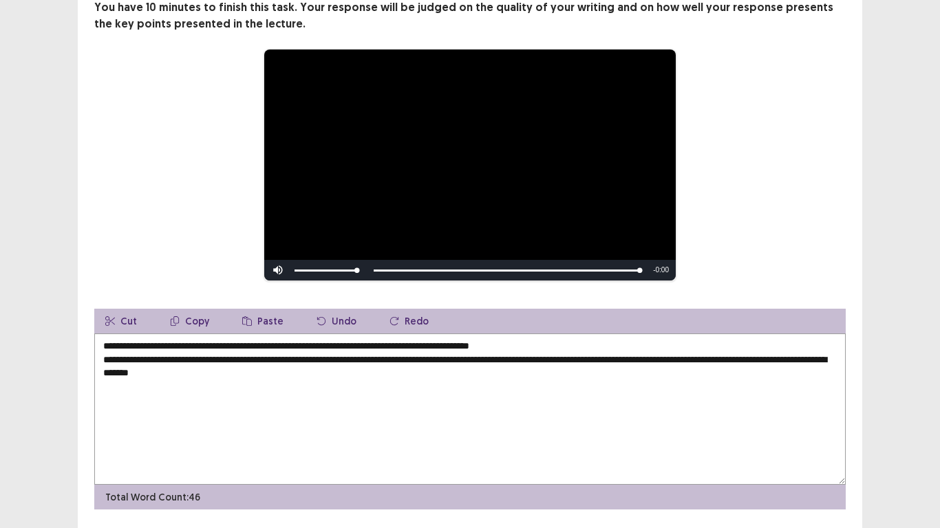
scroll to position [124, 0]
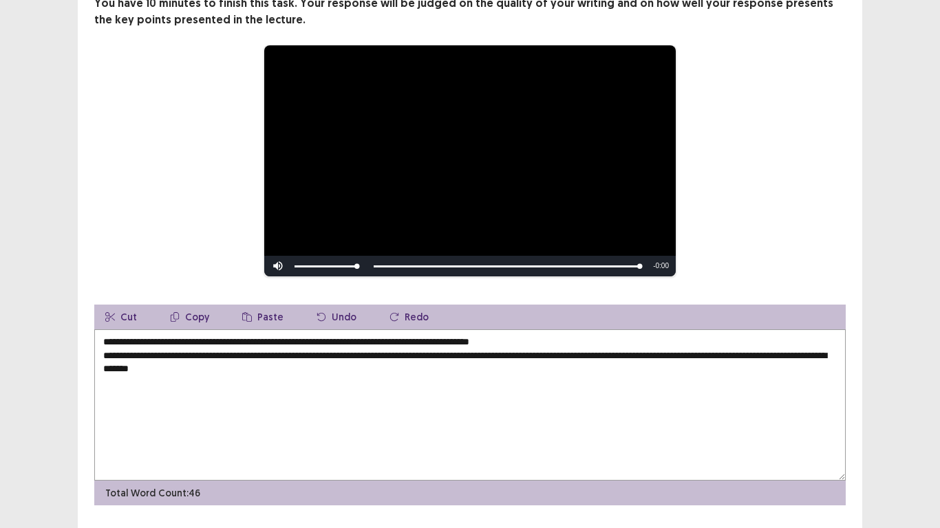
click at [177, 368] on textarea "**********" at bounding box center [469, 405] width 751 height 151
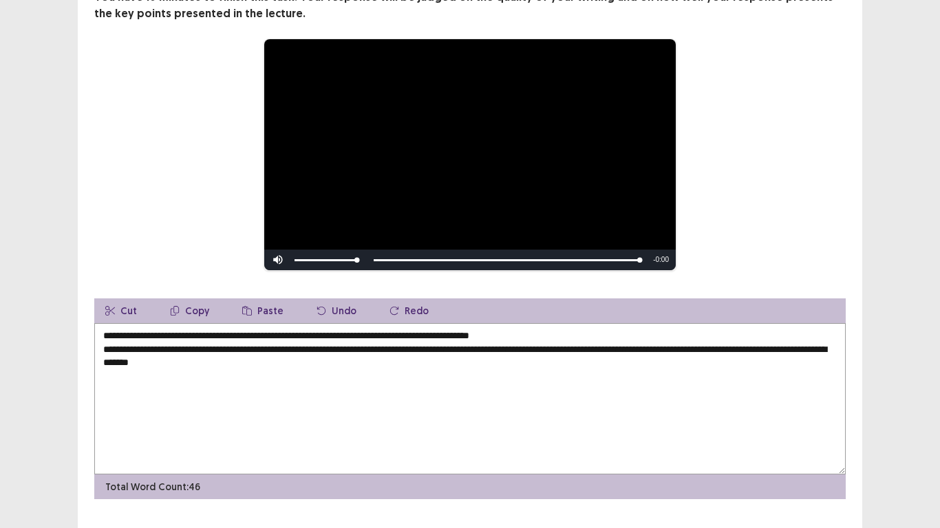
click at [312, 363] on textarea "**********" at bounding box center [469, 398] width 751 height 151
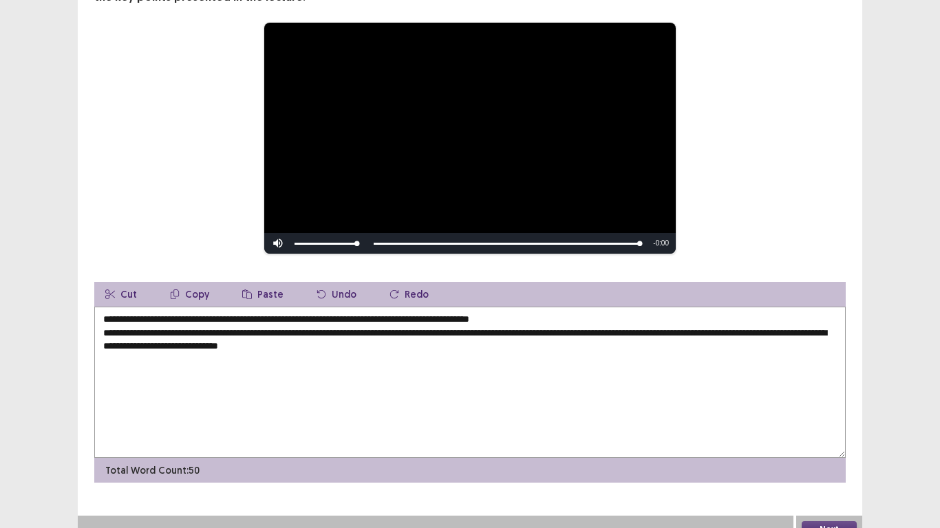
scroll to position [156, 0]
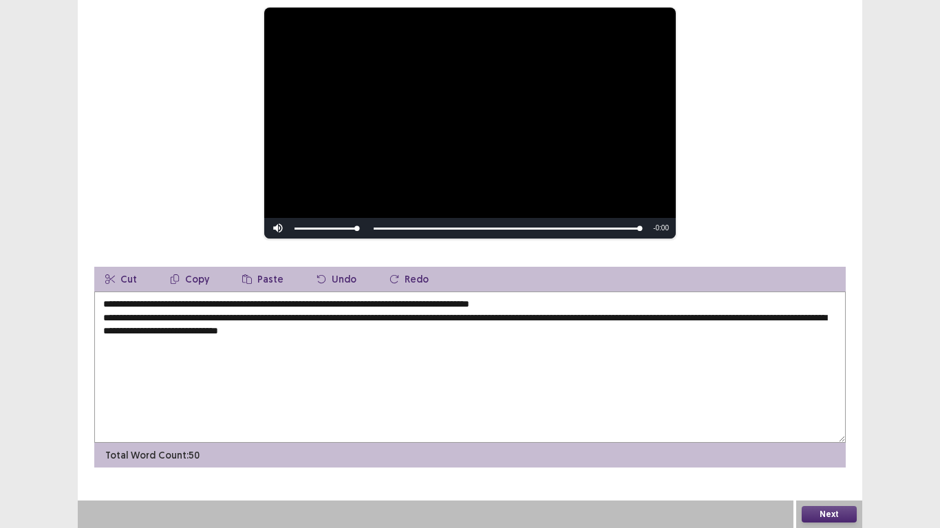
type textarea "**********"
click at [817, 423] on button "Next" at bounding box center [829, 514] width 55 height 17
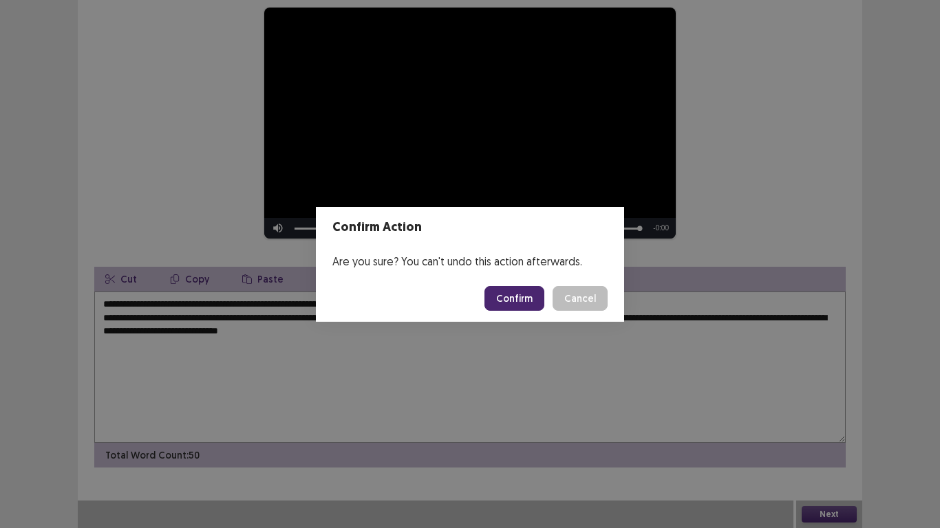
click at [531, 301] on button "Confirm" at bounding box center [514, 298] width 60 height 25
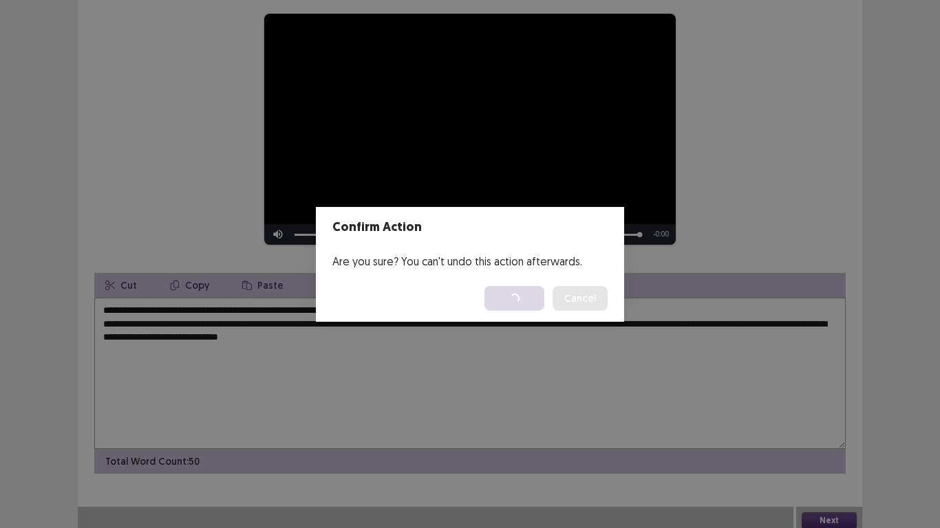
scroll to position [0, 0]
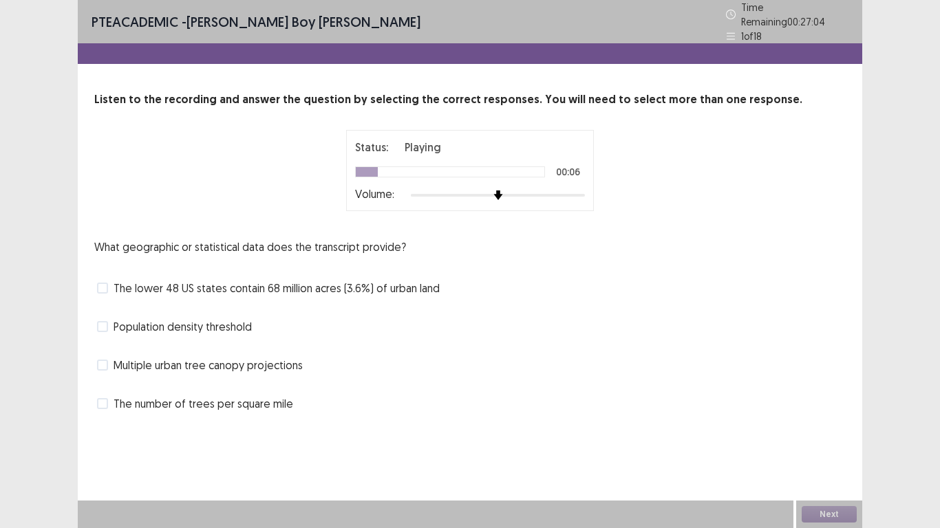
click at [140, 281] on span "The lower 48 US states contain 68 million acres (3.6%) of urban land" at bounding box center [277, 288] width 326 height 17
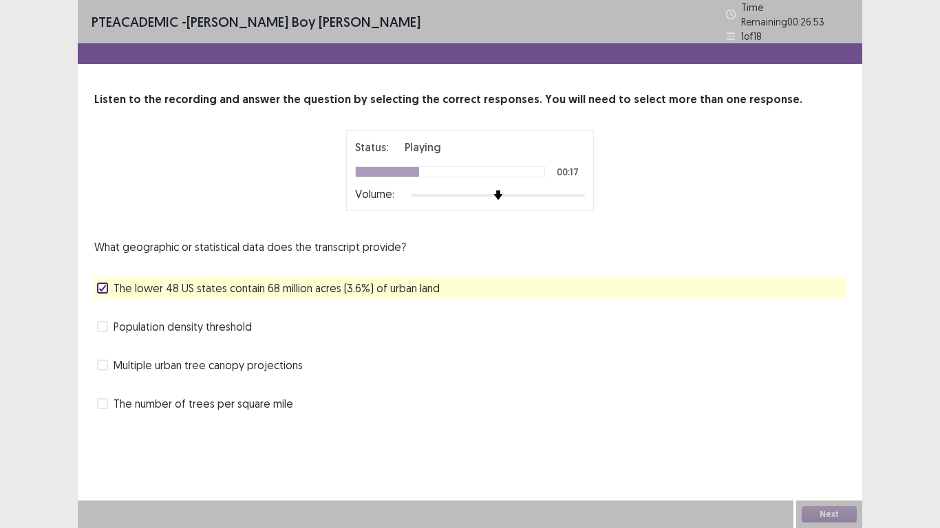
click at [207, 322] on span "Population density threshold" at bounding box center [183, 327] width 138 height 17
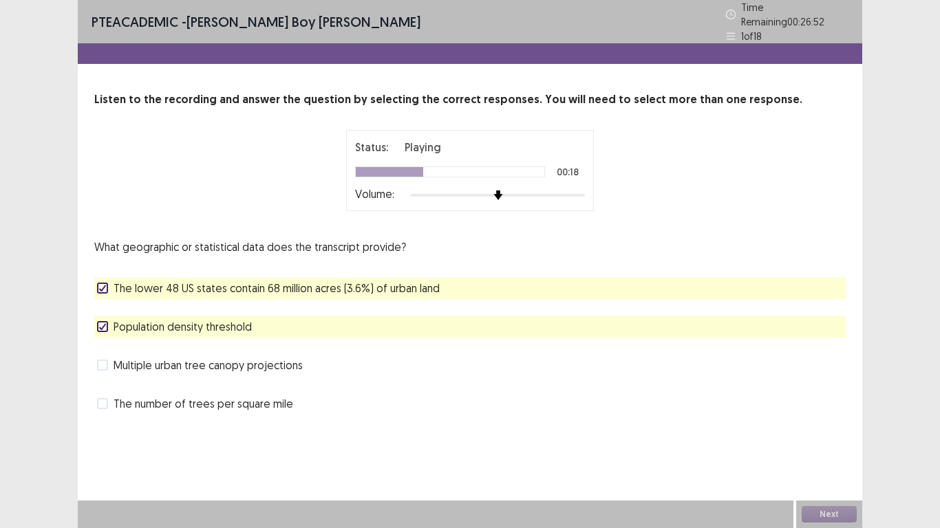
click at [202, 283] on span "The lower 48 US states contain 68 million acres (3.6%) of urban land" at bounding box center [277, 288] width 326 height 17
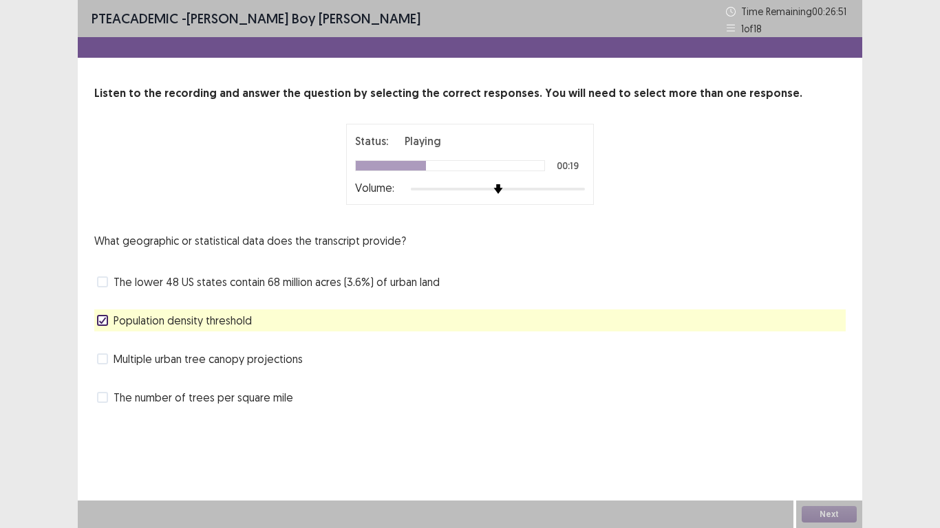
click at [200, 284] on span "The lower 48 US states contain 68 million acres (3.6%) of urban land" at bounding box center [277, 282] width 326 height 17
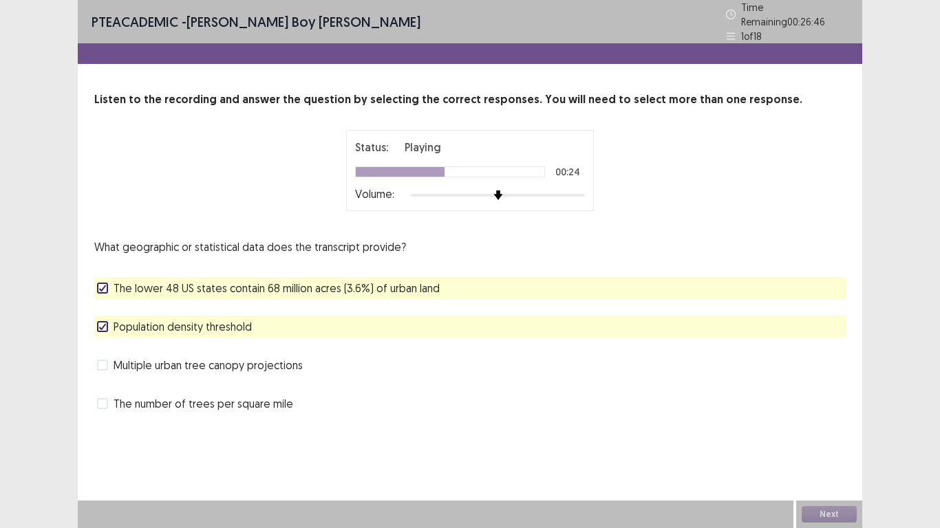
click at [182, 396] on span "The number of trees per square mile" at bounding box center [204, 404] width 180 height 17
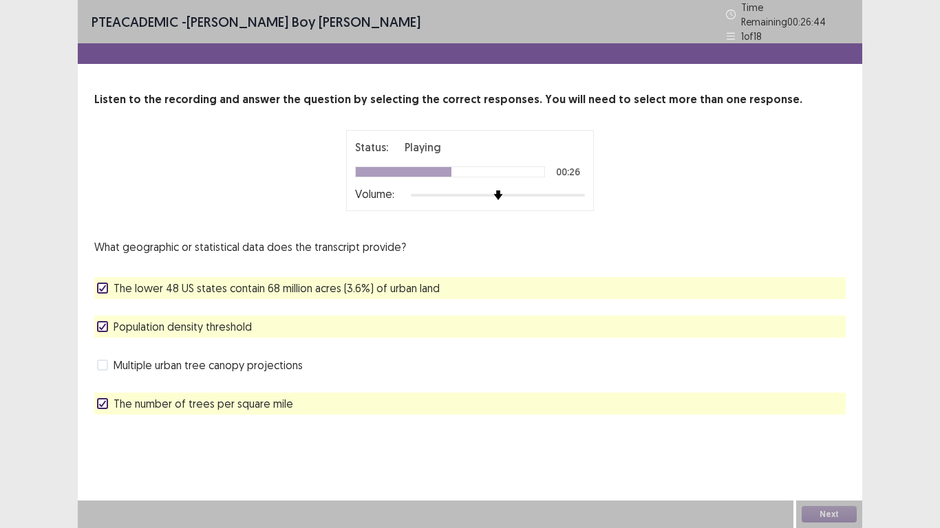
click at [187, 327] on span "Population density threshold" at bounding box center [183, 327] width 138 height 17
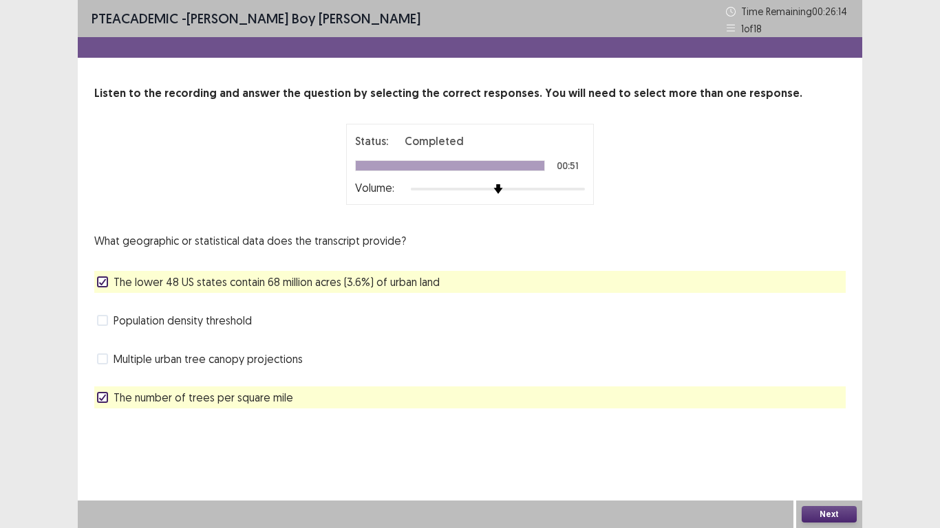
click at [836, 423] on button "Next" at bounding box center [829, 514] width 55 height 17
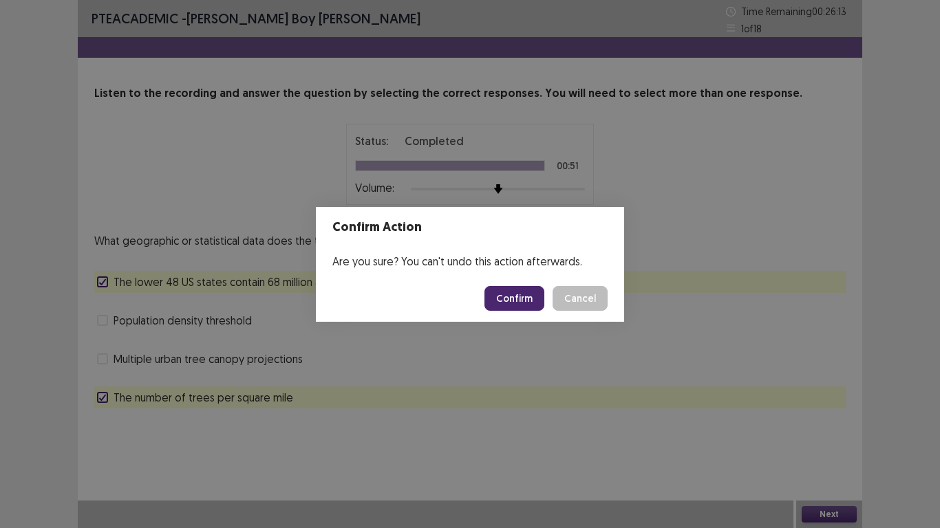
click at [524, 298] on button "Confirm" at bounding box center [514, 298] width 60 height 25
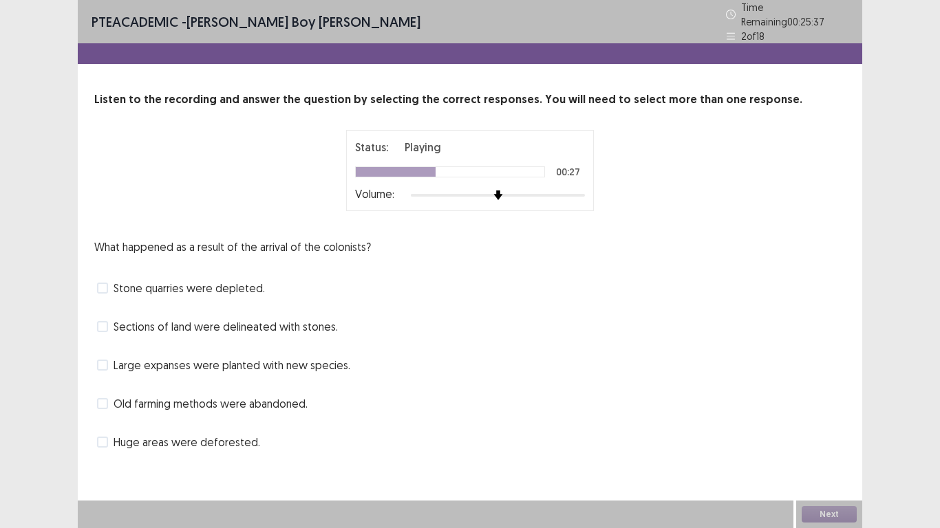
click at [176, 324] on span "Sections of land were delineated with stones." at bounding box center [226, 327] width 224 height 17
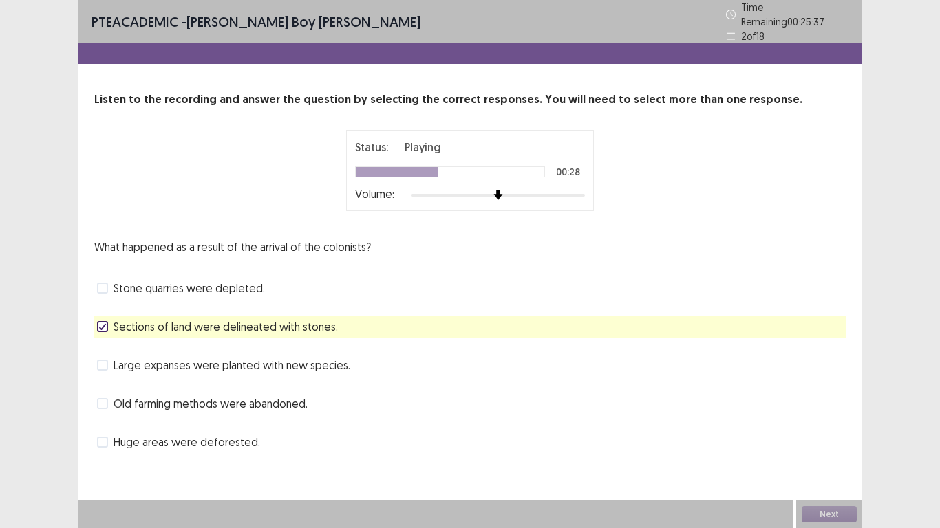
click at [175, 366] on span "Large expanses were planted with new species." at bounding box center [232, 365] width 237 height 17
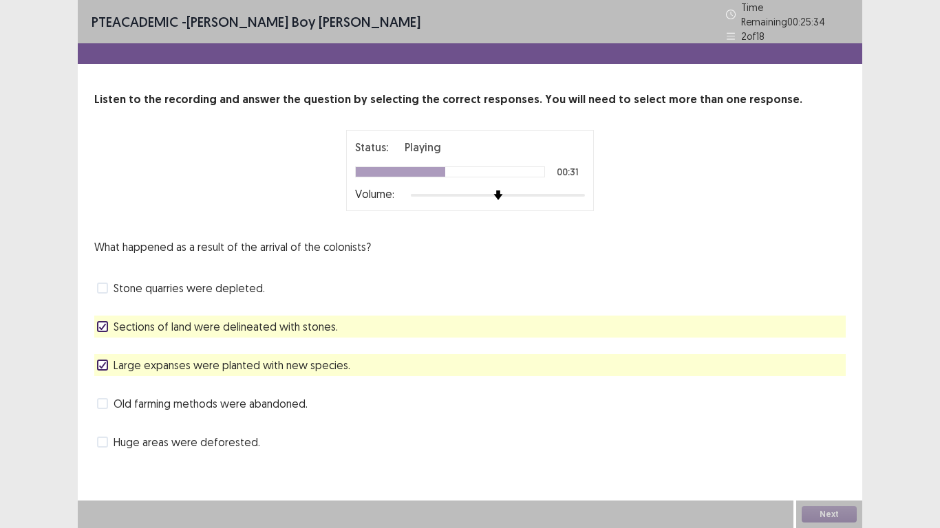
click at [202, 423] on span "Huge areas were deforested." at bounding box center [187, 442] width 147 height 17
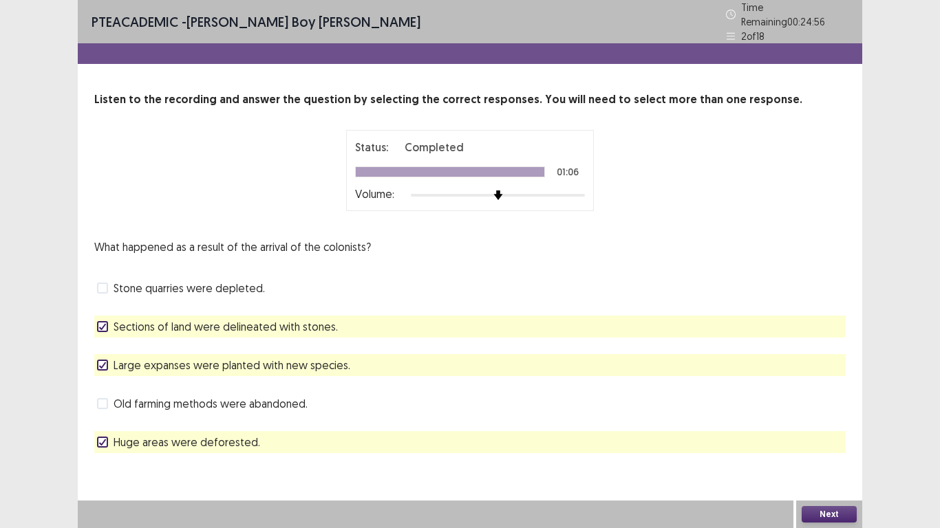
click at [178, 398] on span "Old farming methods were abandoned." at bounding box center [211, 404] width 194 height 17
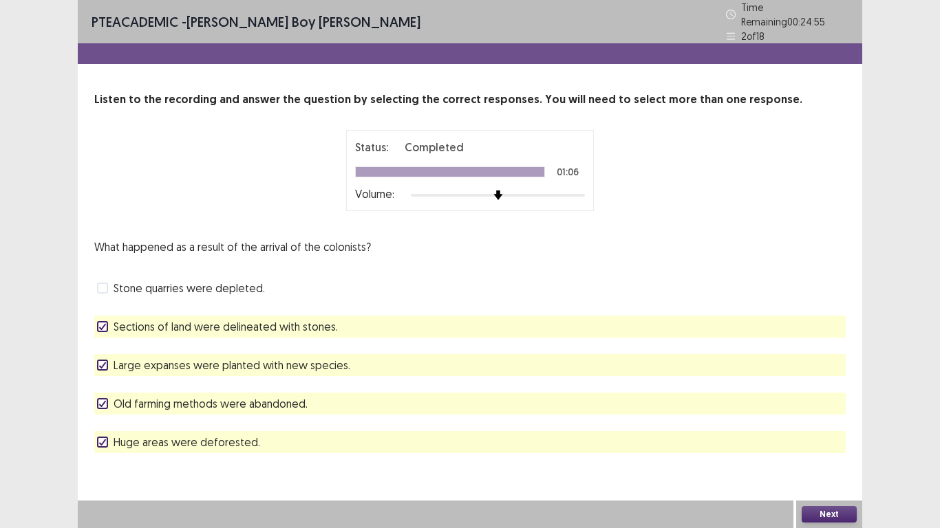
click at [167, 423] on span "Huge areas were deforested." at bounding box center [187, 442] width 147 height 17
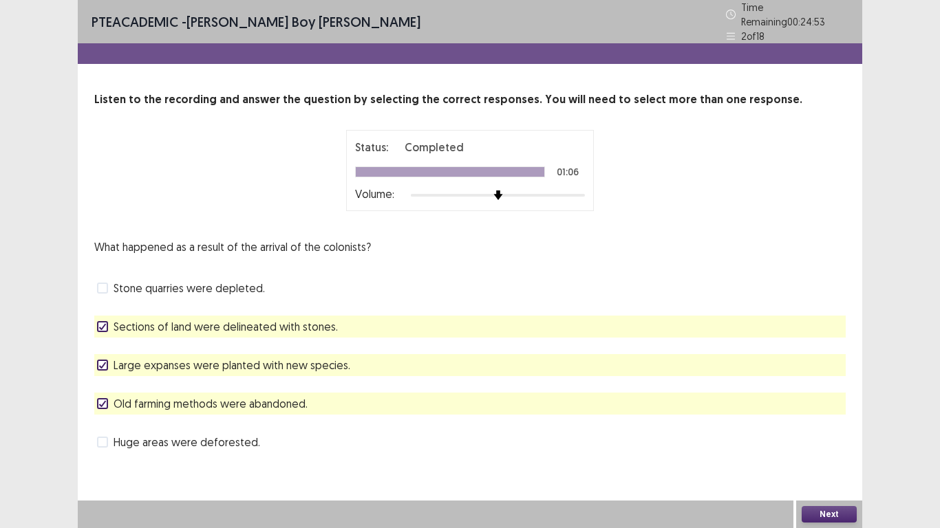
drag, startPoint x: 839, startPoint y: 512, endPoint x: 791, endPoint y: 477, distance: 59.6
click at [840, 423] on div "Next" at bounding box center [829, 515] width 66 height 28
click at [829, 423] on button "Next" at bounding box center [829, 514] width 55 height 17
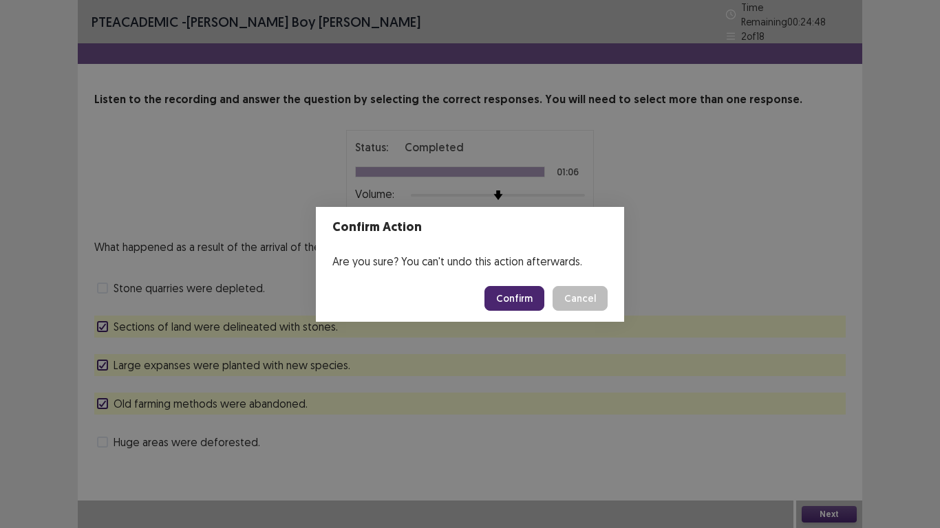
click at [506, 287] on button "Confirm" at bounding box center [514, 298] width 60 height 25
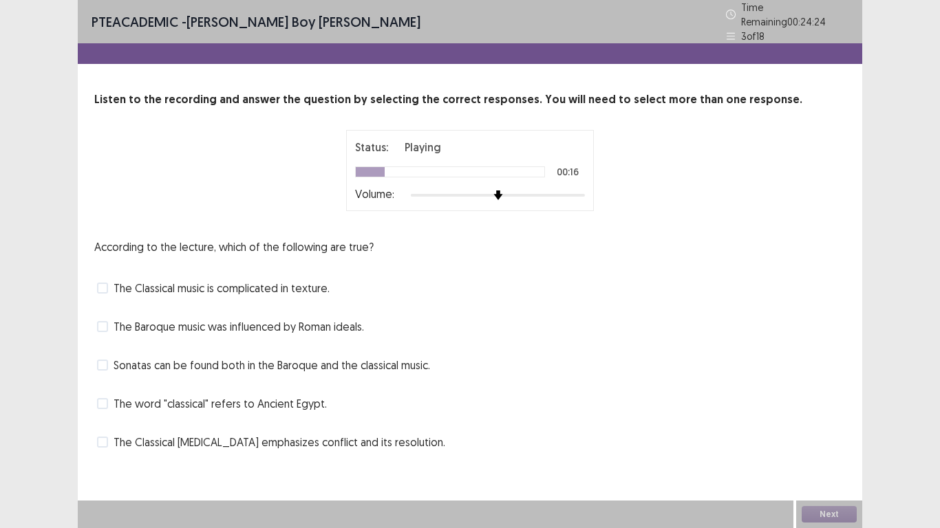
click at [180, 423] on span "The Classical [MEDICAL_DATA] emphasizes conflict and its resolution." at bounding box center [280, 442] width 332 height 17
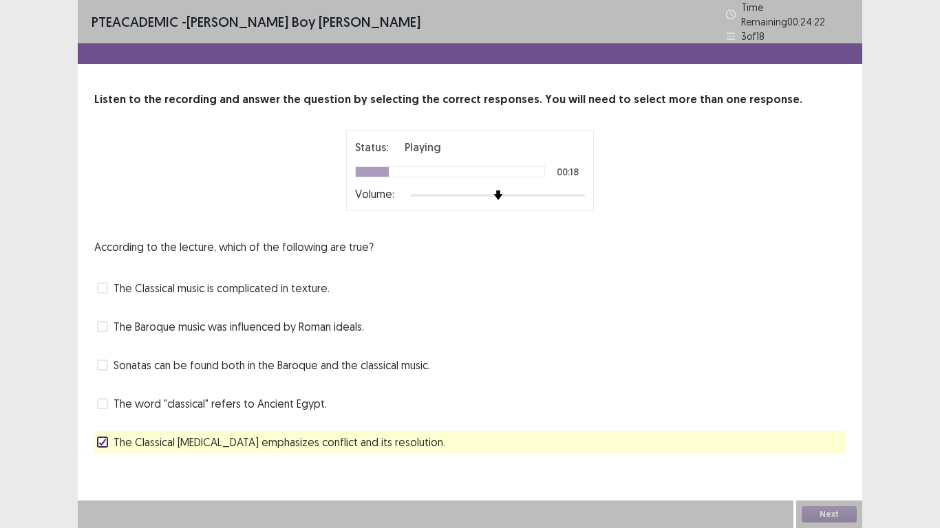
click at [175, 361] on span "Sonatas can be found both in the Baroque and the classical music." at bounding box center [272, 365] width 317 height 17
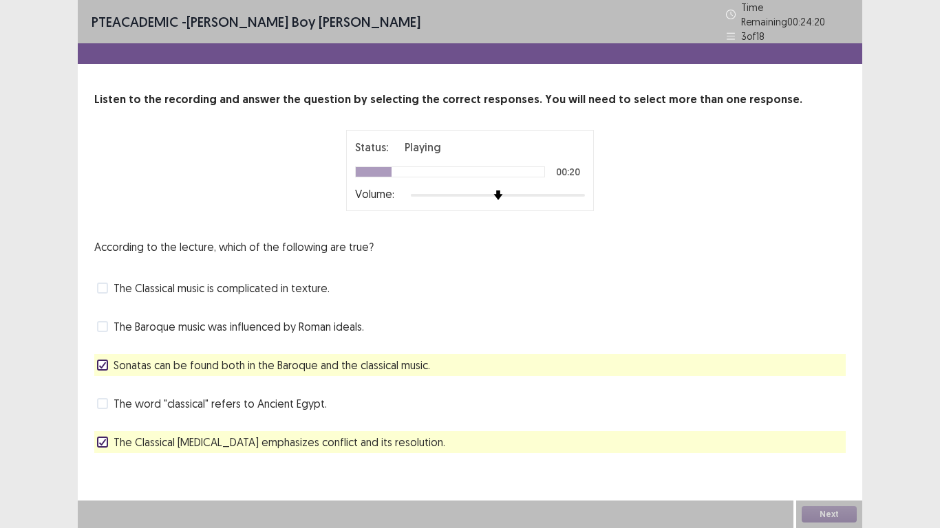
click at [195, 396] on span "The word "classical" refers to Ancient Egypt." at bounding box center [220, 404] width 213 height 17
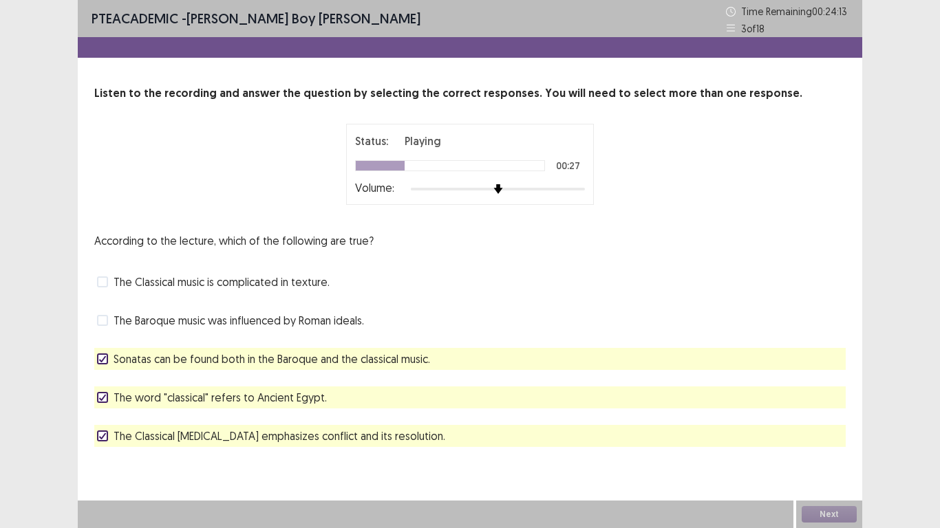
click at [217, 322] on span "The Baroque music was influenced by Roman ideals." at bounding box center [239, 320] width 250 height 17
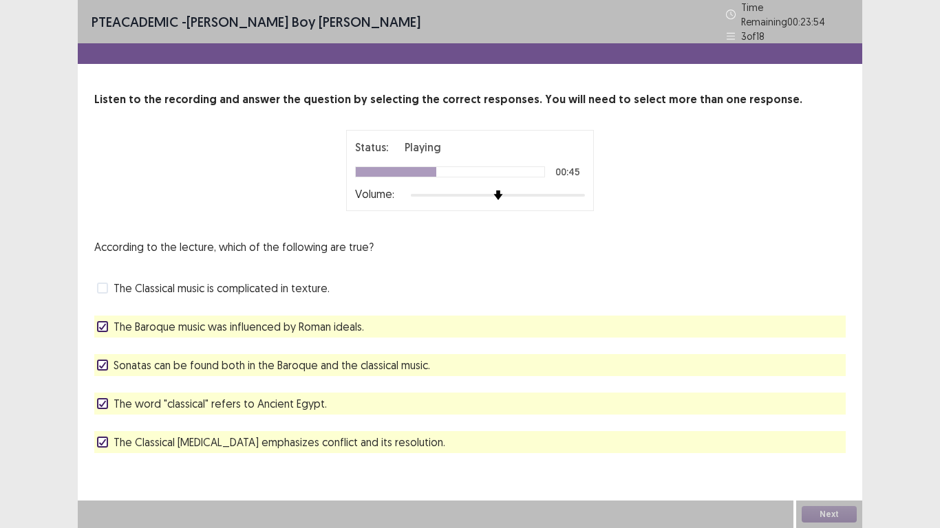
click at [226, 280] on span "The Classical music is complicated in texture." at bounding box center [222, 288] width 216 height 17
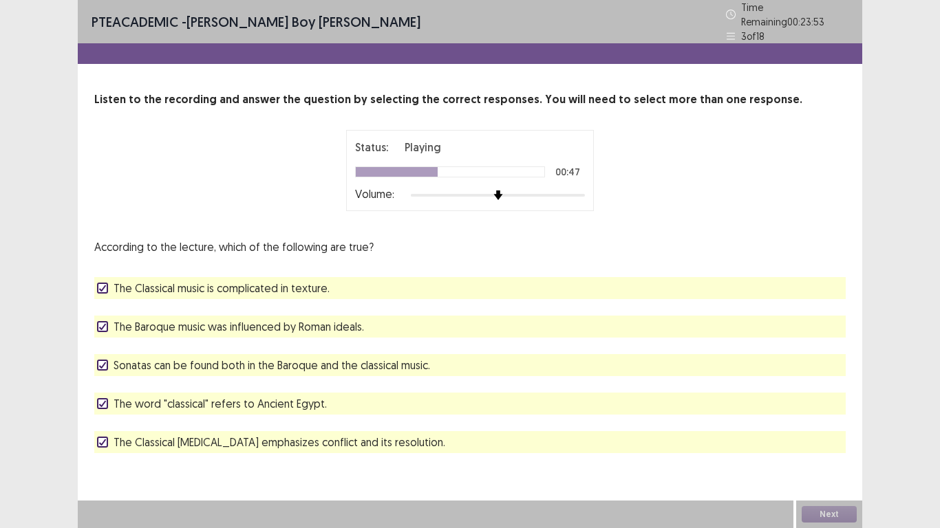
click at [211, 423] on span "The Classical [MEDICAL_DATA] emphasizes conflict and its resolution." at bounding box center [280, 442] width 332 height 17
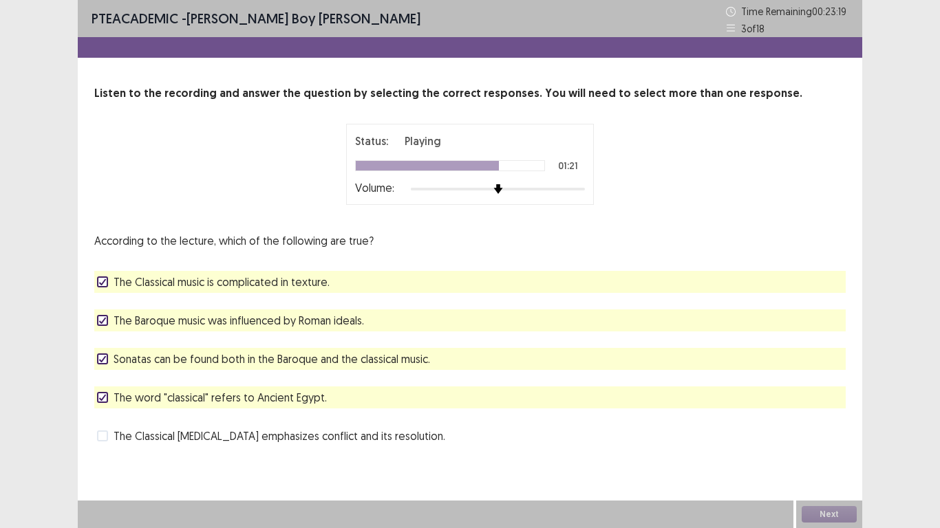
click at [220, 423] on span "The Classical [MEDICAL_DATA] emphasizes conflict and its resolution." at bounding box center [280, 436] width 332 height 17
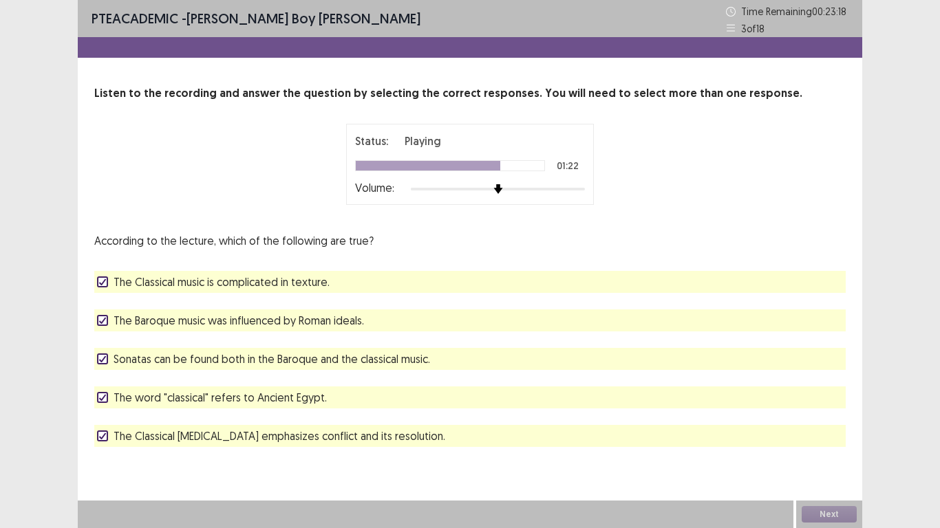
click at [228, 394] on span "The word "classical" refers to Ancient Egypt." at bounding box center [220, 397] width 213 height 17
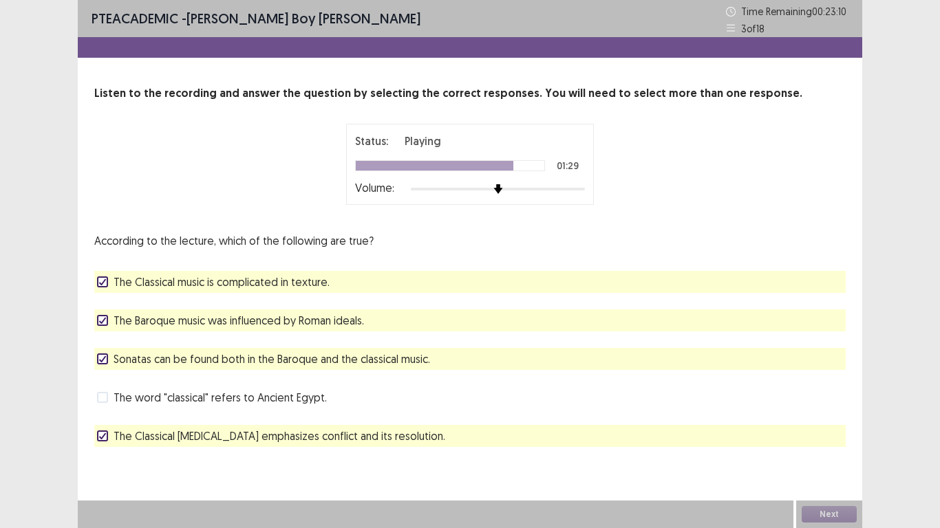
click at [280, 423] on span "The Classical [MEDICAL_DATA] emphasizes conflict and its resolution." at bounding box center [280, 436] width 332 height 17
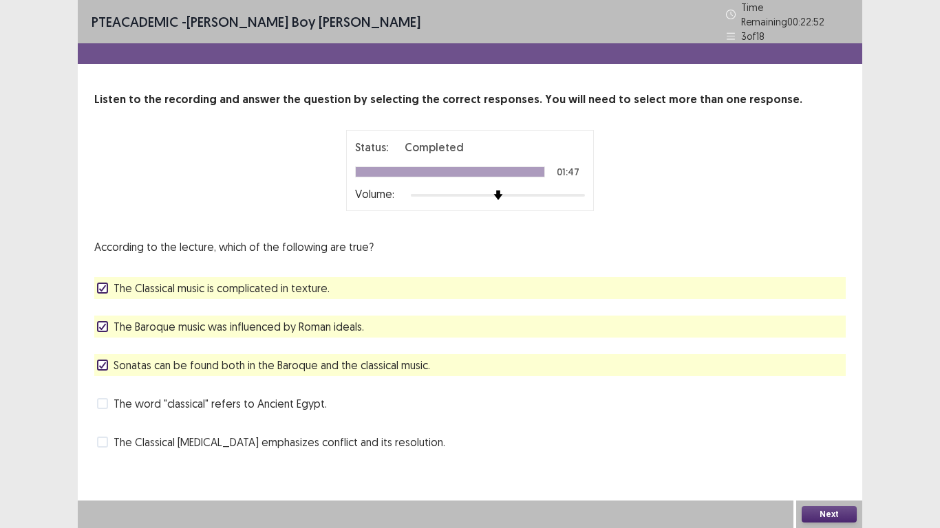
click at [840, 423] on button "Next" at bounding box center [829, 514] width 55 height 17
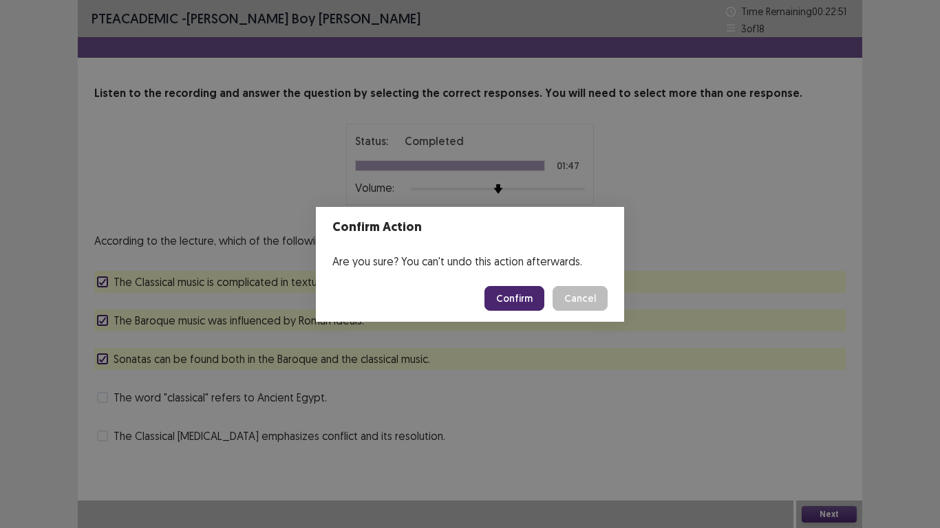
click at [496, 294] on button "Confirm" at bounding box center [514, 298] width 60 height 25
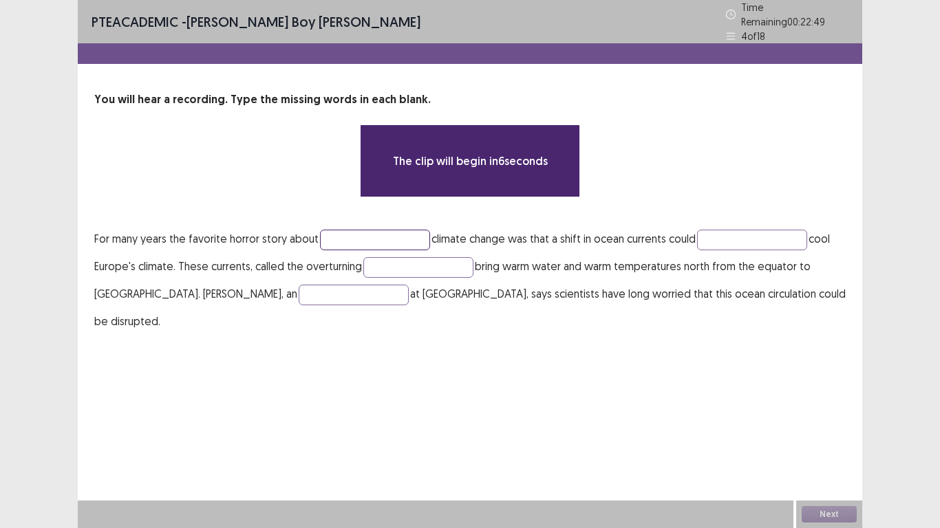
click at [339, 232] on input "text" at bounding box center [375, 240] width 110 height 21
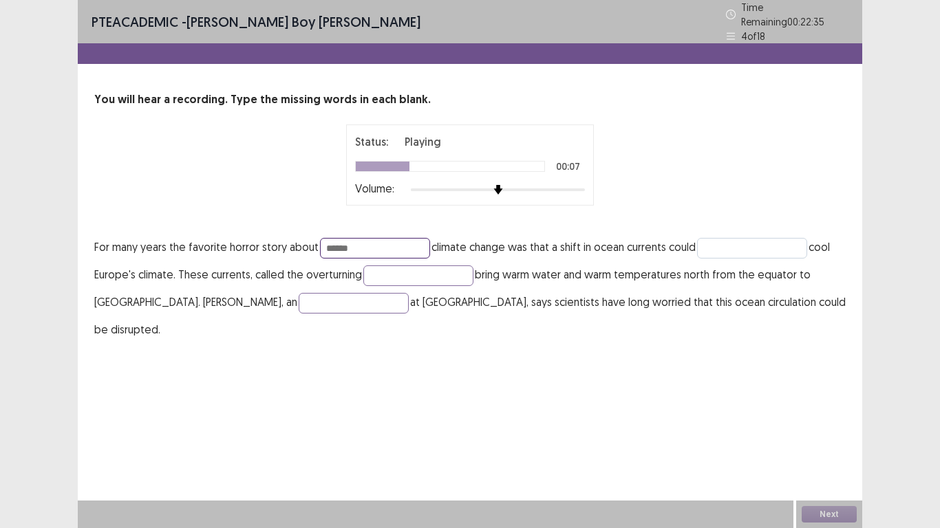
type input "******"
click at [749, 245] on input "text" at bounding box center [752, 248] width 110 height 21
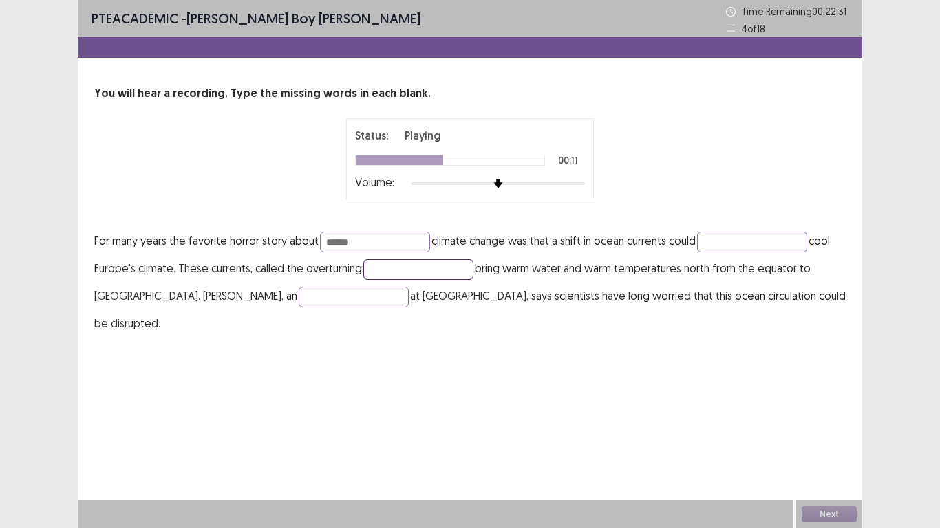
click at [365, 268] on input "text" at bounding box center [418, 269] width 110 height 21
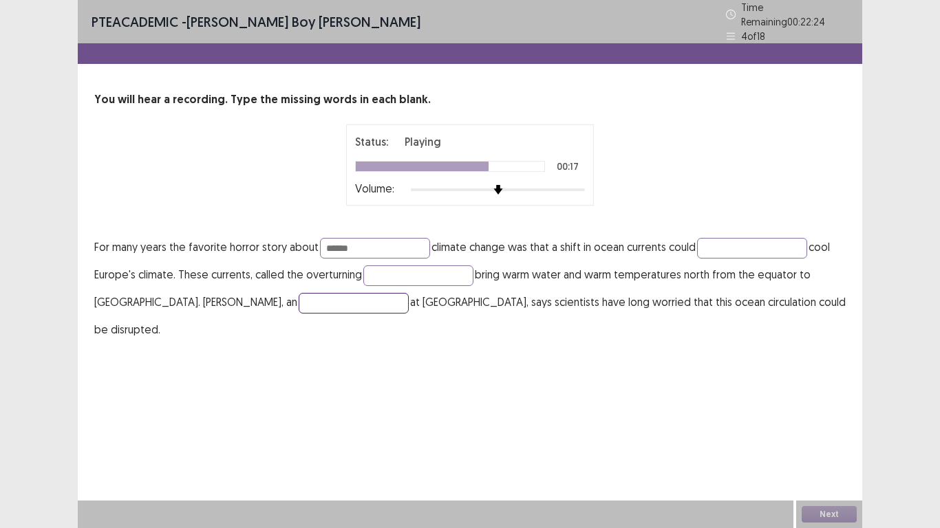
click at [299, 297] on input "text" at bounding box center [354, 303] width 110 height 21
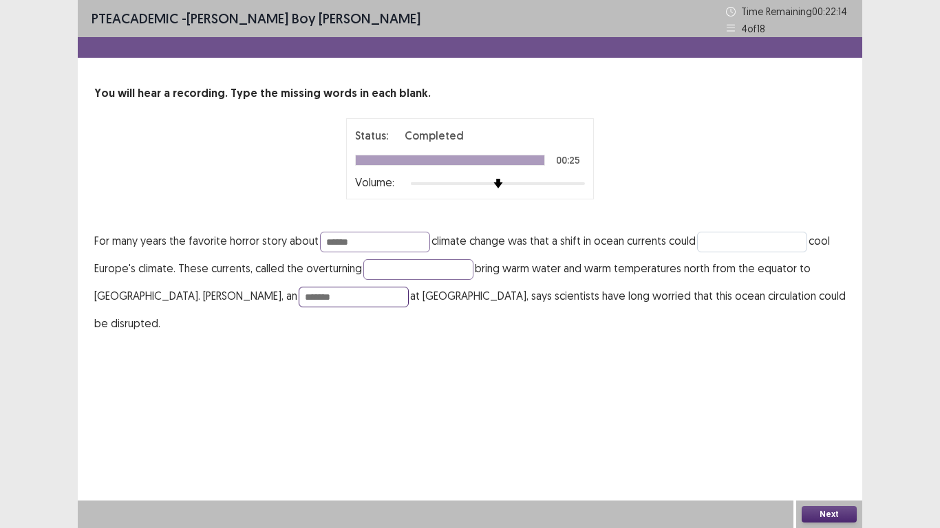
type input "*******"
click at [768, 248] on input "text" at bounding box center [752, 242] width 110 height 21
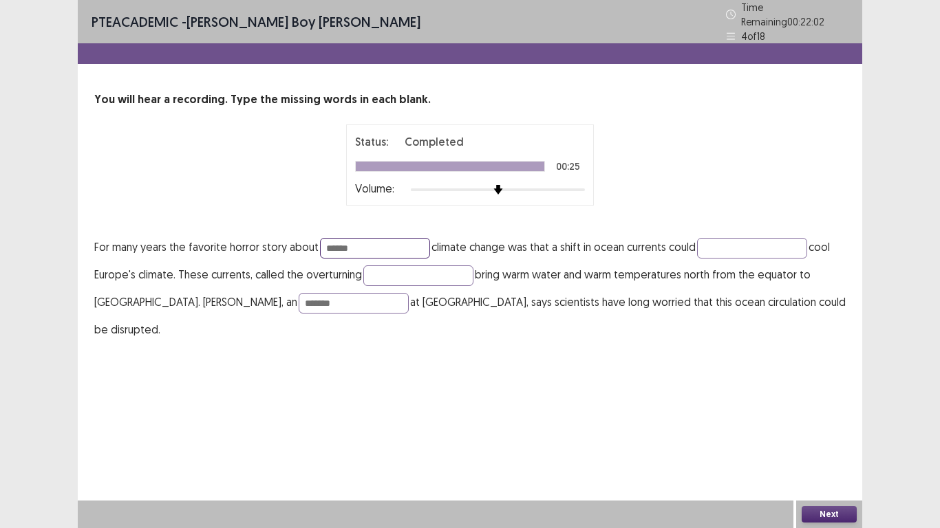
click at [385, 240] on input "******" at bounding box center [375, 248] width 110 height 21
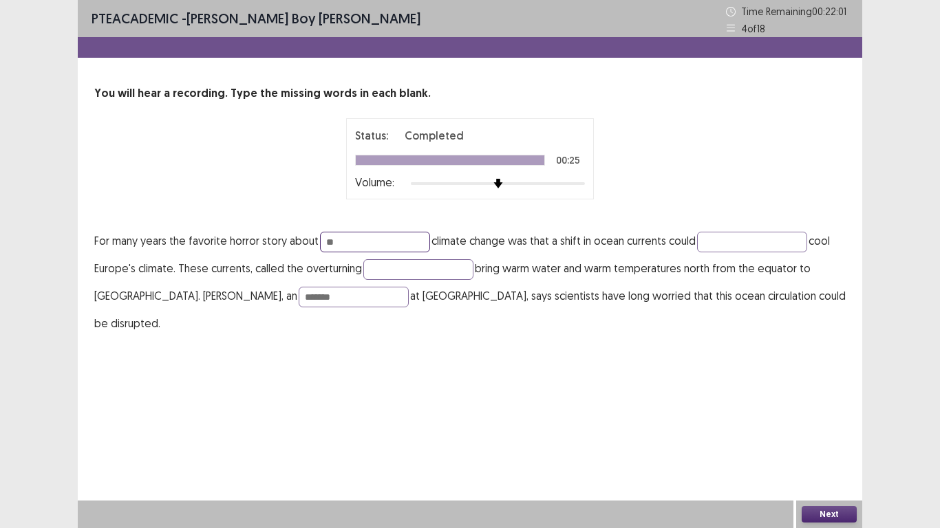
type input "*"
type input "******"
click at [846, 423] on button "Next" at bounding box center [829, 514] width 55 height 17
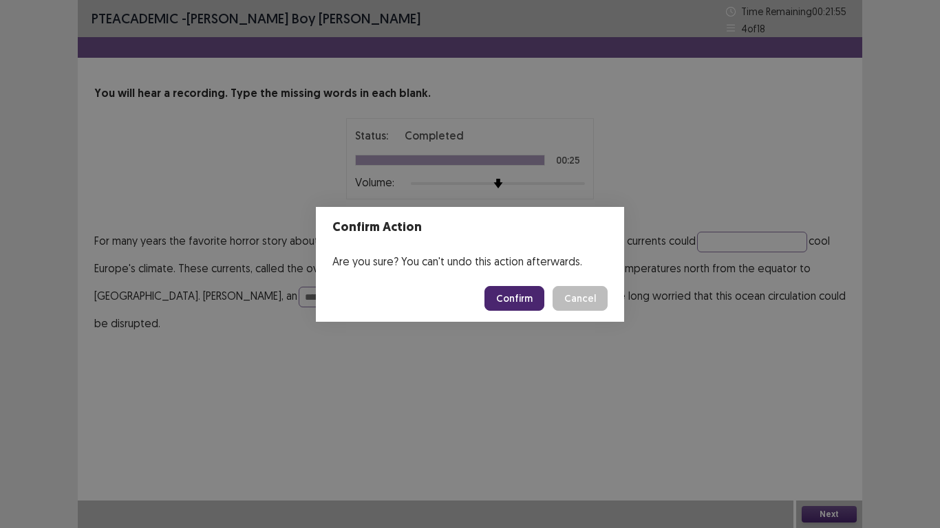
click at [527, 306] on button "Confirm" at bounding box center [514, 298] width 60 height 25
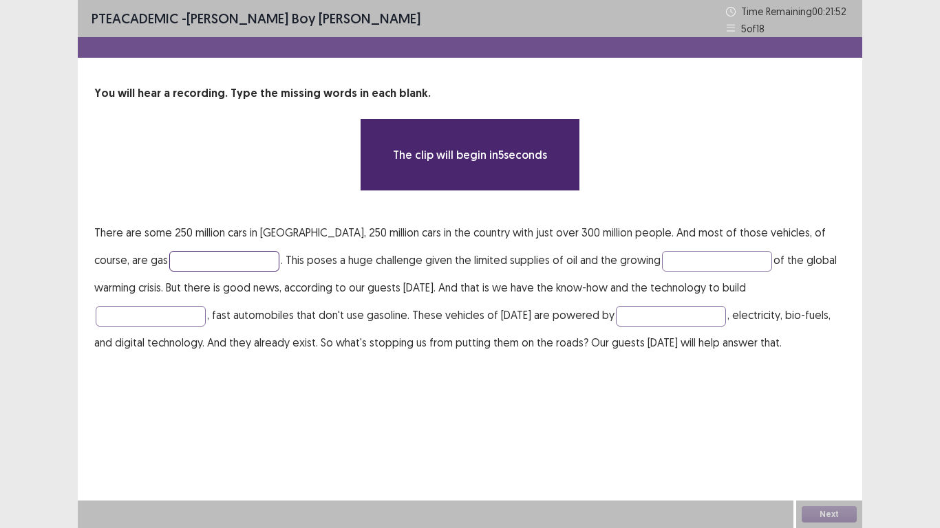
click at [169, 263] on input "text" at bounding box center [224, 261] width 110 height 21
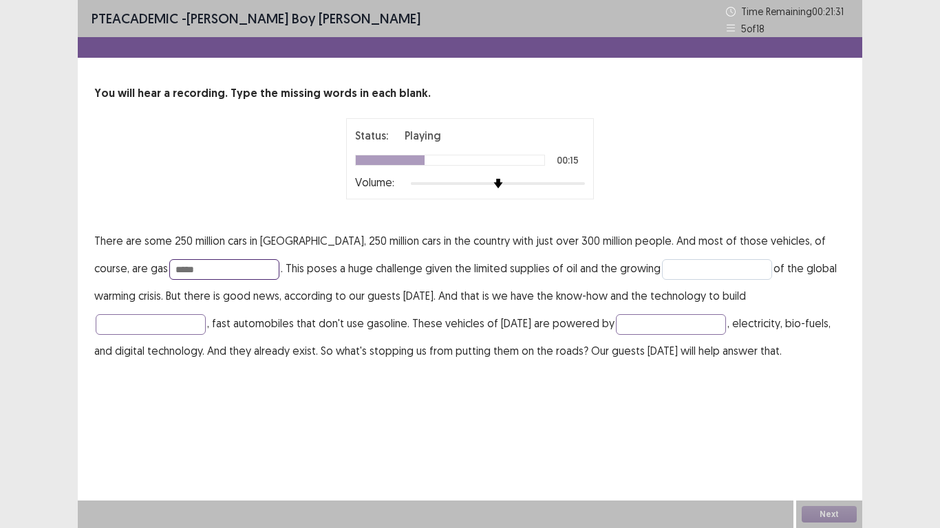
type input "*****"
click at [662, 266] on input "text" at bounding box center [717, 269] width 110 height 21
type input "******"
click at [206, 314] on input "text" at bounding box center [151, 324] width 110 height 21
type input "*****"
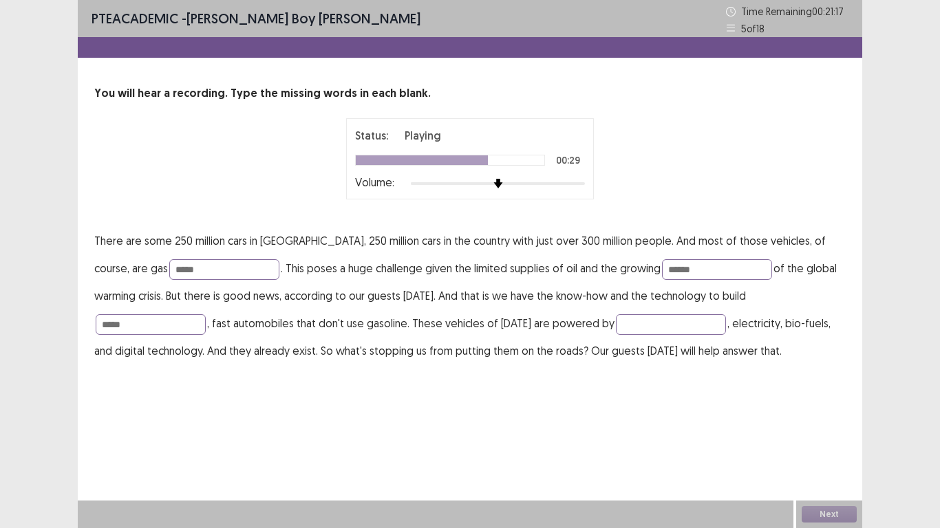
click at [530, 312] on p "There are some 250 million cars in [GEOGRAPHIC_DATA], 250 million cars in the c…" at bounding box center [469, 296] width 751 height 138
click at [616, 319] on input "text" at bounding box center [671, 324] width 110 height 21
type input "********"
click at [662, 270] on input "******" at bounding box center [717, 269] width 110 height 21
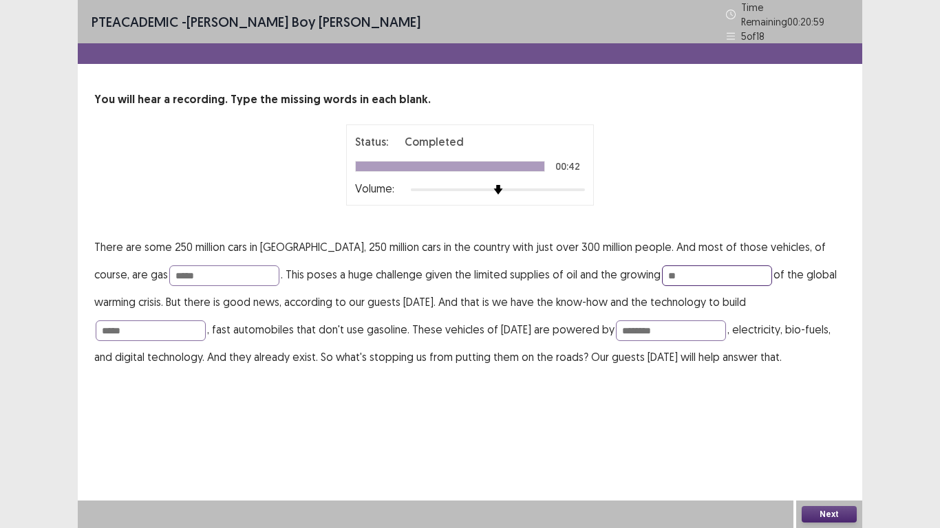
type input "*"
type input "********"
click at [206, 321] on input "*****" at bounding box center [151, 331] width 110 height 21
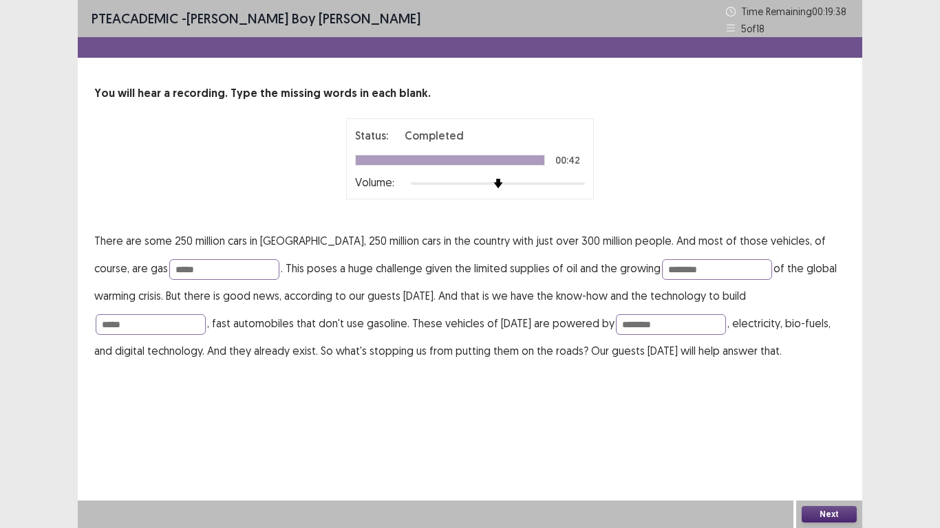
click at [829, 423] on button "Next" at bounding box center [829, 514] width 55 height 17
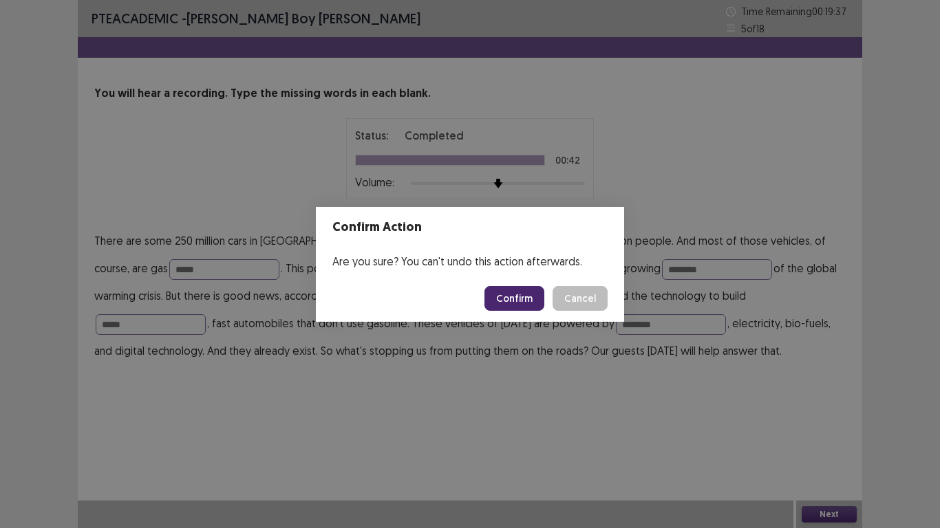
click at [518, 306] on button "Confirm" at bounding box center [514, 298] width 60 height 25
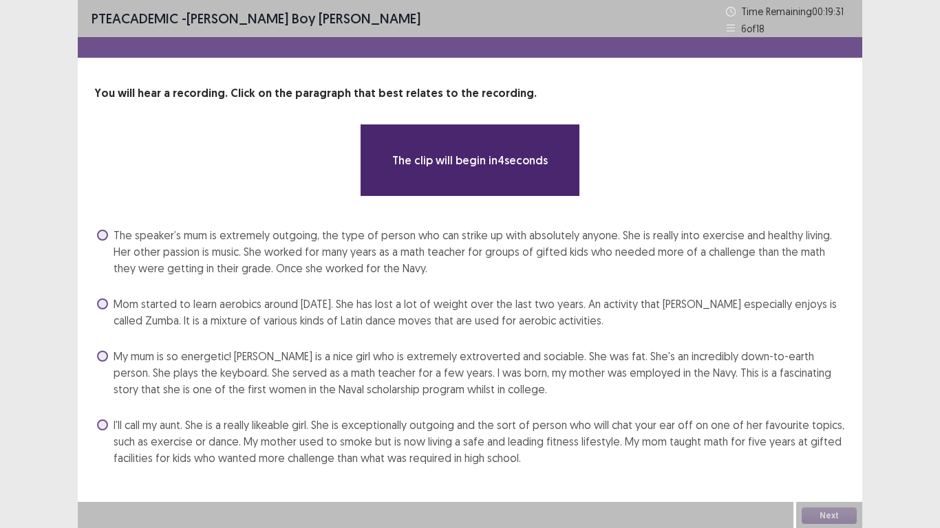
click at [120, 245] on span "The speaker’s mum is extremely outgoing, the type of person who can strike up w…" at bounding box center [480, 252] width 732 height 50
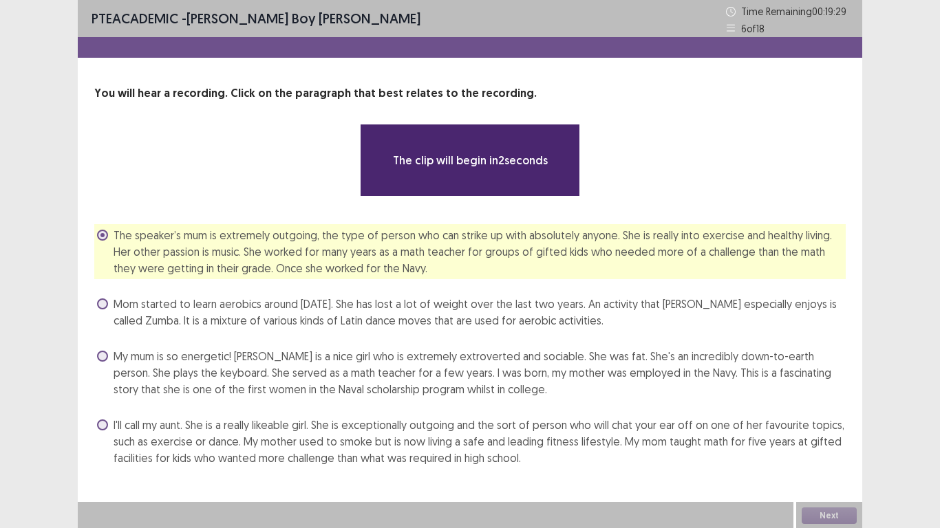
click at [198, 308] on span "Mom started to learn aerobics around [DATE]. She has lost a lot of weight over …" at bounding box center [480, 312] width 732 height 33
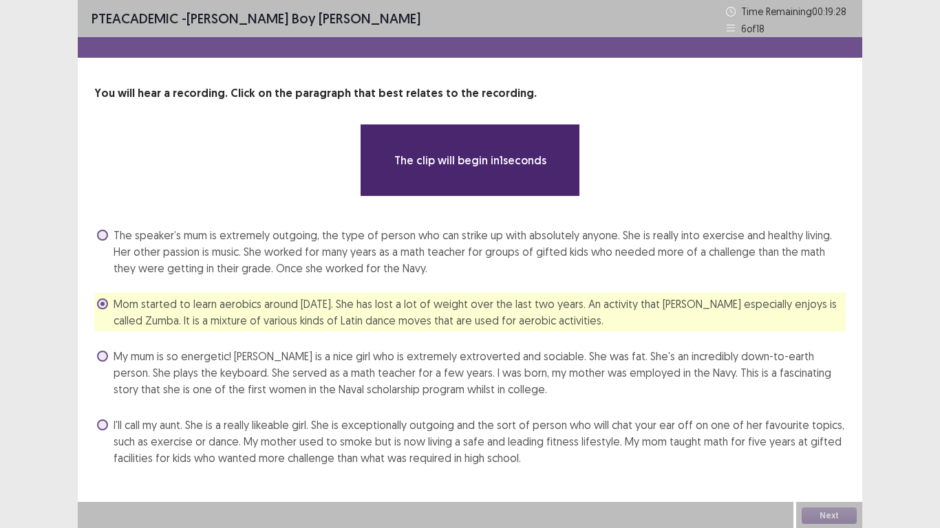
click at [171, 358] on span "My mum is so energetic! [PERSON_NAME] is a nice girl who is extremely extrovert…" at bounding box center [480, 373] width 732 height 50
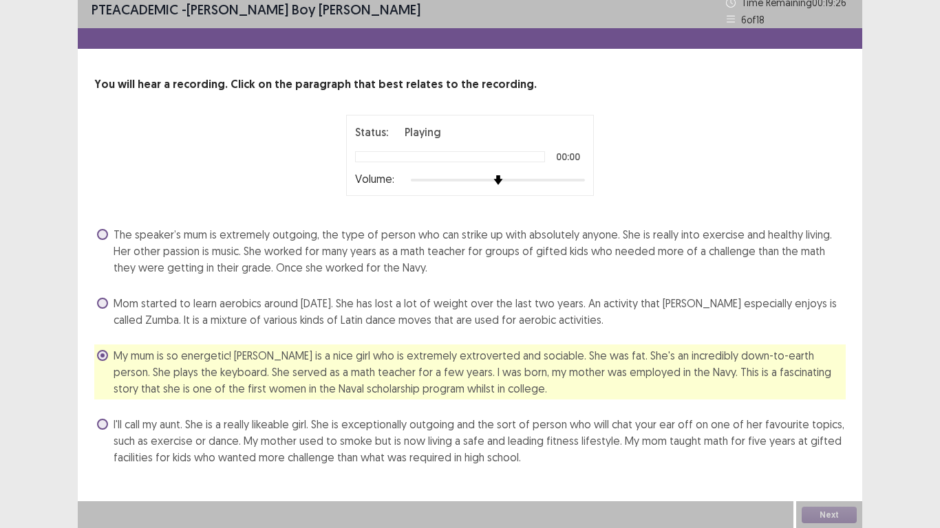
scroll to position [10, 0]
click at [219, 239] on span "The speaker’s mum is extremely outgoing, the type of person who can strike up w…" at bounding box center [480, 251] width 732 height 50
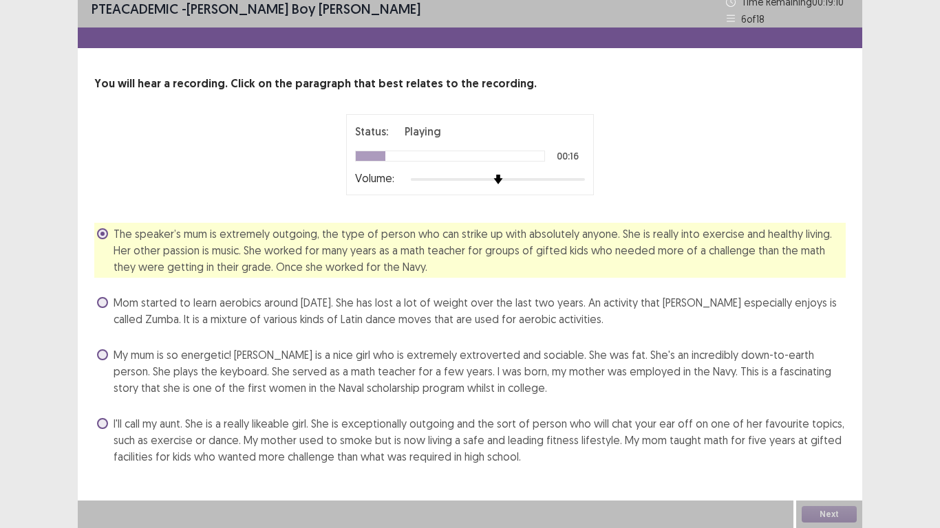
click at [285, 367] on span "My mum is so energetic! [PERSON_NAME] is a nice girl who is extremely extrovert…" at bounding box center [480, 372] width 732 height 50
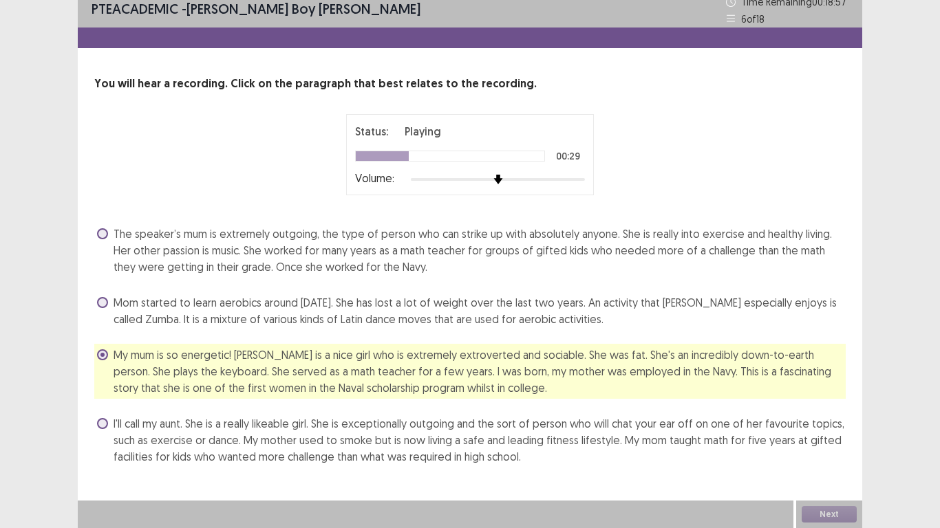
click at [237, 252] on span "The speaker’s mum is extremely outgoing, the type of person who can strike up w…" at bounding box center [480, 251] width 732 height 50
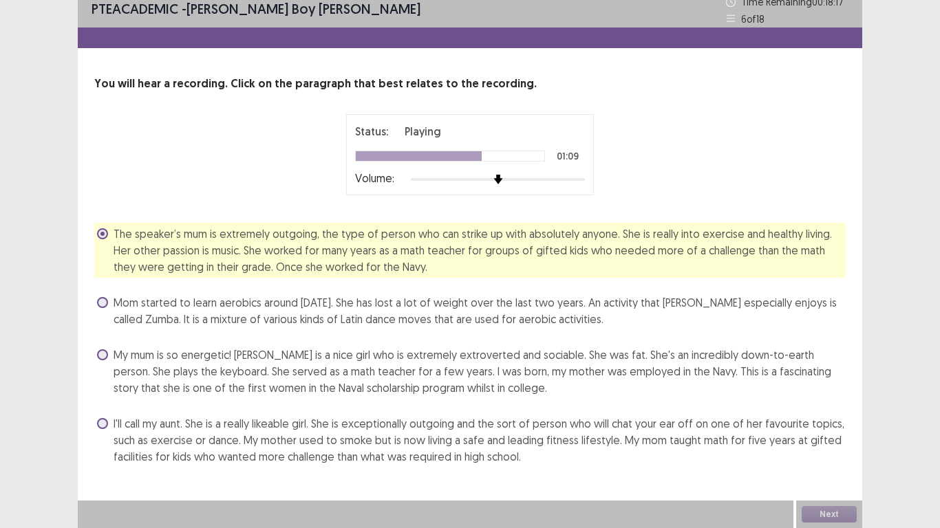
click at [326, 423] on span "I'll call my aunt. She is a really likeable girl. She is exceptionally outgoing…" at bounding box center [480, 441] width 732 height 50
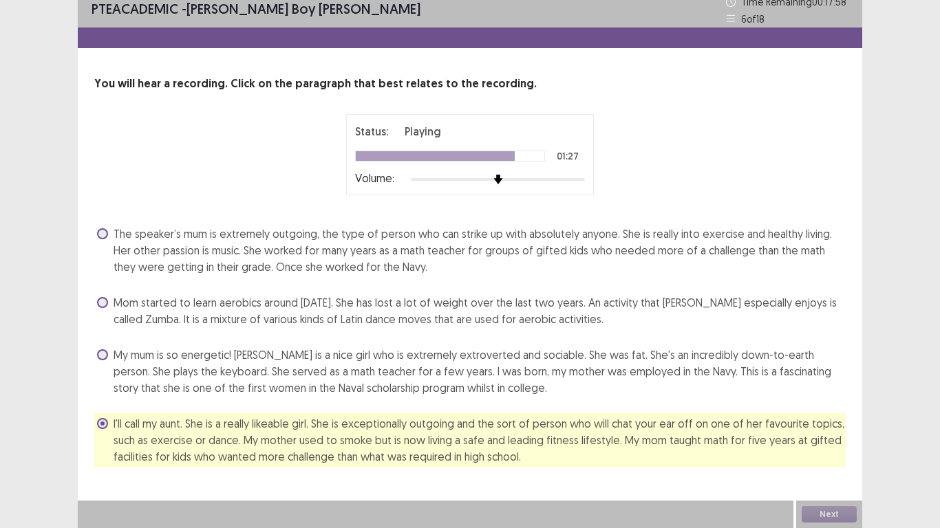
click at [217, 367] on span "My mum is so energetic! [PERSON_NAME] is a nice girl who is extremely extrovert…" at bounding box center [480, 372] width 732 height 50
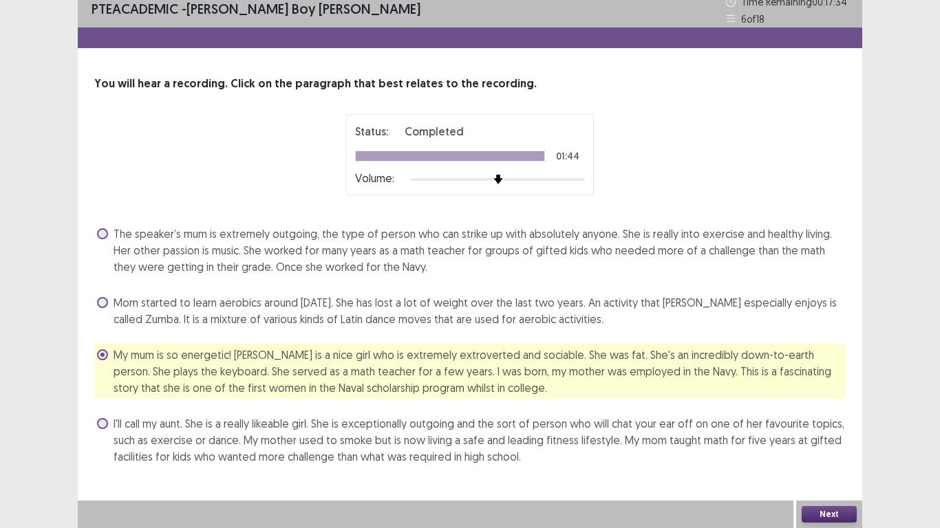
click at [839, 423] on button "Next" at bounding box center [829, 514] width 55 height 17
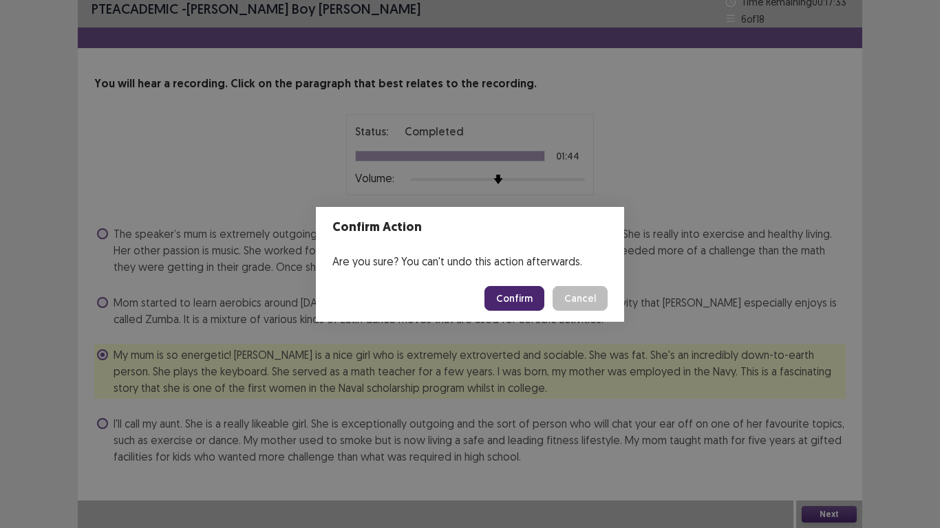
click at [507, 299] on button "Confirm" at bounding box center [514, 298] width 60 height 25
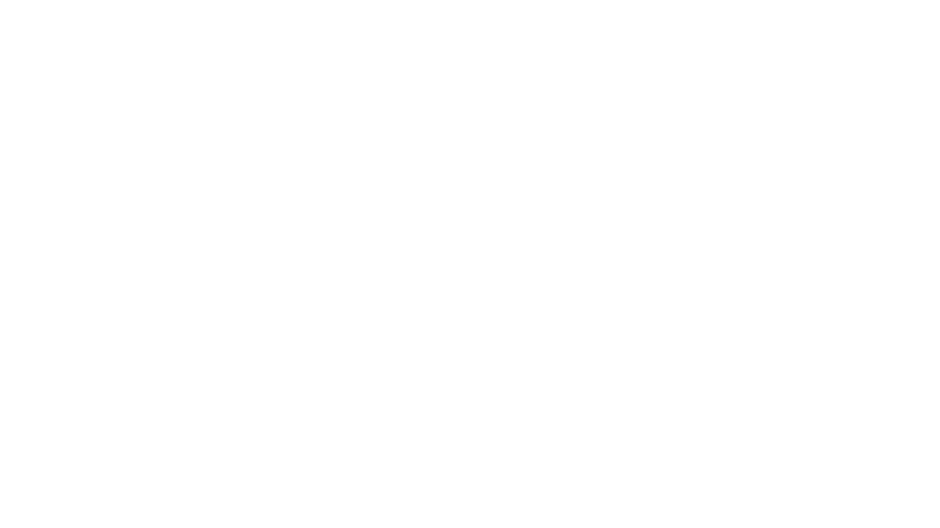
scroll to position [0, 0]
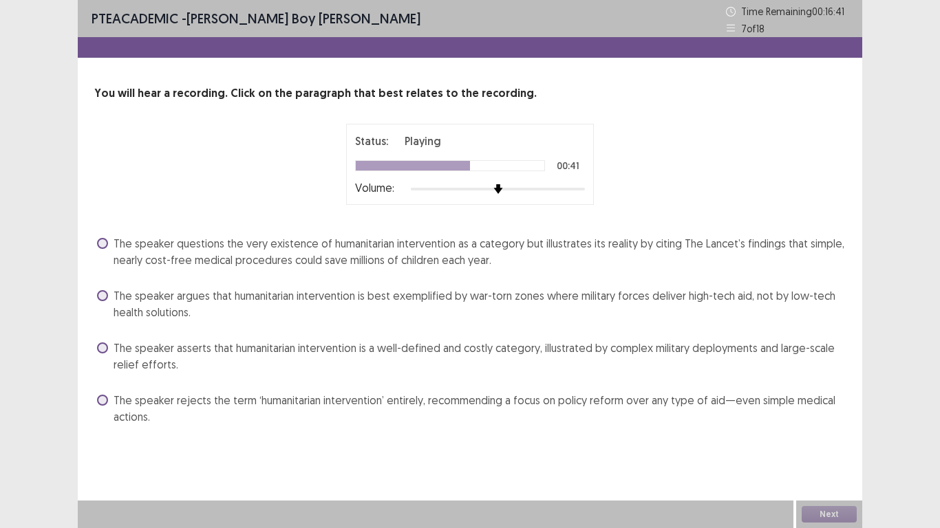
click at [188, 365] on span "The speaker asserts that humanitarian intervention is a well-defined and costly…" at bounding box center [480, 356] width 732 height 33
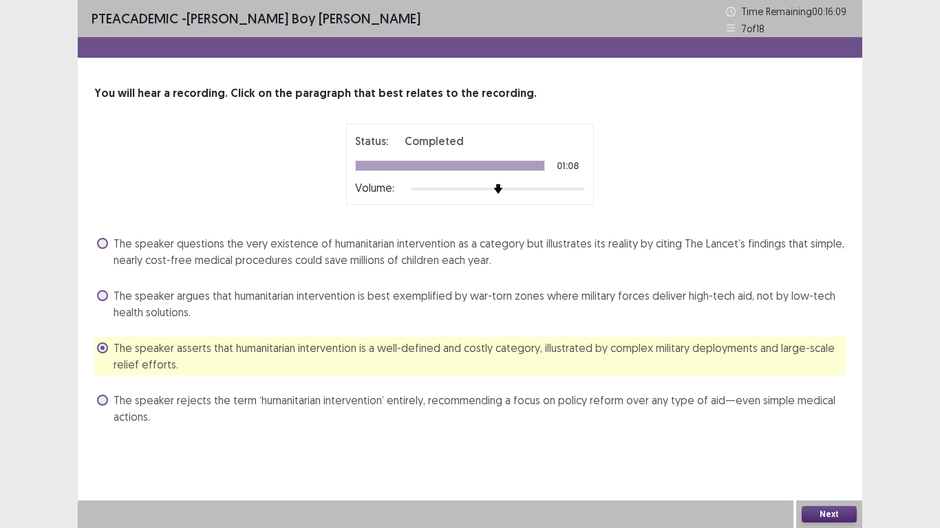
click at [421, 264] on span "The speaker questions the very existence of humanitarian intervention as a cate…" at bounding box center [480, 251] width 732 height 33
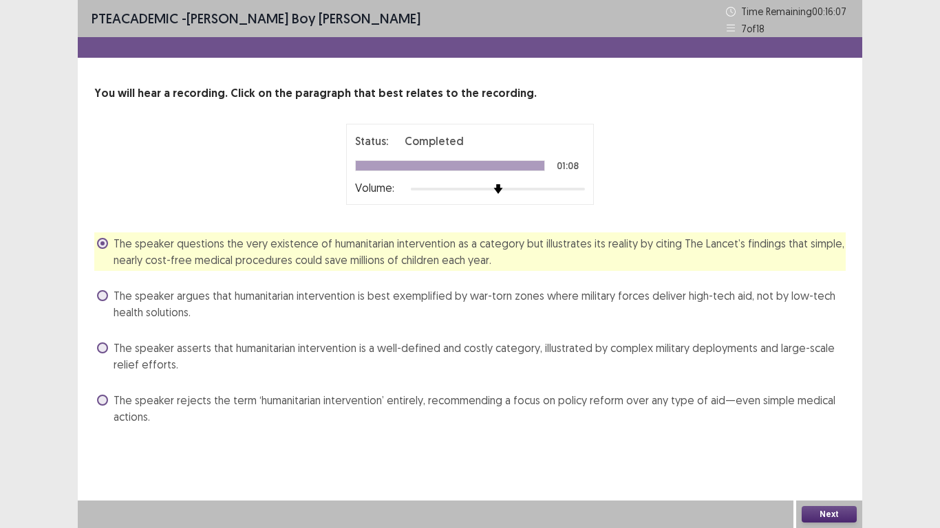
click at [809, 423] on button "Next" at bounding box center [829, 514] width 55 height 17
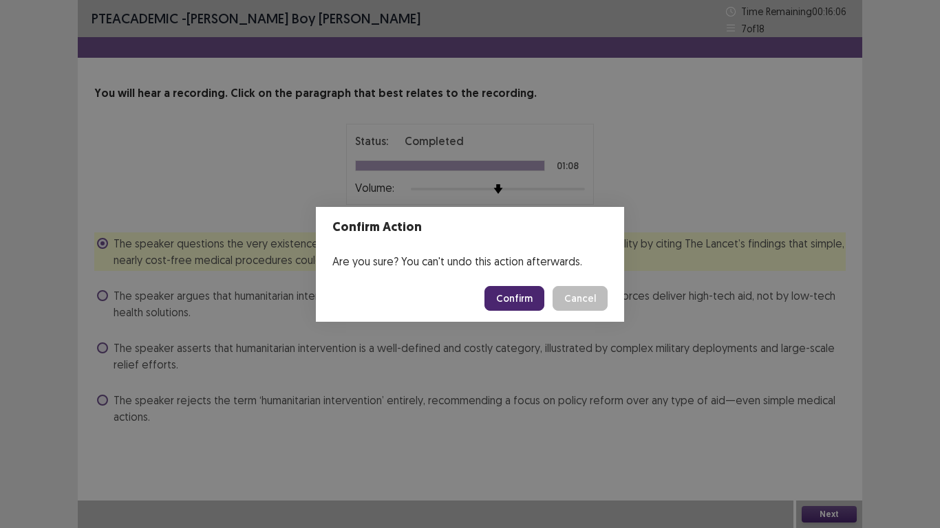
click at [515, 299] on button "Confirm" at bounding box center [514, 298] width 60 height 25
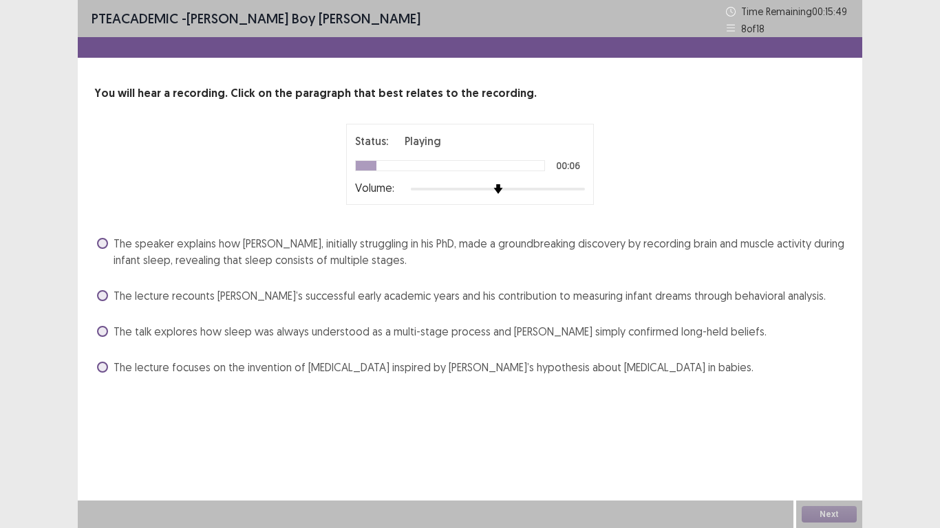
click at [184, 260] on span "The speaker explains how [PERSON_NAME], initially struggling in his PhD, made a…" at bounding box center [480, 251] width 732 height 33
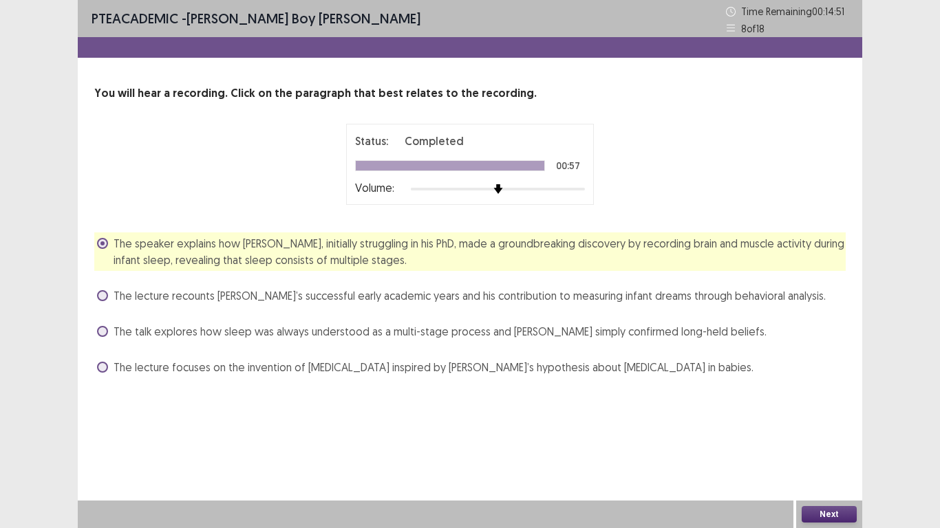
click at [823, 423] on button "Next" at bounding box center [829, 514] width 55 height 17
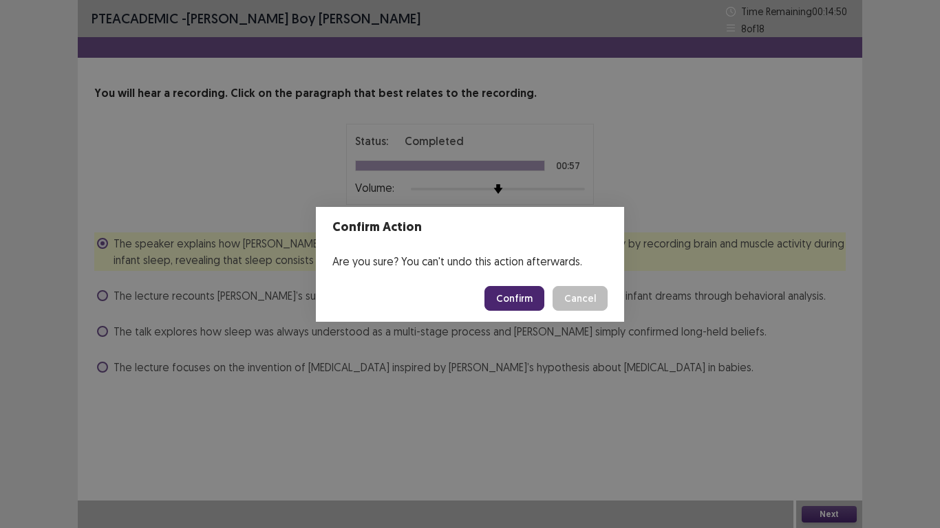
click at [509, 290] on button "Confirm" at bounding box center [514, 298] width 60 height 25
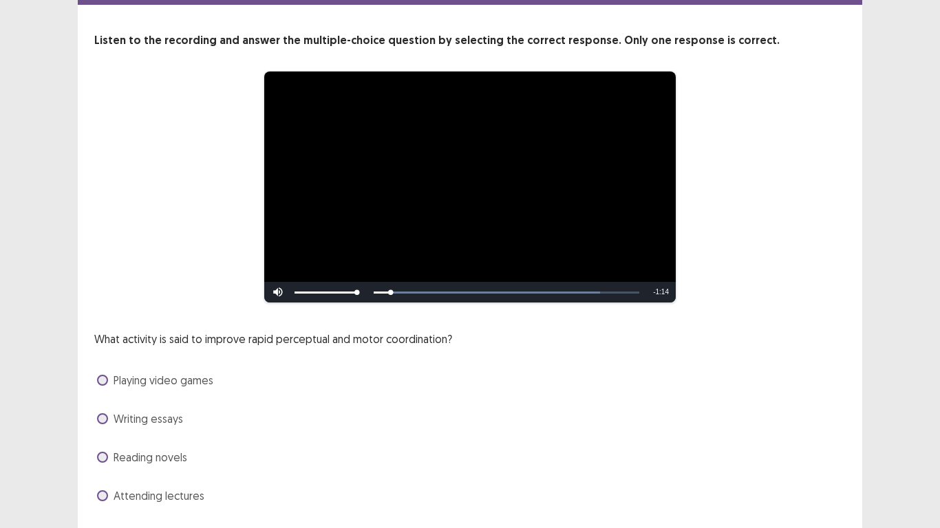
scroll to position [69, 0]
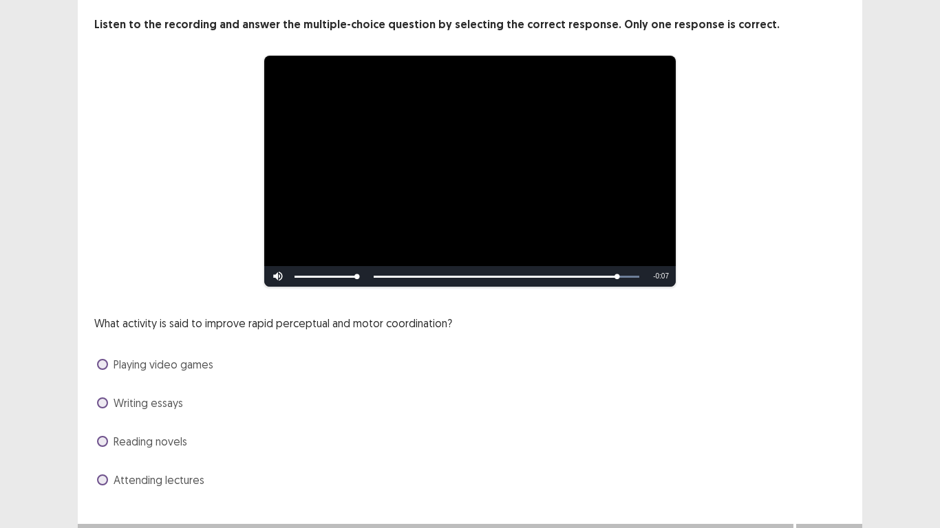
click at [169, 423] on span "Attending lectures" at bounding box center [159, 480] width 91 height 17
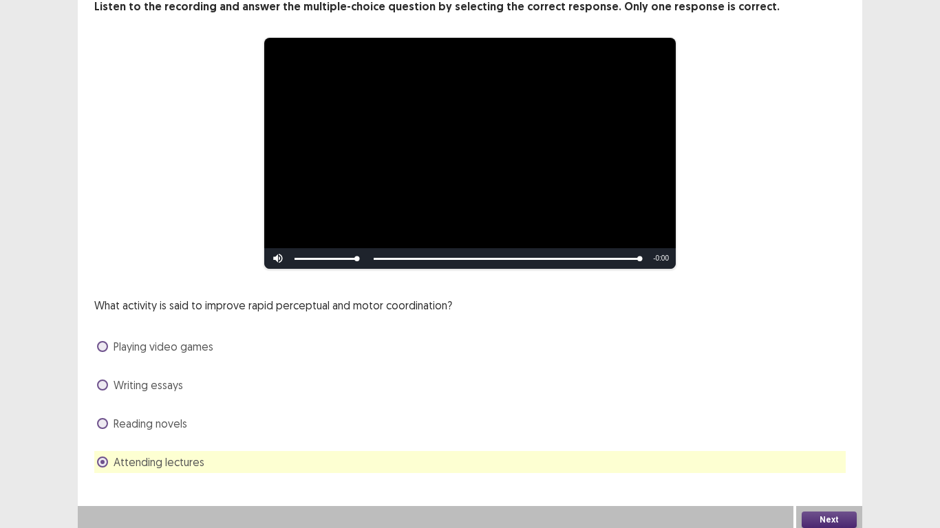
scroll to position [92, 0]
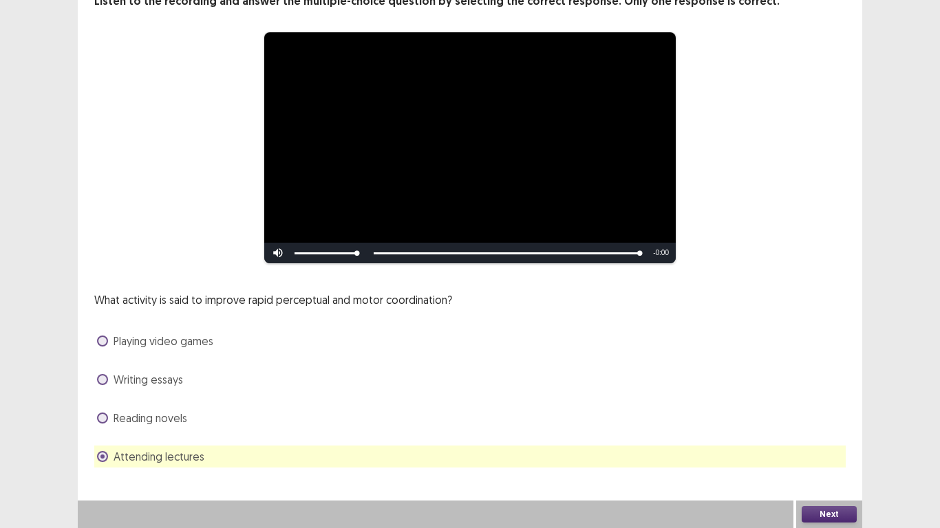
click at [822, 423] on button "Next" at bounding box center [829, 514] width 55 height 17
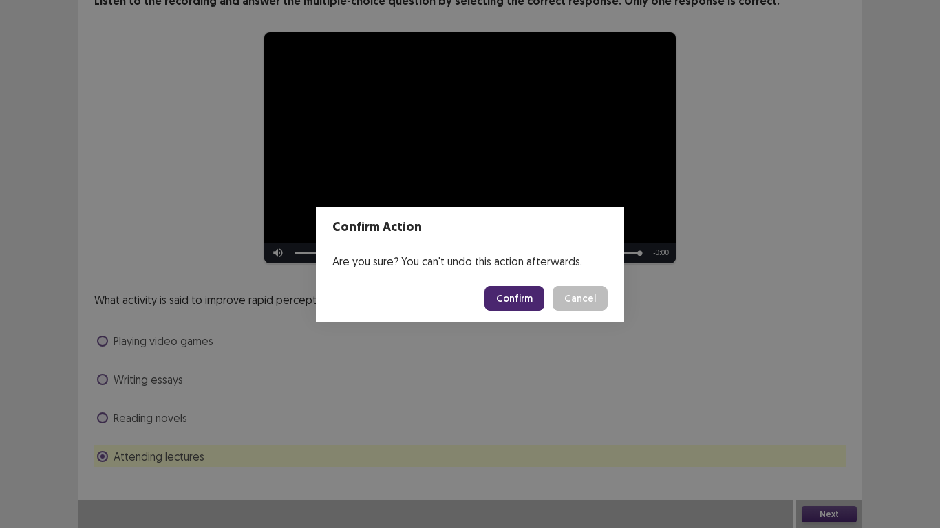
click at [528, 297] on button "Confirm" at bounding box center [514, 298] width 60 height 25
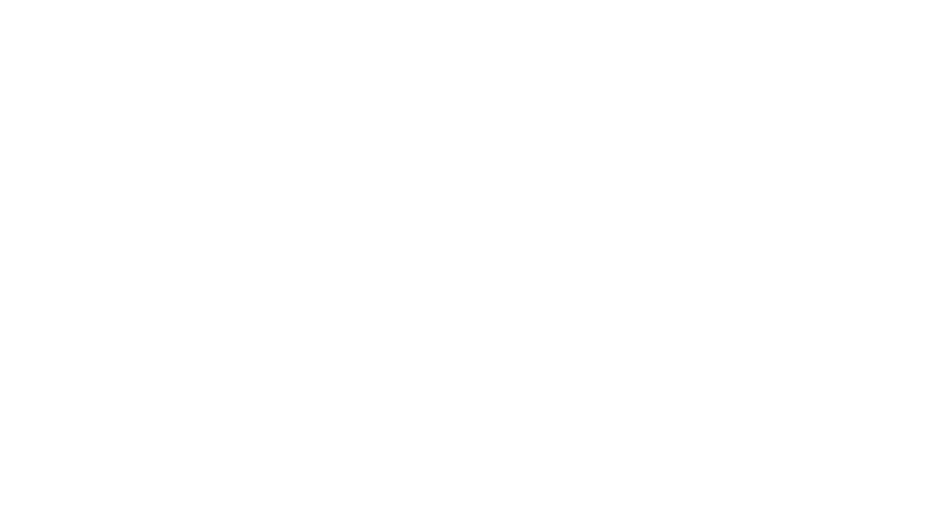
scroll to position [0, 0]
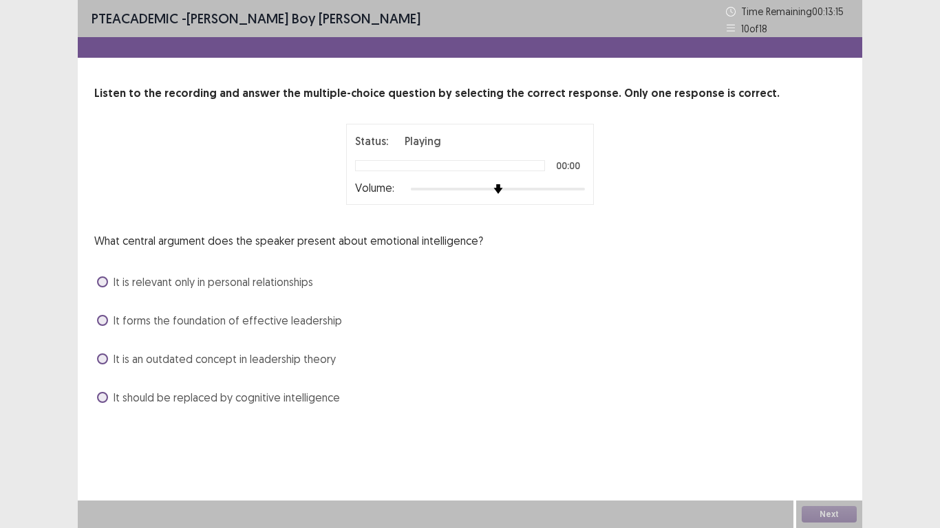
drag, startPoint x: 200, startPoint y: 285, endPoint x: 188, endPoint y: 290, distance: 13.6
click at [200, 285] on span "It is relevant only in personal relationships" at bounding box center [214, 282] width 200 height 17
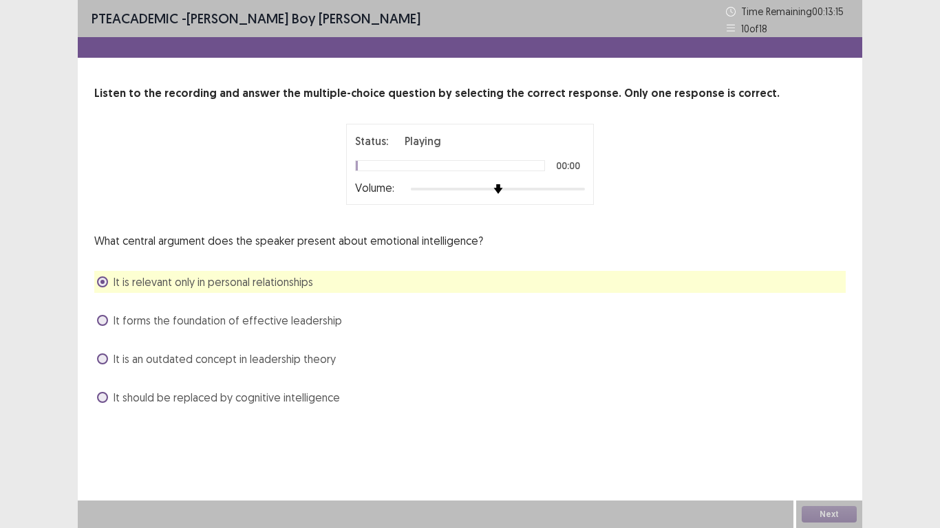
click at [169, 321] on span "It forms the foundation of effective leadership" at bounding box center [228, 320] width 228 height 17
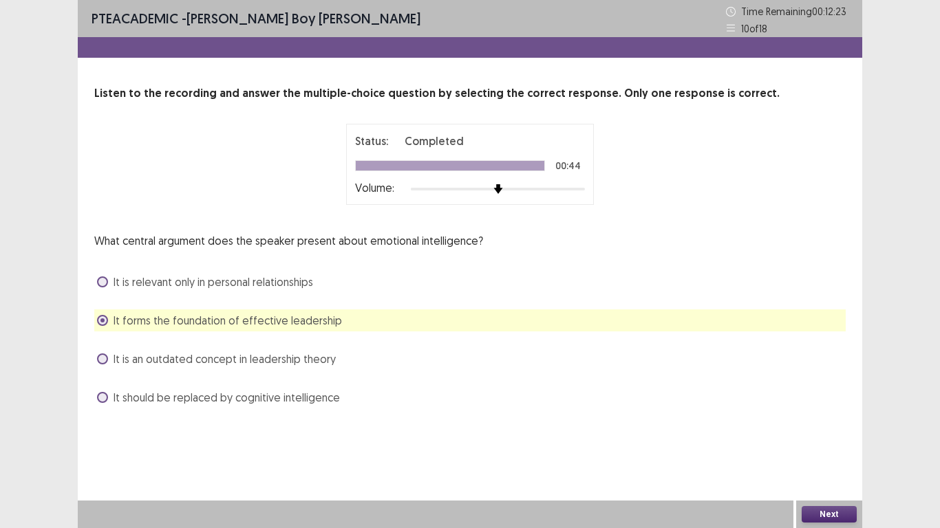
click at [221, 288] on span "It is relevant only in personal relationships" at bounding box center [214, 282] width 200 height 17
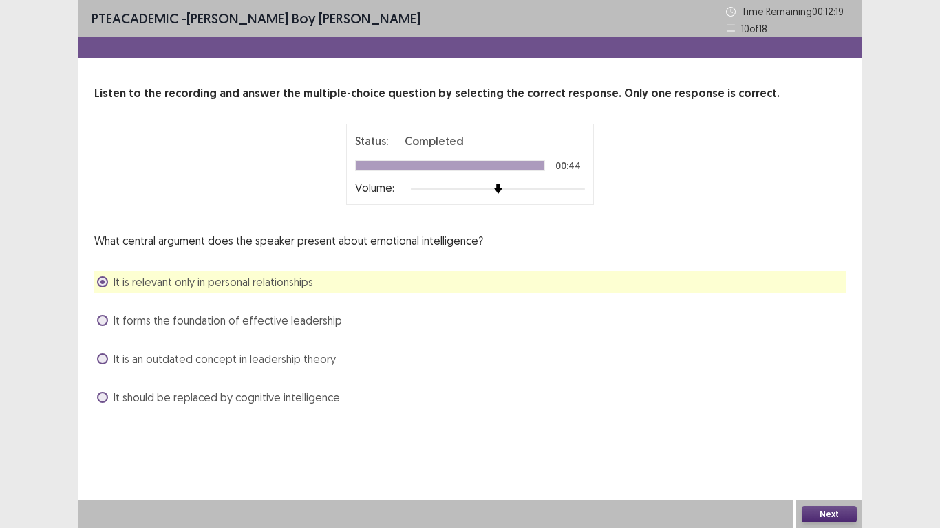
click at [843, 423] on button "Next" at bounding box center [829, 514] width 55 height 17
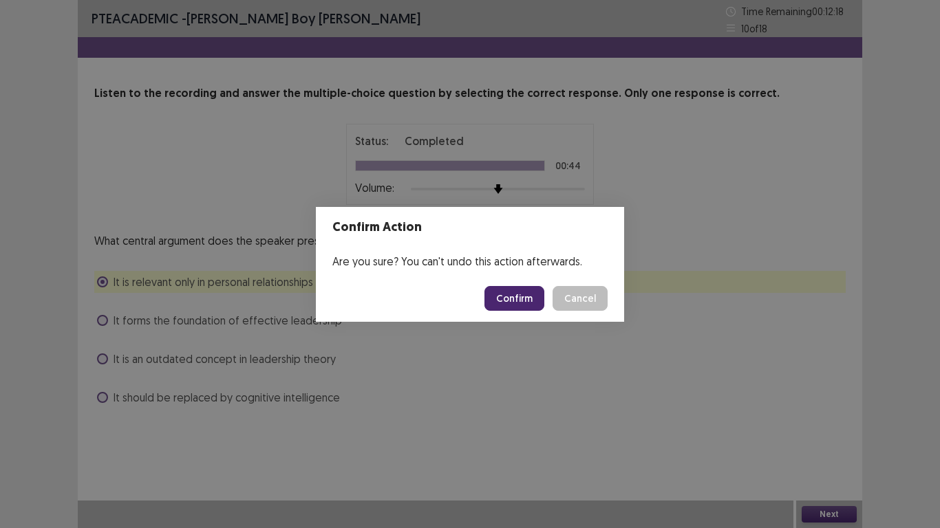
click at [506, 295] on button "Confirm" at bounding box center [514, 298] width 60 height 25
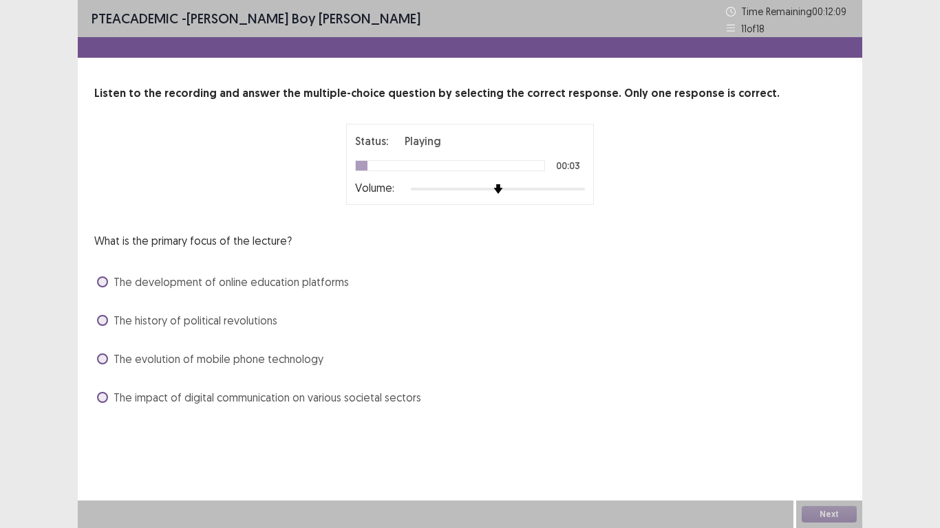
click at [176, 361] on span "The evolution of mobile phone technology" at bounding box center [219, 359] width 210 height 17
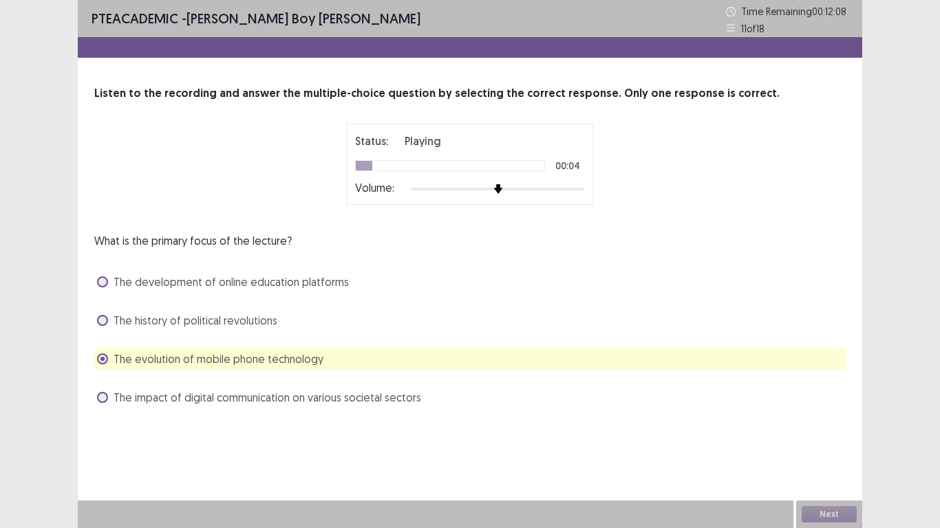
click at [160, 397] on span "The impact of digital communication on various societal sectors" at bounding box center [268, 397] width 308 height 17
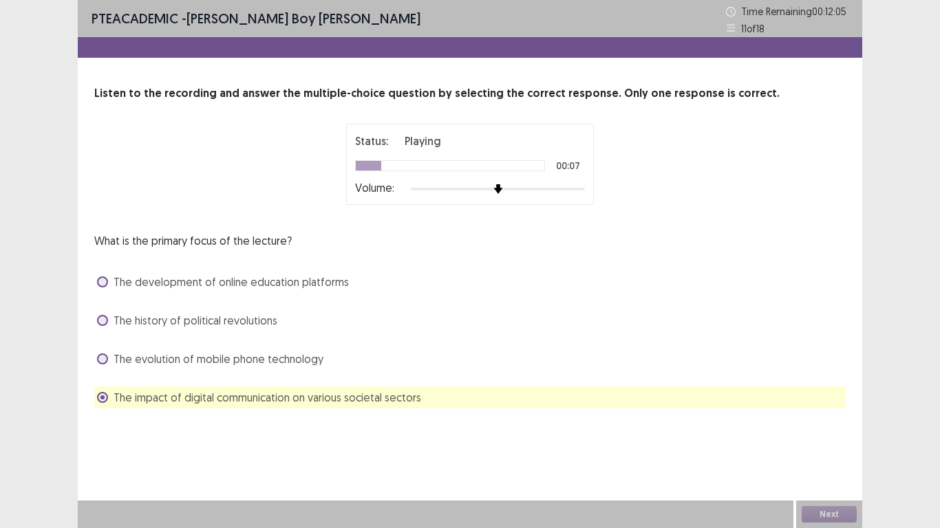
click at [180, 283] on span "The development of online education platforms" at bounding box center [231, 282] width 235 height 17
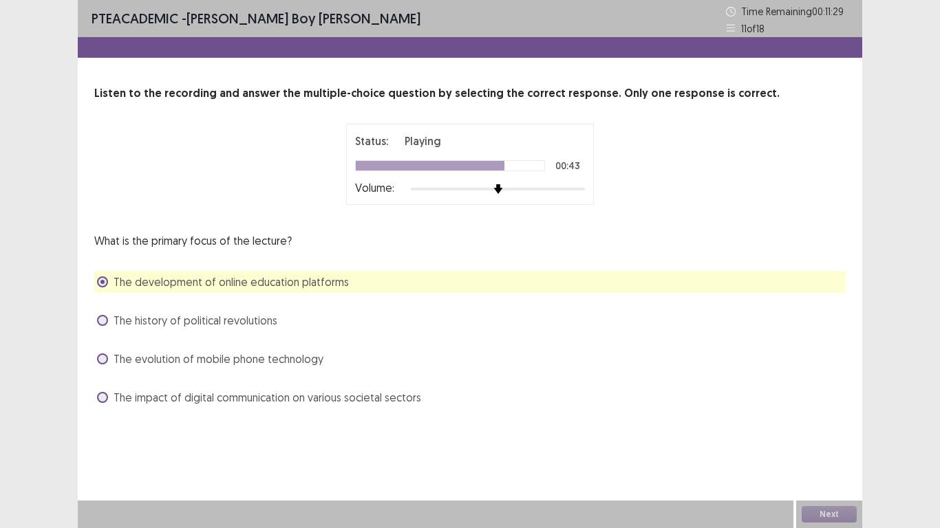
click at [139, 321] on span "The history of political revolutions" at bounding box center [196, 320] width 164 height 17
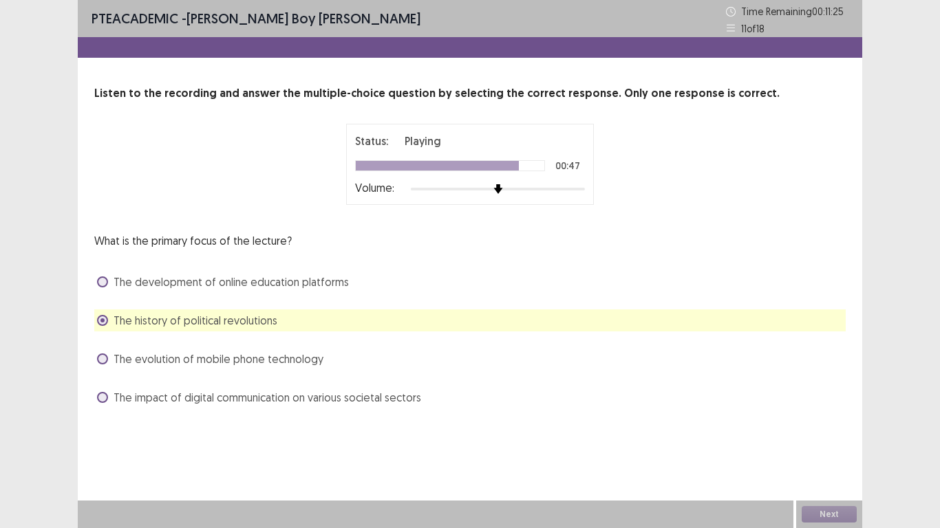
click at [191, 398] on span "The impact of digital communication on various societal sectors" at bounding box center [268, 397] width 308 height 17
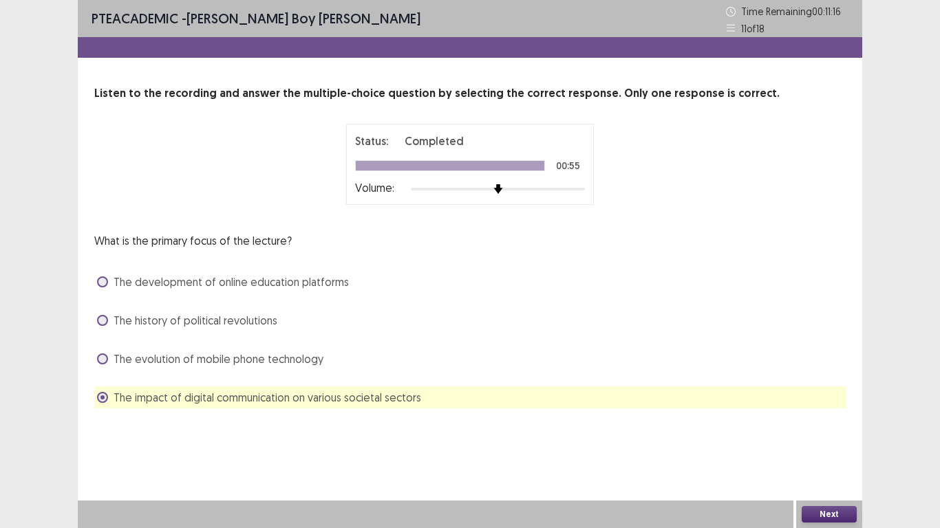
click at [838, 423] on button "Next" at bounding box center [829, 514] width 55 height 17
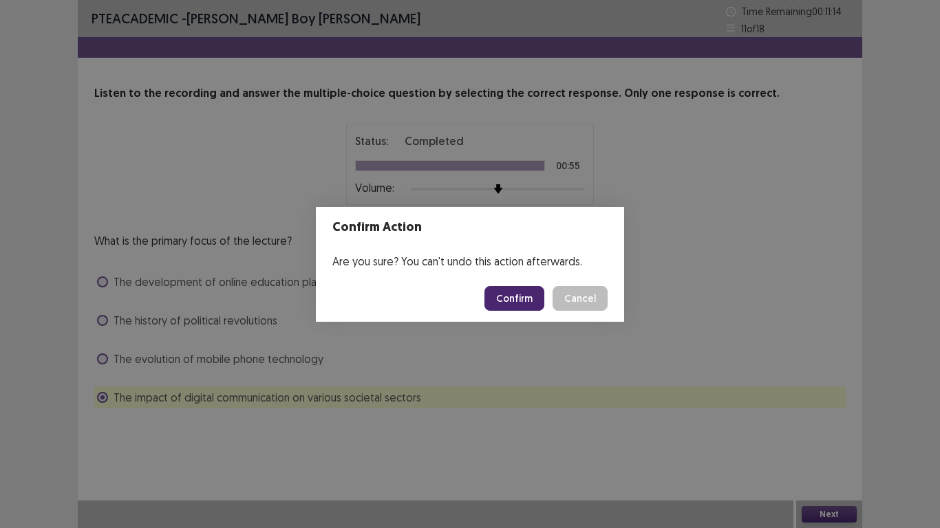
click at [518, 298] on button "Confirm" at bounding box center [514, 298] width 60 height 25
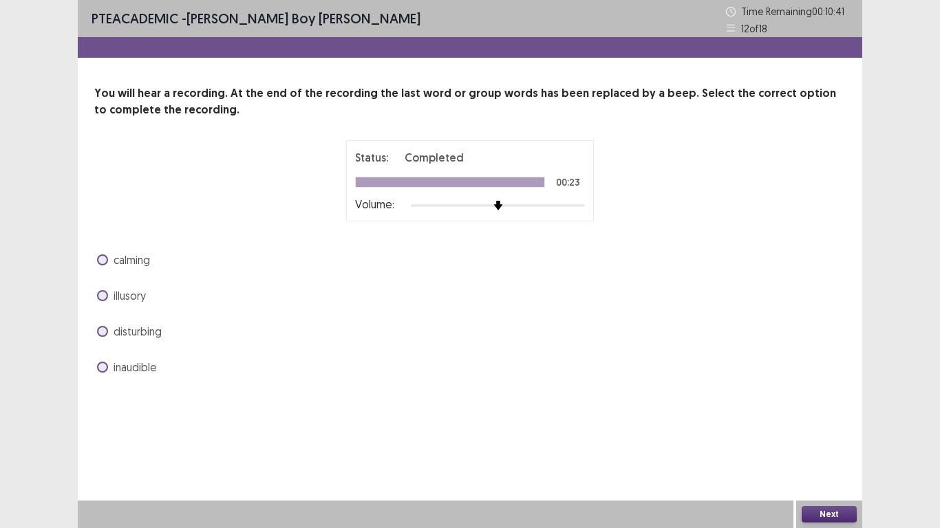
click at [150, 261] on span "calming" at bounding box center [132, 260] width 36 height 17
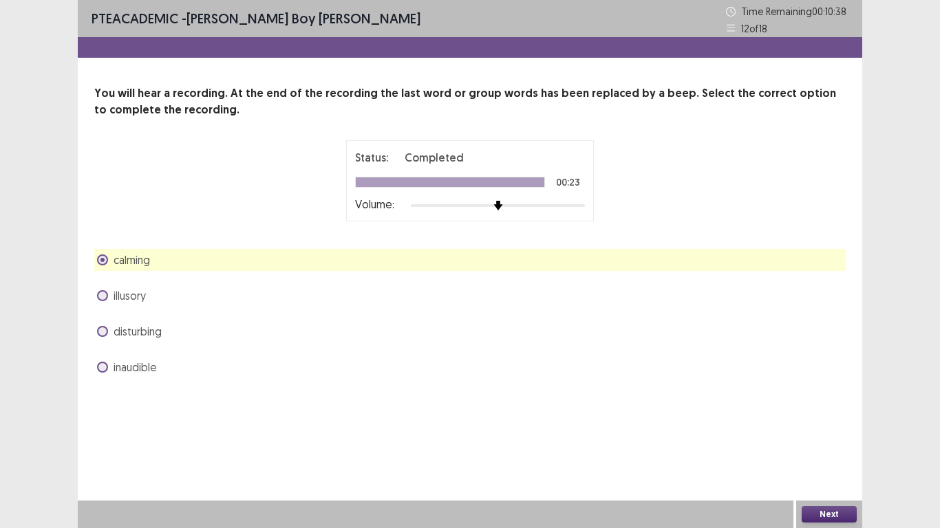
click at [829, 423] on button "Next" at bounding box center [829, 514] width 55 height 17
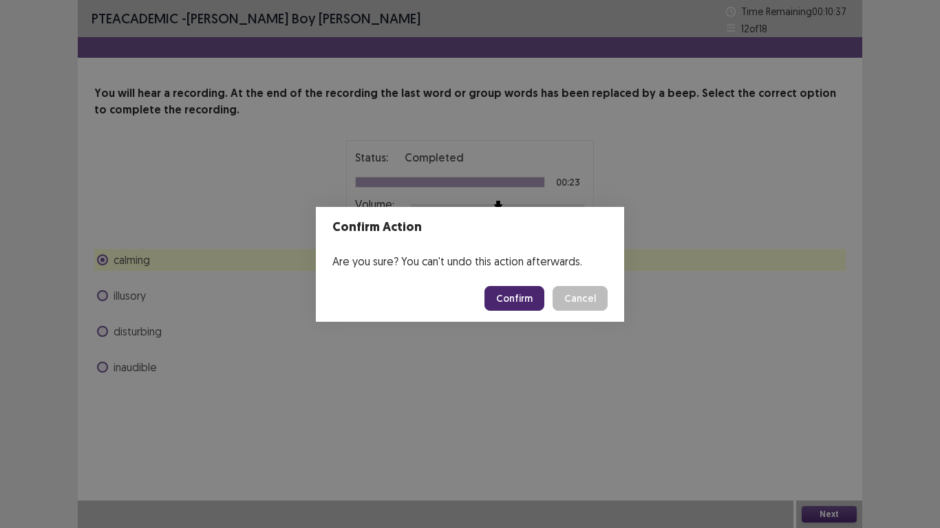
click at [521, 301] on button "Confirm" at bounding box center [514, 298] width 60 height 25
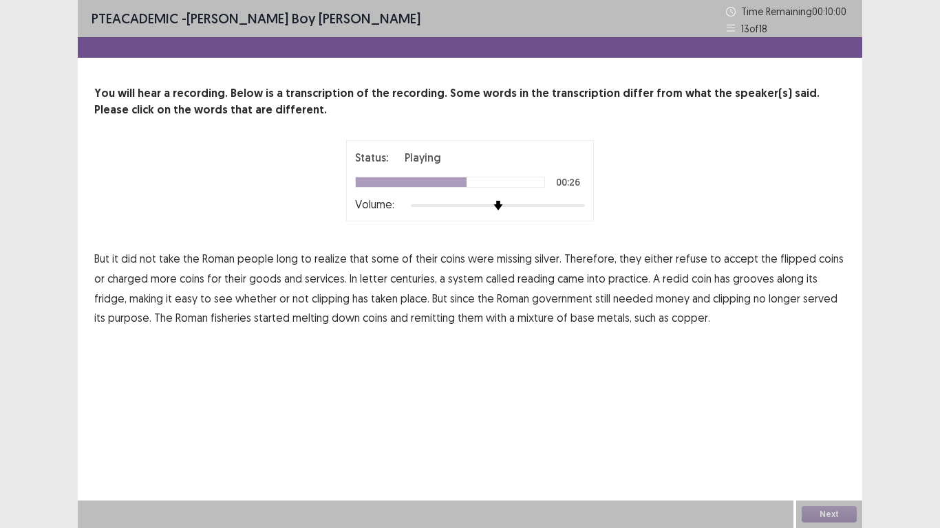
click at [127, 290] on span "fridge," at bounding box center [110, 298] width 32 height 17
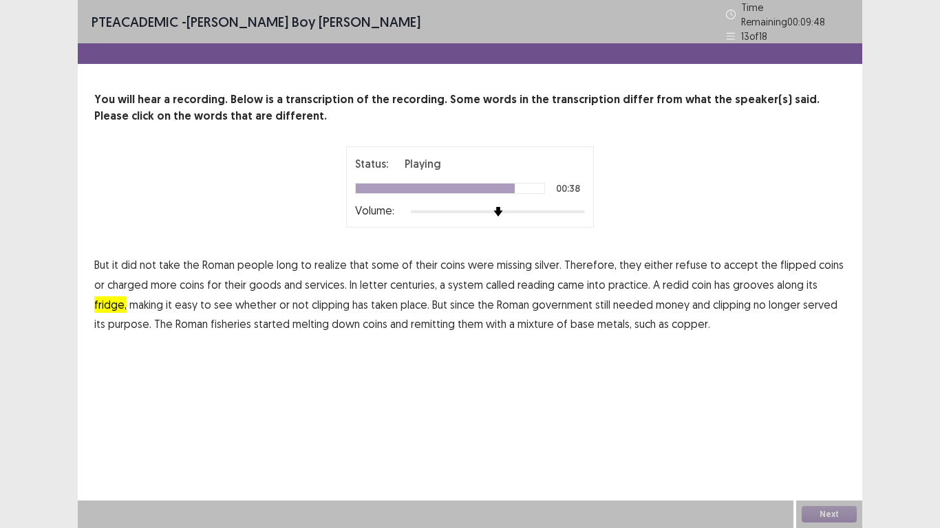
click at [222, 316] on span "fisheries" at bounding box center [231, 324] width 41 height 17
click at [812, 423] on button "Next" at bounding box center [829, 514] width 55 height 17
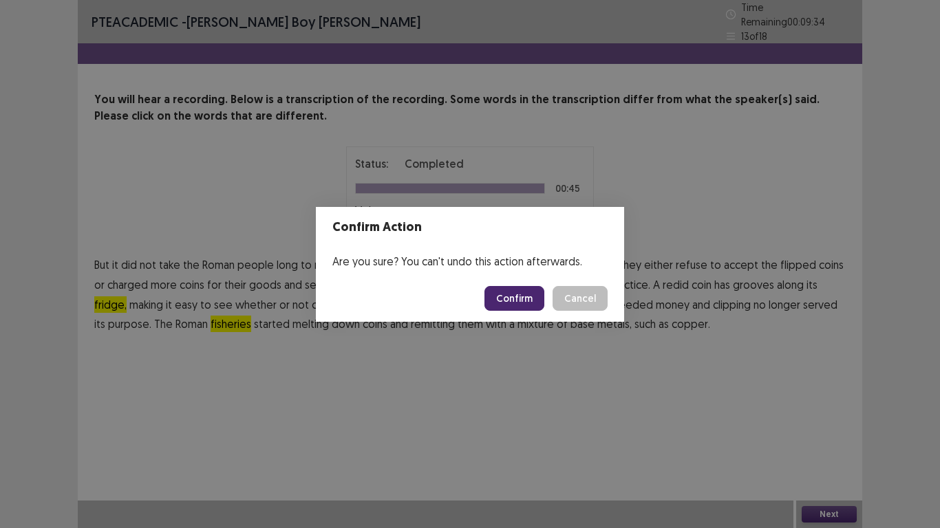
click at [495, 290] on button "Confirm" at bounding box center [514, 298] width 60 height 25
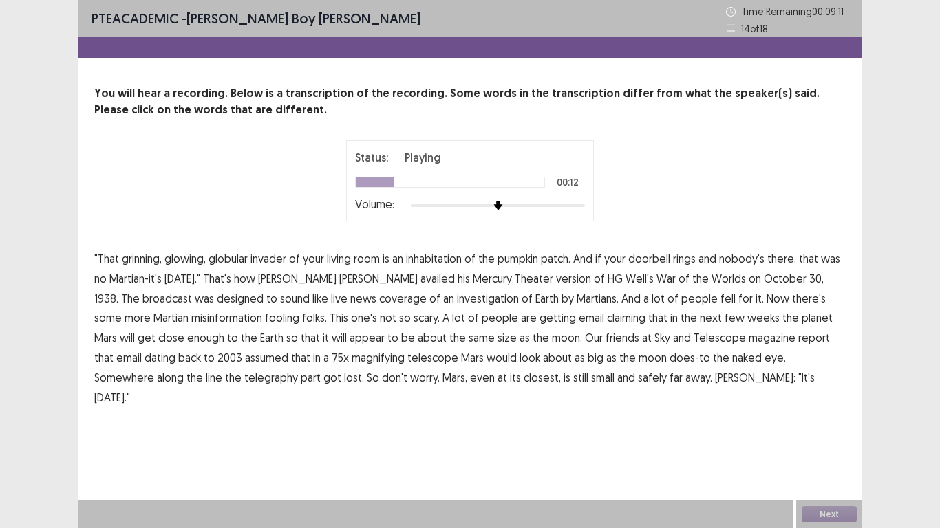
click at [420, 277] on span "availed" at bounding box center [437, 278] width 34 height 17
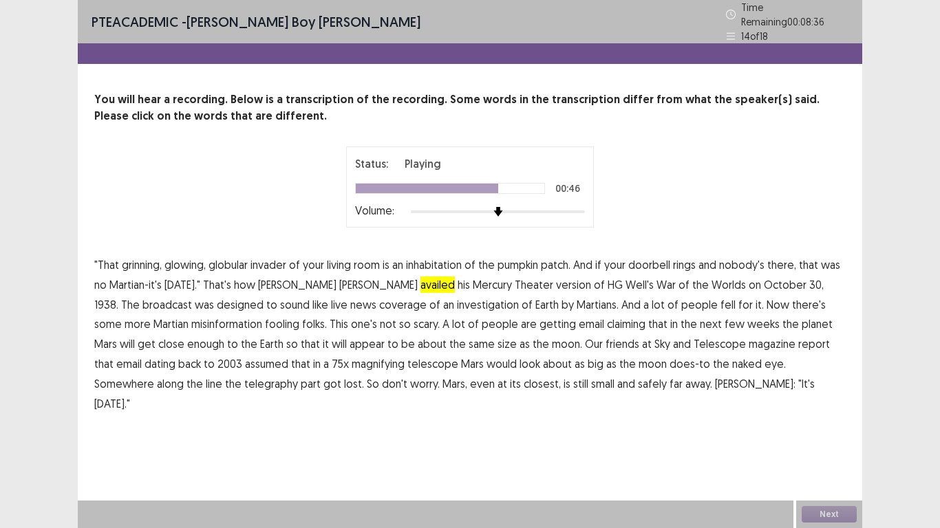
click at [245, 359] on span "assumed" at bounding box center [266, 364] width 43 height 17
click at [244, 380] on span "telegraphy" at bounding box center [271, 384] width 54 height 17
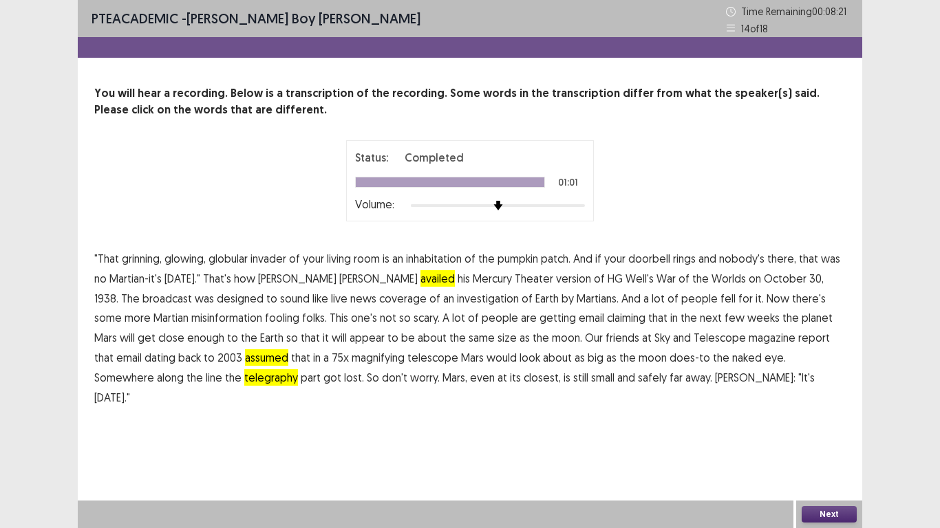
click at [715, 376] on span "[PERSON_NAME]:" at bounding box center [755, 378] width 81 height 17
click at [817, 423] on button "Next" at bounding box center [829, 514] width 55 height 17
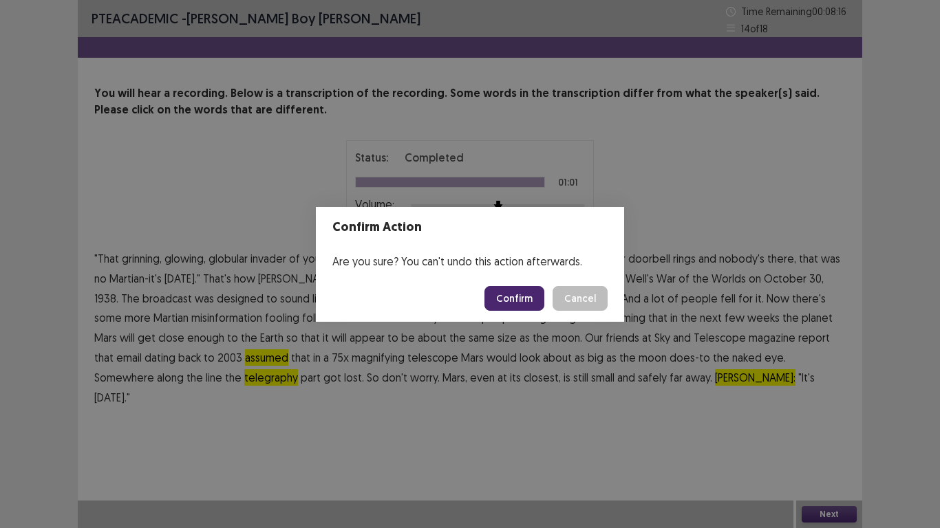
click at [521, 298] on button "Confirm" at bounding box center [514, 298] width 60 height 25
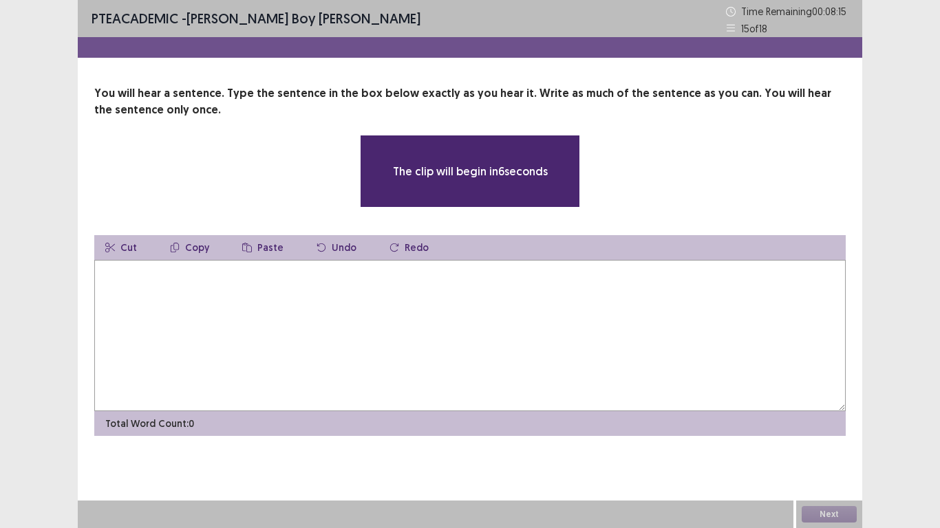
click at [119, 286] on textarea at bounding box center [469, 335] width 751 height 151
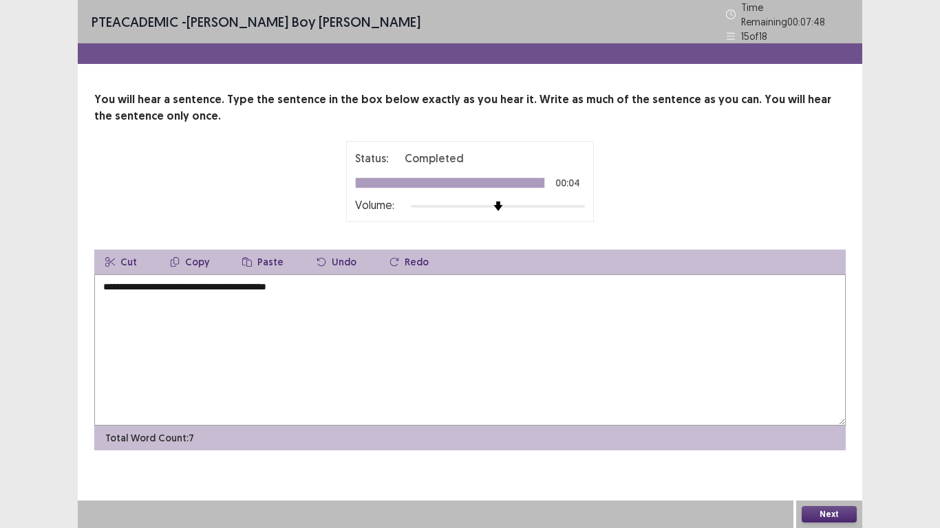
click at [107, 283] on textarea "**********" at bounding box center [469, 350] width 751 height 151
drag, startPoint x: 131, startPoint y: 281, endPoint x: 142, endPoint y: 281, distance: 10.3
click at [136, 282] on textarea "**********" at bounding box center [469, 350] width 751 height 151
click at [172, 279] on textarea "**********" at bounding box center [469, 350] width 751 height 151
click at [177, 286] on textarea "**********" at bounding box center [469, 350] width 751 height 151
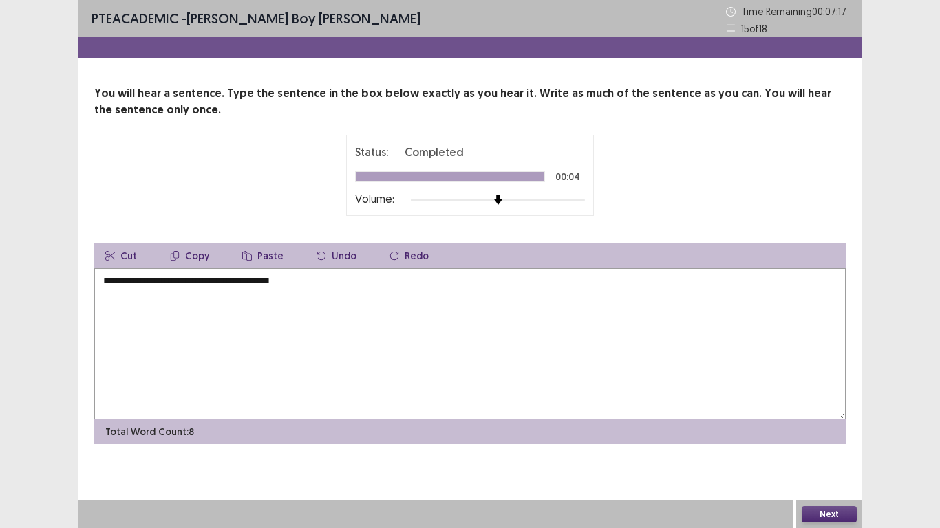
click at [247, 284] on textarea "**********" at bounding box center [469, 343] width 751 height 151
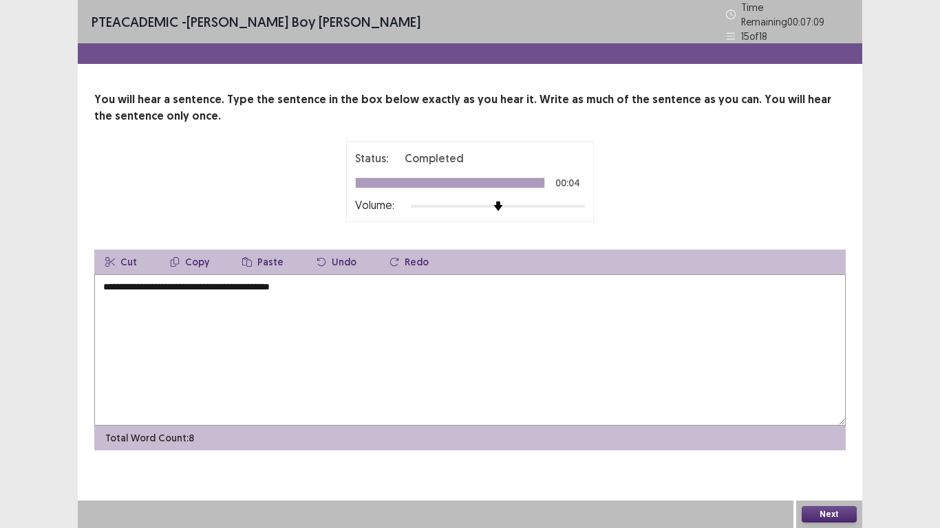
click at [303, 279] on textarea "**********" at bounding box center [469, 350] width 751 height 151
type textarea "**********"
click at [843, 423] on button "Next" at bounding box center [829, 514] width 55 height 17
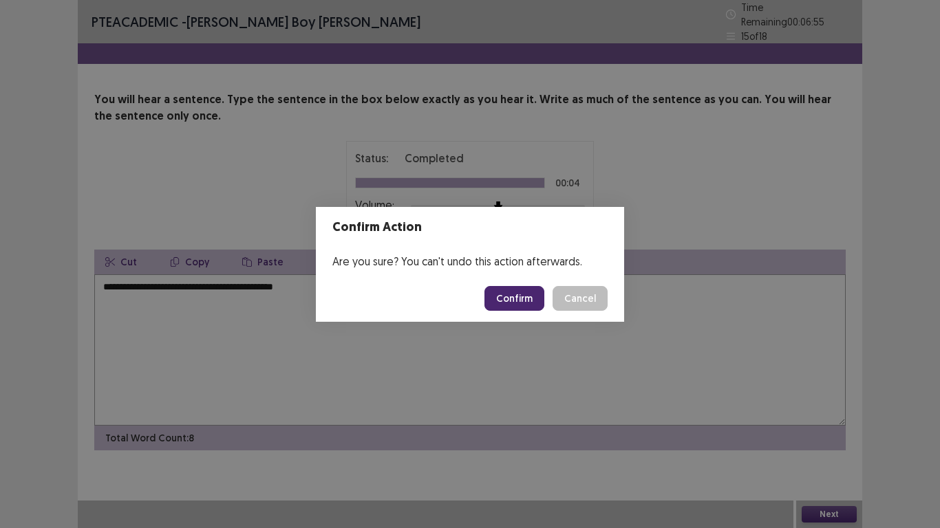
drag, startPoint x: 520, startPoint y: 302, endPoint x: 515, endPoint y: 291, distance: 12.3
click at [520, 301] on button "Confirm" at bounding box center [514, 298] width 60 height 25
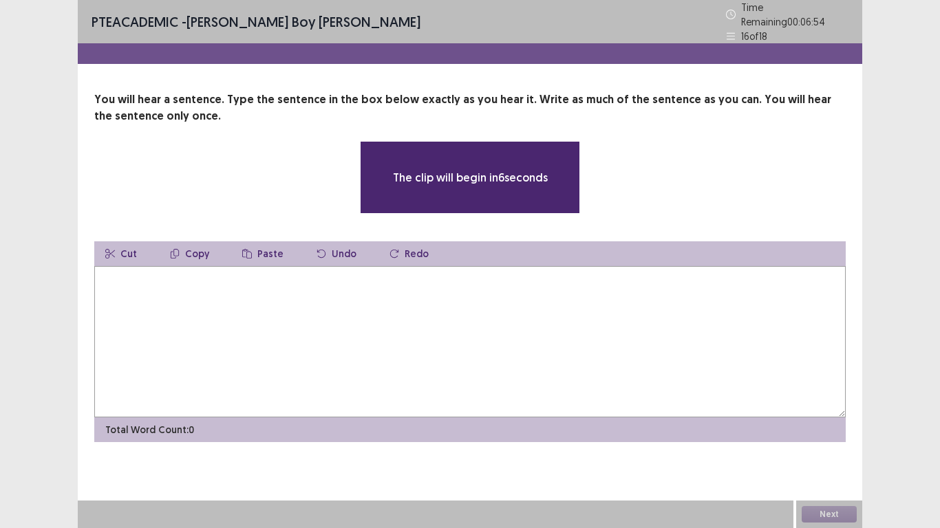
click at [175, 275] on textarea at bounding box center [469, 341] width 751 height 151
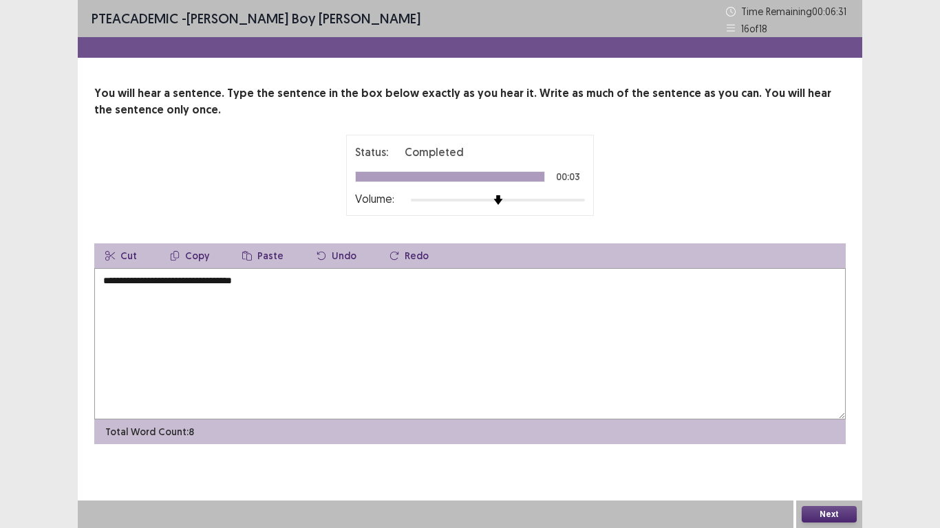
click at [160, 282] on textarea "**********" at bounding box center [469, 343] width 751 height 151
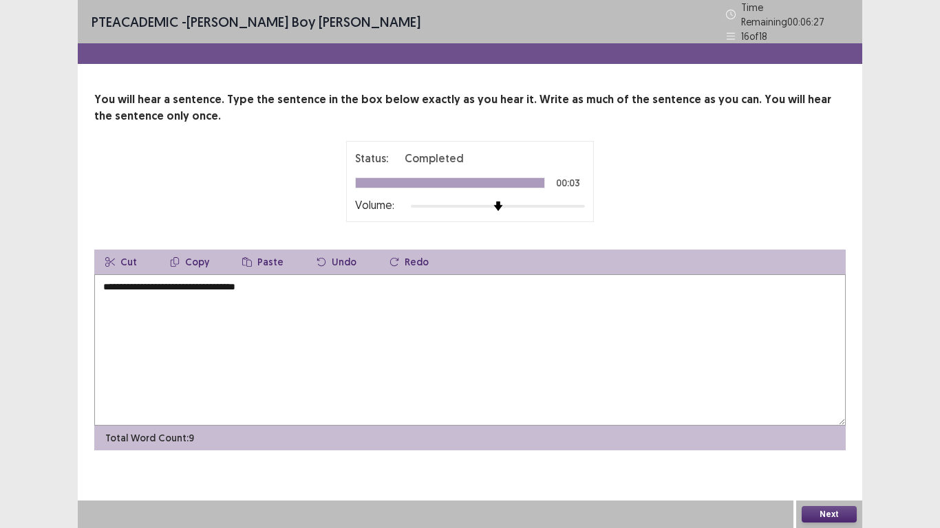
click at [155, 284] on textarea "**********" at bounding box center [469, 350] width 751 height 151
click at [158, 281] on textarea "**********" at bounding box center [469, 350] width 751 height 151
click at [105, 279] on textarea "**********" at bounding box center [469, 350] width 751 height 151
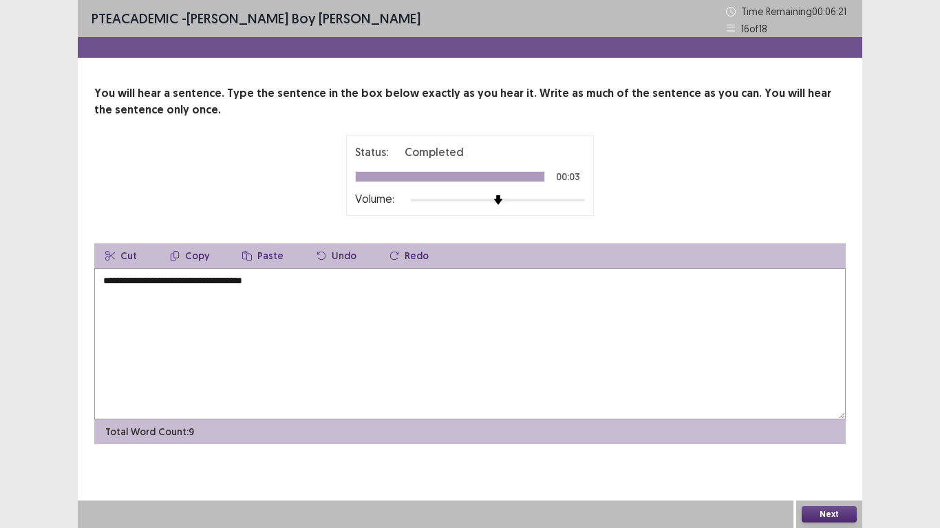
click at [107, 283] on textarea "**********" at bounding box center [469, 343] width 751 height 151
click at [281, 286] on textarea "**********" at bounding box center [469, 343] width 751 height 151
type textarea "**********"
click at [816, 423] on button "Next" at bounding box center [829, 514] width 55 height 17
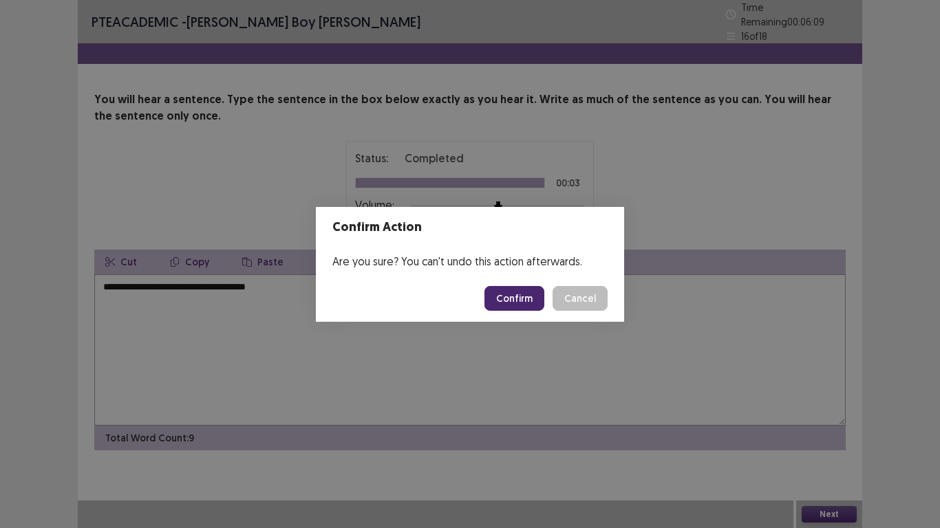
click at [524, 296] on button "Confirm" at bounding box center [514, 298] width 60 height 25
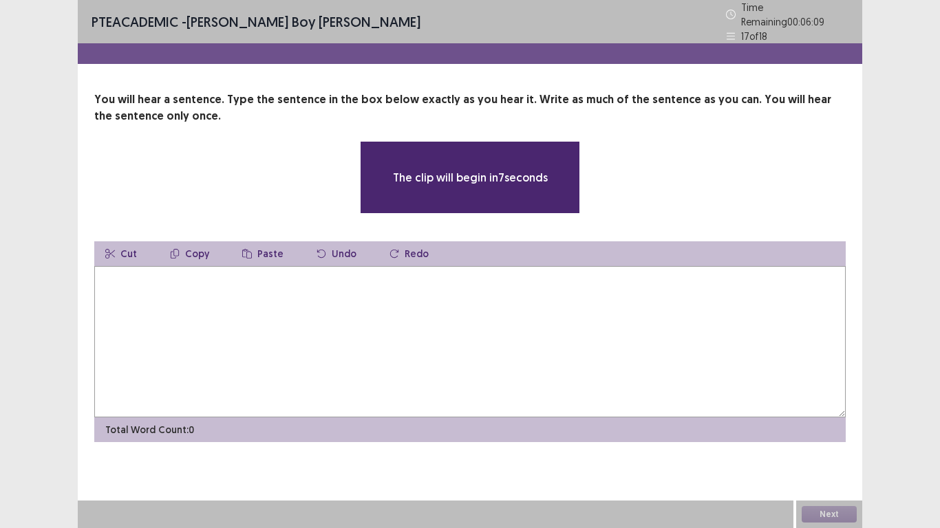
click at [207, 288] on textarea at bounding box center [469, 341] width 751 height 151
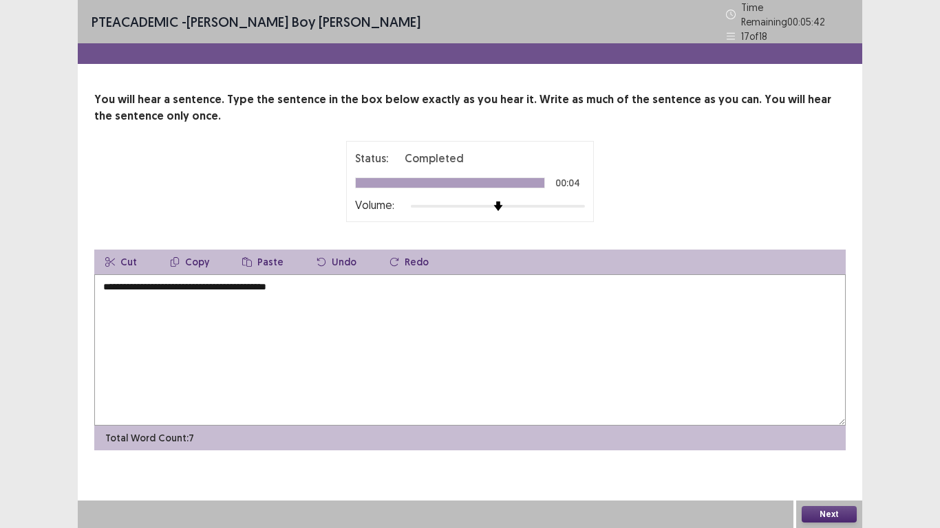
click at [107, 285] on textarea "**********" at bounding box center [469, 350] width 751 height 151
click at [156, 286] on textarea "**********" at bounding box center [469, 350] width 751 height 151
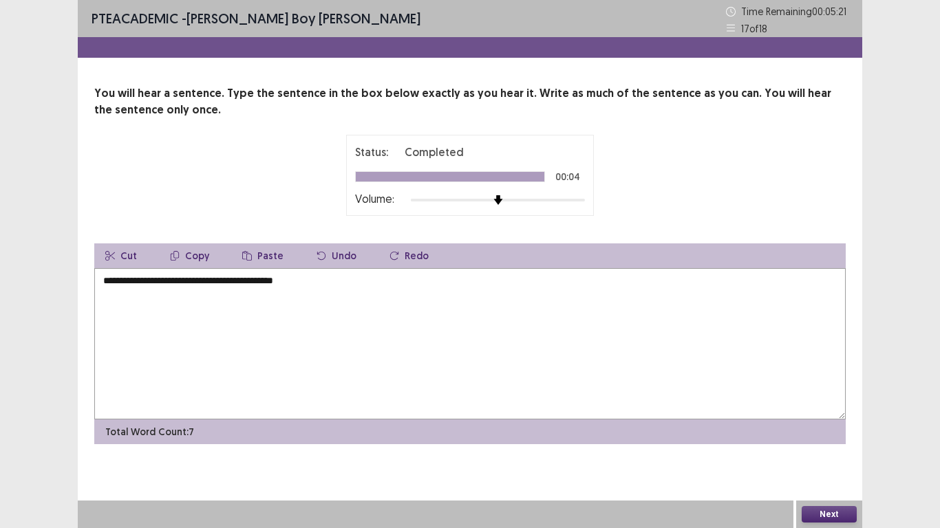
click at [310, 282] on textarea "**********" at bounding box center [469, 343] width 751 height 151
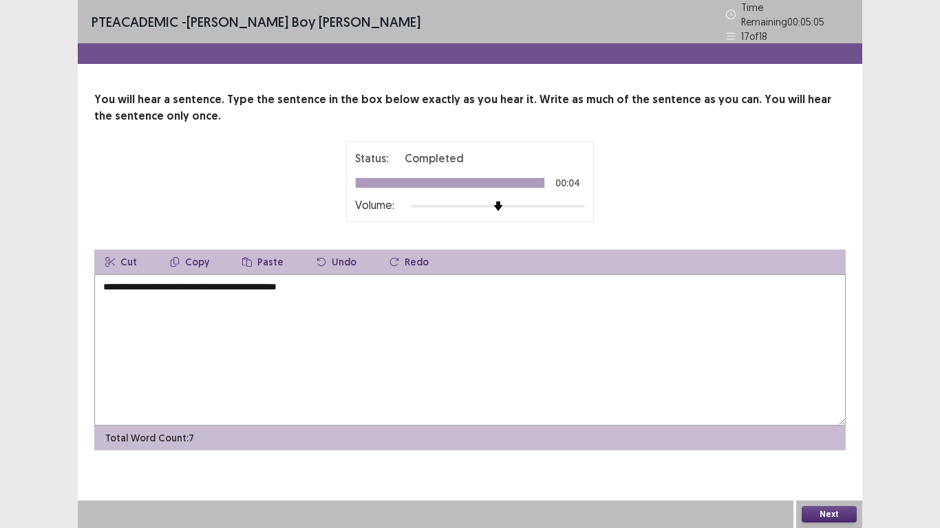
click at [151, 285] on textarea "**********" at bounding box center [469, 350] width 751 height 151
click at [279, 281] on textarea "**********" at bounding box center [469, 350] width 751 height 151
click at [310, 280] on textarea "**********" at bounding box center [469, 350] width 751 height 151
type textarea "**********"
click at [825, 423] on button "Next" at bounding box center [829, 514] width 55 height 17
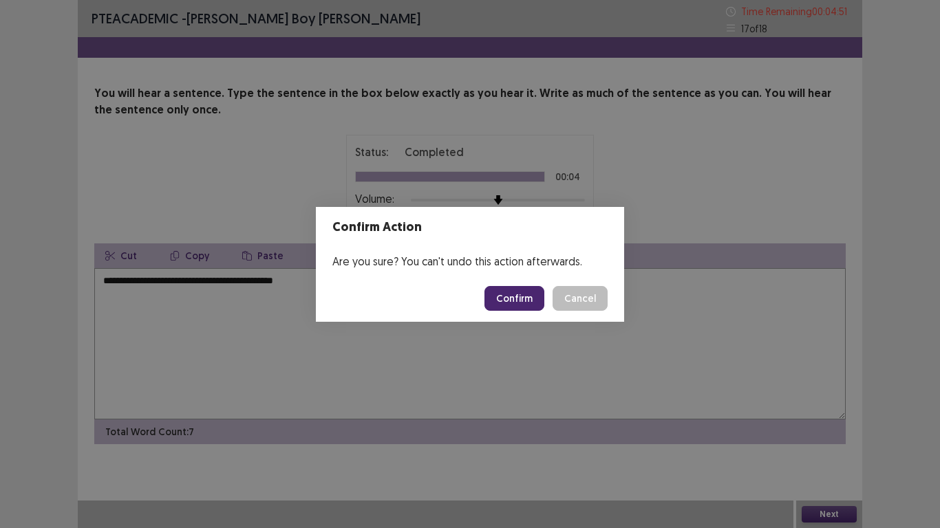
click at [537, 295] on button "Confirm" at bounding box center [514, 298] width 60 height 25
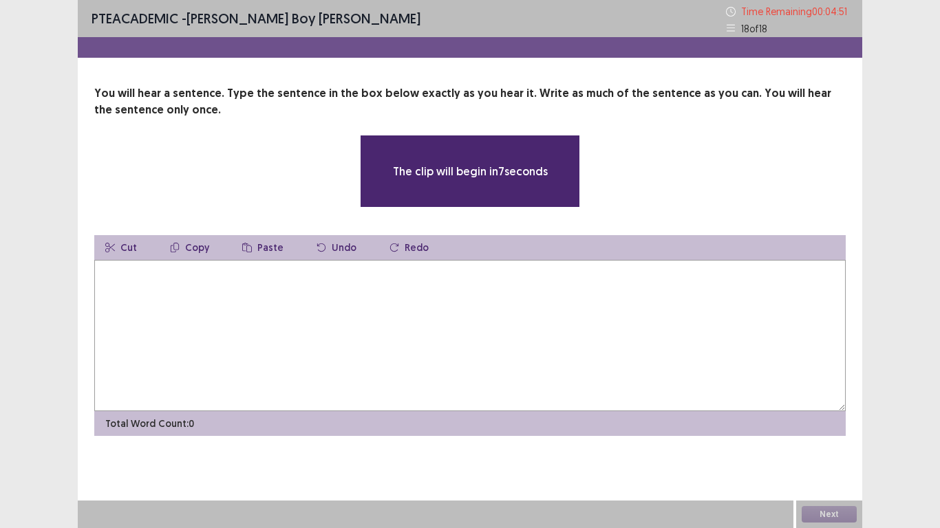
click at [168, 279] on textarea at bounding box center [469, 335] width 751 height 151
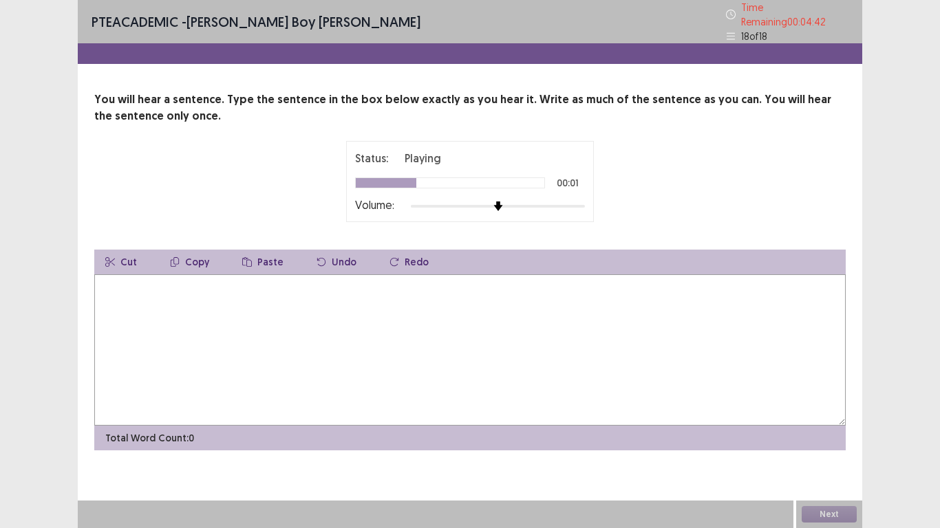
type textarea "*"
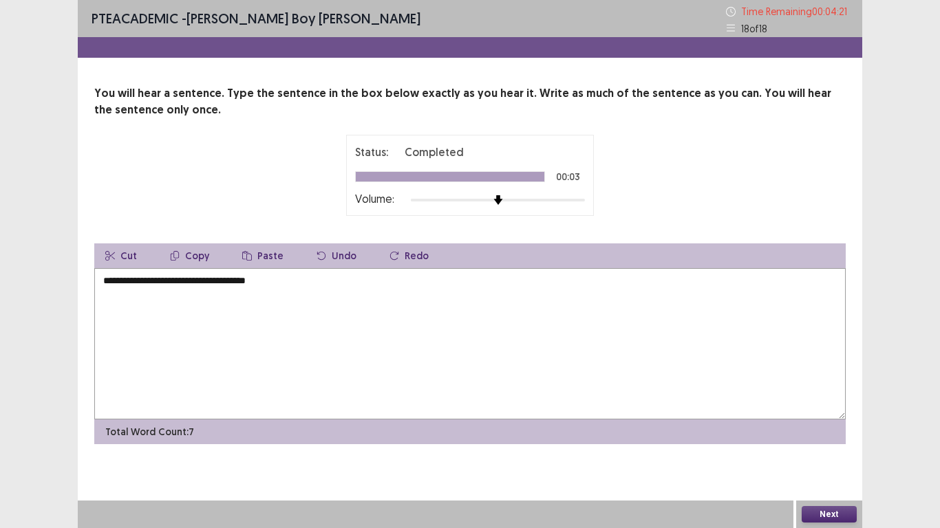
click at [149, 281] on textarea "**********" at bounding box center [469, 343] width 751 height 151
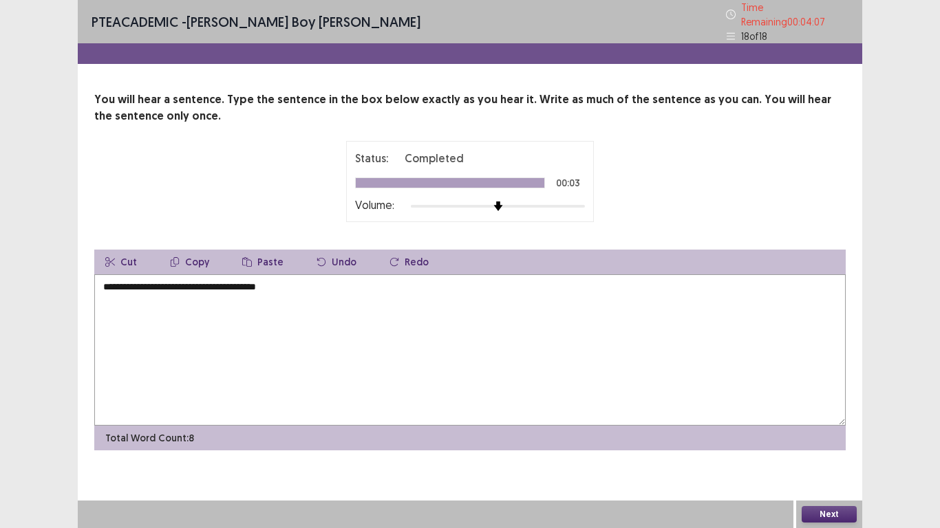
click at [264, 284] on textarea "**********" at bounding box center [469, 350] width 751 height 151
click at [295, 286] on textarea "**********" at bounding box center [469, 350] width 751 height 151
type textarea "**********"
click at [811, 423] on button "Next" at bounding box center [829, 514] width 55 height 17
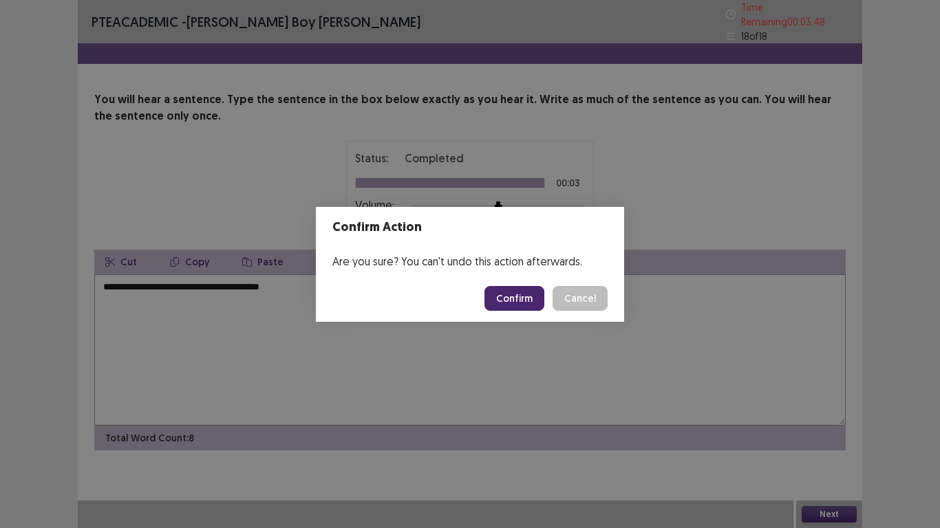
click at [520, 303] on button "Confirm" at bounding box center [514, 298] width 60 height 25
